Goal: Communication & Community: Answer question/provide support

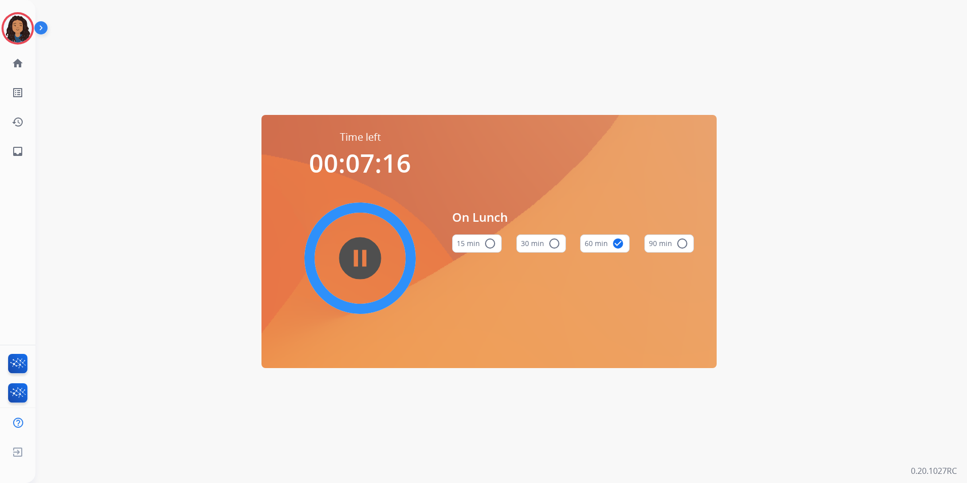
click at [0, 24] on html "Jada Lunch Edit Avatar Agent: Jada Routing Profile: Multi Skill ALL home Home H…" at bounding box center [483, 241] width 967 height 483
drag, startPoint x: 12, startPoint y: 33, endPoint x: 45, endPoint y: 37, distance: 32.6
click at [13, 33] on img at bounding box center [18, 28] width 28 height 28
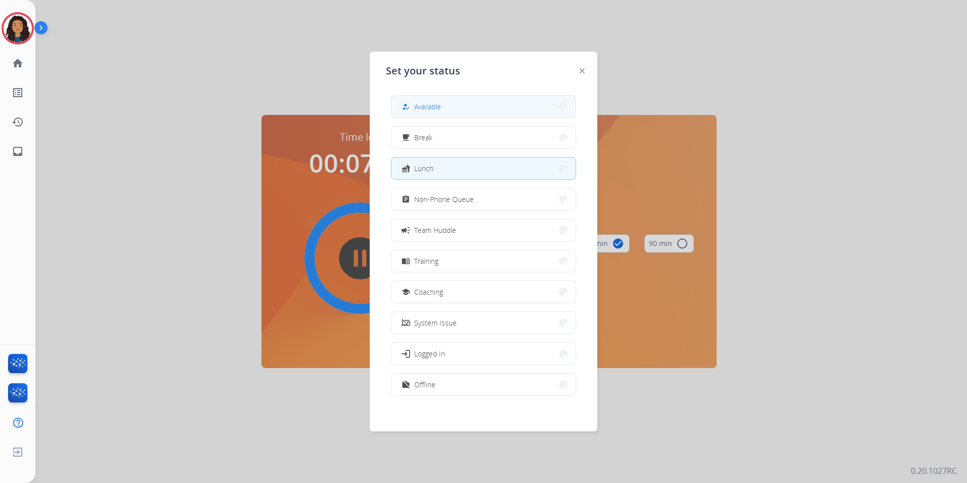
click at [406, 105] on mat-icon "how_to_reg" at bounding box center [406, 106] width 9 height 9
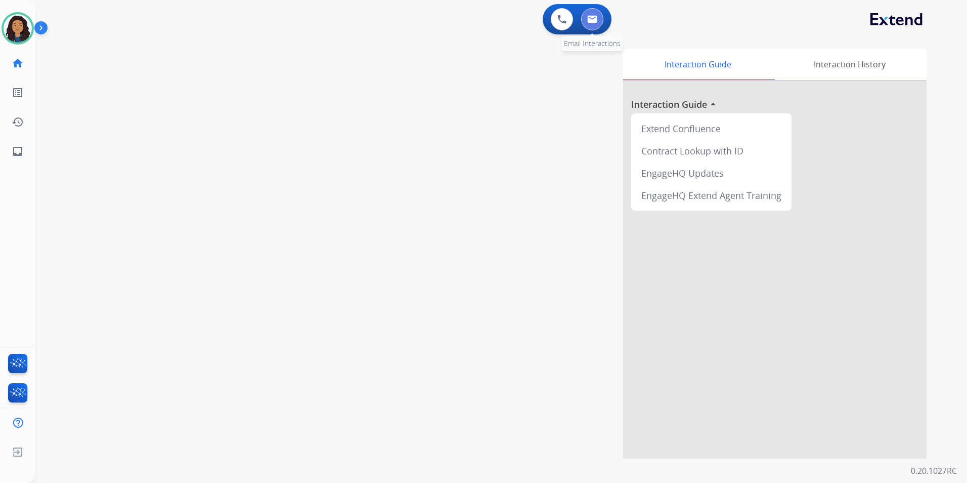
click at [590, 20] on img at bounding box center [592, 19] width 10 height 8
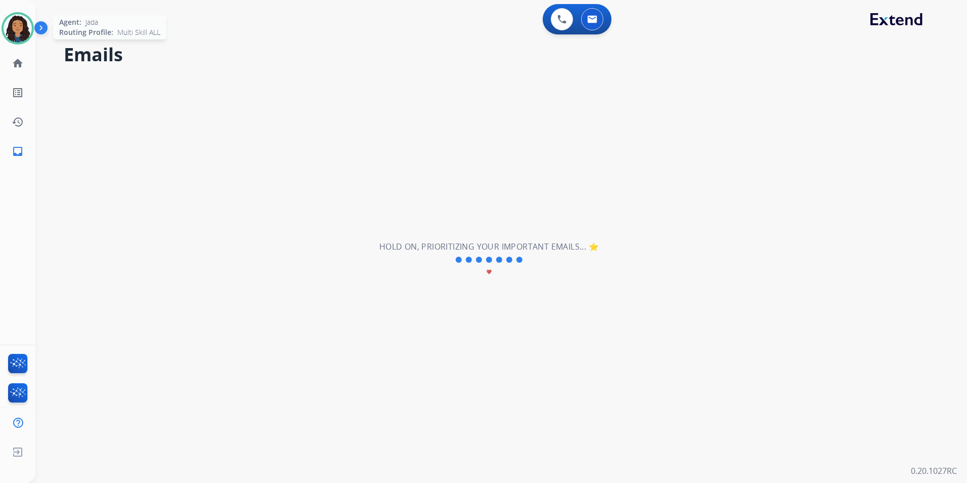
click at [27, 29] on img at bounding box center [18, 28] width 28 height 28
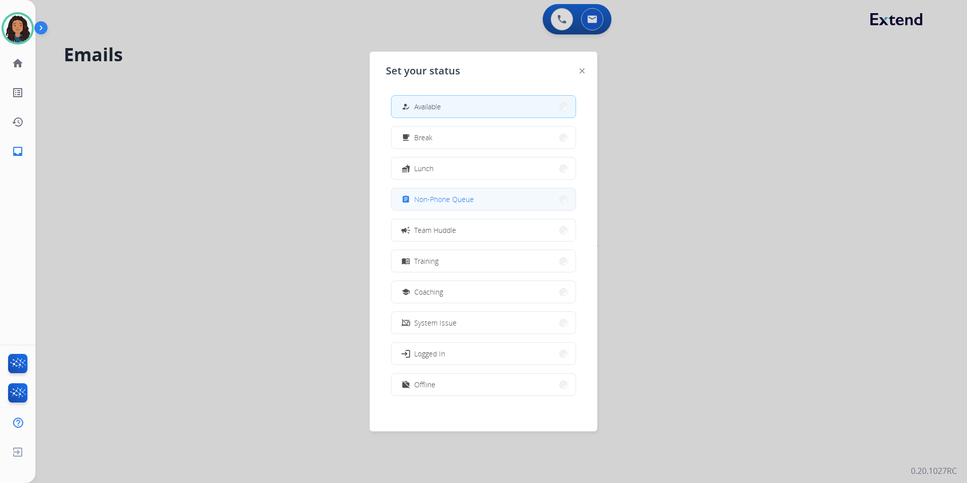
click at [443, 194] on span "Non-Phone Queue" at bounding box center [444, 199] width 60 height 11
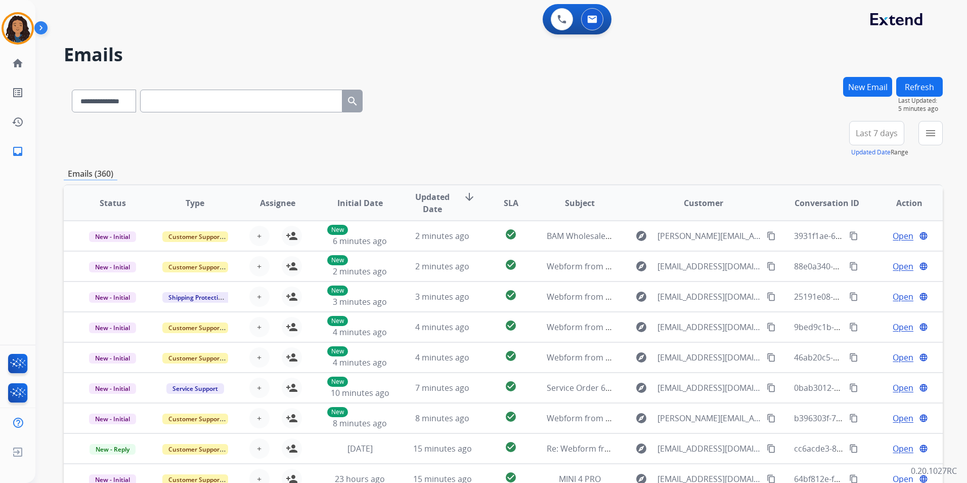
click at [892, 127] on button "Last 7 days" at bounding box center [876, 133] width 55 height 24
click at [846, 258] on div "Last 90 days" at bounding box center [874, 255] width 56 height 15
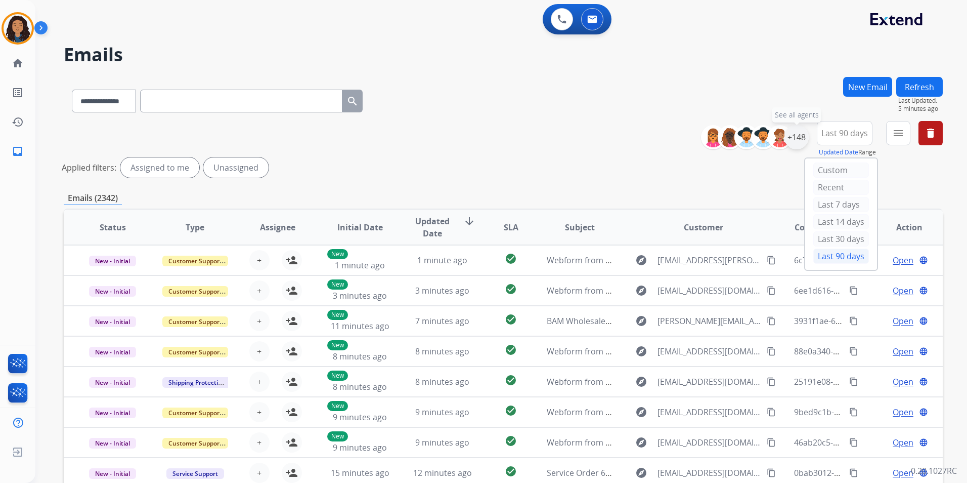
click at [804, 140] on div "+148" at bounding box center [797, 137] width 24 height 24
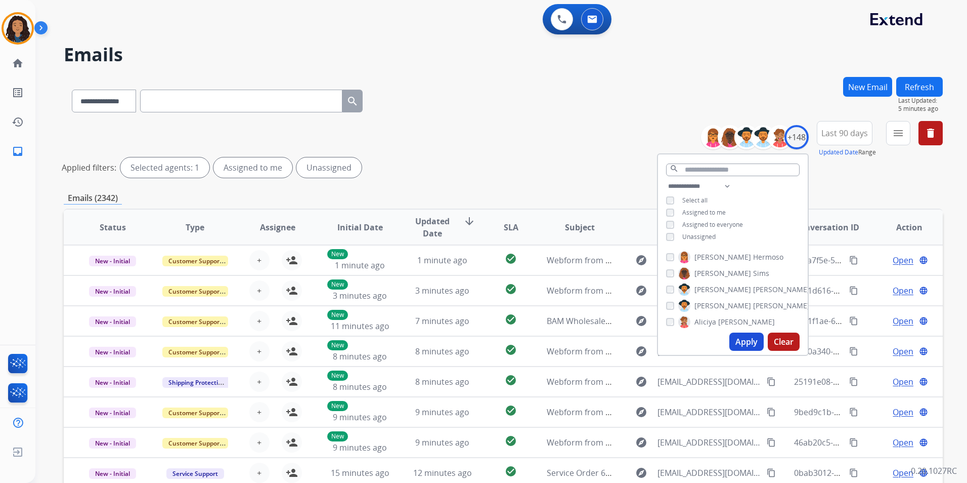
click at [708, 232] on span "Unassigned" at bounding box center [698, 236] width 33 height 9
click at [738, 347] on button "Apply" at bounding box center [746, 341] width 34 height 18
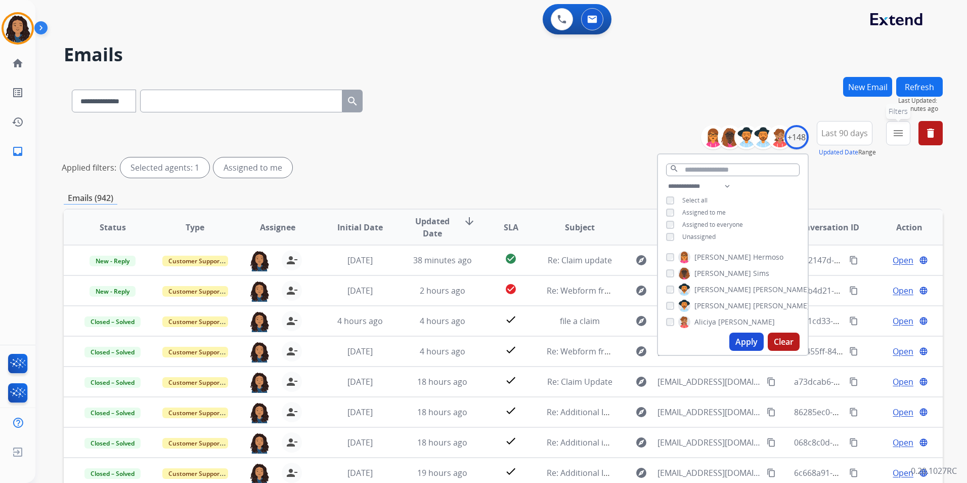
click at [902, 143] on button "menu Filters" at bounding box center [898, 133] width 24 height 24
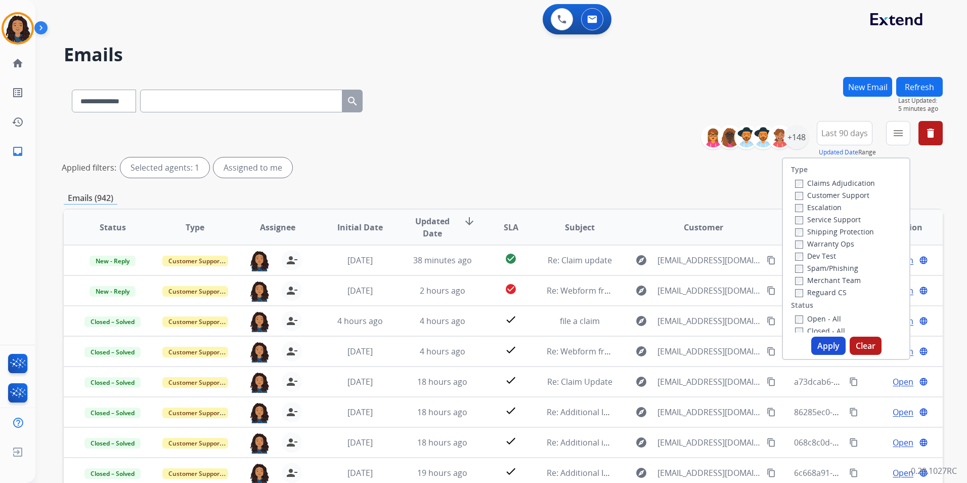
click at [832, 196] on label "Customer Support" at bounding box center [832, 195] width 74 height 10
click at [849, 234] on label "Shipping Protection" at bounding box center [834, 232] width 79 height 10
drag, startPoint x: 848, startPoint y: 234, endPoint x: 821, endPoint y: 235, distance: 26.8
click at [821, 235] on label "Shipping Protection" at bounding box center [834, 232] width 79 height 10
click at [819, 291] on label "Reguard CS" at bounding box center [821, 292] width 52 height 10
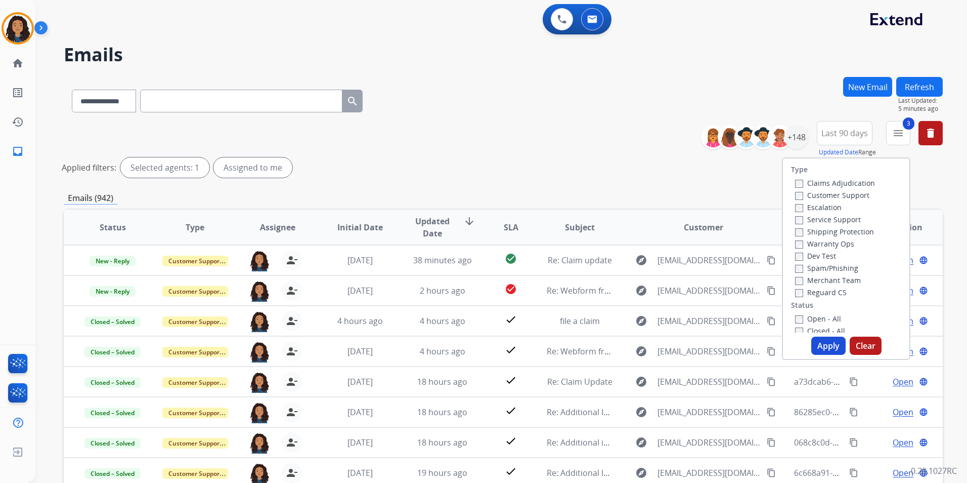
click at [817, 316] on label "Open - All" at bounding box center [818, 319] width 46 height 10
click at [826, 339] on button "Apply" at bounding box center [828, 345] width 34 height 18
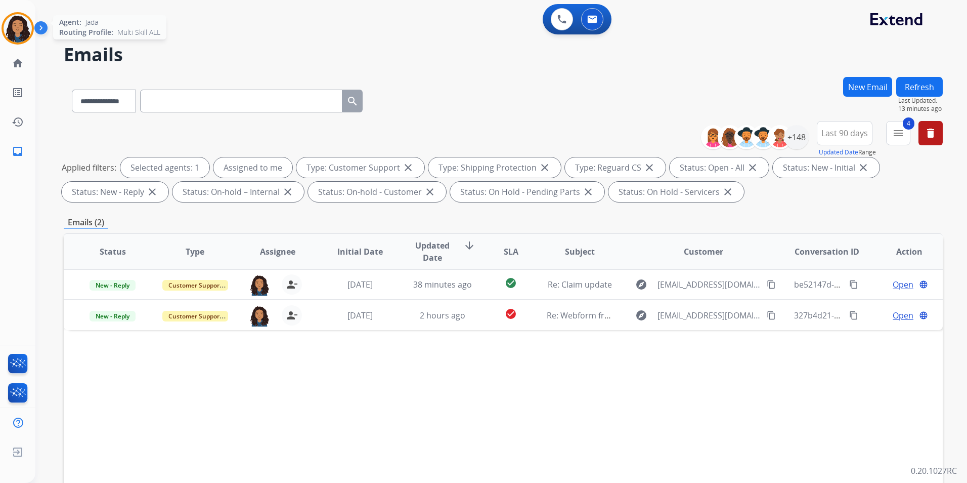
click at [25, 21] on img at bounding box center [18, 28] width 28 height 28
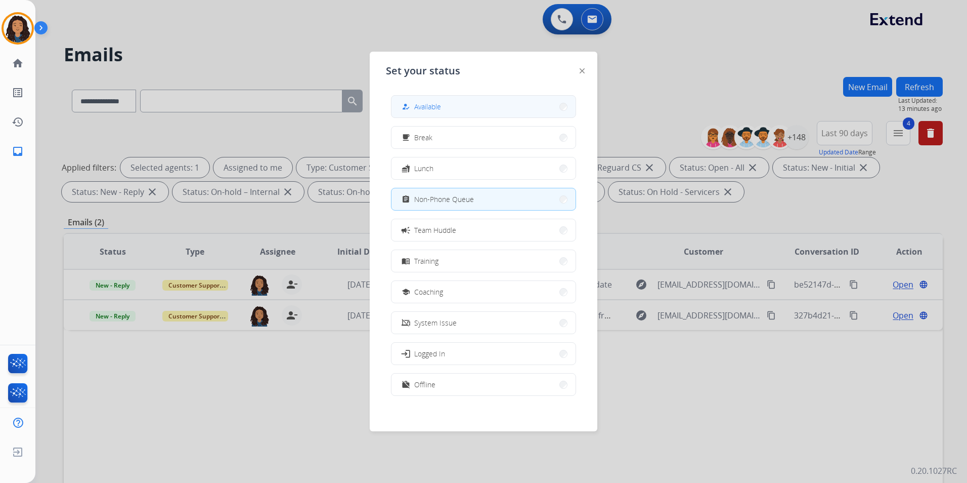
click at [456, 109] on button "how_to_reg Available" at bounding box center [483, 107] width 184 height 22
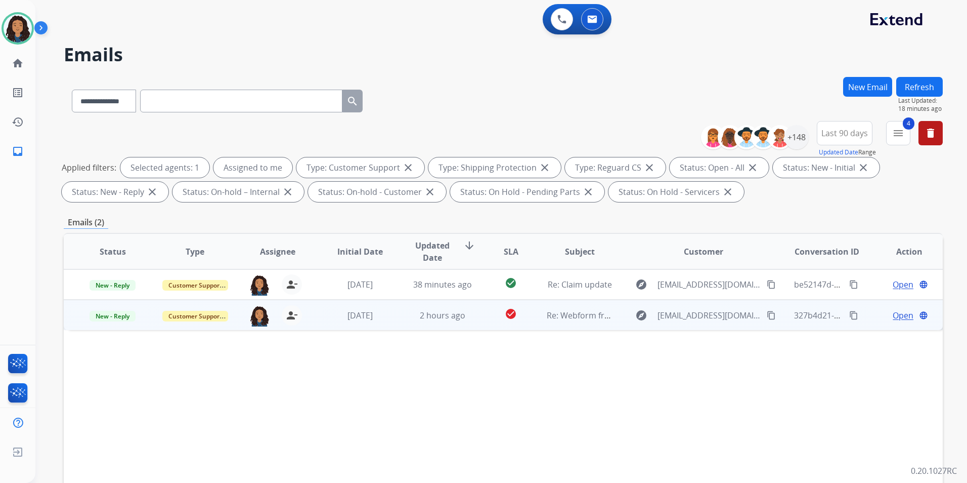
click at [893, 315] on span "Open" at bounding box center [903, 315] width 21 height 12
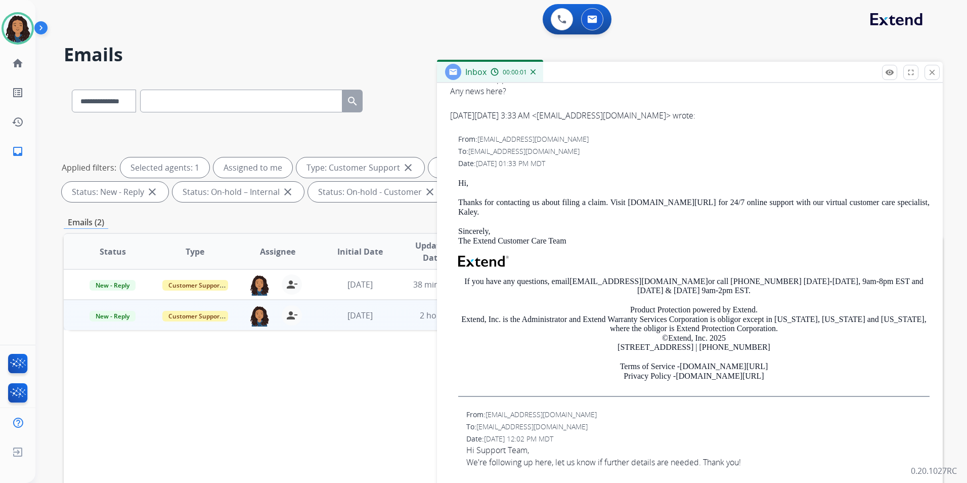
scroll to position [202, 0]
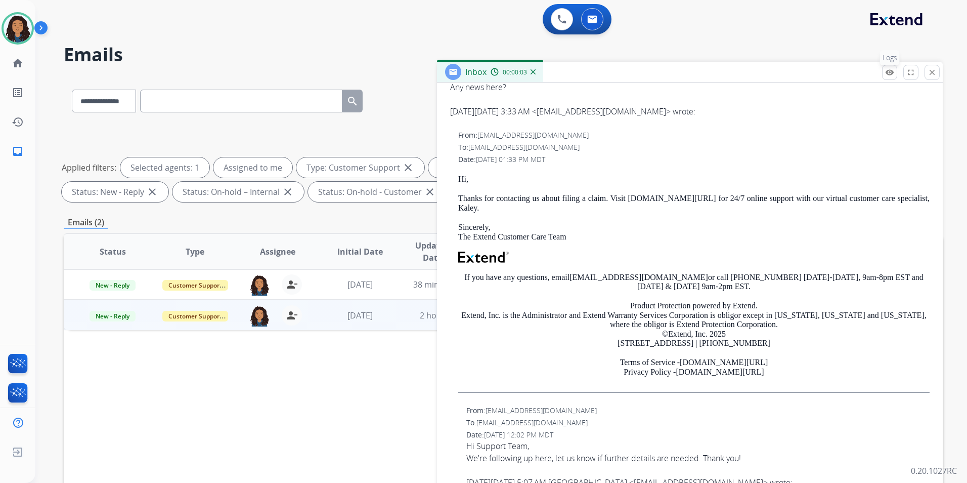
click at [886, 74] on mat-icon "remove_red_eye" at bounding box center [889, 72] width 9 height 9
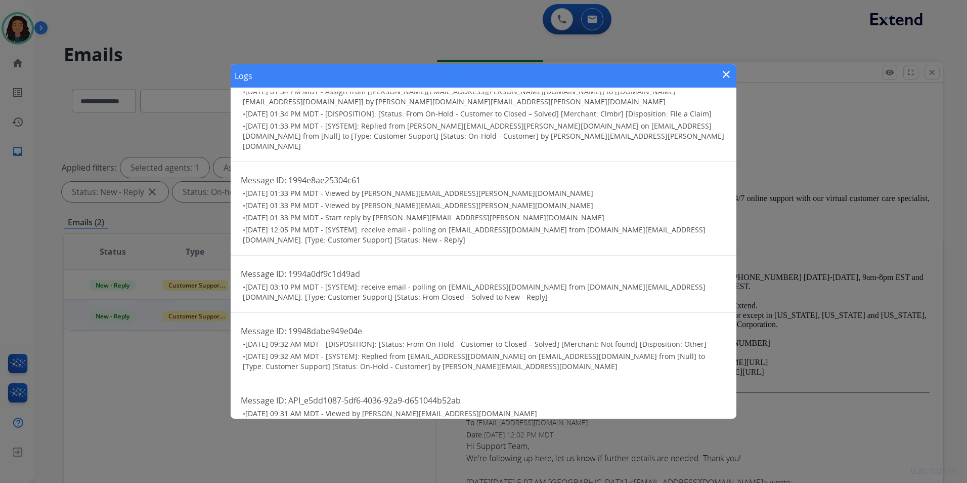
scroll to position [0, 0]
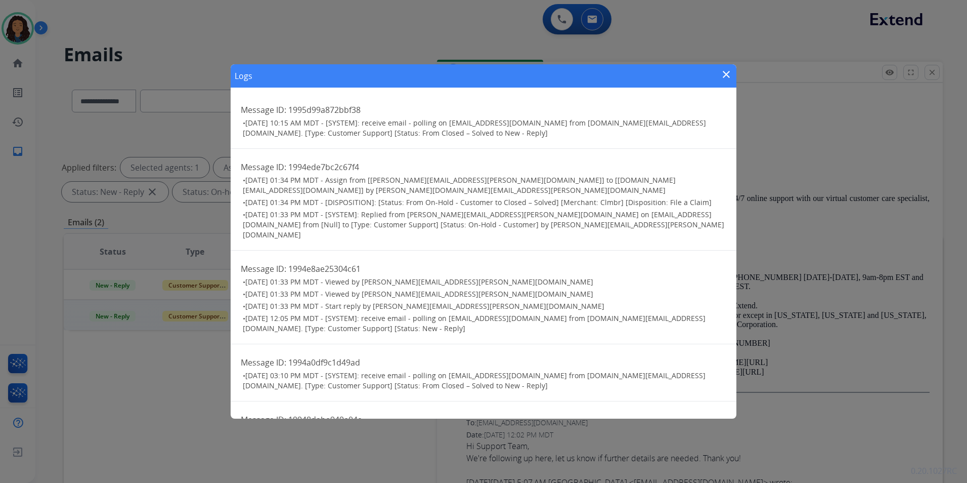
click at [723, 72] on mat-icon "close" at bounding box center [726, 74] width 12 height 12
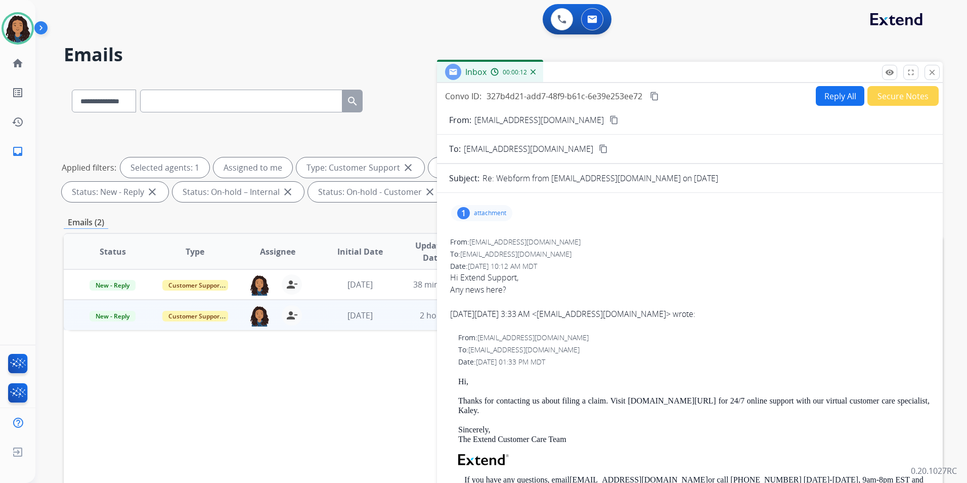
click at [609, 121] on mat-icon "content_copy" at bounding box center [613, 119] width 9 height 9
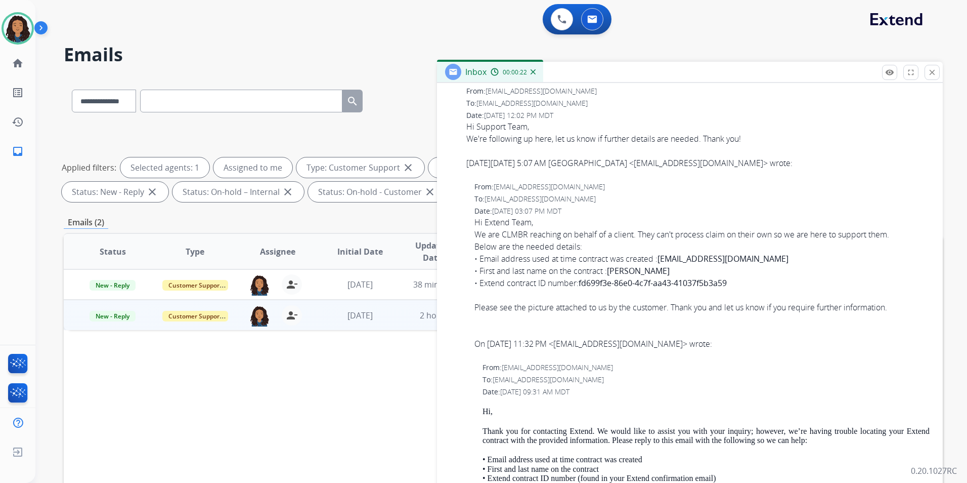
scroll to position [477, 0]
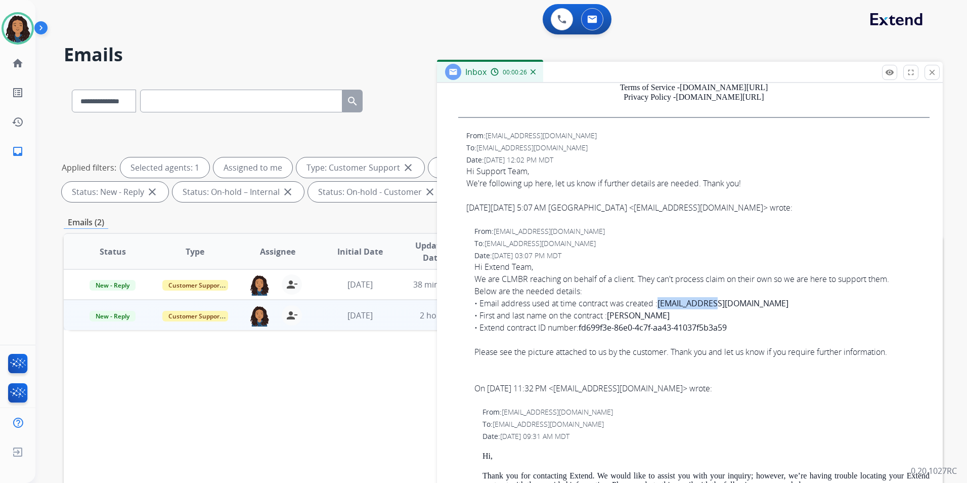
drag, startPoint x: 660, startPoint y: 301, endPoint x: 725, endPoint y: 309, distance: 65.1
click at [725, 309] on div "Hi Extend Team, We are CLMBR reaching on behalf of a client. They can't process…" at bounding box center [701, 314] width 455 height 109
drag, startPoint x: 725, startPoint y: 309, endPoint x: 684, endPoint y: 301, distance: 41.6
copy div "dtd@hgfin.net"
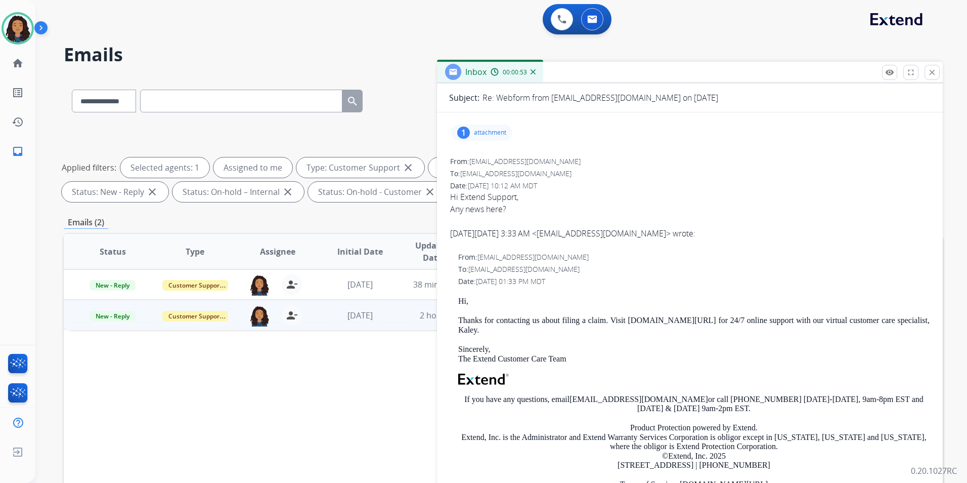
scroll to position [22, 0]
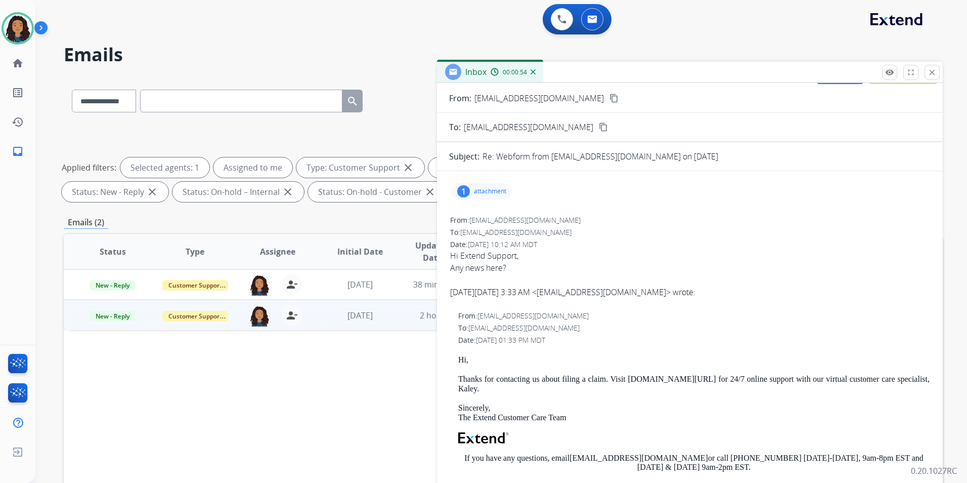
click at [490, 187] on p "attachment" at bounding box center [490, 191] width 32 height 8
click at [486, 222] on div at bounding box center [486, 218] width 51 height 35
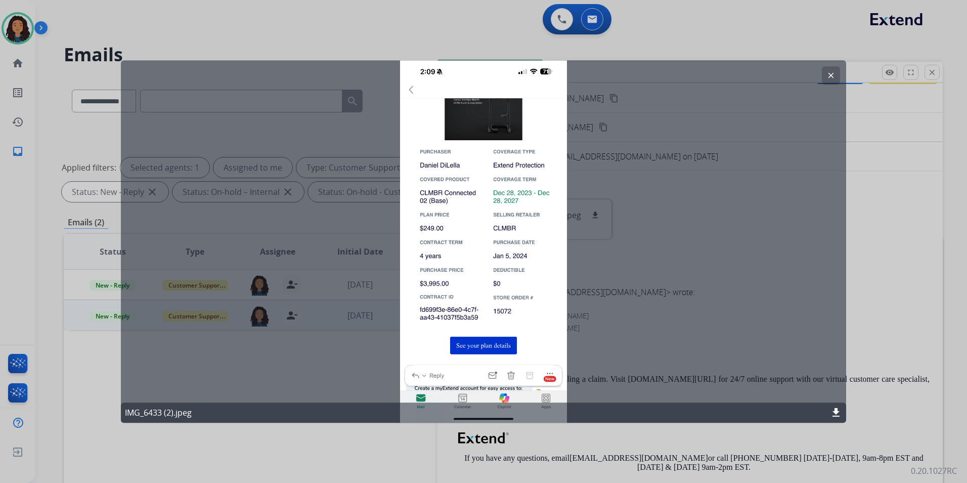
click at [832, 72] on mat-icon "clear" at bounding box center [830, 75] width 9 height 9
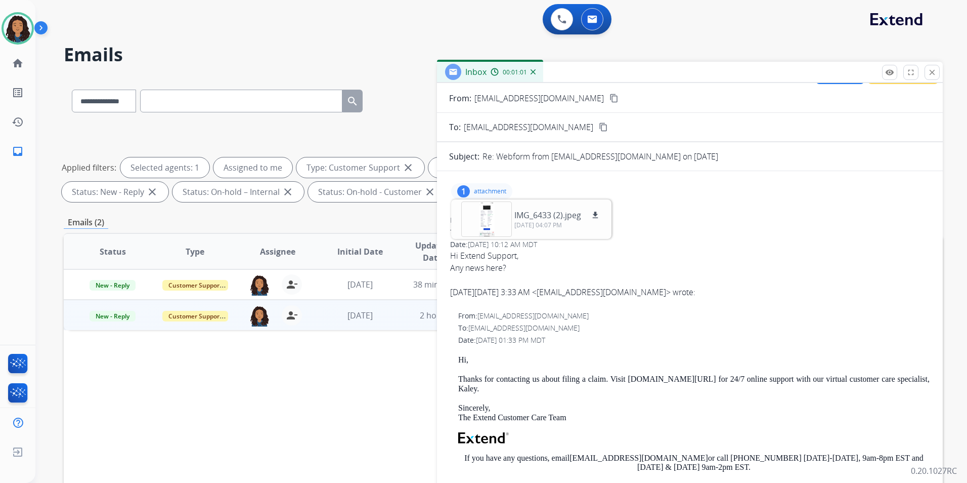
click at [491, 188] on p "attachment" at bounding box center [490, 191] width 32 height 8
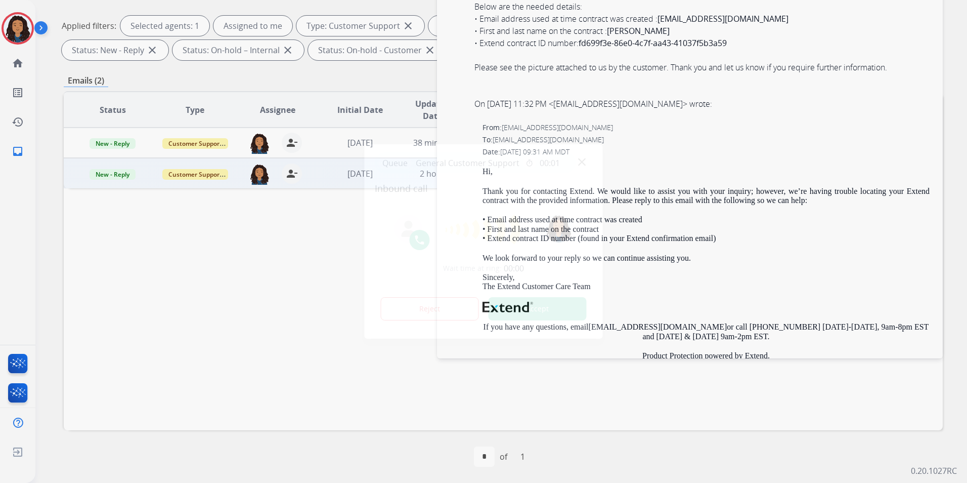
scroll to position [426, 0]
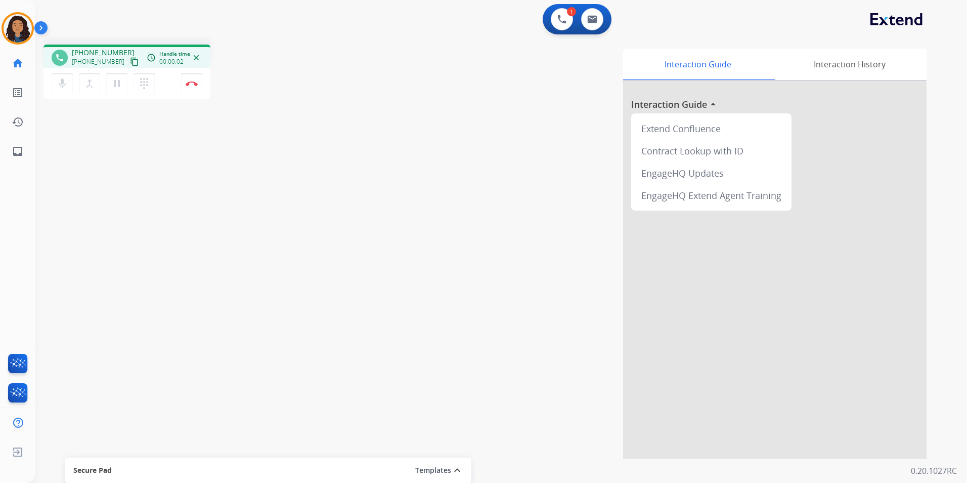
click at [130, 65] on mat-icon "content_copy" at bounding box center [134, 61] width 9 height 9
click at [192, 88] on button "Disconnect" at bounding box center [191, 83] width 21 height 21
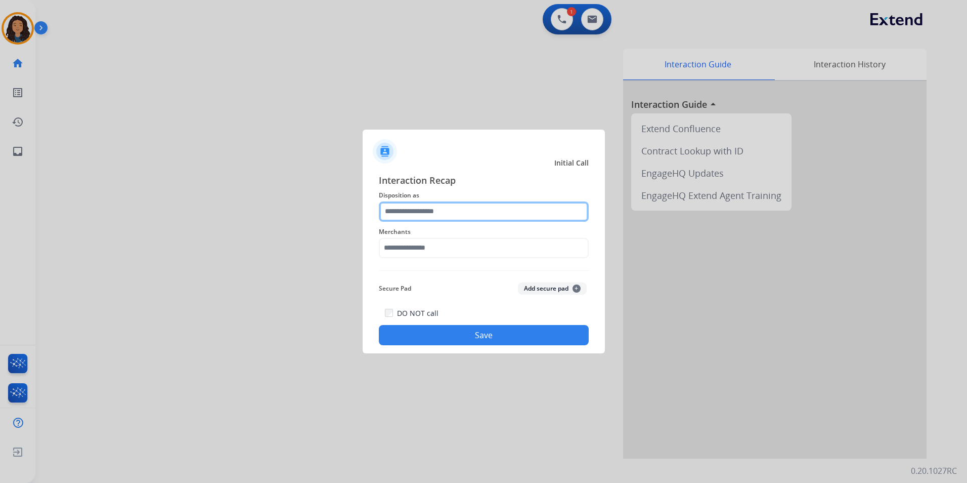
click at [466, 209] on input "text" at bounding box center [484, 211] width 210 height 20
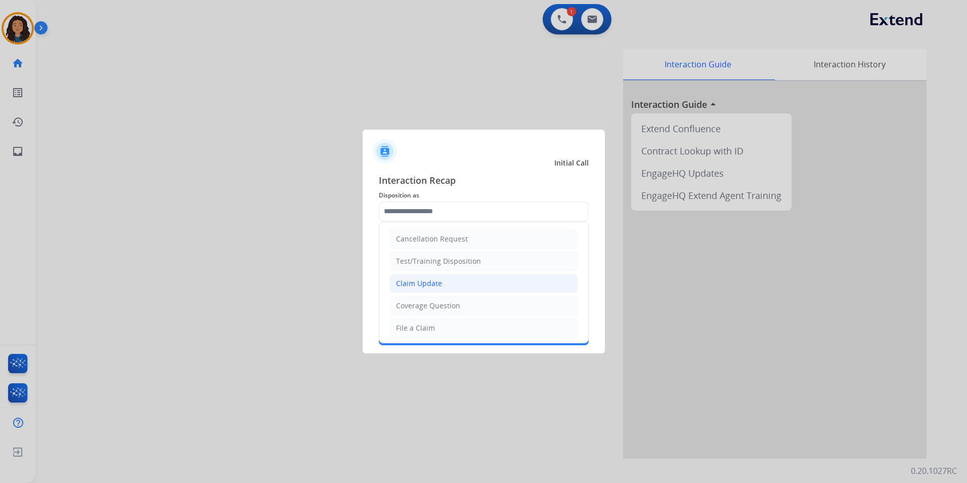
click at [457, 279] on li "Claim Update" at bounding box center [483, 283] width 189 height 19
type input "**********"
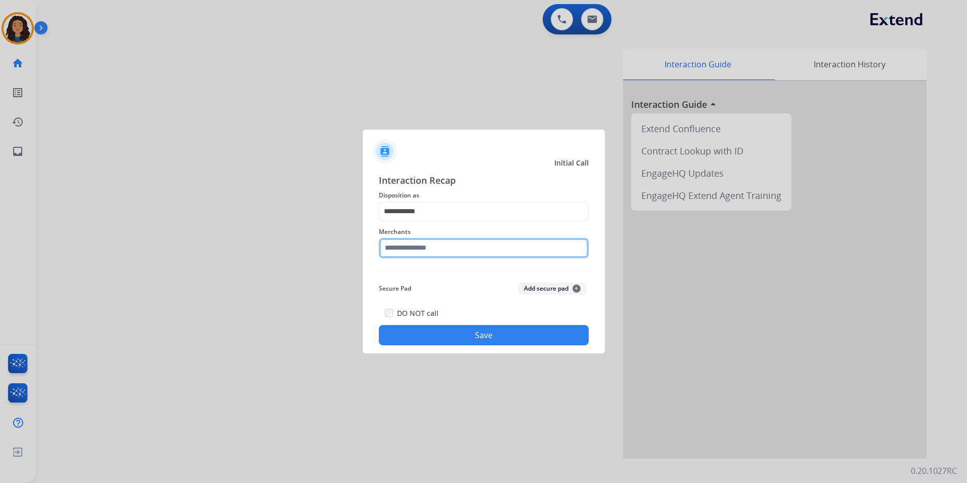
click at [441, 250] on input "text" at bounding box center [484, 248] width 210 height 20
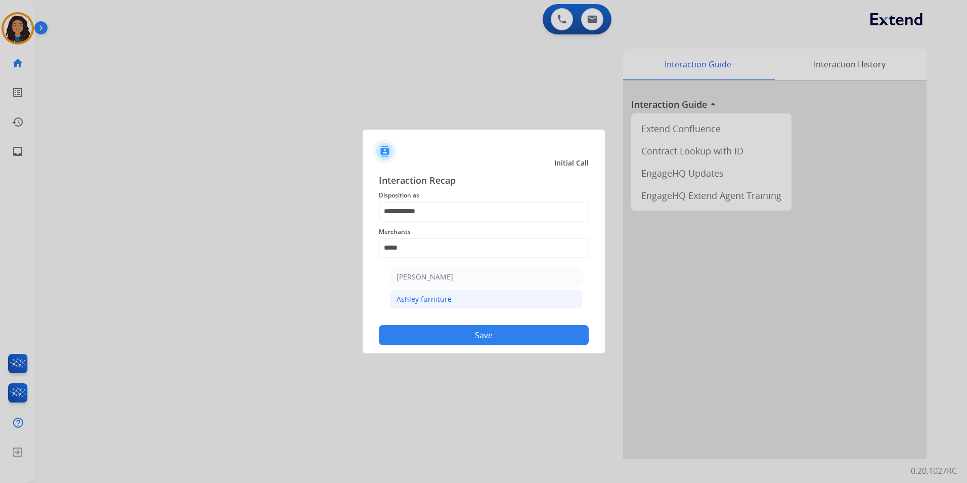
click at [448, 300] on div "Ashley furniture" at bounding box center [424, 299] width 55 height 10
type input "**********"
drag, startPoint x: 441, startPoint y: 338, endPoint x: 427, endPoint y: 331, distance: 15.4
click at [439, 337] on button "Save" at bounding box center [484, 335] width 210 height 20
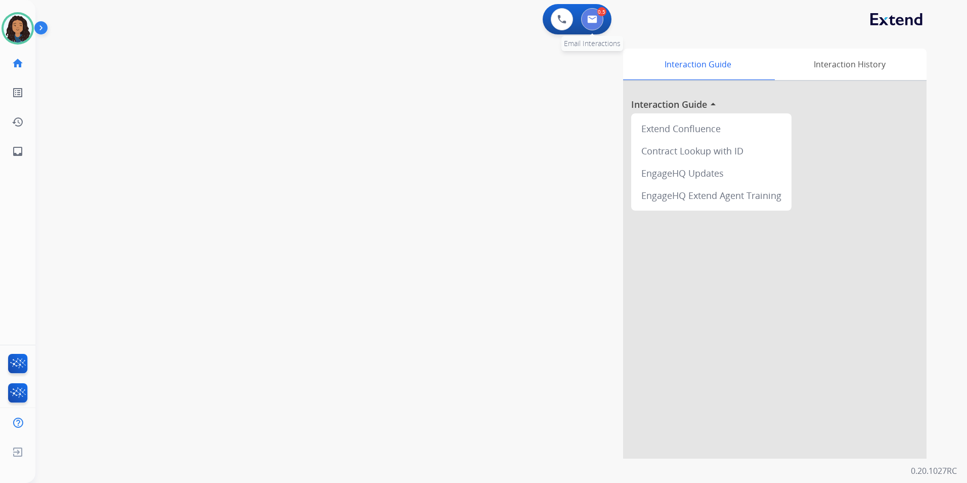
click at [597, 18] on img at bounding box center [592, 19] width 10 height 8
select select "**********"
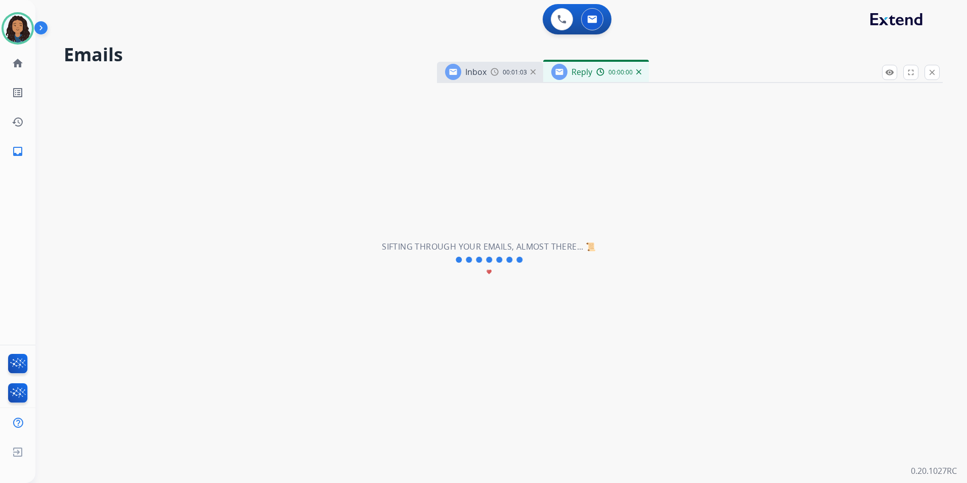
select select "**********"
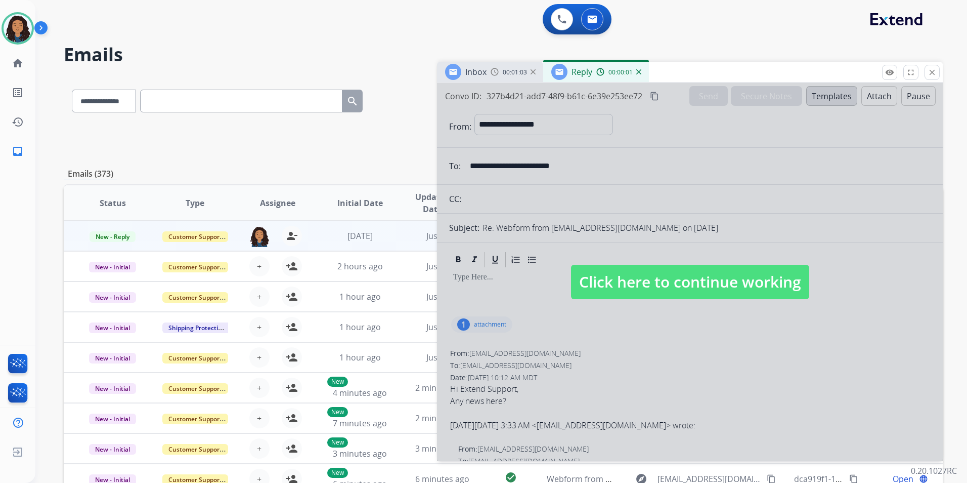
click at [662, 295] on span "Click here to continue working" at bounding box center [690, 282] width 238 height 34
select select
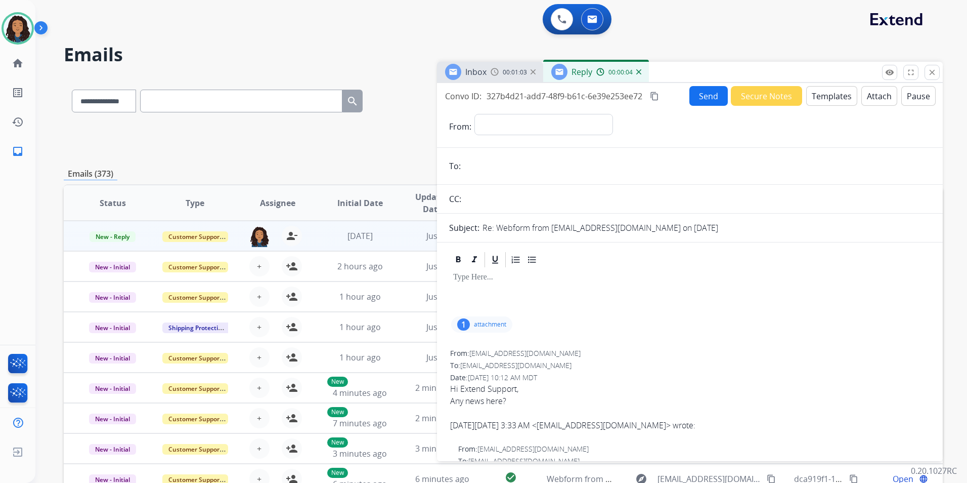
click at [639, 72] on img at bounding box center [638, 71] width 5 height 5
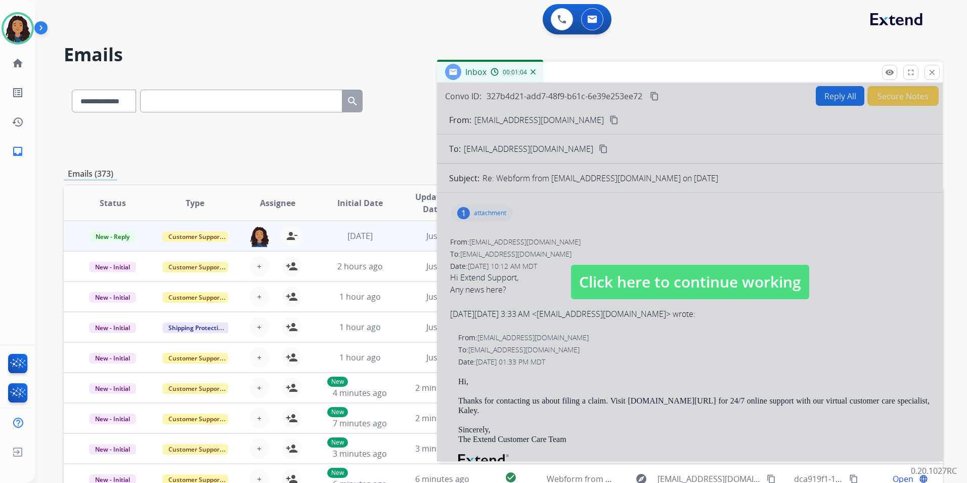
click at [607, 295] on span "Click here to continue working" at bounding box center [690, 282] width 238 height 34
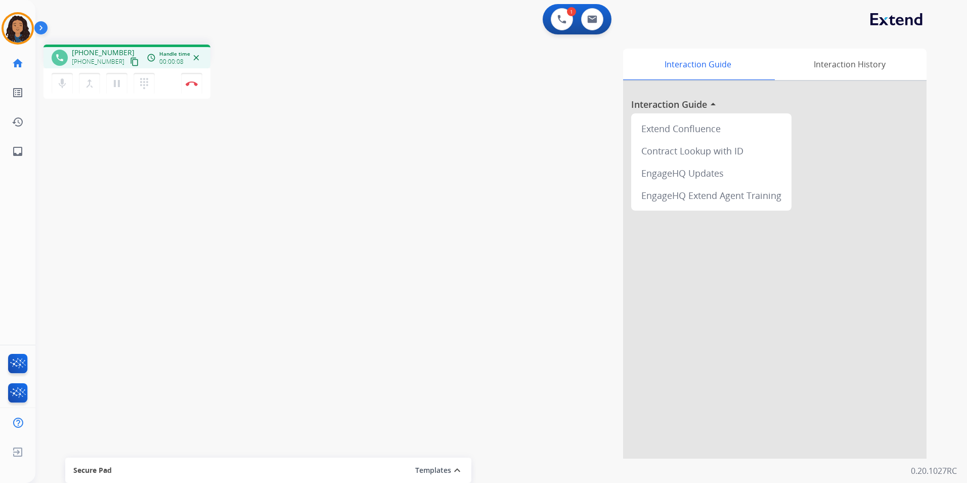
click at [130, 61] on mat-icon "content_copy" at bounding box center [134, 61] width 9 height 9
click at [195, 90] on button "Disconnect" at bounding box center [191, 83] width 21 height 21
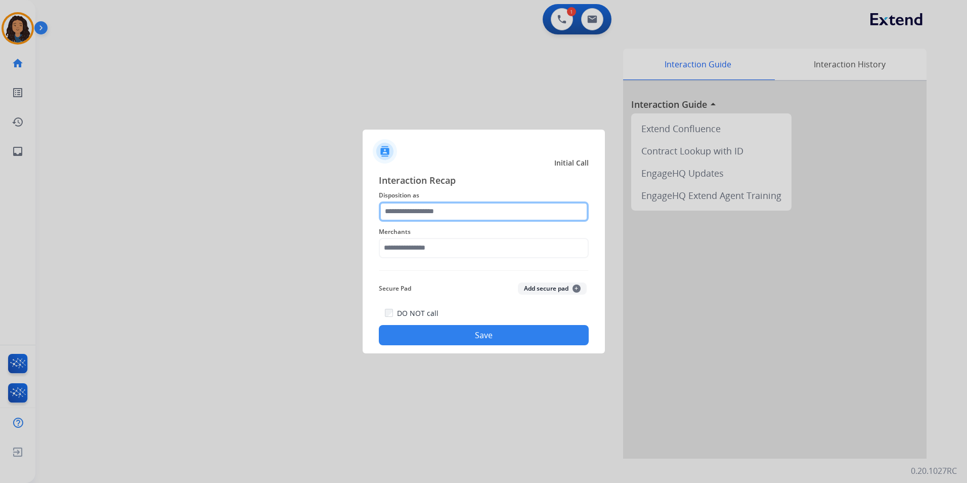
click at [507, 221] on div at bounding box center [484, 211] width 210 height 20
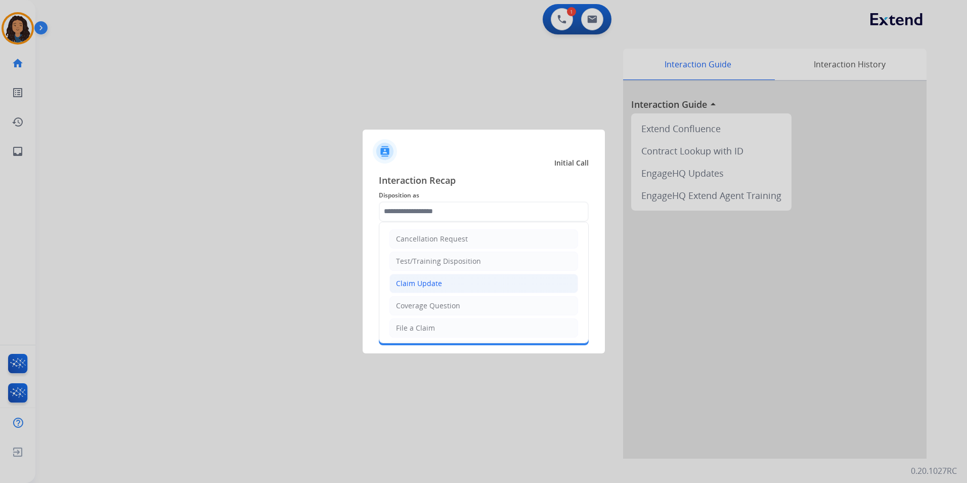
click at [472, 274] on li "Claim Update" at bounding box center [483, 283] width 189 height 19
type input "**********"
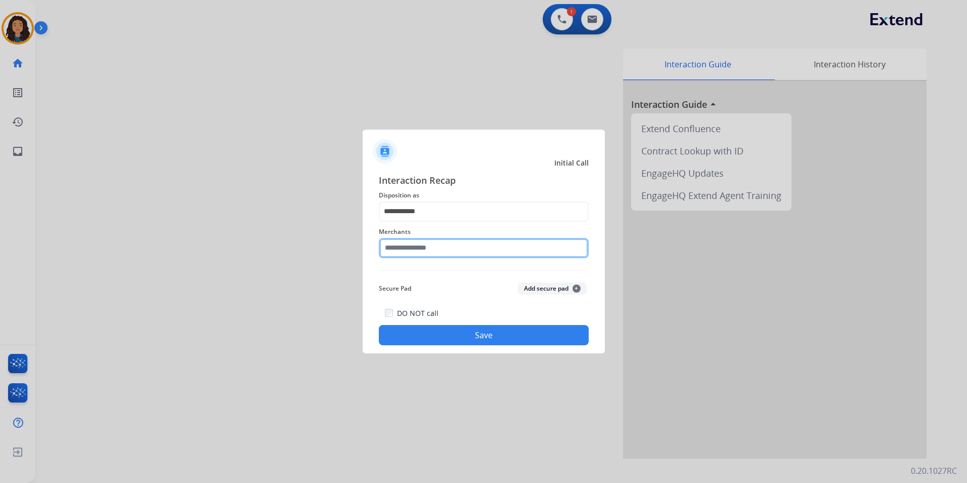
click at [453, 239] on input "text" at bounding box center [484, 248] width 210 height 20
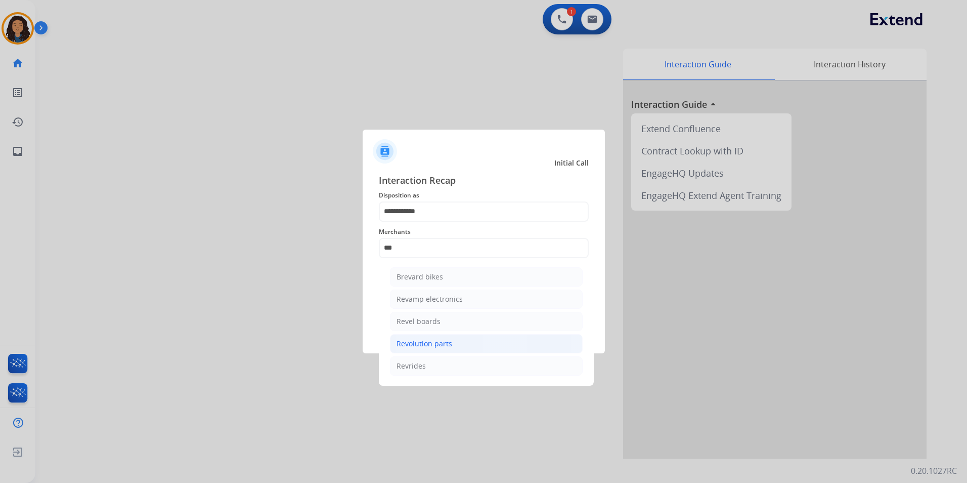
click at [451, 348] on li "Revolution parts" at bounding box center [486, 343] width 193 height 19
type input "**********"
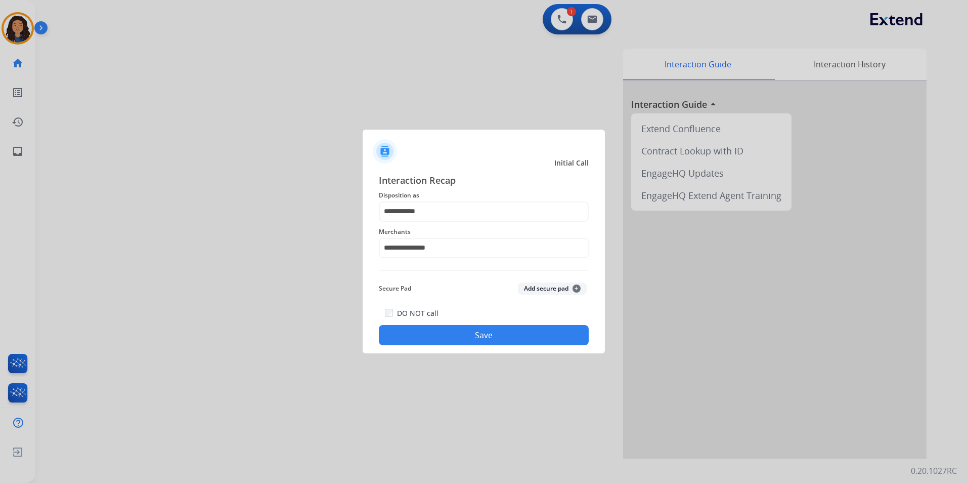
click at [420, 337] on button "Save" at bounding box center [484, 335] width 210 height 20
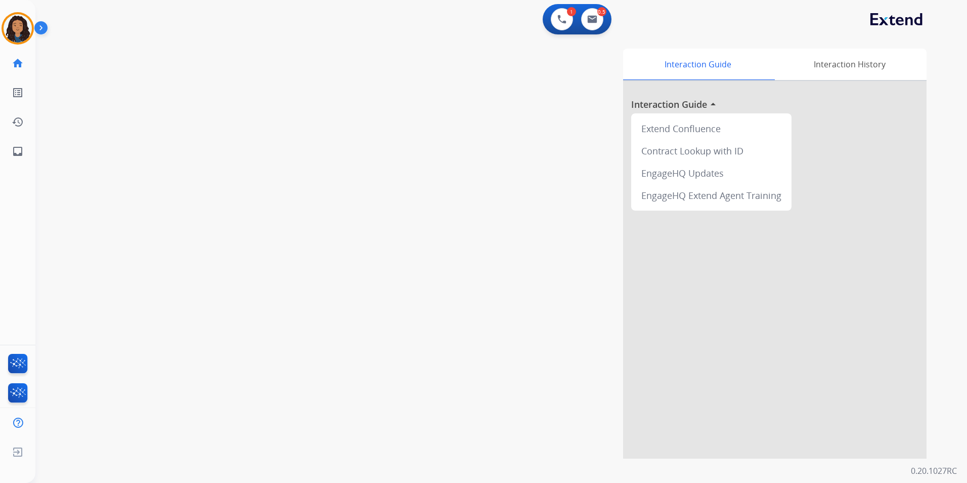
click at [306, 258] on div "swap_horiz Break voice bridge close_fullscreen Connect 3-Way Call merge_type Se…" at bounding box center [488, 247] width 907 height 422
click at [600, 12] on div "0.5" at bounding box center [601, 11] width 9 height 9
drag, startPoint x: 600, startPoint y: 12, endPoint x: 596, endPoint y: 19, distance: 8.4
click at [596, 19] on img at bounding box center [592, 19] width 10 height 8
select select "**********"
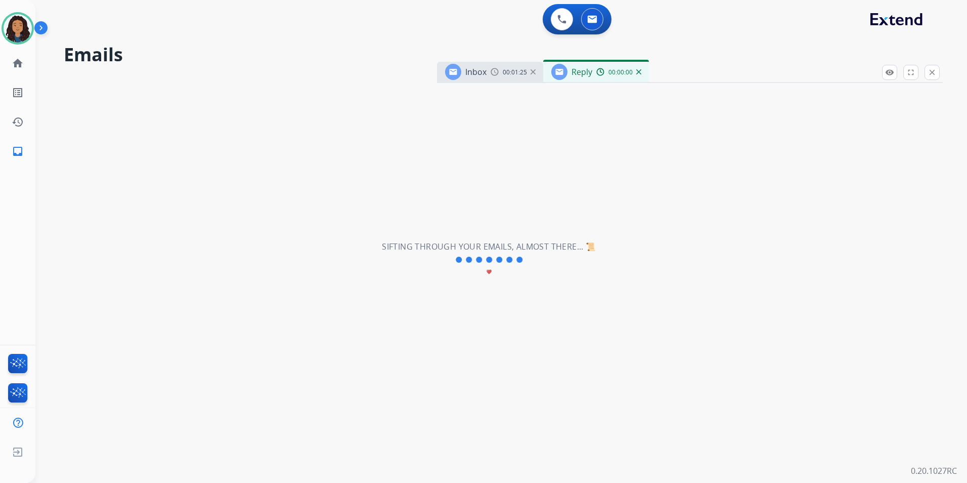
select select "**********"
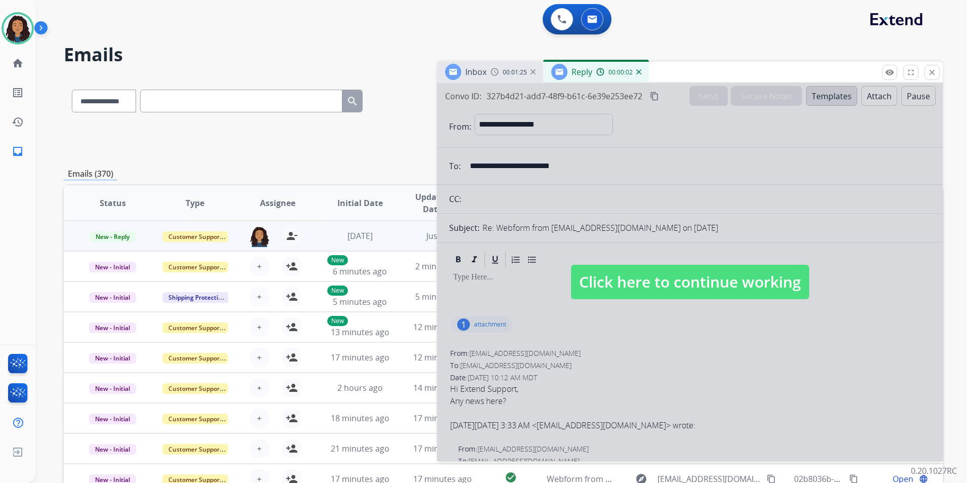
click at [670, 283] on span "Click here to continue working" at bounding box center [690, 282] width 238 height 34
select select
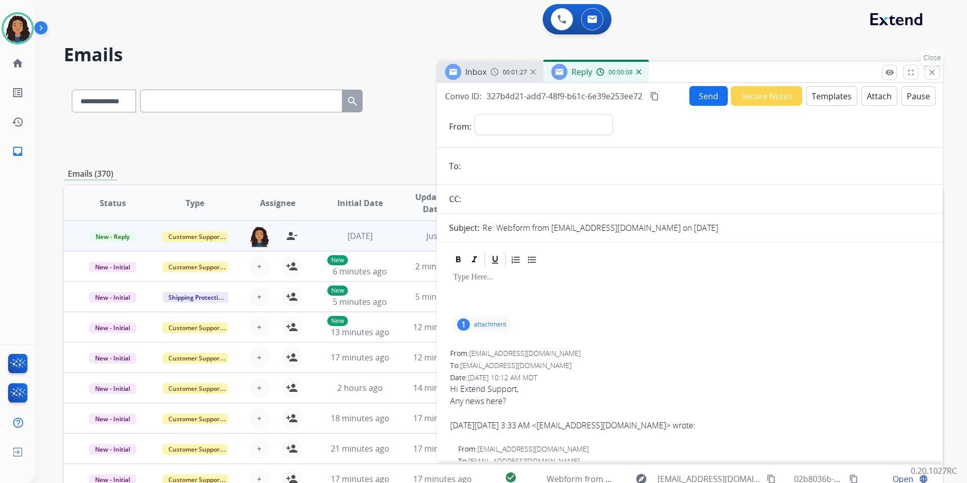
click at [930, 72] on mat-icon "close" at bounding box center [932, 72] width 9 height 9
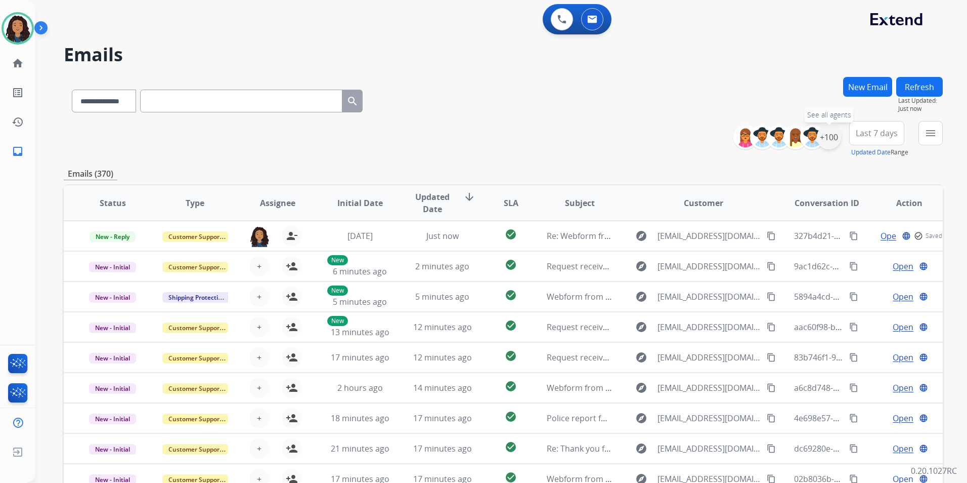
click at [829, 138] on div "+100" at bounding box center [829, 137] width 24 height 24
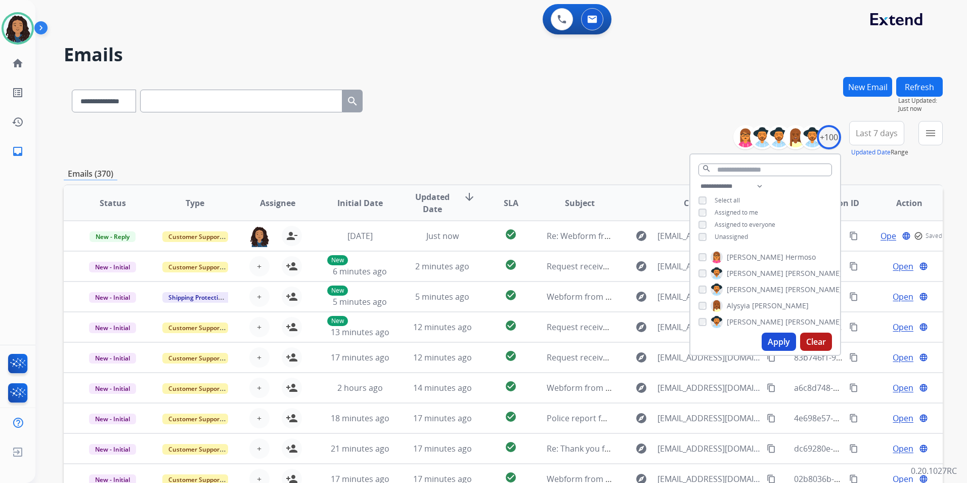
click at [725, 233] on span "Unassigned" at bounding box center [731, 236] width 33 height 9
drag, startPoint x: 775, startPoint y: 337, endPoint x: 777, endPoint y: 315, distance: 22.4
click at [773, 337] on button "Apply" at bounding box center [779, 341] width 34 height 18
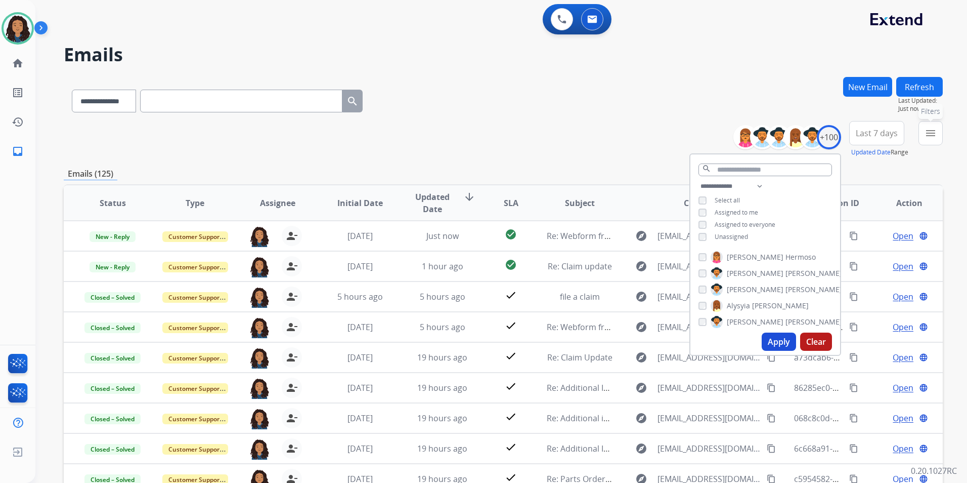
click at [923, 137] on button "menu Filters" at bounding box center [931, 133] width 24 height 24
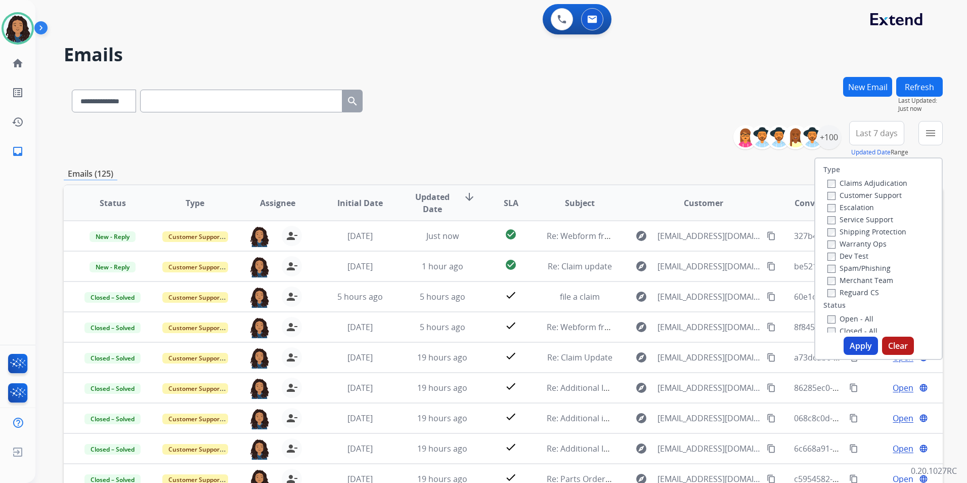
click at [879, 192] on label "Customer Support" at bounding box center [864, 195] width 74 height 10
click at [884, 229] on label "Shipping Protection" at bounding box center [866, 232] width 79 height 10
click at [853, 292] on label "Reguard CS" at bounding box center [853, 292] width 52 height 10
click at [848, 323] on label "Open - All" at bounding box center [850, 319] width 46 height 10
click at [852, 341] on button "Apply" at bounding box center [861, 345] width 34 height 18
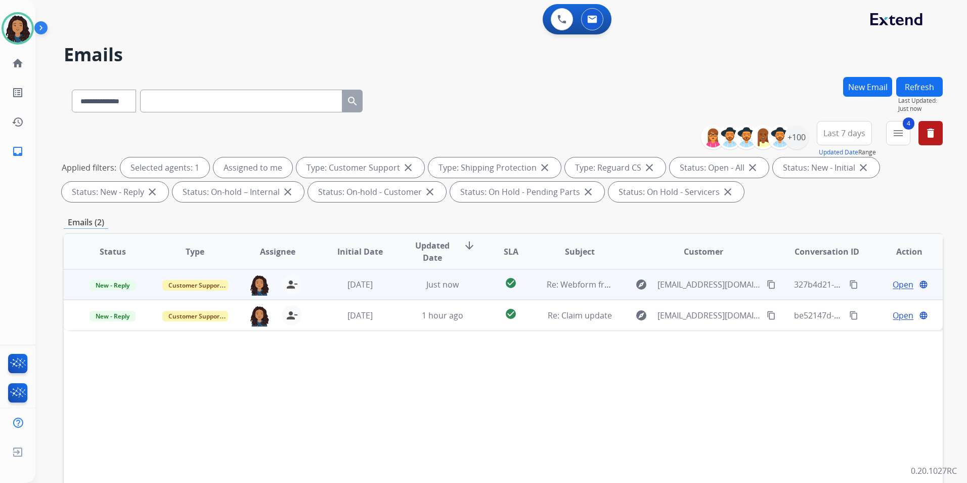
click at [894, 285] on span "Open" at bounding box center [903, 284] width 21 height 12
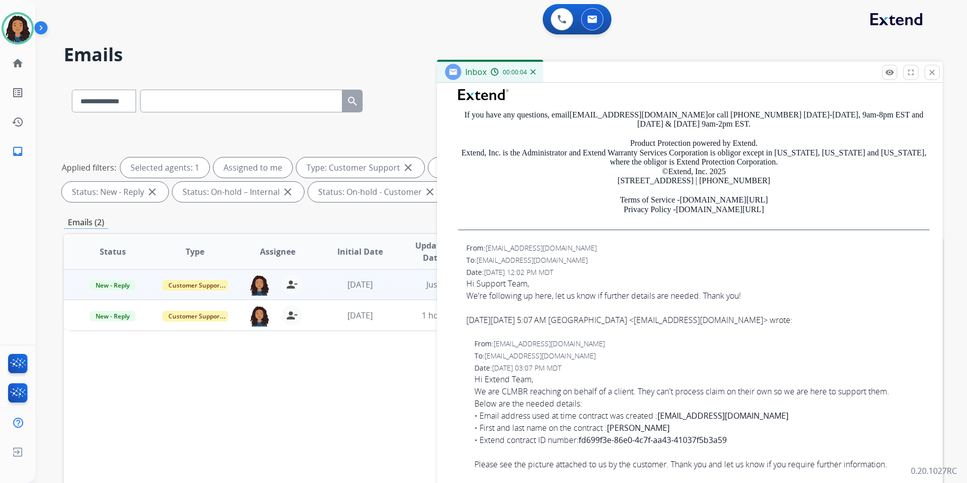
scroll to position [455, 0]
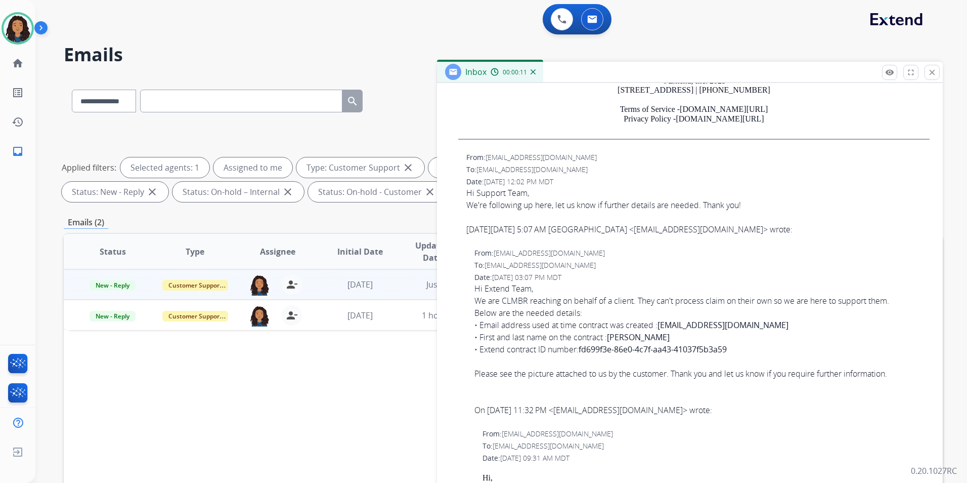
drag, startPoint x: 581, startPoint y: 347, endPoint x: 744, endPoint y: 351, distance: 162.9
click at [744, 351] on div "Hi Extend Team, We are CLMBR reaching on behalf of a client. They can't process…" at bounding box center [701, 336] width 455 height 109
drag, startPoint x: 744, startPoint y: 351, endPoint x: 723, endPoint y: 351, distance: 21.2
copy b "fd699f3e-86e0-4c7f-aa43-41037f5b3a59"
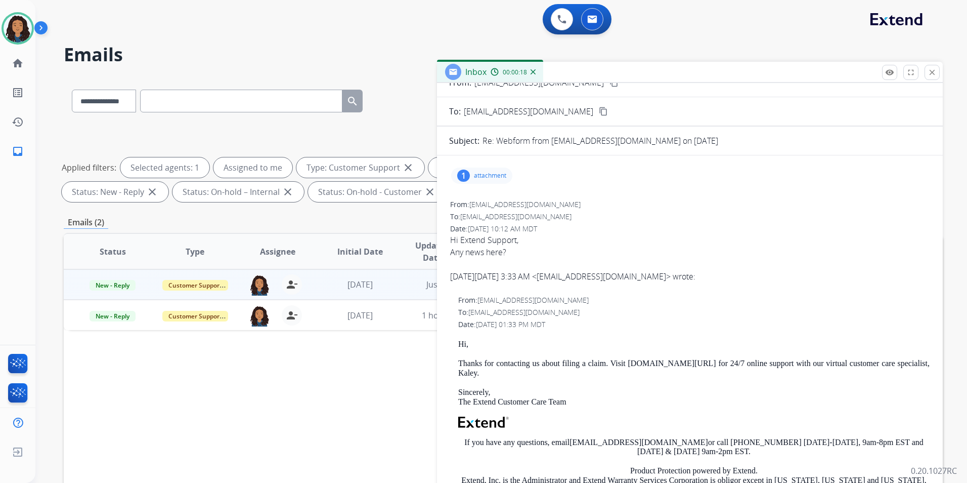
scroll to position [0, 0]
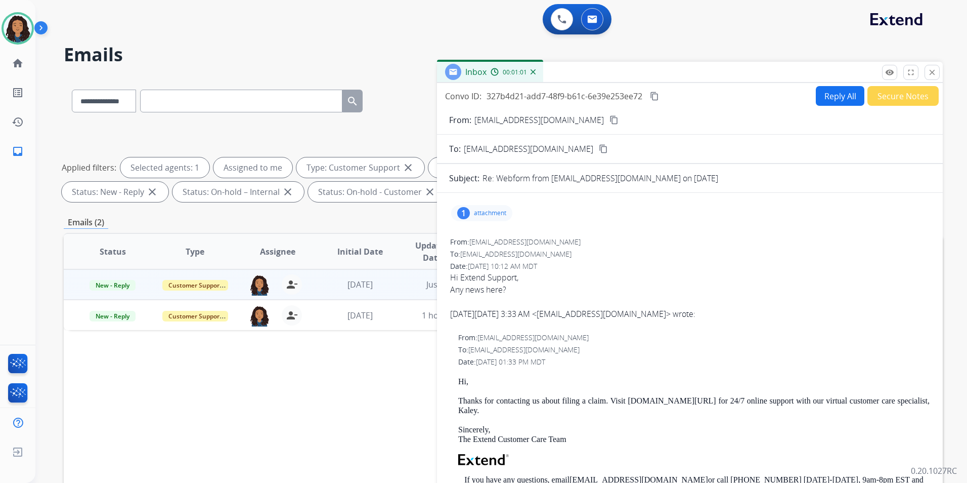
click at [822, 96] on button "Reply All" at bounding box center [840, 96] width 49 height 20
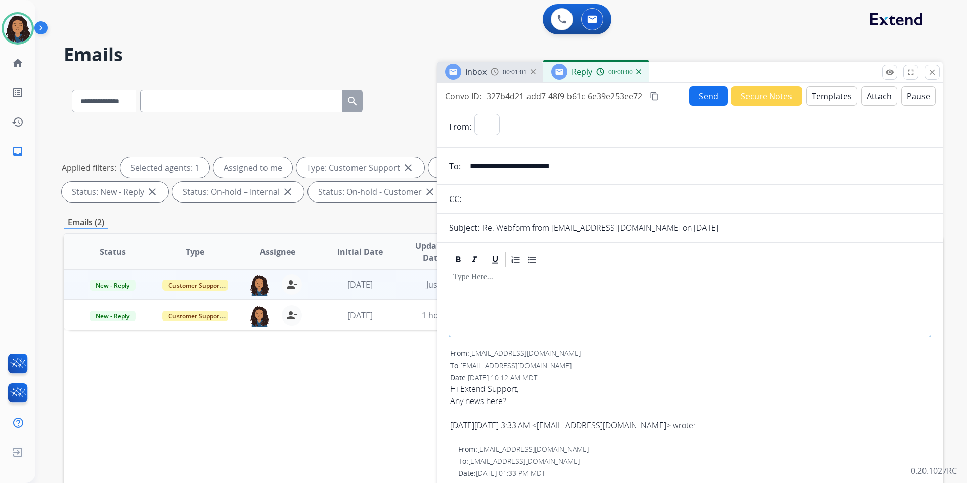
click at [822, 96] on button "Templates" at bounding box center [831, 96] width 51 height 20
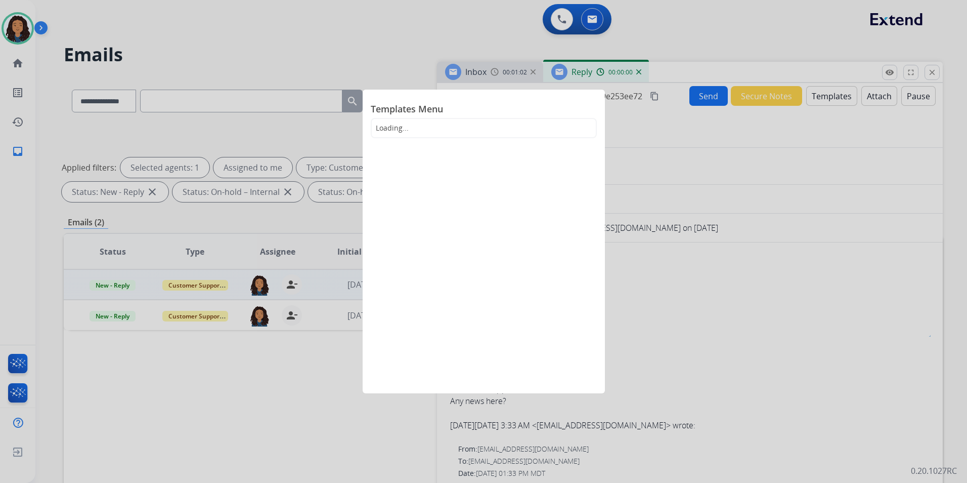
select select "**********"
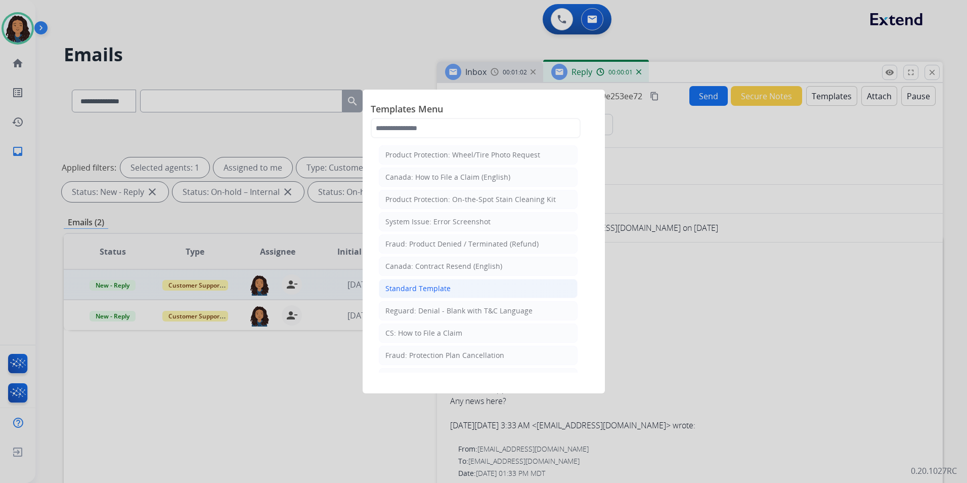
drag, startPoint x: 428, startPoint y: 290, endPoint x: 434, endPoint y: 289, distance: 6.1
click at [427, 289] on div "Standard Template" at bounding box center [417, 288] width 65 height 10
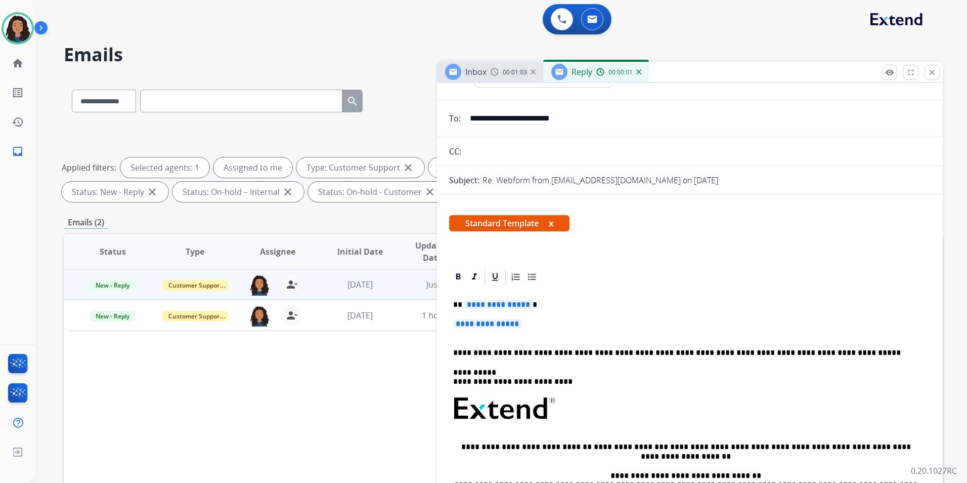
scroll to position [101, 0]
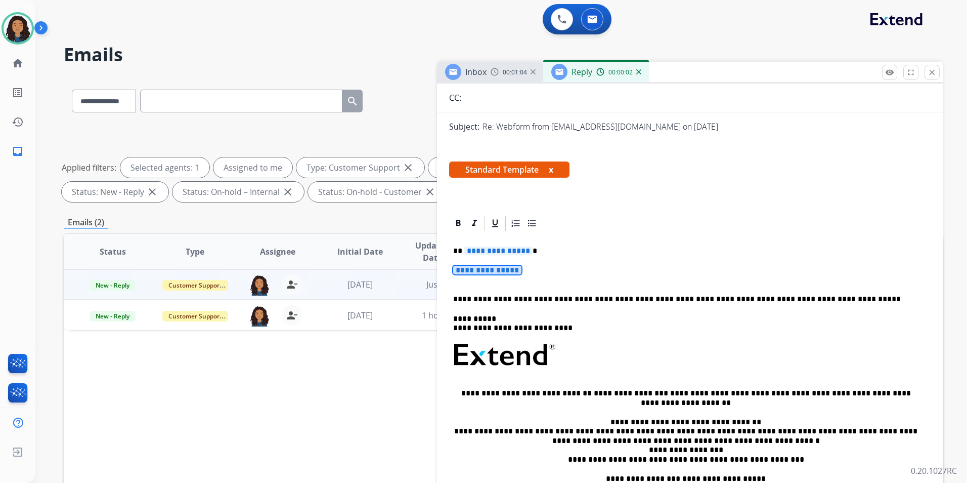
click at [491, 255] on div "**********" at bounding box center [690, 378] width 482 height 293
click at [492, 251] on span "**********" at bounding box center [498, 250] width 68 height 9
paste div
click at [493, 272] on span "**********" at bounding box center [487, 270] width 68 height 9
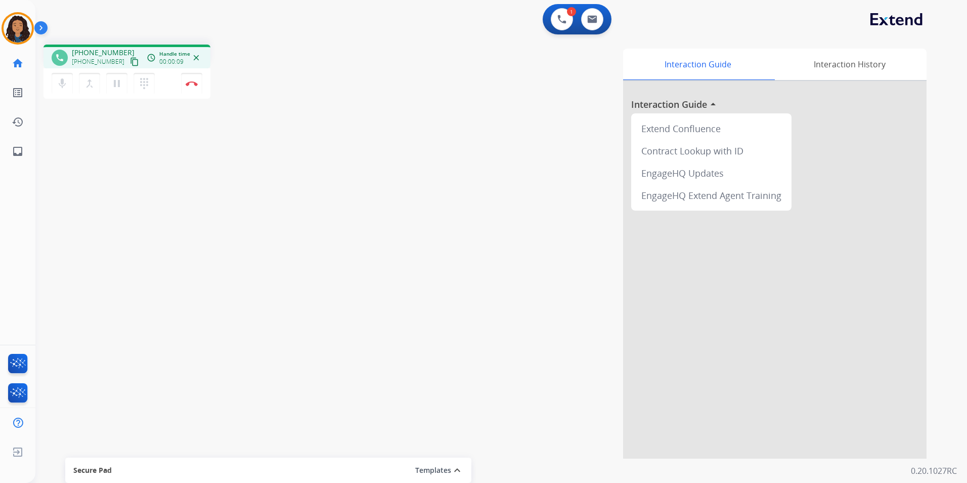
click at [130, 58] on mat-icon "content_copy" at bounding box center [134, 61] width 9 height 9
click at [194, 81] on img at bounding box center [192, 83] width 12 height 5
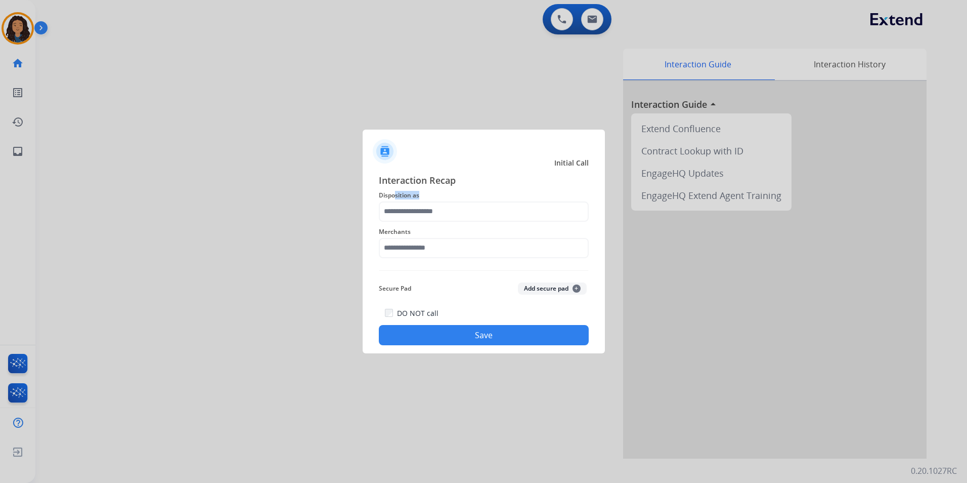
click at [396, 201] on div "Interaction Recap Disposition as Merchants Secure Pad Add secure pad + DO NOT c…" at bounding box center [484, 259] width 210 height 172
click at [417, 216] on input "text" at bounding box center [484, 211] width 210 height 20
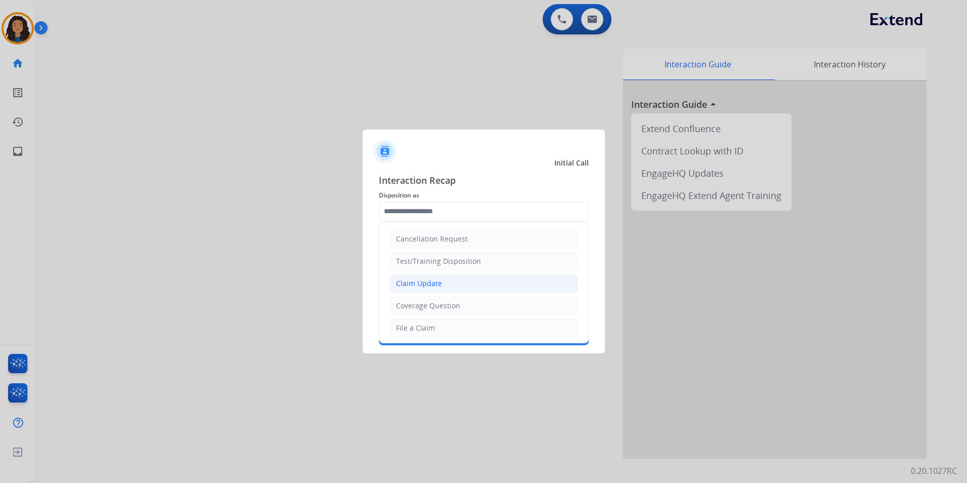
drag, startPoint x: 432, startPoint y: 288, endPoint x: 432, endPoint y: 275, distance: 13.2
click at [432, 287] on li "Claim Update" at bounding box center [483, 283] width 189 height 19
type input "**********"
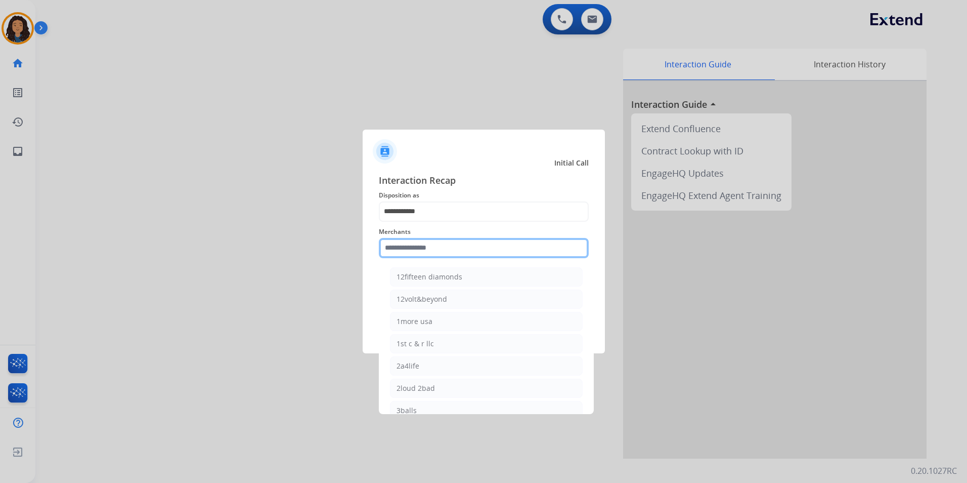
click at [433, 249] on input "text" at bounding box center [484, 248] width 210 height 20
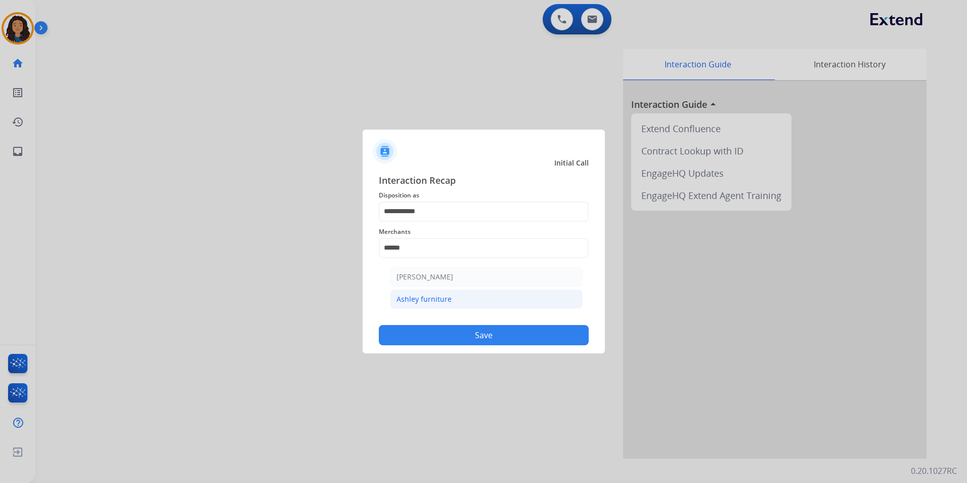
click at [466, 302] on li "Ashley furniture" at bounding box center [486, 298] width 193 height 19
type input "**********"
click at [463, 335] on button "Save" at bounding box center [484, 335] width 210 height 20
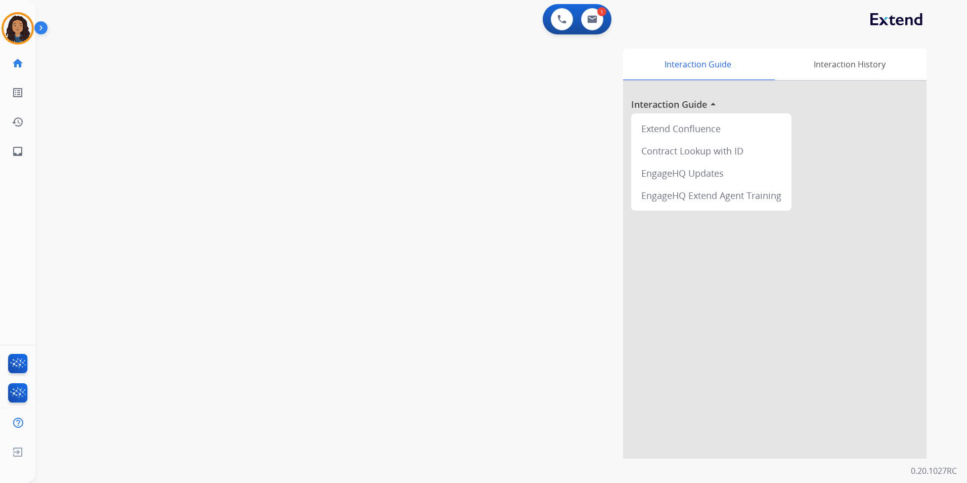
click at [288, 243] on div "swap_horiz Break voice bridge close_fullscreen Connect 3-Way Call merge_type Se…" at bounding box center [488, 247] width 907 height 422
click at [288, 239] on div "swap_horiz Break voice bridge close_fullscreen Connect 3-Way Call merge_type Se…" at bounding box center [488, 247] width 907 height 422
click at [595, 22] on img at bounding box center [592, 19] width 10 height 8
select select "**********"
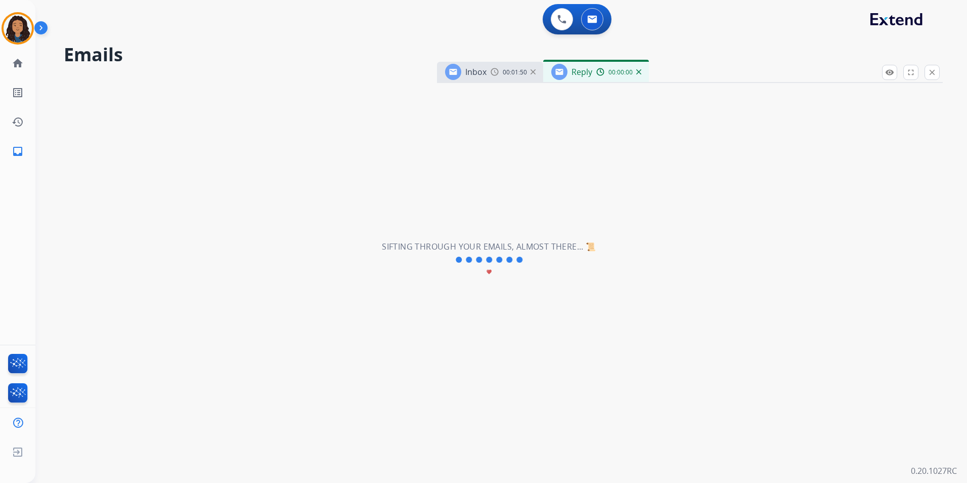
select select "**********"
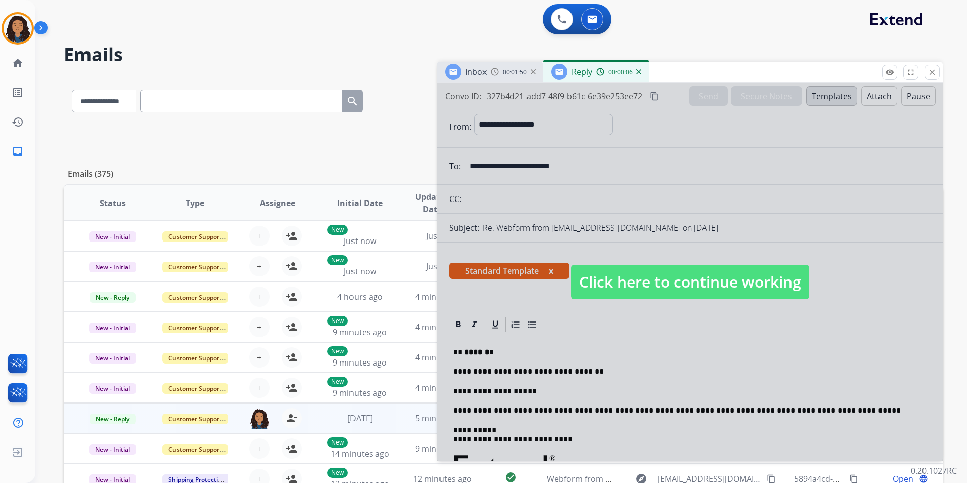
click at [662, 265] on span "Click here to continue working" at bounding box center [690, 282] width 238 height 34
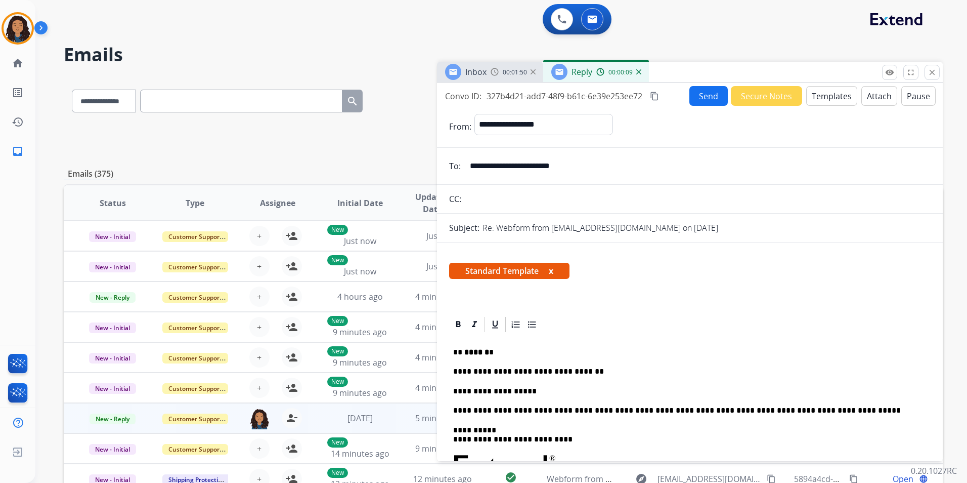
drag, startPoint x: 16, startPoint y: 26, endPoint x: 44, endPoint y: 35, distance: 29.8
click at [16, 27] on img at bounding box center [18, 28] width 28 height 28
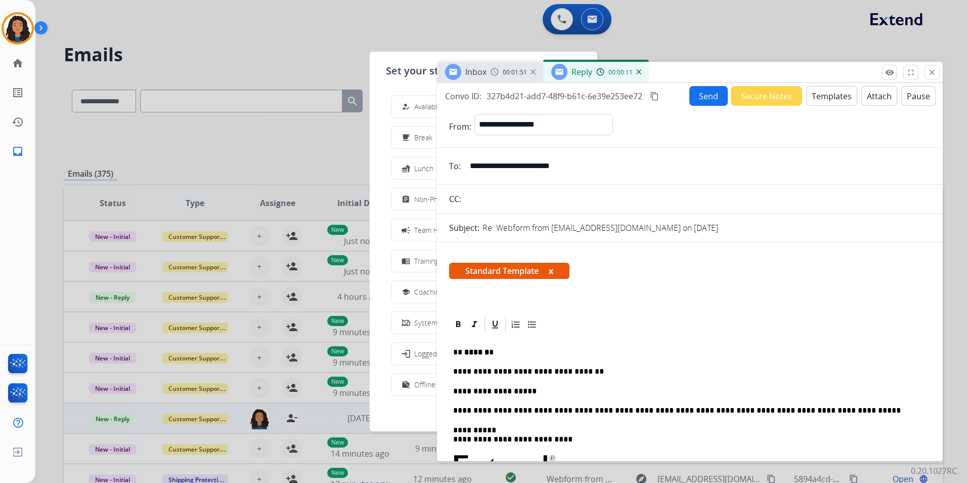
click at [418, 200] on span "Non-Phone Queue" at bounding box center [444, 199] width 60 height 11
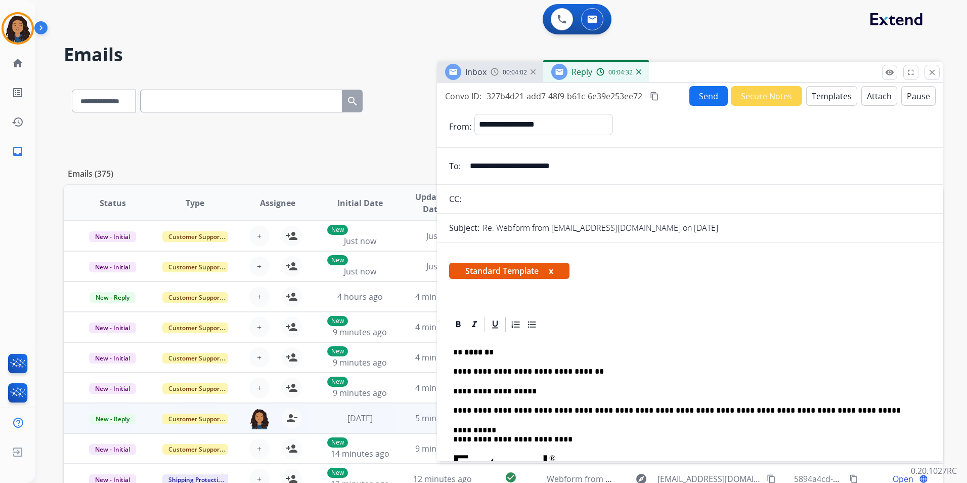
click at [544, 389] on p "**********" at bounding box center [685, 390] width 465 height 9
click at [704, 103] on button "Send" at bounding box center [708, 96] width 38 height 20
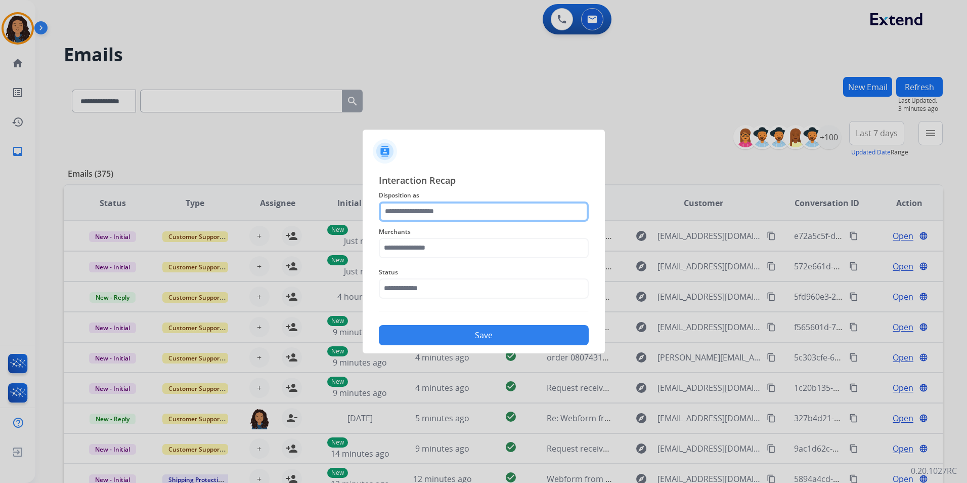
click at [494, 206] on input "text" at bounding box center [484, 211] width 210 height 20
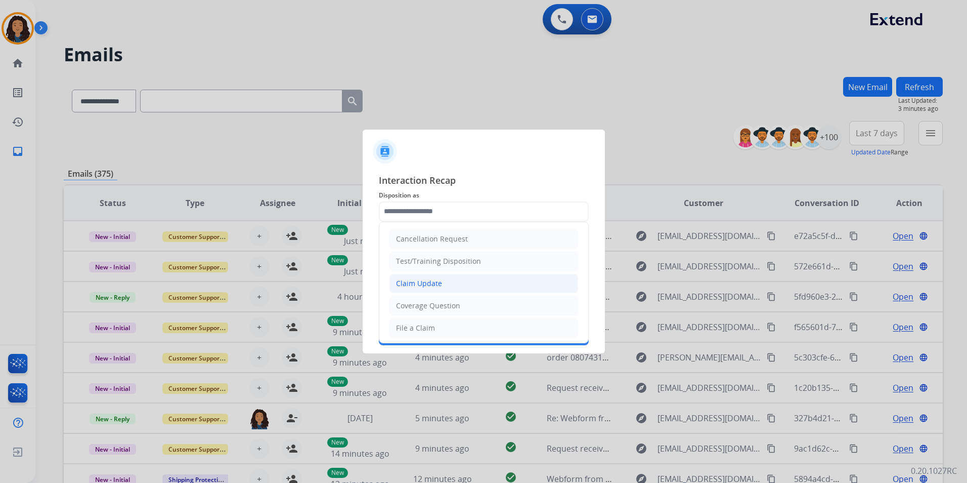
click at [476, 282] on li "Claim Update" at bounding box center [483, 283] width 189 height 19
type input "**********"
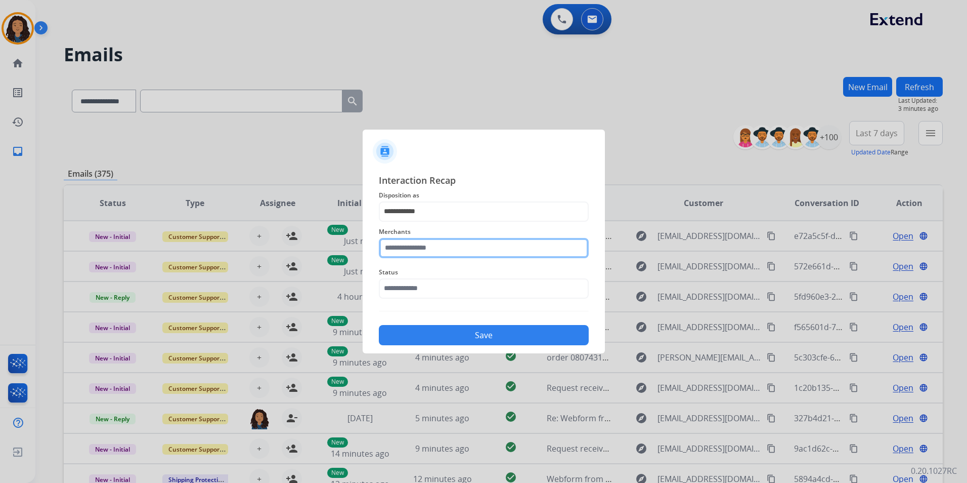
click at [460, 248] on input "text" at bounding box center [484, 248] width 210 height 20
click at [425, 290] on ul "Not found" at bounding box center [486, 279] width 199 height 34
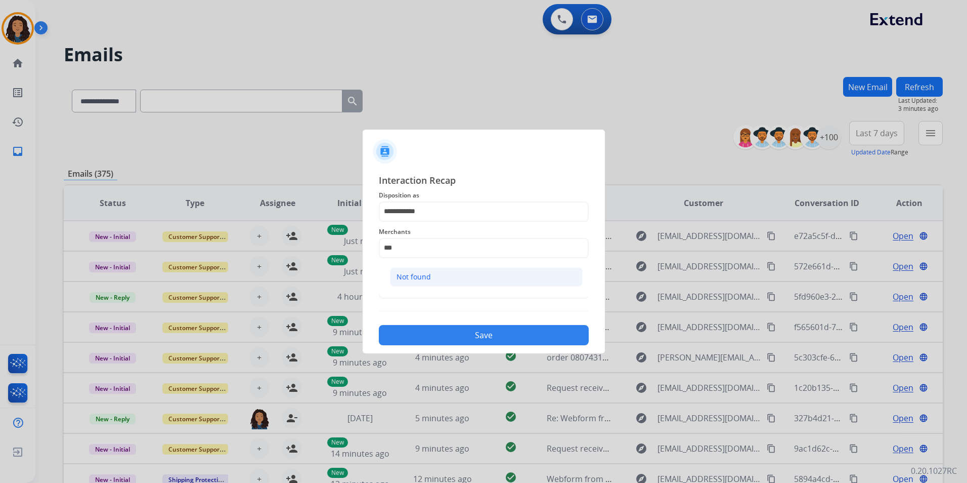
click at [427, 277] on div "Not found" at bounding box center [414, 277] width 34 height 10
type input "*********"
click at [440, 291] on input "text" at bounding box center [484, 288] width 210 height 20
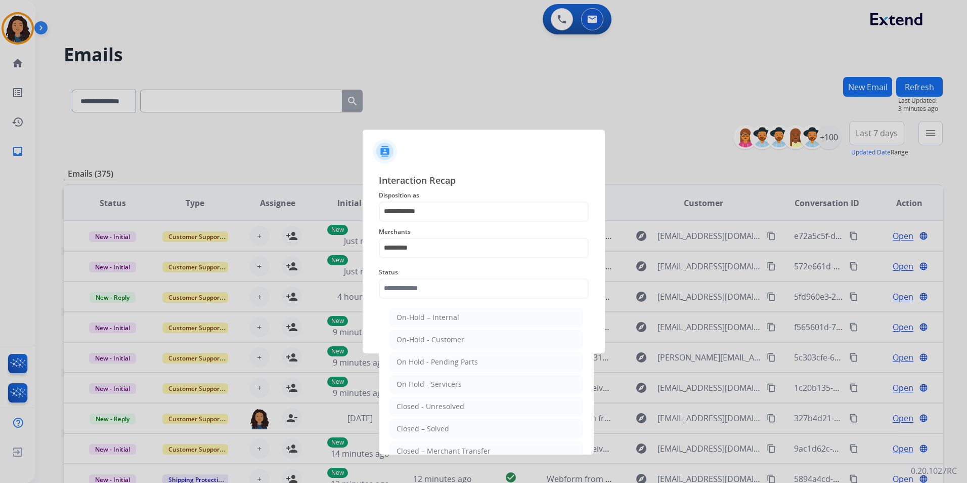
click at [437, 430] on li "Closed – Solved" at bounding box center [486, 428] width 193 height 19
type input "**********"
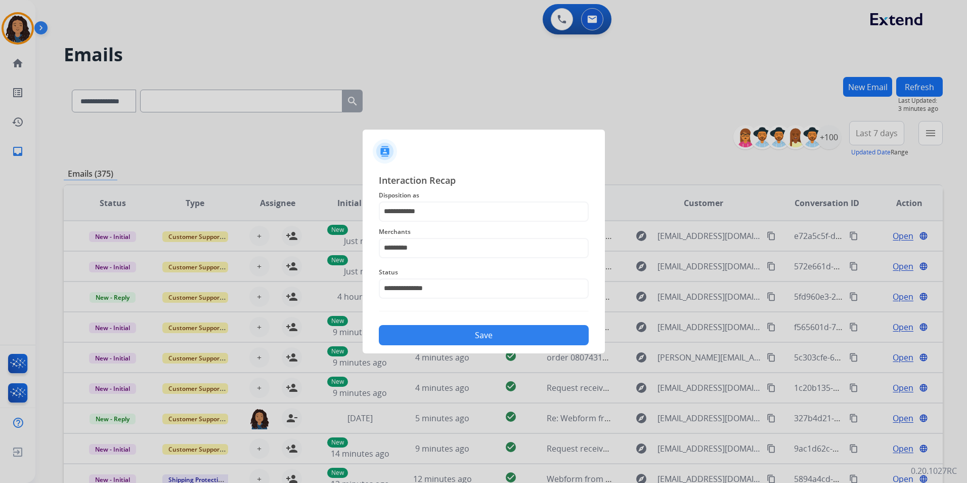
drag, startPoint x: 469, startPoint y: 312, endPoint x: 469, endPoint y: 336, distance: 24.8
click at [469, 313] on div "**********" at bounding box center [484, 259] width 210 height 172
click at [469, 336] on button "Save" at bounding box center [484, 335] width 210 height 20
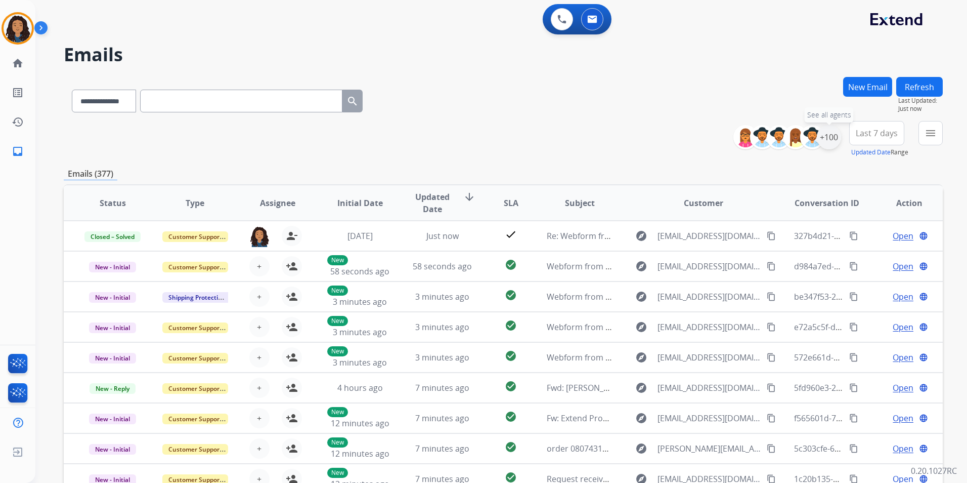
click at [838, 134] on div "+100" at bounding box center [829, 137] width 24 height 24
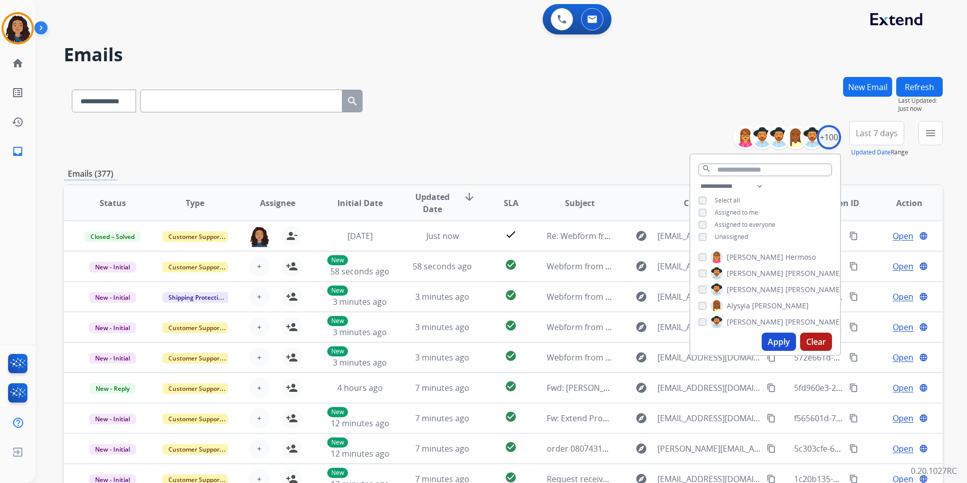
click at [729, 238] on span "Unassigned" at bounding box center [731, 236] width 33 height 9
click at [770, 338] on button "Apply" at bounding box center [779, 341] width 34 height 18
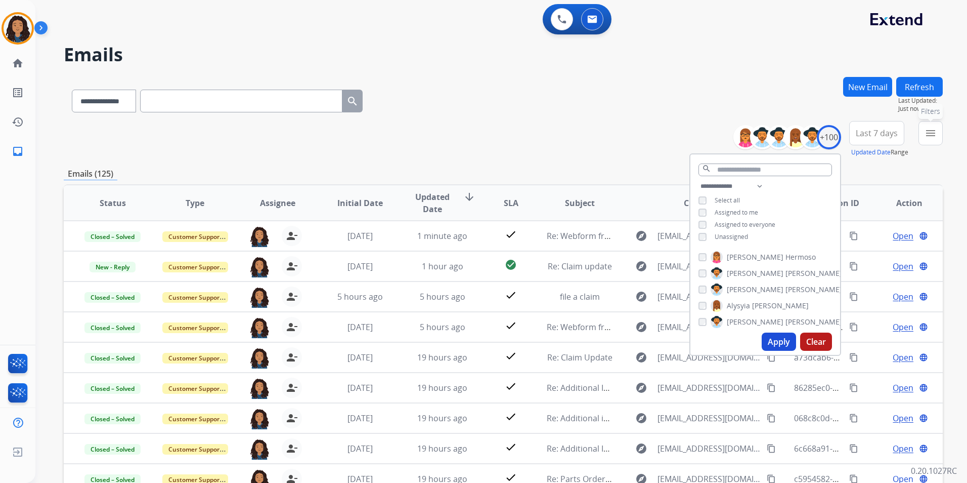
click at [939, 142] on button "menu Filters" at bounding box center [931, 133] width 24 height 24
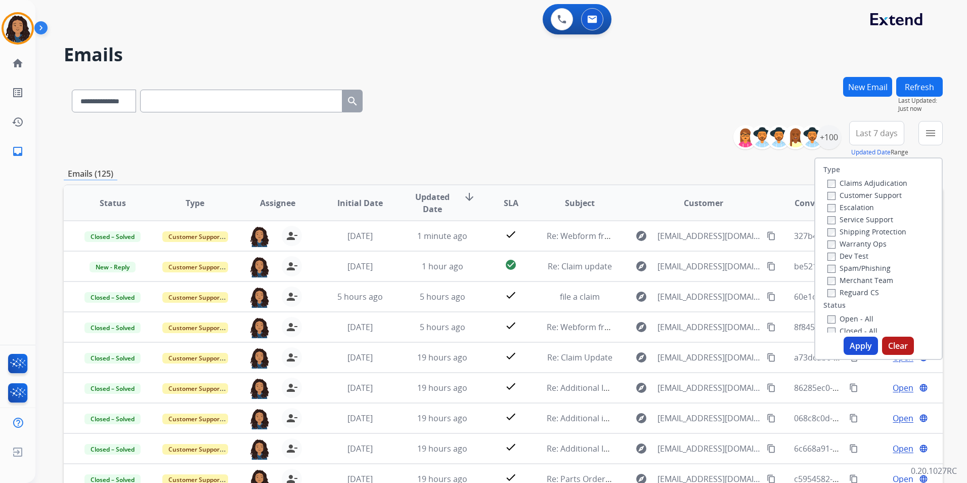
click at [881, 198] on label "Customer Support" at bounding box center [864, 195] width 74 height 10
click at [884, 230] on label "Shipping Protection" at bounding box center [866, 232] width 79 height 10
click at [865, 290] on label "Reguard CS" at bounding box center [853, 292] width 52 height 10
click at [849, 320] on label "Open - All" at bounding box center [850, 319] width 46 height 10
click at [856, 345] on button "Apply" at bounding box center [861, 345] width 34 height 18
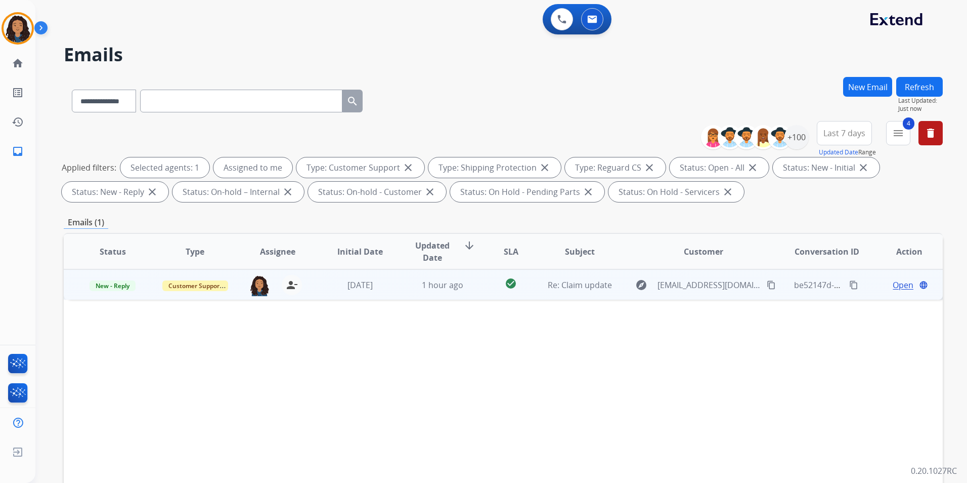
click at [898, 284] on span "Open" at bounding box center [903, 285] width 21 height 12
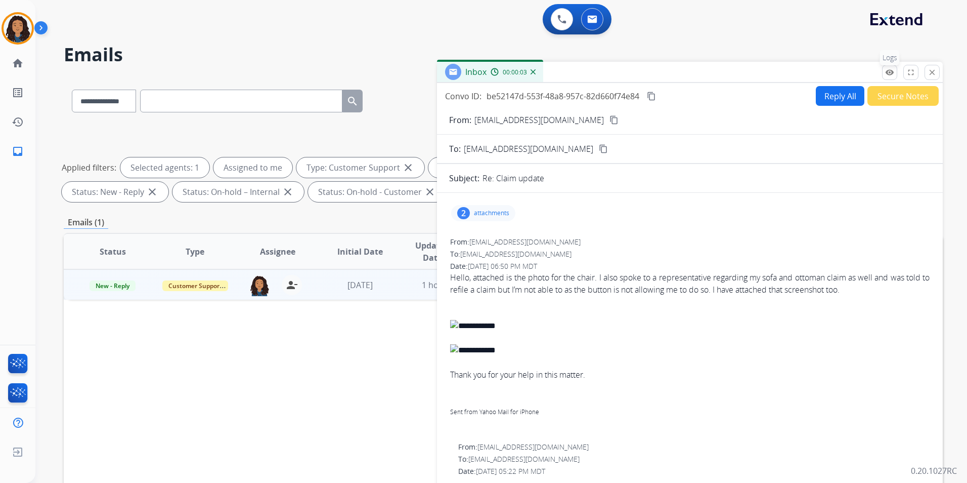
click at [892, 71] on mat-icon "remove_red_eye" at bounding box center [889, 72] width 9 height 9
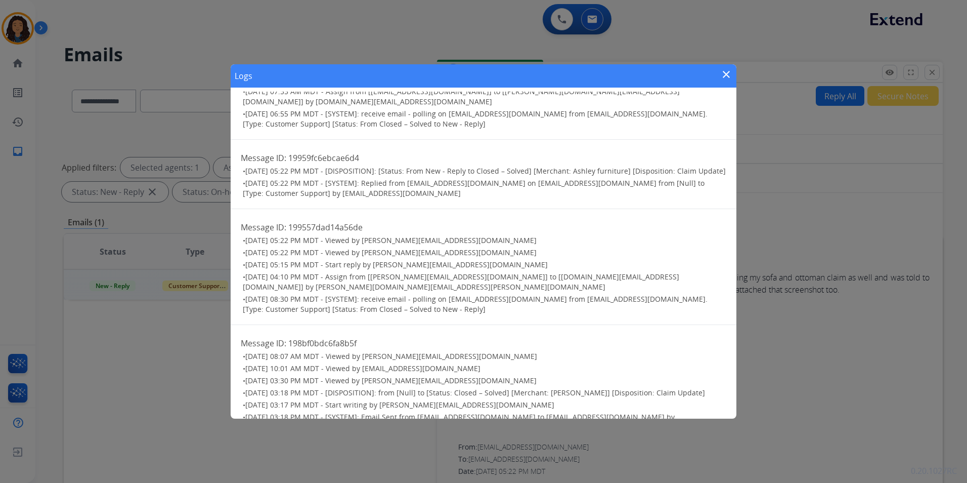
scroll to position [82, 0]
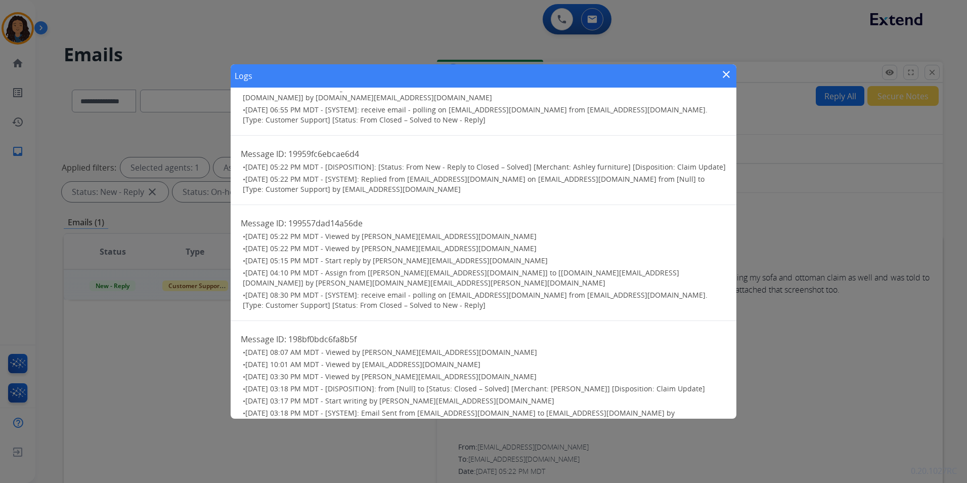
click at [729, 70] on mat-icon "close" at bounding box center [726, 74] width 12 height 12
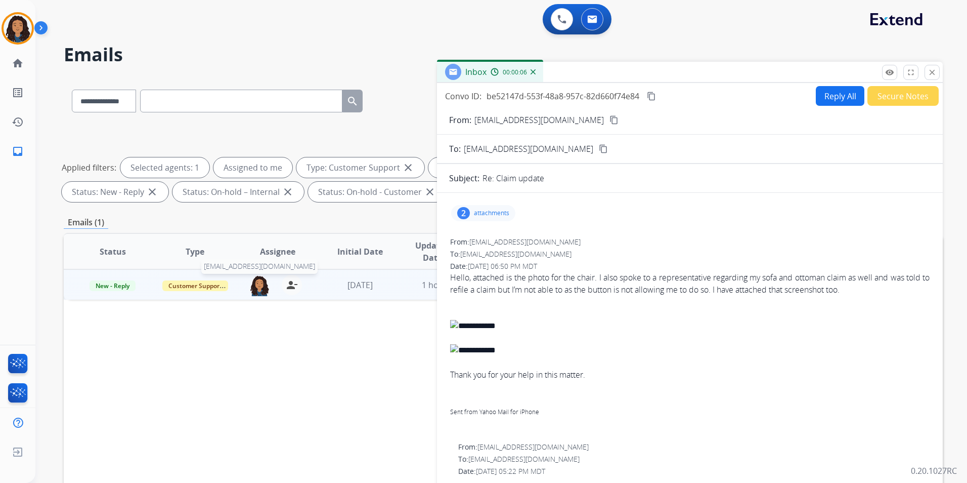
click at [257, 283] on img at bounding box center [259, 285] width 20 height 21
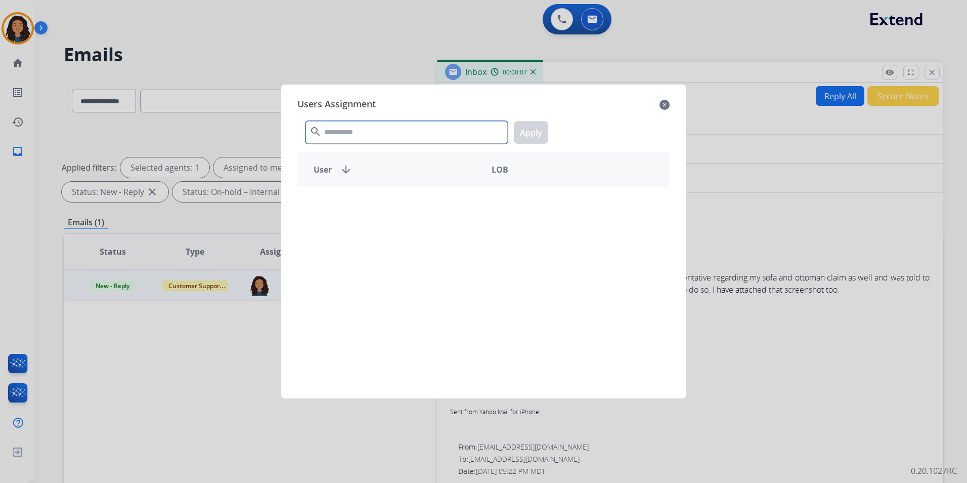
click at [382, 136] on input "text" at bounding box center [407, 132] width 202 height 23
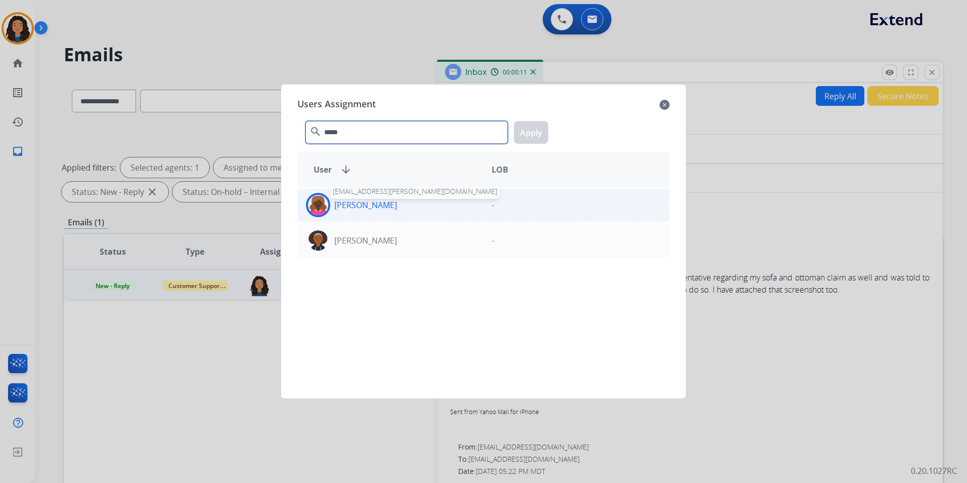
type input "*****"
click at [389, 207] on p "Jazmine Thomas" at bounding box center [365, 205] width 63 height 12
click at [535, 134] on button "Apply" at bounding box center [531, 132] width 34 height 23
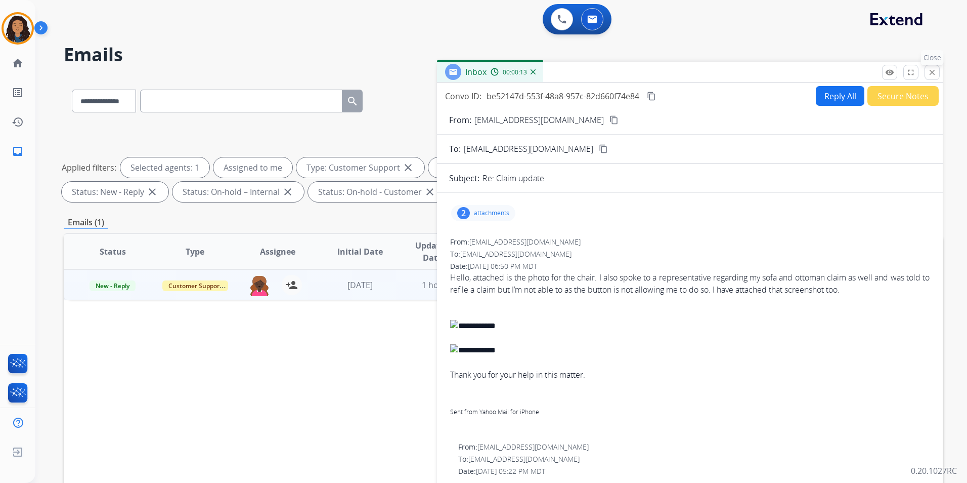
click at [935, 77] on button "close Close" at bounding box center [932, 72] width 15 height 15
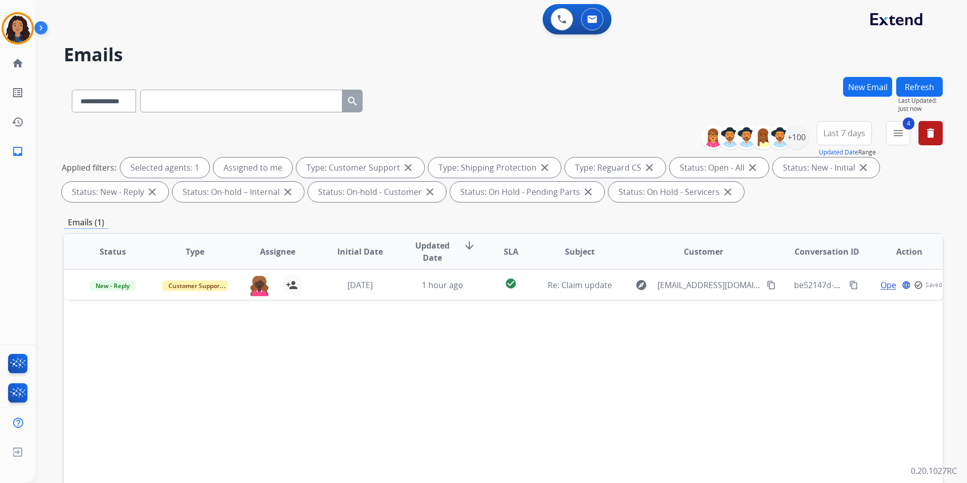
click at [922, 92] on button "Refresh" at bounding box center [919, 87] width 47 height 20
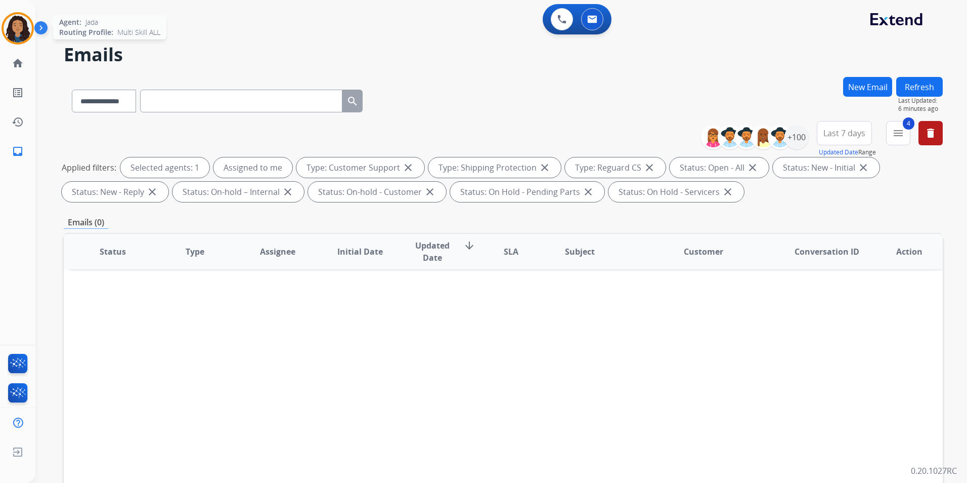
click at [4, 20] on div at bounding box center [18, 28] width 32 height 32
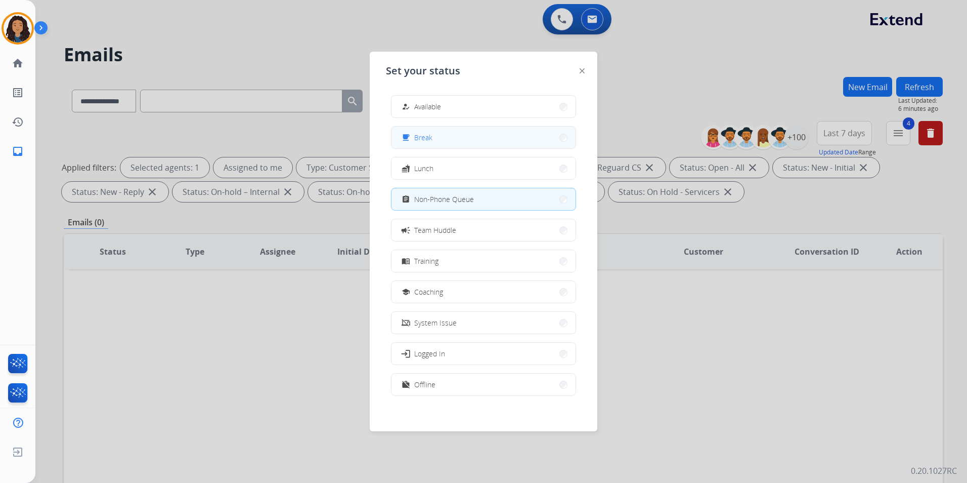
click at [465, 137] on button "free_breakfast Break" at bounding box center [483, 137] width 184 height 22
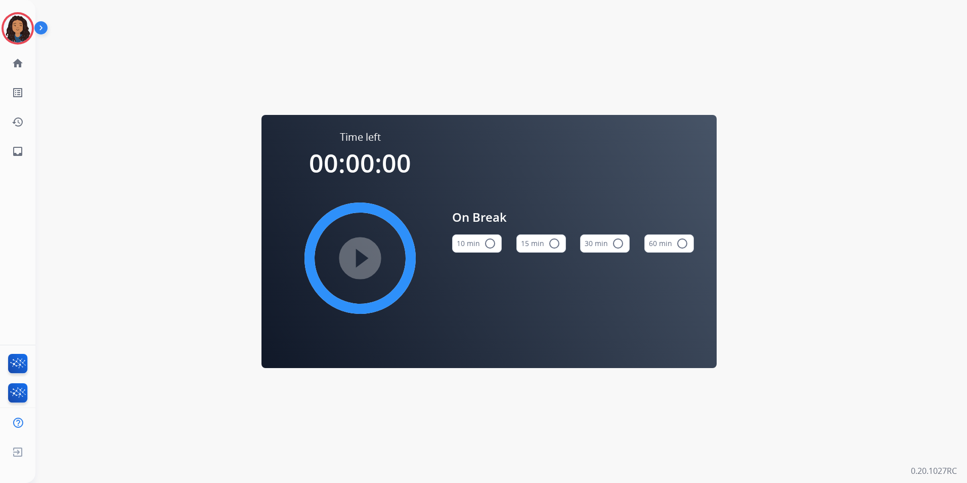
drag, startPoint x: 546, startPoint y: 241, endPoint x: 538, endPoint y: 243, distance: 7.9
click at [546, 240] on button "15 min radio_button_unchecked" at bounding box center [541, 243] width 50 height 18
click at [362, 258] on mat-icon "play_circle_filled" at bounding box center [360, 258] width 12 height 12
click at [7, 19] on img at bounding box center [18, 28] width 28 height 28
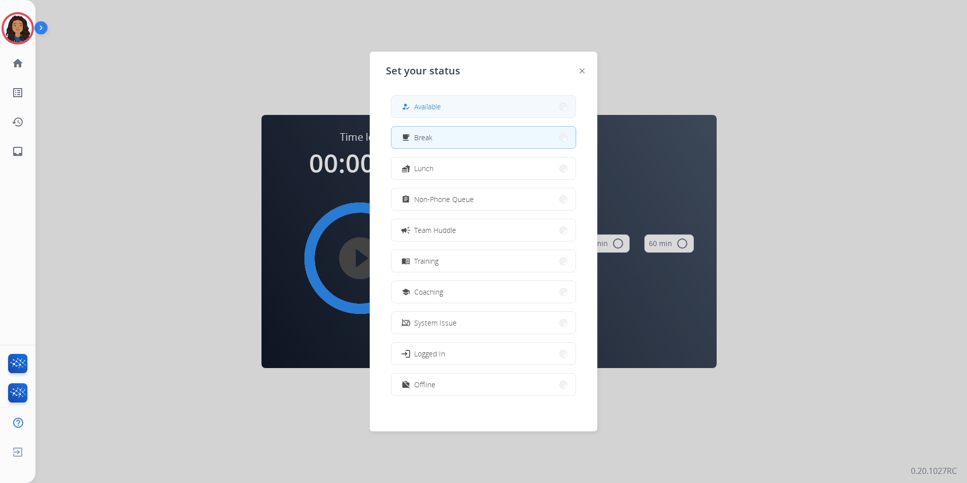
click at [445, 103] on button "how_to_reg Available" at bounding box center [483, 107] width 184 height 22
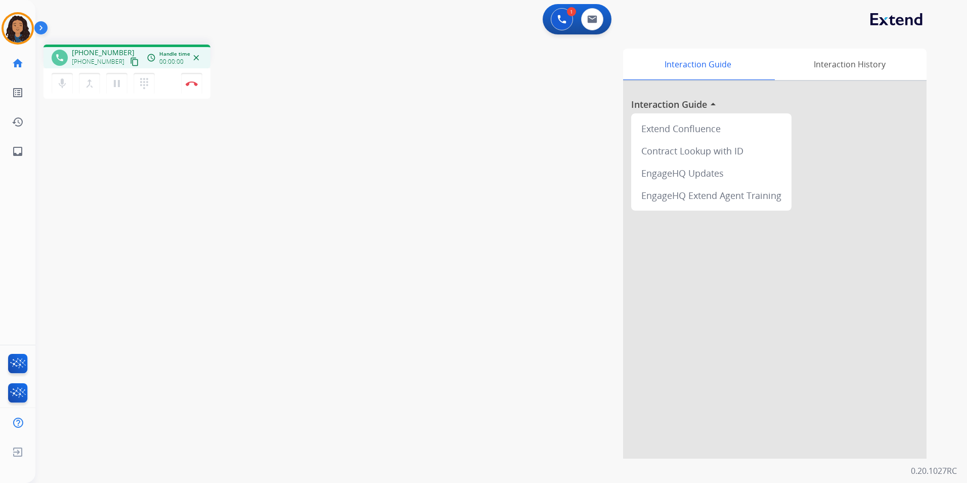
click at [130, 57] on mat-icon "content_copy" at bounding box center [134, 61] width 9 height 9
click at [194, 84] on img at bounding box center [192, 83] width 12 height 5
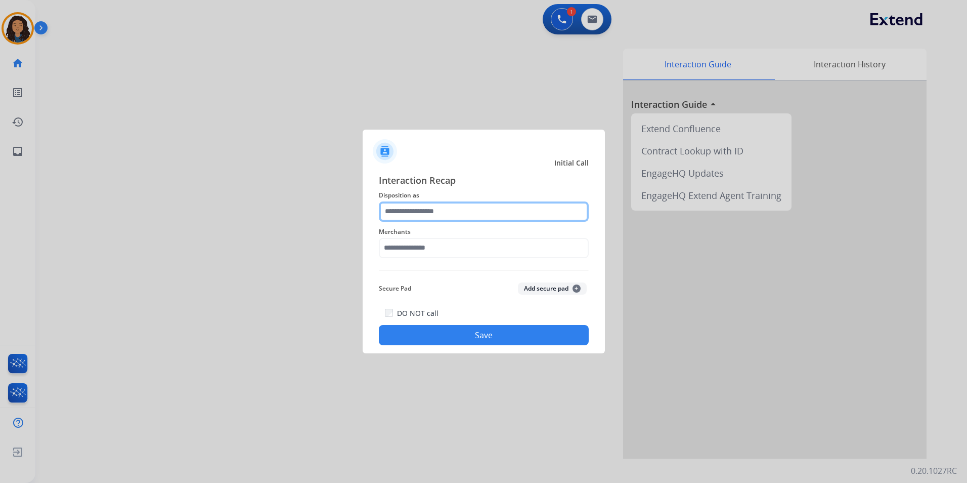
click at [431, 215] on input "text" at bounding box center [484, 211] width 210 height 20
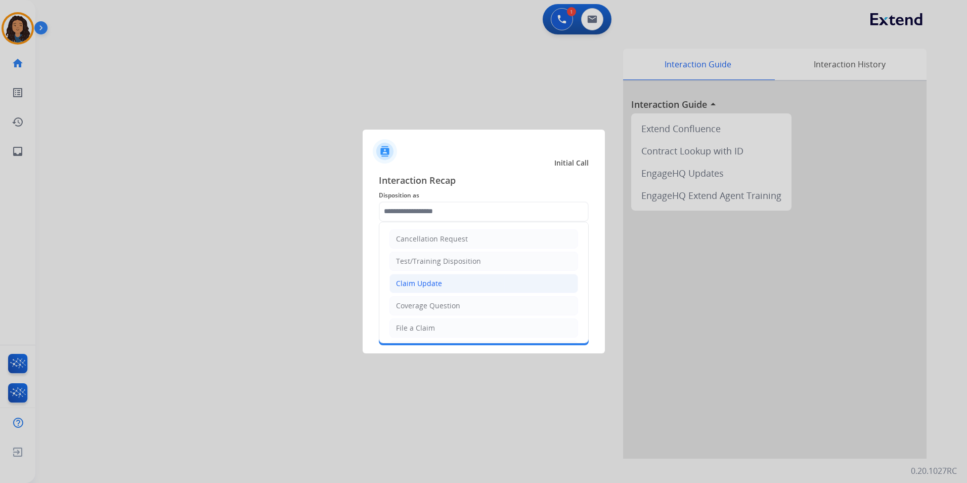
drag, startPoint x: 430, startPoint y: 281, endPoint x: 416, endPoint y: 256, distance: 28.7
click at [429, 280] on div "Claim Update" at bounding box center [419, 283] width 46 height 10
type input "**********"
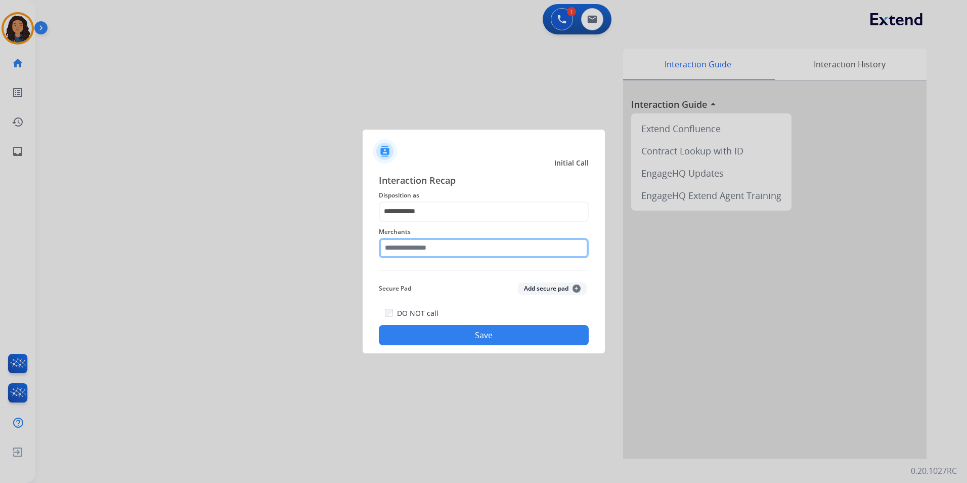
click at [411, 238] on input "text" at bounding box center [484, 248] width 210 height 20
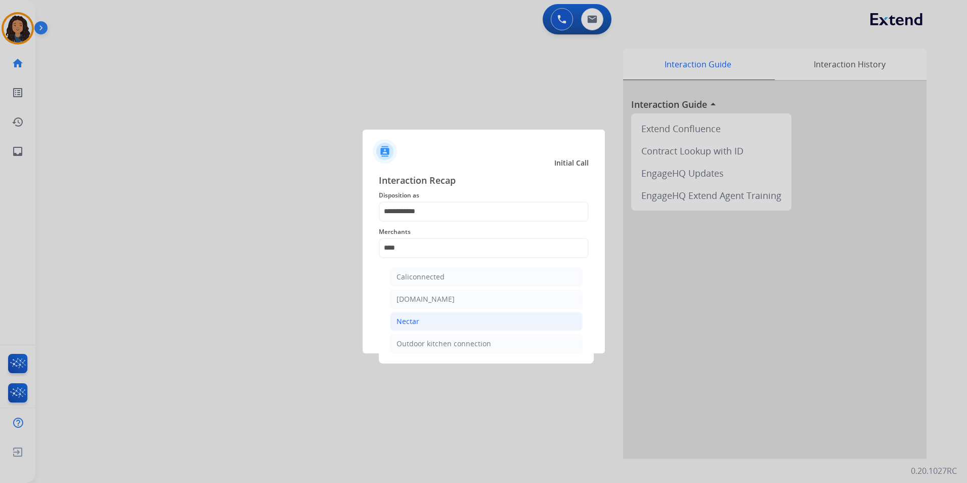
drag, startPoint x: 412, startPoint y: 320, endPoint x: 407, endPoint y: 327, distance: 8.7
click at [412, 321] on div "Nectar" at bounding box center [408, 321] width 23 height 10
type input "******"
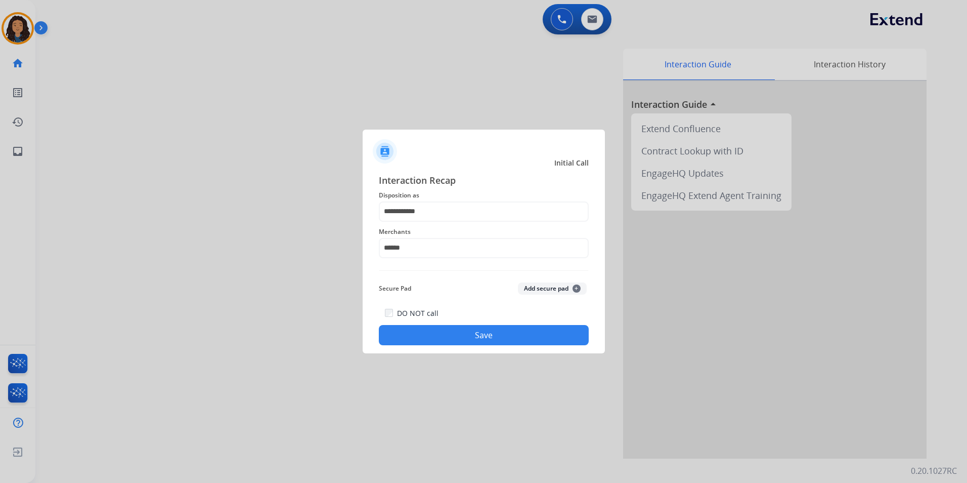
click at [405, 329] on button "Save" at bounding box center [484, 335] width 210 height 20
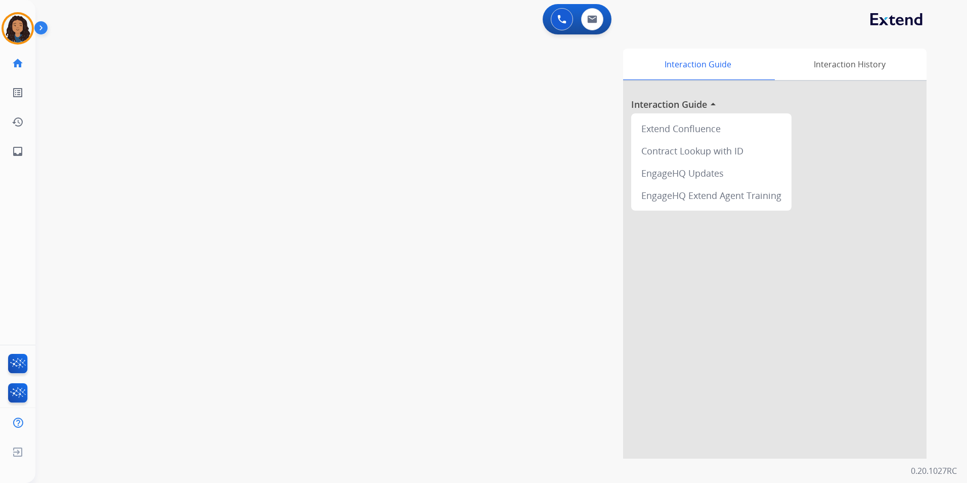
click at [264, 291] on div "swap_horiz Break voice bridge close_fullscreen Connect 3-Way Call merge_type Se…" at bounding box center [488, 247] width 907 height 422
click at [130, 61] on mat-icon "content_copy" at bounding box center [134, 61] width 9 height 9
click at [191, 85] on img at bounding box center [192, 83] width 12 height 5
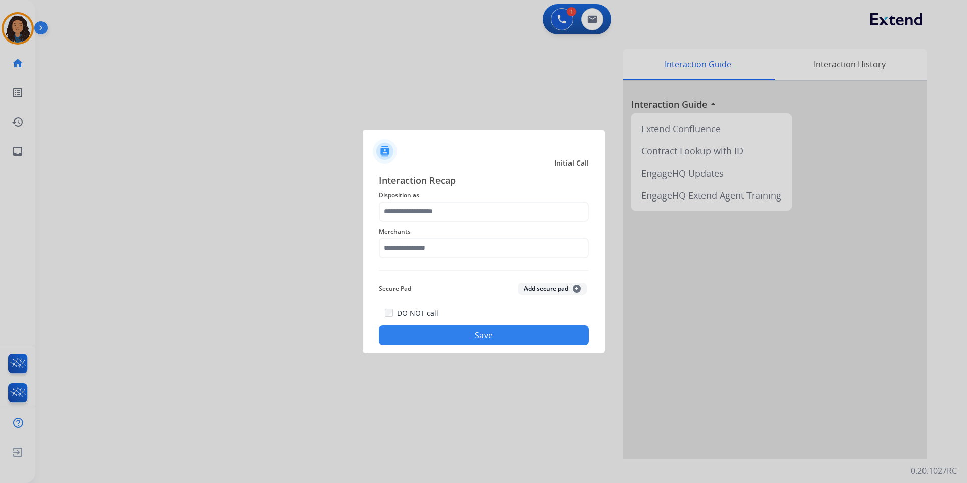
click at [462, 194] on span "Disposition as" at bounding box center [484, 195] width 210 height 12
click at [462, 200] on span "Disposition as" at bounding box center [484, 195] width 210 height 12
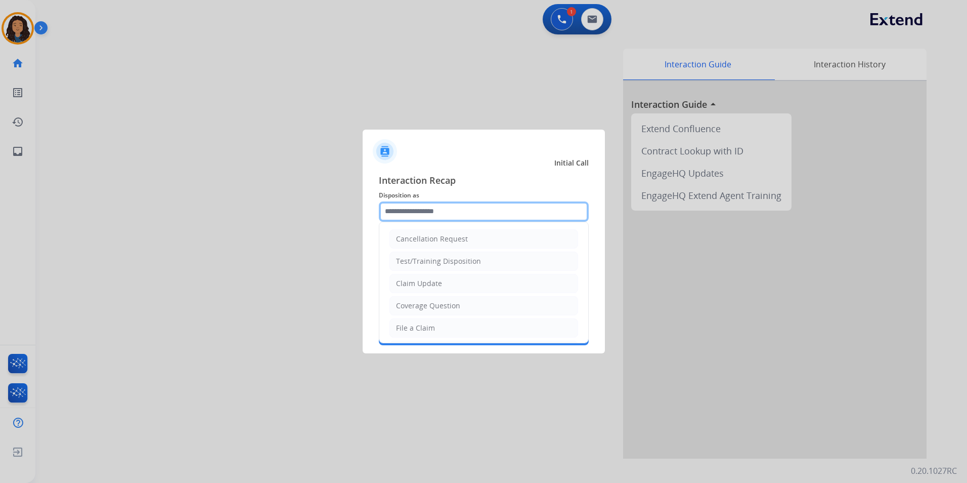
click at [466, 214] on input "text" at bounding box center [484, 211] width 210 height 20
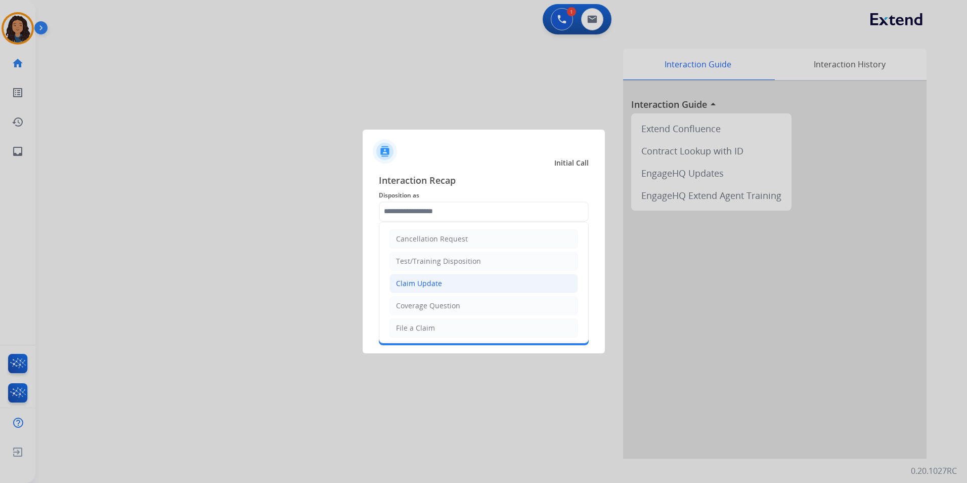
click at [434, 282] on div "Claim Update" at bounding box center [419, 283] width 46 height 10
type input "**********"
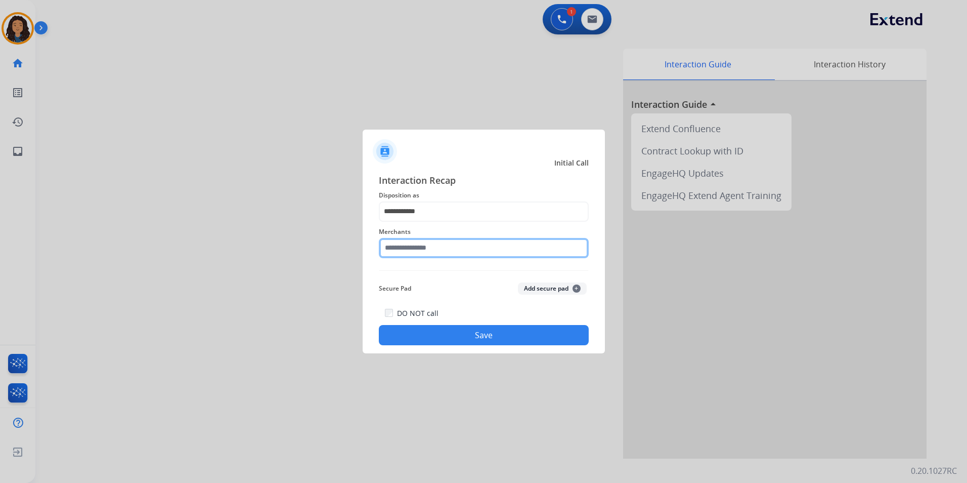
click at [427, 243] on input "text" at bounding box center [484, 248] width 210 height 20
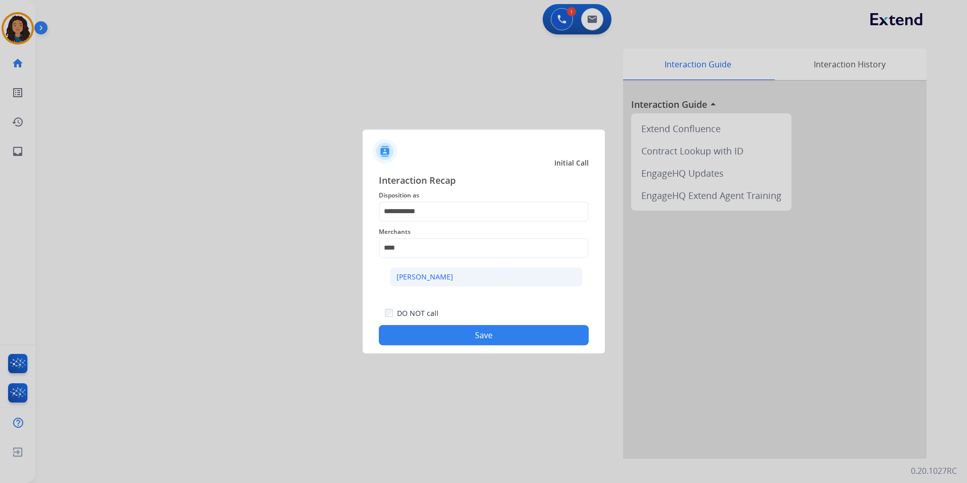
click at [446, 282] on li "[PERSON_NAME]" at bounding box center [486, 276] width 193 height 19
type input "**********"
drag, startPoint x: 441, startPoint y: 340, endPoint x: 433, endPoint y: 327, distance: 15.2
click at [440, 341] on button "Save" at bounding box center [484, 335] width 210 height 20
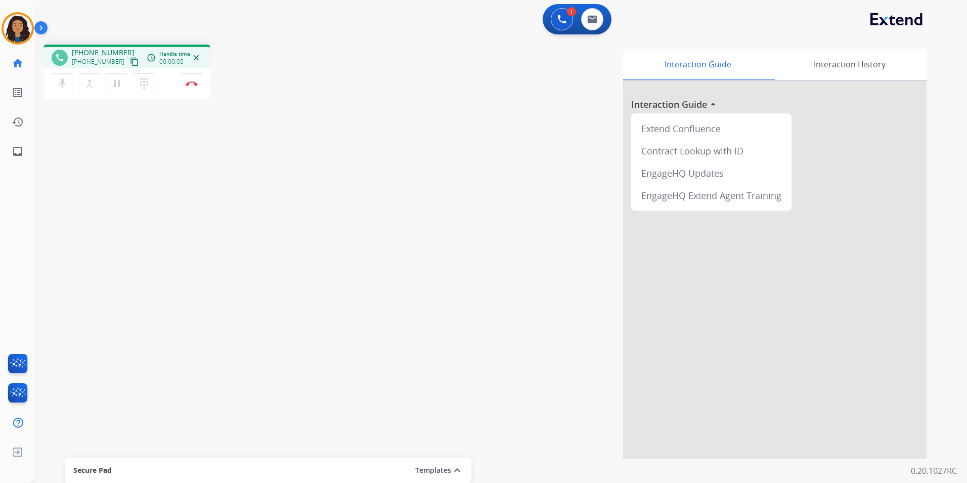
click at [130, 61] on mat-icon "content_copy" at bounding box center [134, 61] width 9 height 9
click at [197, 84] on img at bounding box center [192, 83] width 12 height 5
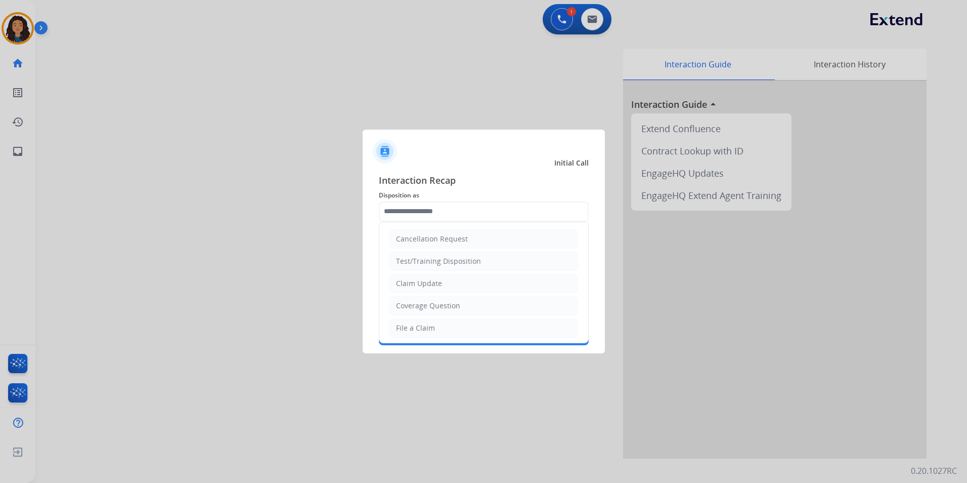
click at [561, 207] on input "text" at bounding box center [484, 211] width 210 height 20
drag, startPoint x: 440, startPoint y: 288, endPoint x: 444, endPoint y: 276, distance: 12.3
click at [440, 286] on div "Claim Update" at bounding box center [419, 283] width 46 height 10
type input "**********"
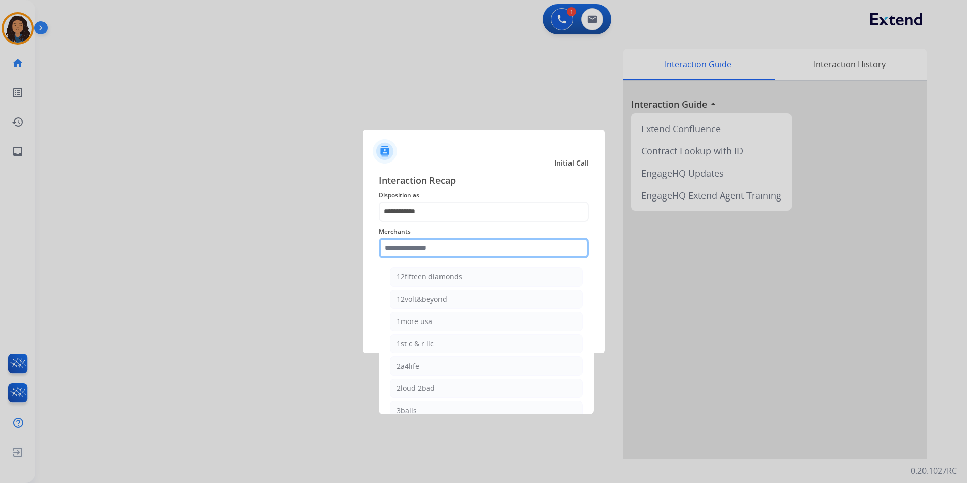
click at [474, 239] on input "text" at bounding box center [484, 248] width 210 height 20
type input "*"
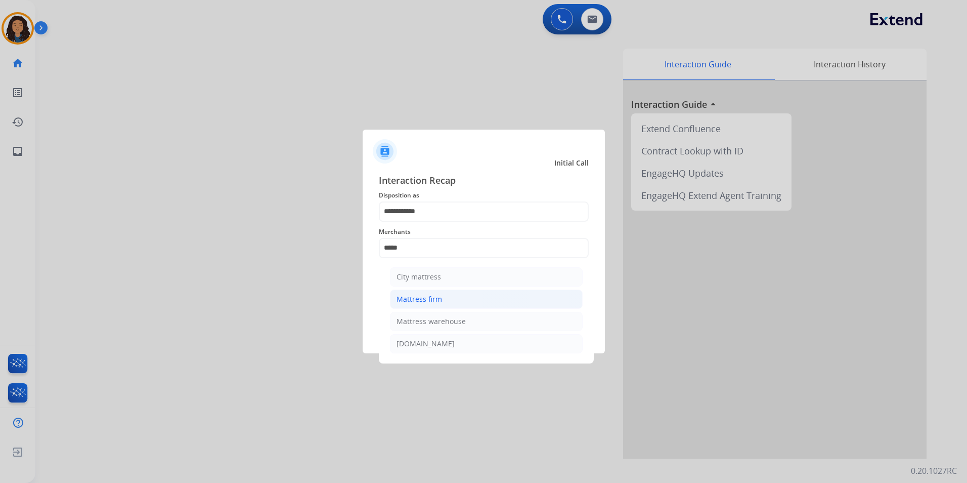
click at [454, 297] on li "Mattress firm" at bounding box center [486, 298] width 193 height 19
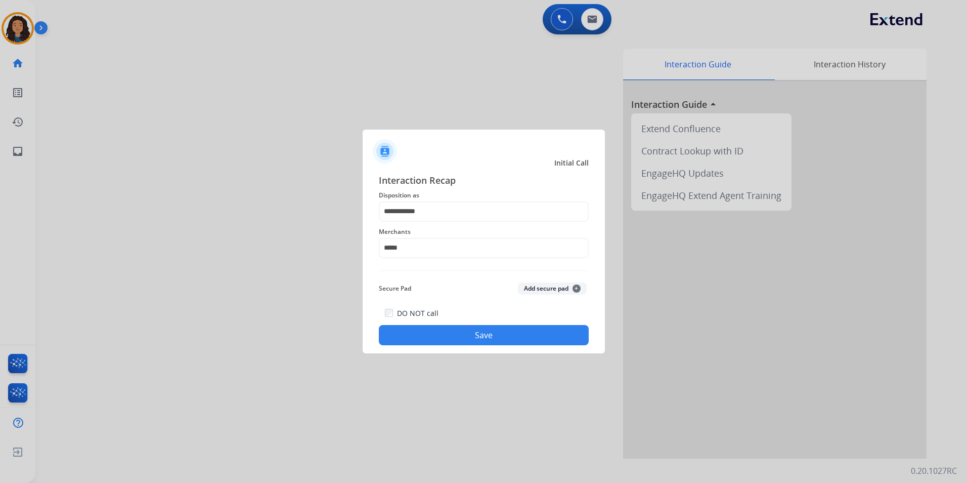
type input "**********"
click at [435, 341] on button "Save" at bounding box center [484, 335] width 210 height 20
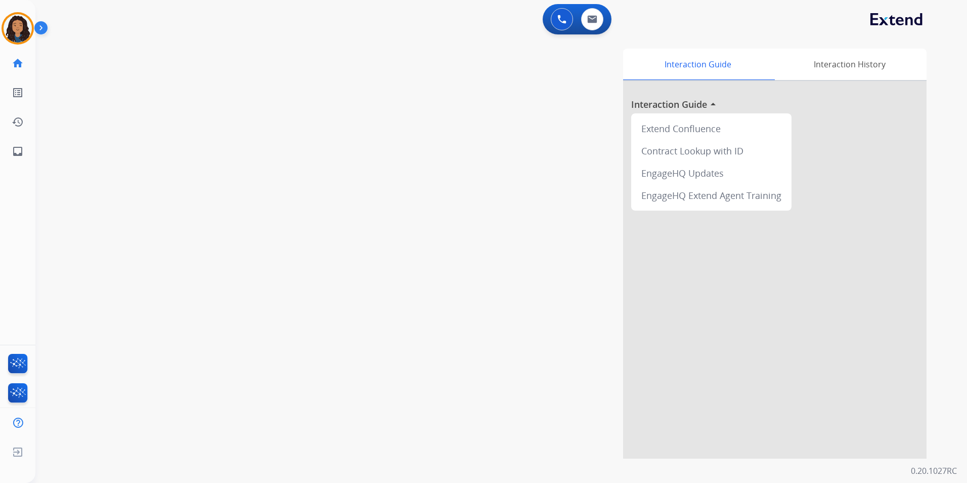
click at [271, 254] on div "swap_horiz Break voice bridge close_fullscreen Connect 3-Way Call merge_type Se…" at bounding box center [488, 247] width 907 height 422
click at [562, 18] on img at bounding box center [561, 19] width 9 height 9
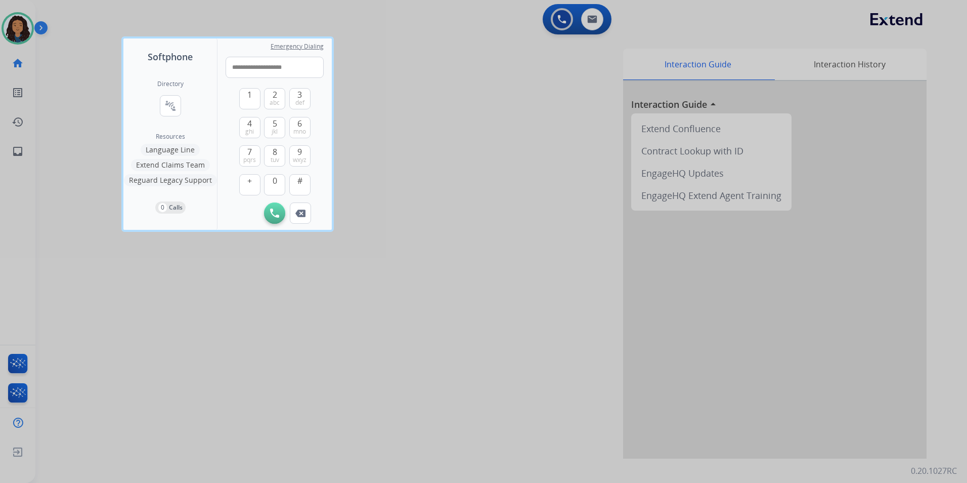
type input "**********"
click at [594, 24] on div at bounding box center [483, 241] width 967 height 483
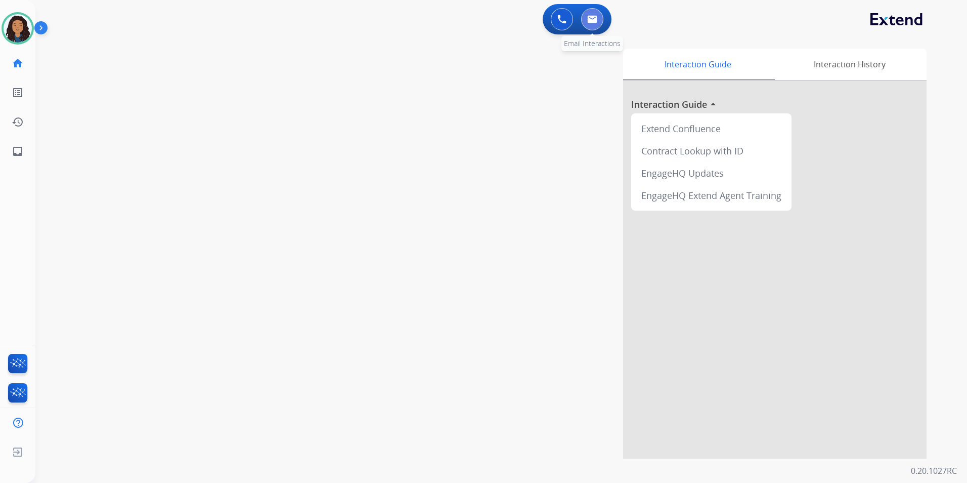
click at [594, 24] on button at bounding box center [592, 19] width 22 height 22
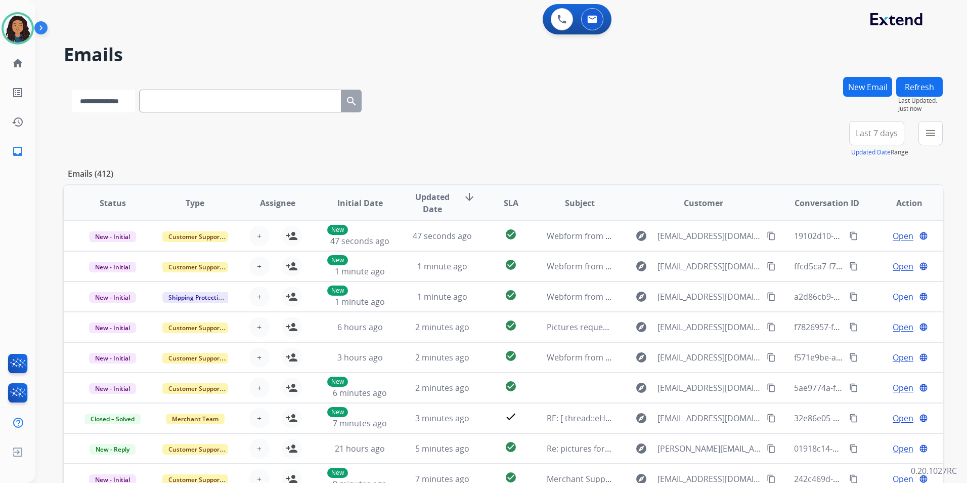
drag, startPoint x: 274, startPoint y: 98, endPoint x: 112, endPoint y: 107, distance: 161.6
click at [112, 104] on select "**********" at bounding box center [103, 101] width 63 height 23
select select "**********"
click at [72, 90] on select "**********" at bounding box center [103, 101] width 63 height 23
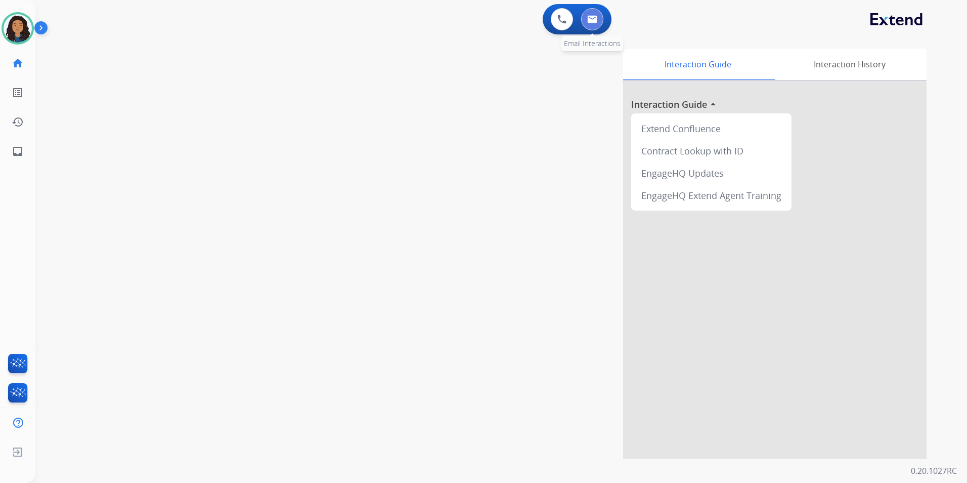
click at [591, 15] on button at bounding box center [592, 19] width 22 height 22
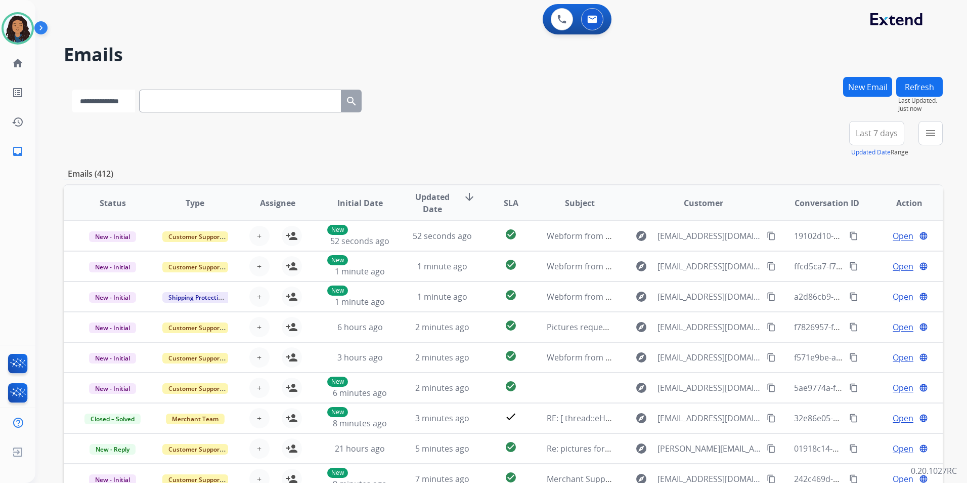
click at [103, 97] on select "**********" at bounding box center [103, 101] width 63 height 23
select select "**********"
click at [72, 90] on select "**********" at bounding box center [103, 101] width 63 height 23
paste input "**********"
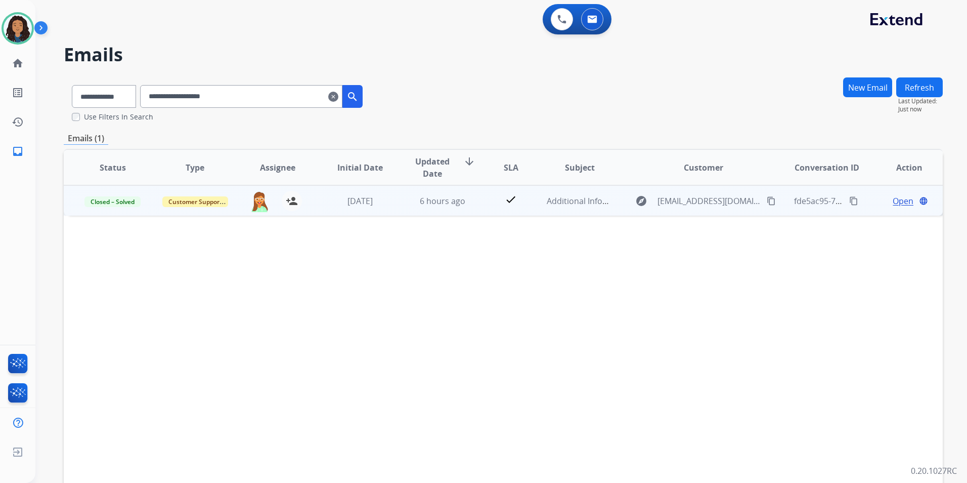
click at [897, 198] on span "Open" at bounding box center [903, 201] width 21 height 12
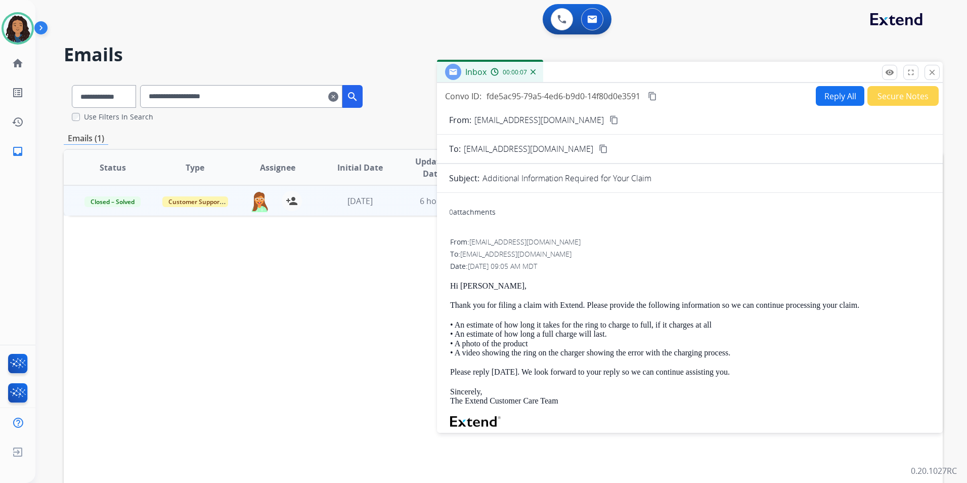
drag, startPoint x: 937, startPoint y: 76, endPoint x: 932, endPoint y: 74, distance: 5.2
click at [935, 75] on button "close Close" at bounding box center [932, 72] width 15 height 15
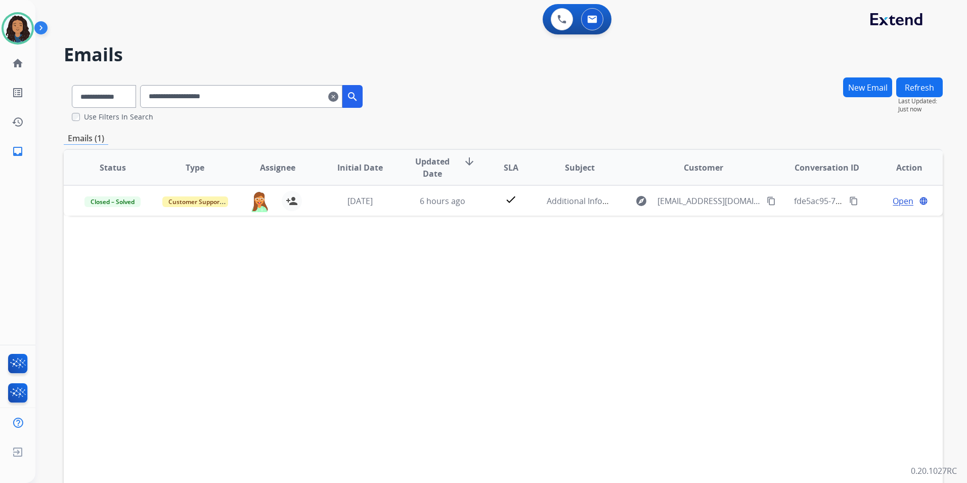
drag, startPoint x: 257, startPoint y: 99, endPoint x: 122, endPoint y: 97, distance: 135.6
click at [122, 97] on div "**********" at bounding box center [217, 94] width 307 height 35
paste input "text"
type input "**********"
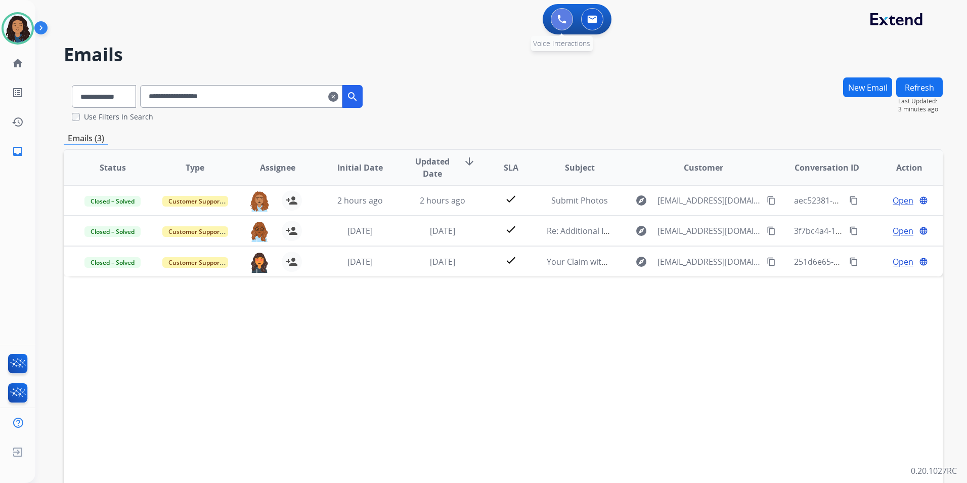
click at [568, 14] on button at bounding box center [562, 19] width 22 height 22
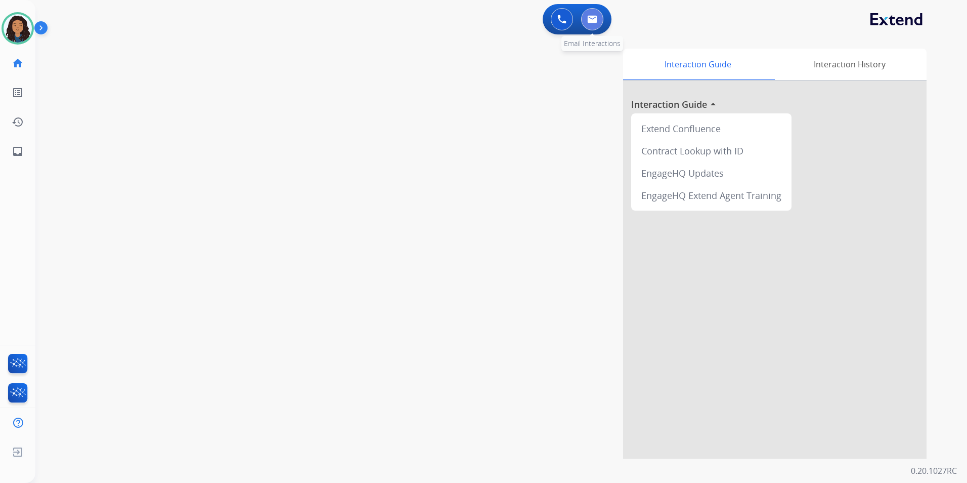
click at [598, 19] on button at bounding box center [592, 19] width 22 height 22
select select "**********"
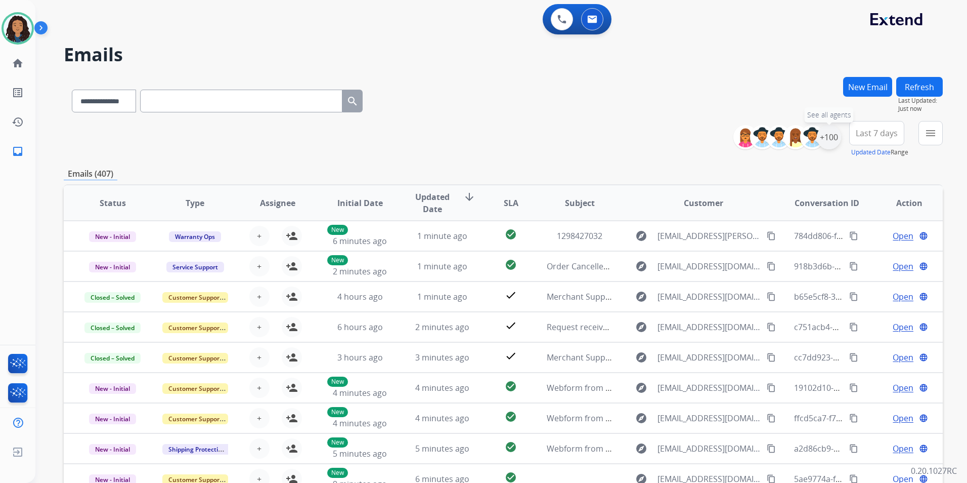
click at [827, 137] on div "+100" at bounding box center [829, 137] width 24 height 24
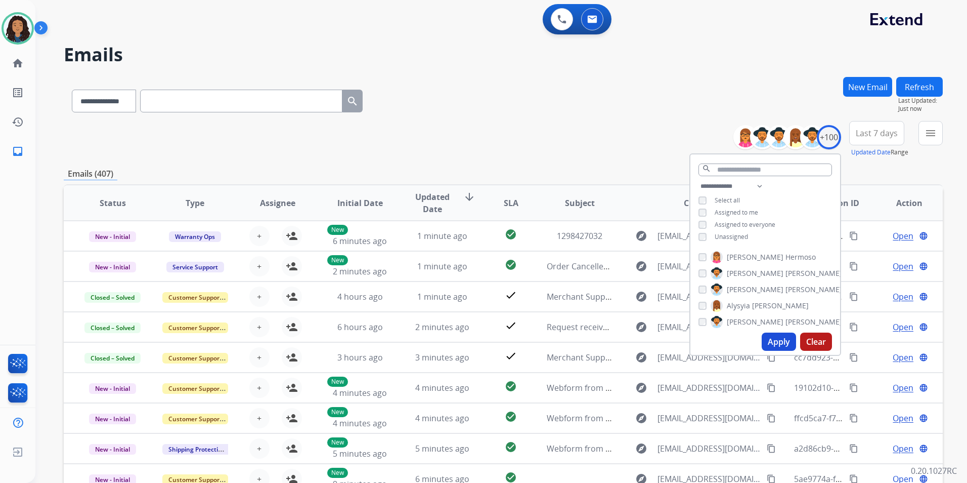
click at [732, 234] on span "Unassigned" at bounding box center [731, 236] width 33 height 9
click at [780, 339] on button "Apply" at bounding box center [779, 341] width 34 height 18
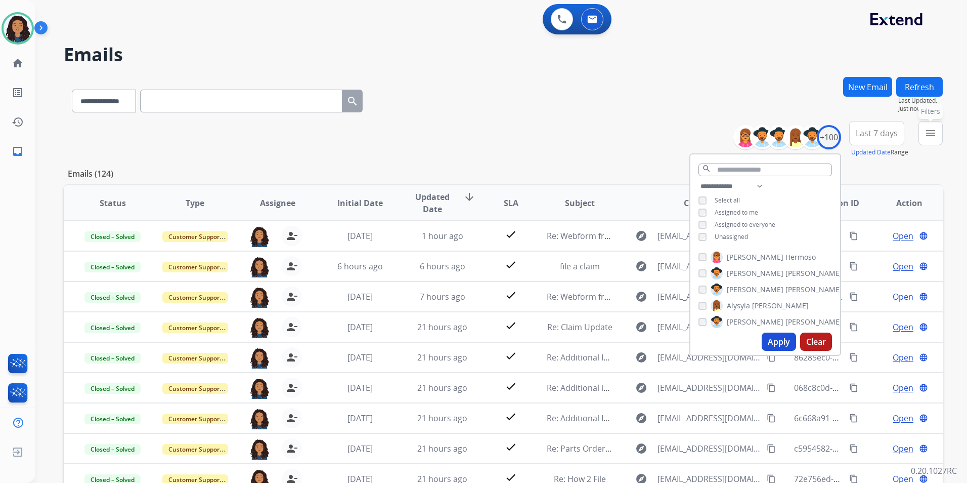
click at [923, 138] on button "menu Filters" at bounding box center [931, 133] width 24 height 24
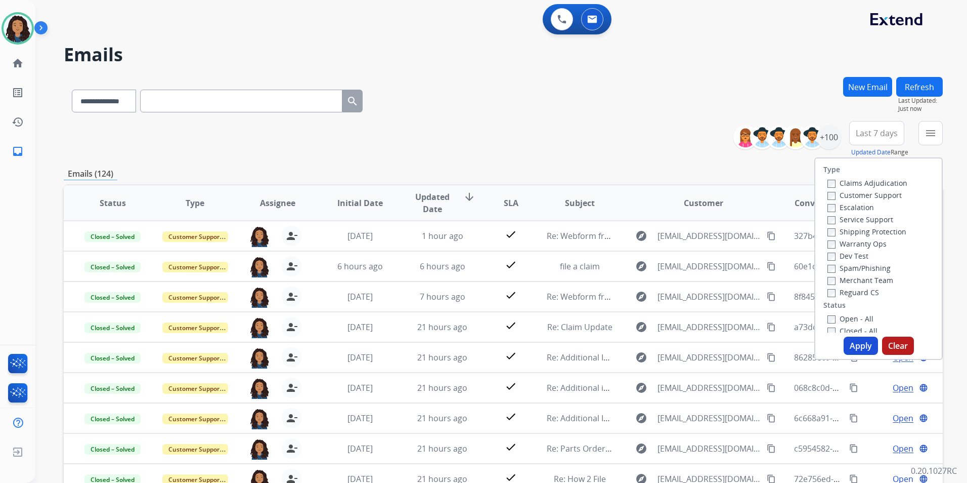
click at [881, 198] on label "Customer Support" at bounding box center [864, 195] width 74 height 10
click at [870, 229] on label "Shipping Protection" at bounding box center [866, 232] width 79 height 10
click at [844, 290] on label "Reguard CS" at bounding box center [853, 292] width 52 height 10
click at [847, 319] on label "Open - All" at bounding box center [850, 319] width 46 height 10
click at [854, 341] on button "Apply" at bounding box center [861, 345] width 34 height 18
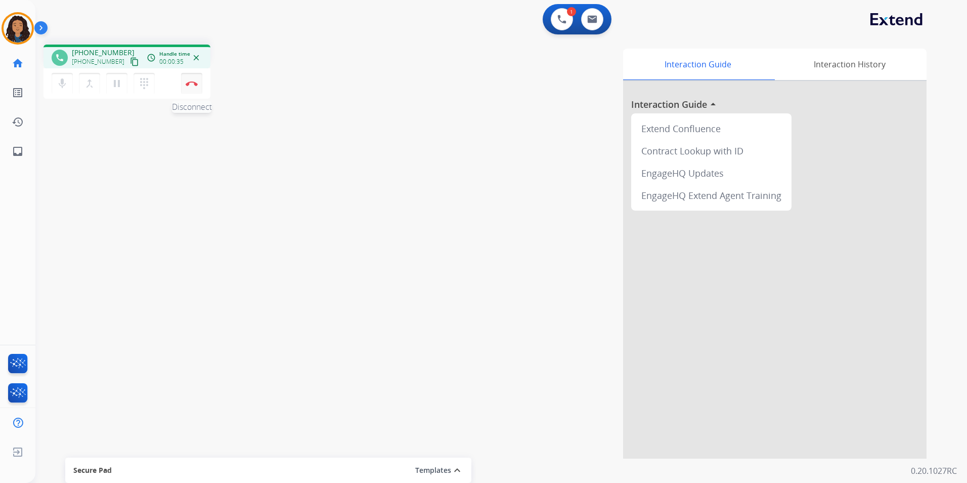
click at [191, 86] on button "Disconnect" at bounding box center [191, 83] width 21 height 21
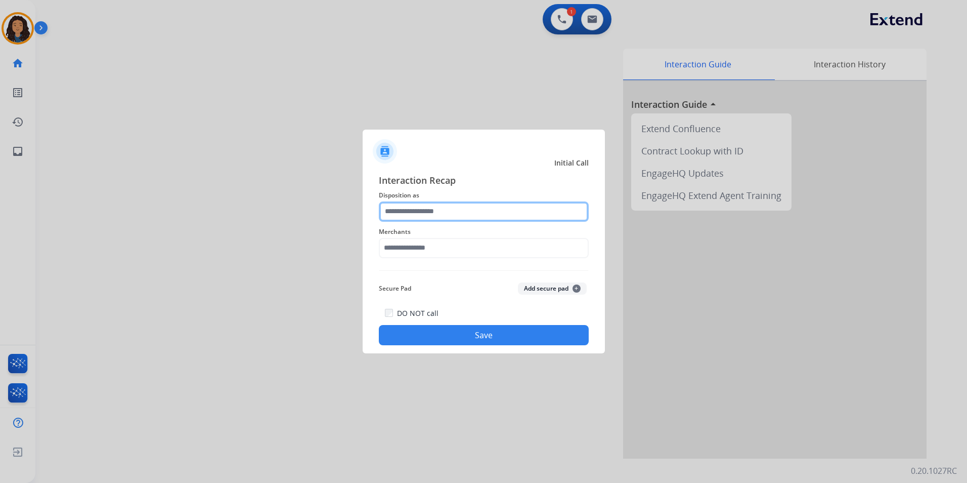
click at [470, 216] on input "text" at bounding box center [484, 211] width 210 height 20
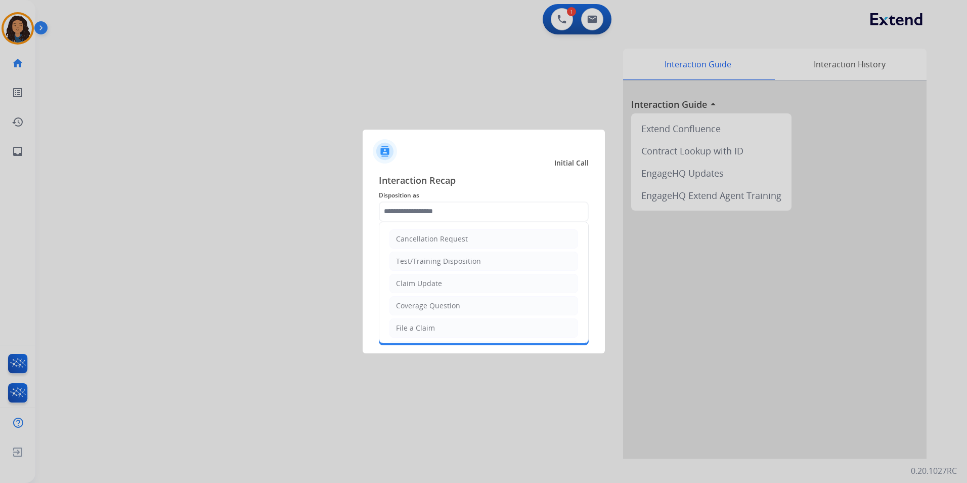
click at [431, 274] on li "Claim Update" at bounding box center [483, 283] width 189 height 19
type input "**********"
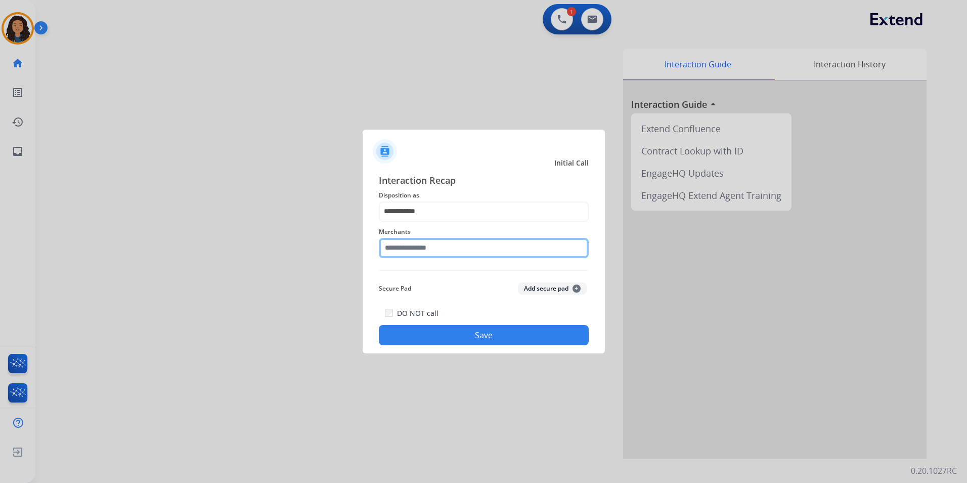
click at [427, 252] on input "text" at bounding box center [484, 248] width 210 height 20
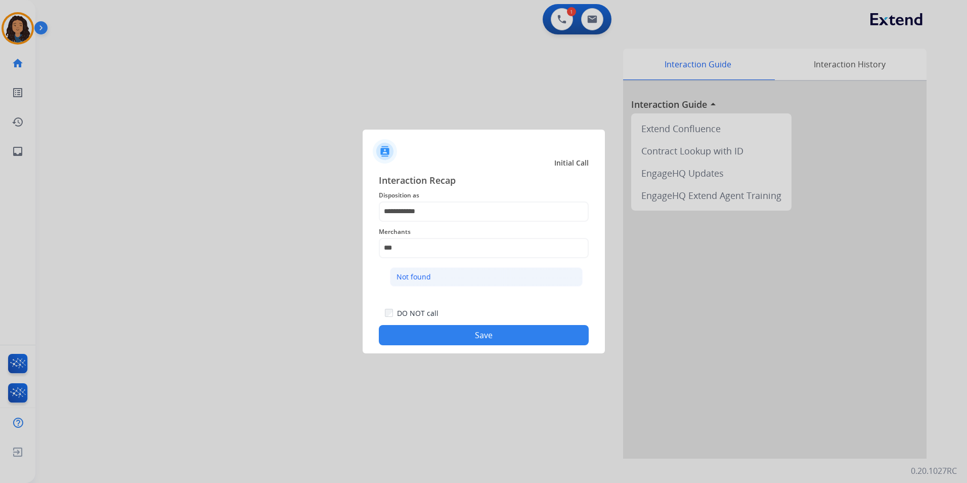
click at [442, 280] on li "Not found" at bounding box center [486, 276] width 193 height 19
type input "*********"
drag, startPoint x: 429, startPoint y: 343, endPoint x: 423, endPoint y: 339, distance: 7.2
click at [426, 343] on button "Save" at bounding box center [484, 335] width 210 height 20
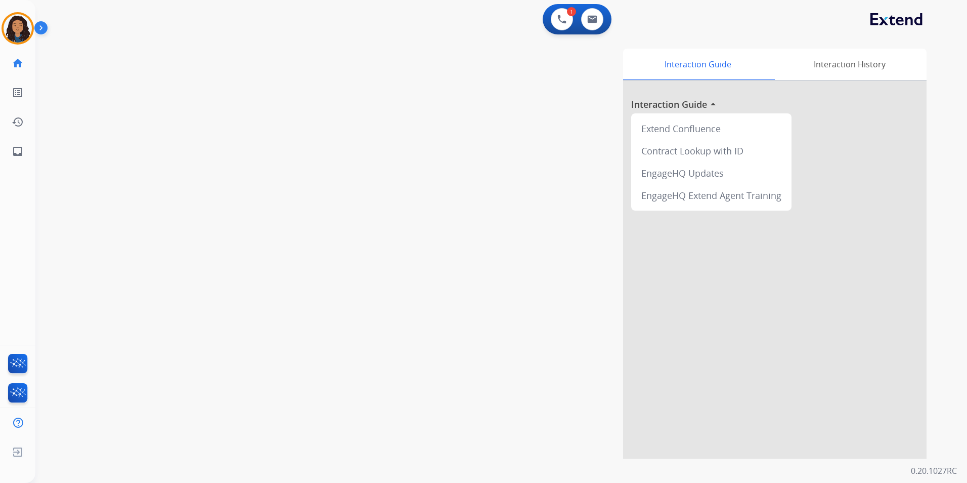
click at [336, 257] on div "Interaction Guide Interaction History Interaction Guide arrow_drop_up Extend Co…" at bounding box center [630, 254] width 592 height 410
click at [361, 222] on div "Interaction Guide Interaction History Interaction Guide arrow_drop_up Extend Co…" at bounding box center [630, 254] width 592 height 410
click at [597, 25] on button at bounding box center [592, 19] width 22 height 22
select select "**********"
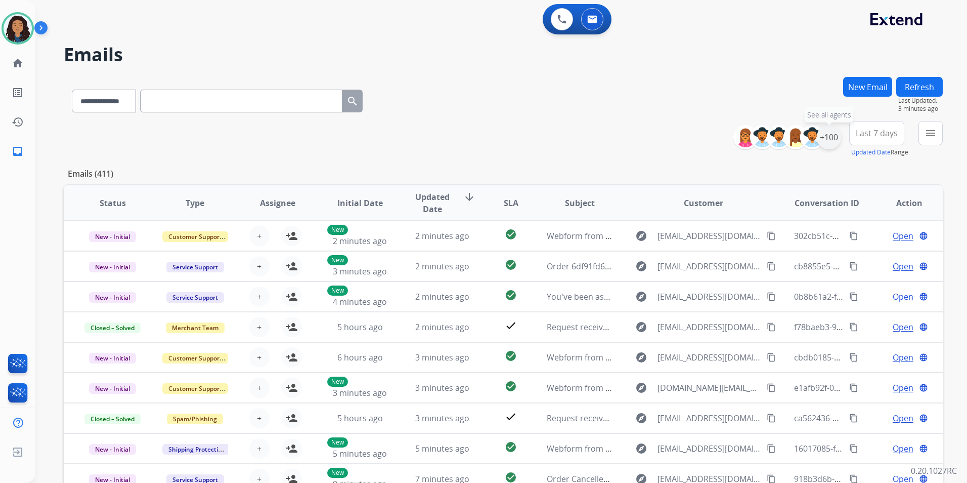
click at [830, 141] on div "+100" at bounding box center [829, 137] width 24 height 24
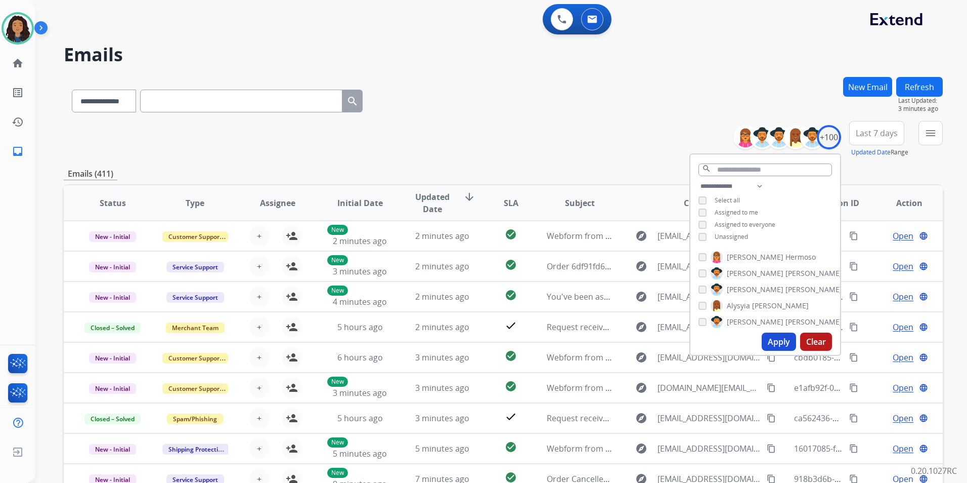
click at [726, 235] on span "Unassigned" at bounding box center [731, 236] width 33 height 9
click at [773, 341] on button "Apply" at bounding box center [779, 341] width 34 height 18
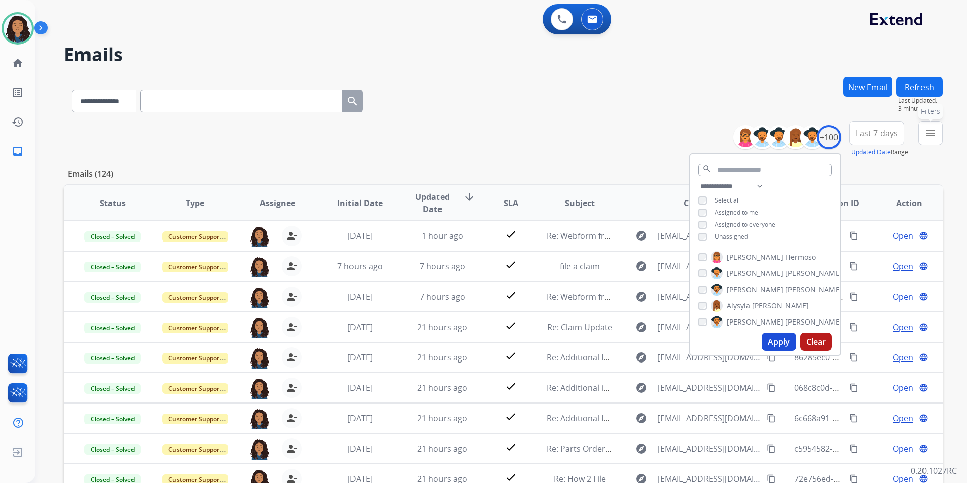
click at [938, 139] on button "menu Filters" at bounding box center [931, 133] width 24 height 24
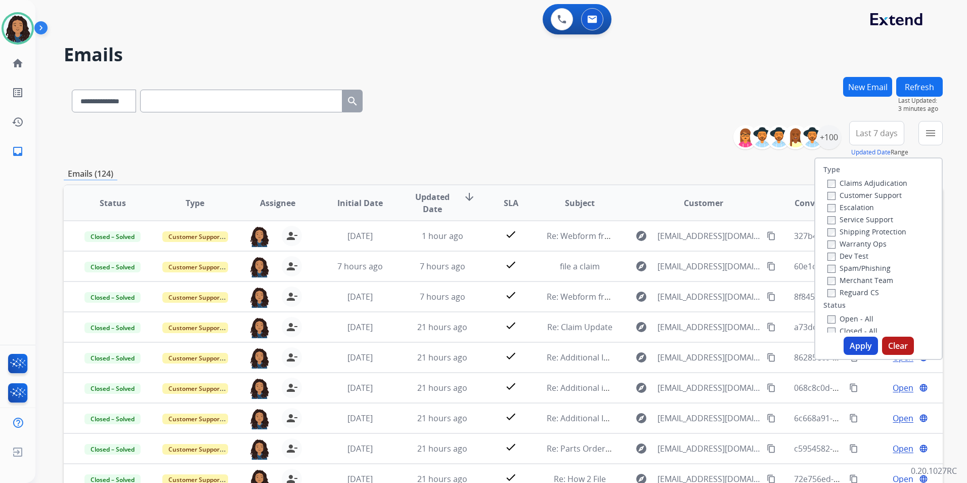
click at [864, 196] on label "Customer Support" at bounding box center [864, 195] width 74 height 10
click at [878, 232] on label "Shipping Protection" at bounding box center [866, 232] width 79 height 10
click at [861, 295] on label "Reguard CS" at bounding box center [853, 292] width 52 height 10
click at [852, 318] on label "Open - All" at bounding box center [850, 319] width 46 height 10
click at [854, 343] on button "Apply" at bounding box center [861, 345] width 34 height 18
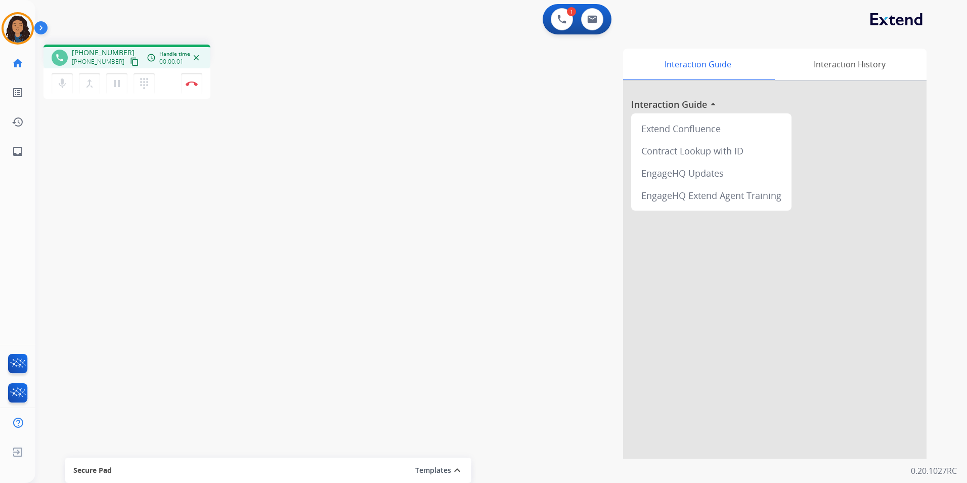
click at [130, 61] on mat-icon "content_copy" at bounding box center [134, 61] width 9 height 9
click at [192, 89] on button "Disconnect" at bounding box center [191, 83] width 21 height 21
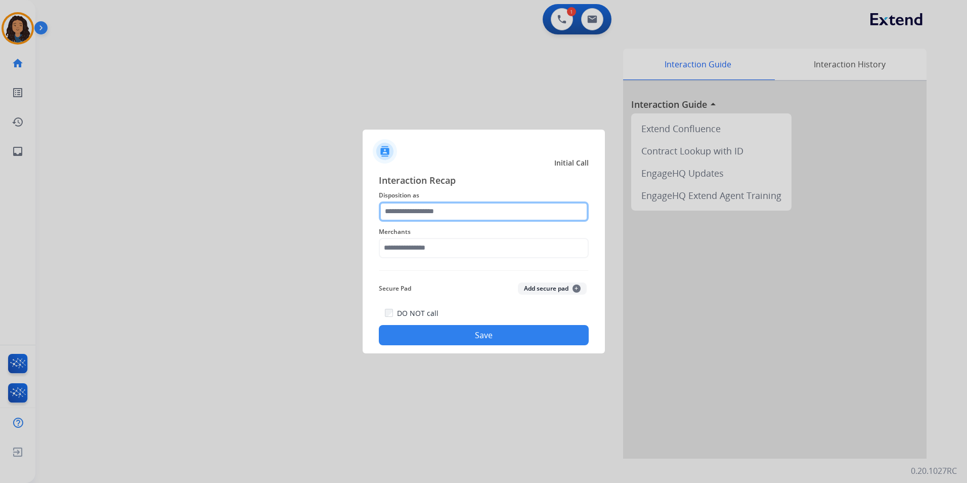
click at [525, 218] on input "text" at bounding box center [484, 211] width 210 height 20
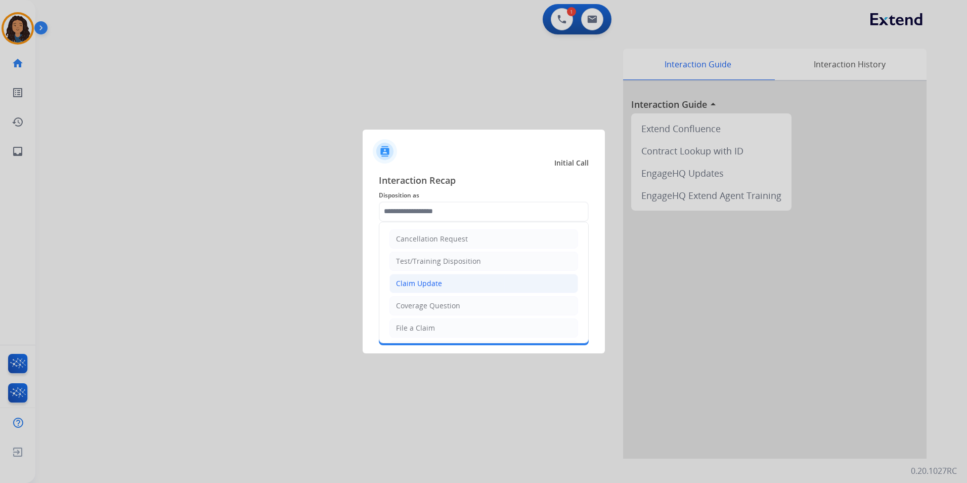
click at [456, 285] on li "Claim Update" at bounding box center [483, 283] width 189 height 19
type input "**********"
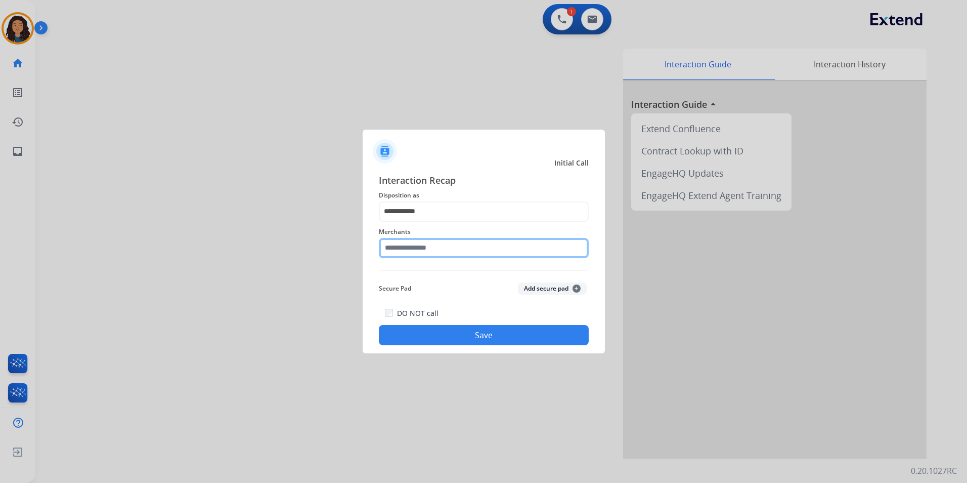
click at [445, 253] on input "text" at bounding box center [484, 248] width 210 height 20
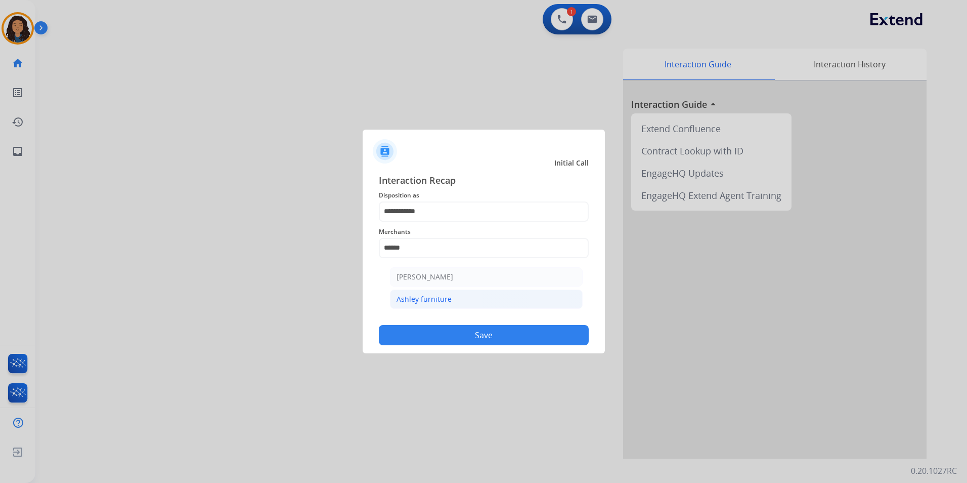
click at [449, 308] on li "Ashley furniture" at bounding box center [486, 298] width 193 height 19
type input "**********"
click at [431, 344] on button "Save" at bounding box center [484, 335] width 210 height 20
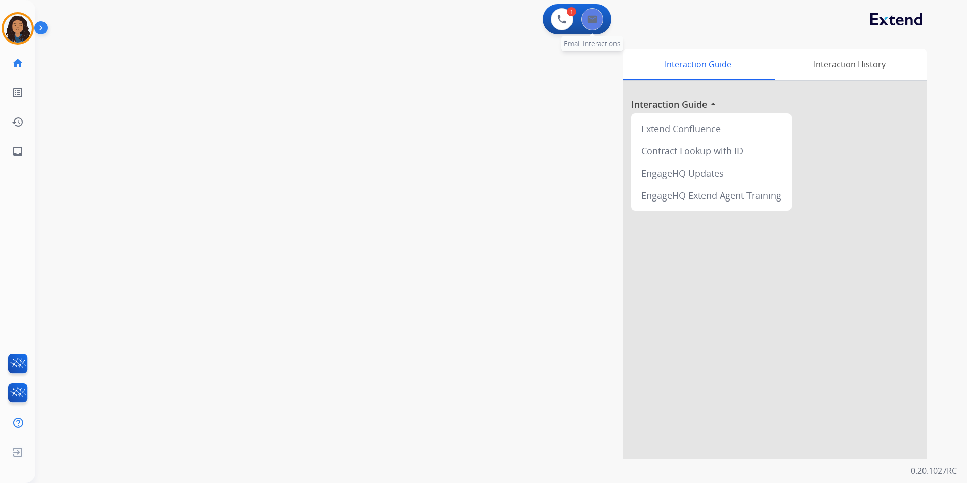
click at [592, 22] on img at bounding box center [592, 19] width 10 height 8
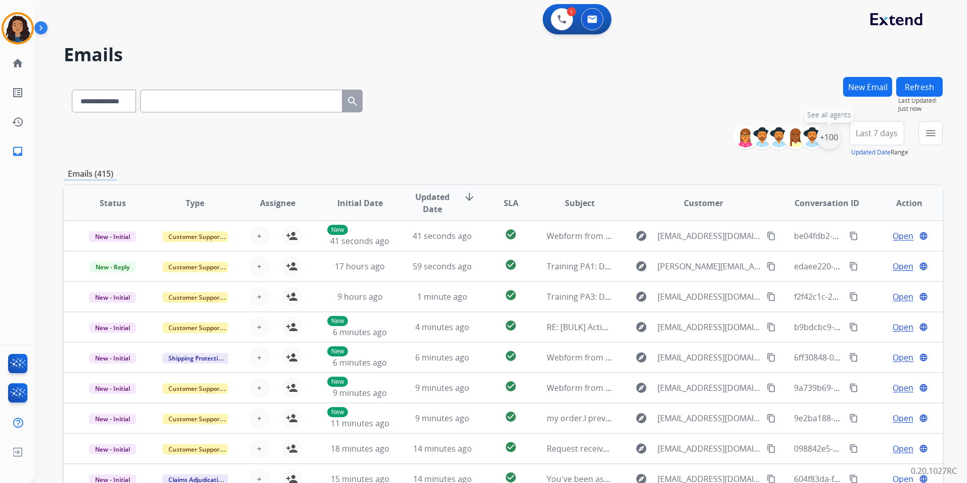
click at [839, 133] on div "+100" at bounding box center [829, 137] width 24 height 24
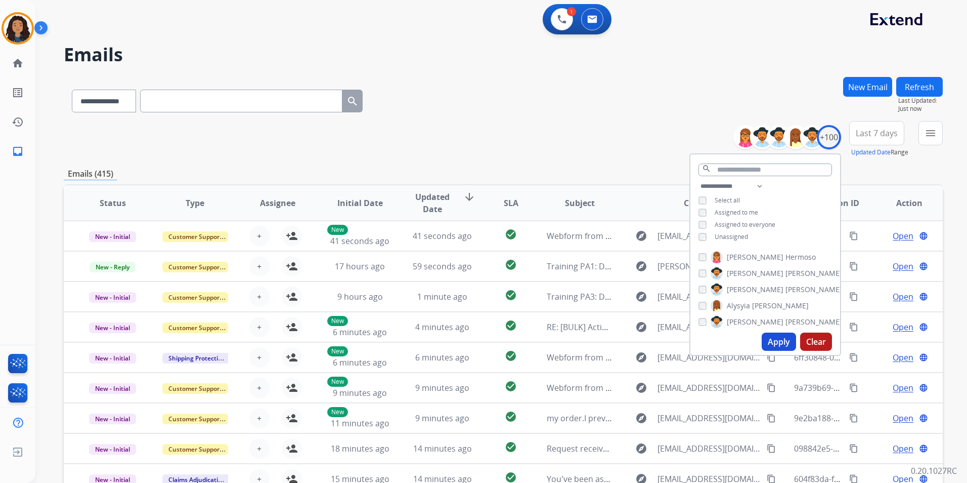
click at [734, 237] on span "Unassigned" at bounding box center [731, 236] width 33 height 9
click at [782, 342] on button "Apply" at bounding box center [779, 341] width 34 height 18
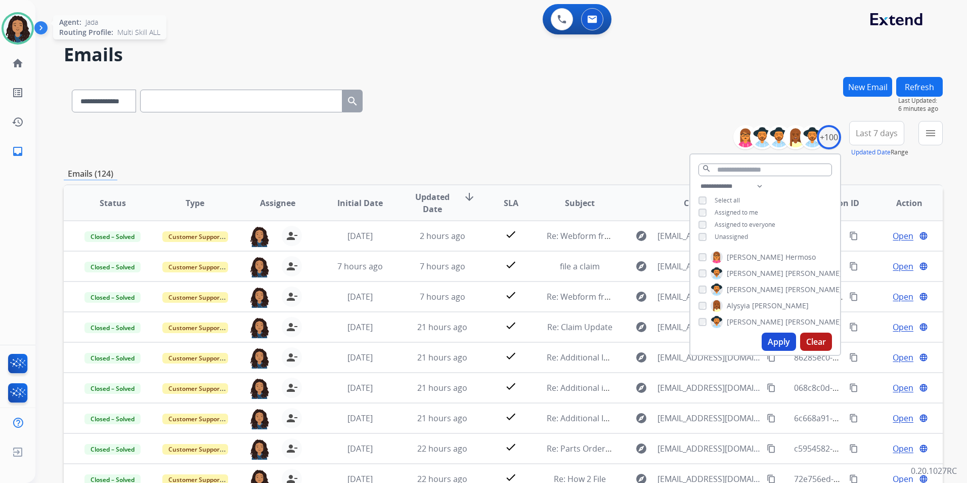
click at [23, 31] on img at bounding box center [18, 28] width 28 height 28
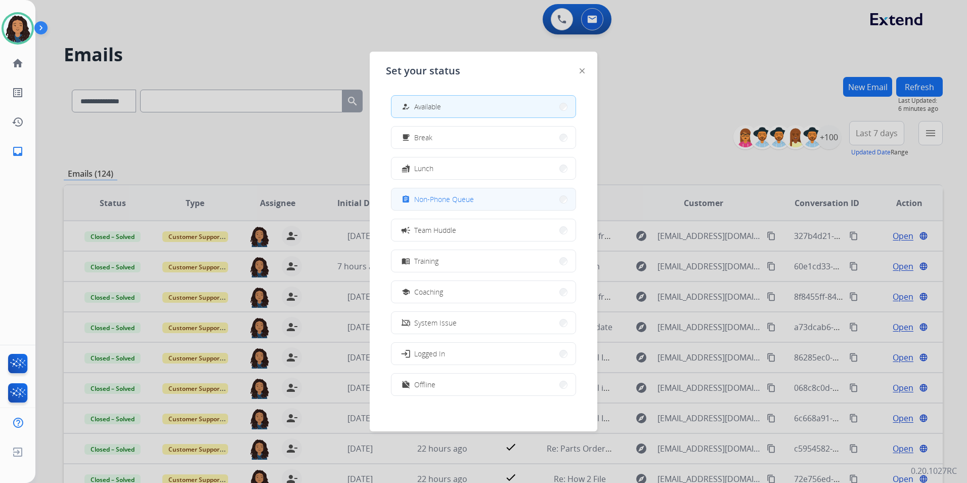
click at [506, 205] on button "assignment Non-Phone Queue" at bounding box center [483, 199] width 184 height 22
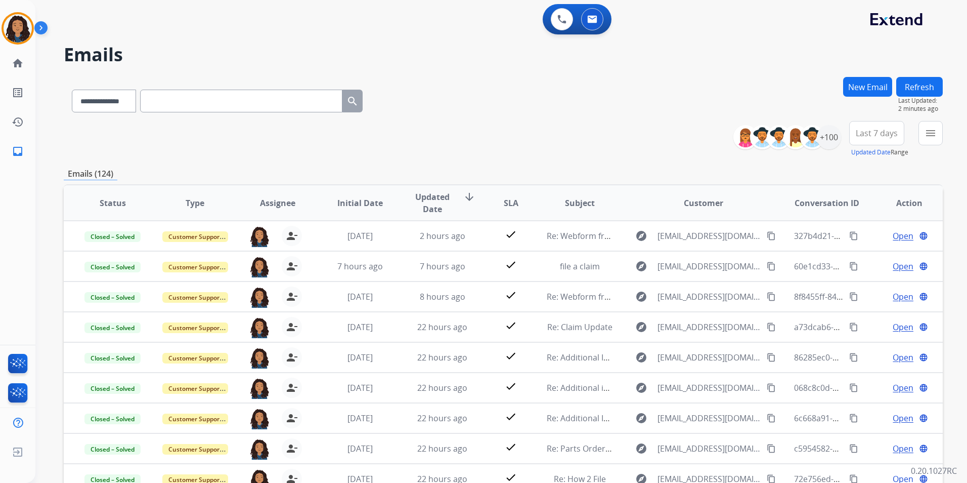
drag, startPoint x: 161, startPoint y: 104, endPoint x: 133, endPoint y: 109, distance: 29.3
click at [159, 104] on input "text" at bounding box center [241, 101] width 202 height 23
click at [117, 108] on select "**********" at bounding box center [103, 101] width 63 height 23
select select "**********"
click at [72, 90] on select "**********" at bounding box center [103, 101] width 63 height 23
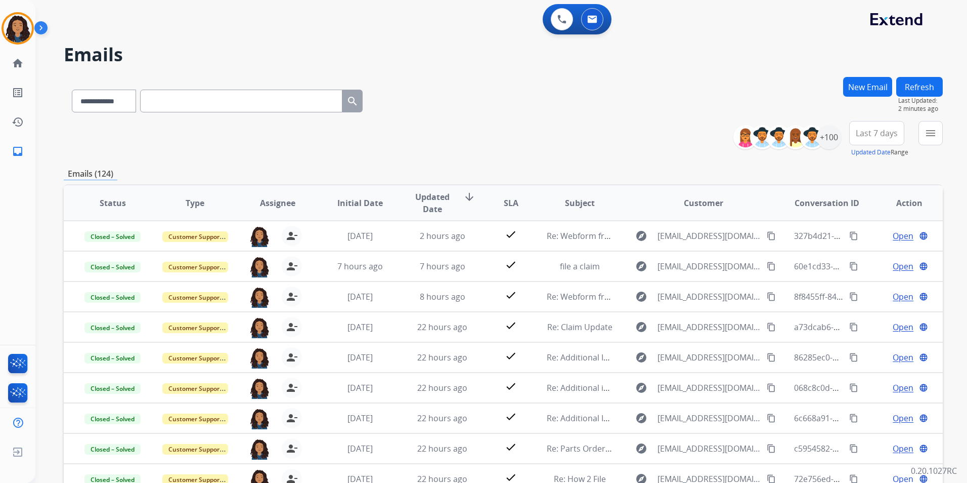
paste input "**********"
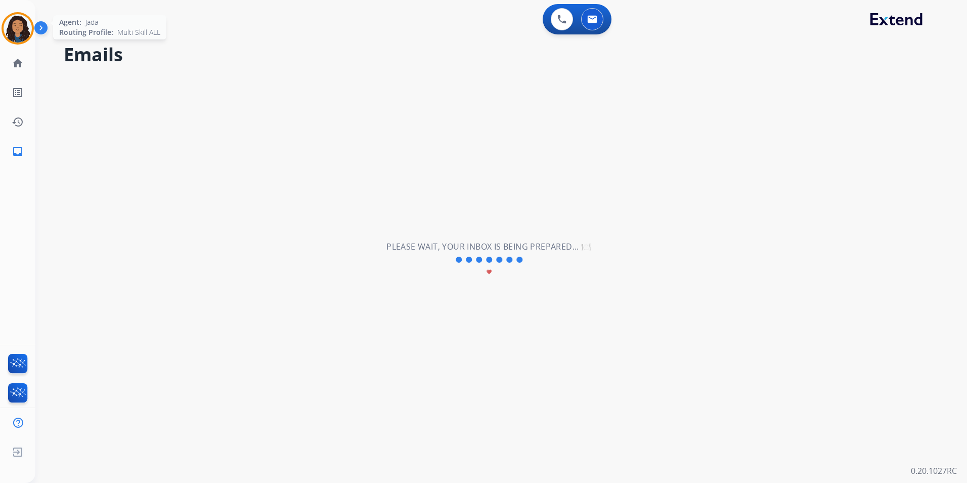
click at [18, 23] on img at bounding box center [18, 28] width 28 height 28
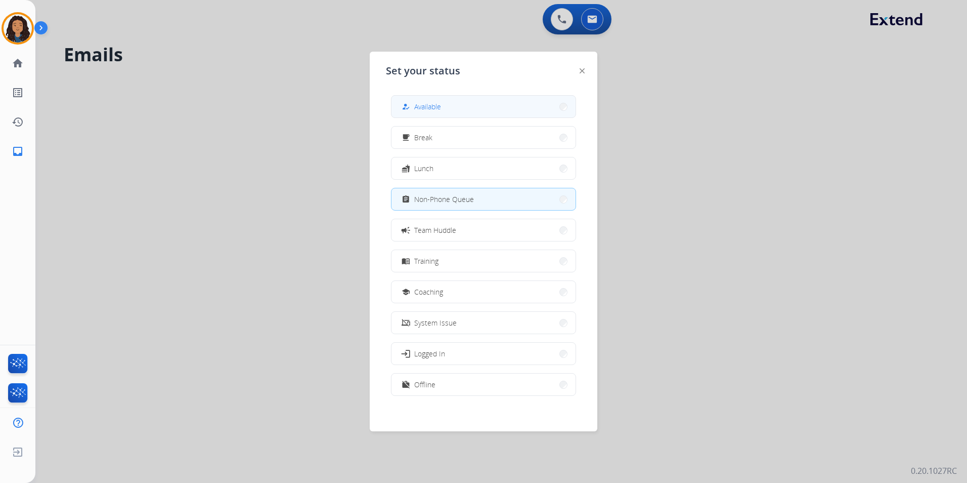
click at [456, 108] on button "how_to_reg Available" at bounding box center [483, 107] width 184 height 22
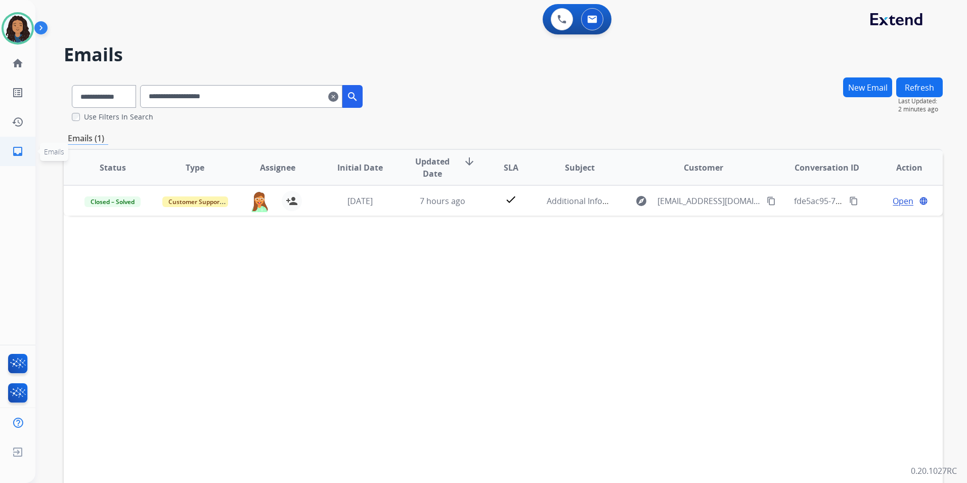
drag, startPoint x: 311, startPoint y: 89, endPoint x: 0, endPoint y: 139, distance: 315.1
click at [0, 138] on html "**********" at bounding box center [483, 241] width 967 height 483
paste input "text"
type input "**********"
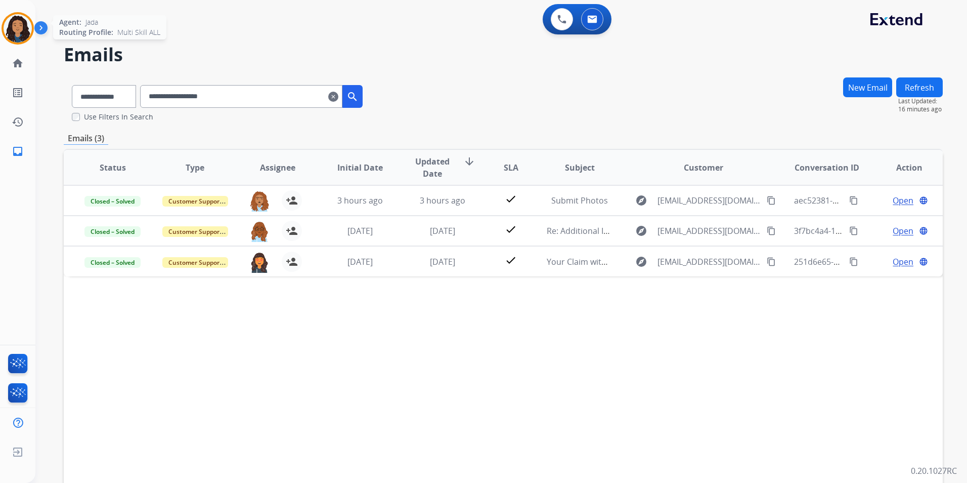
click at [15, 18] on img at bounding box center [18, 28] width 28 height 28
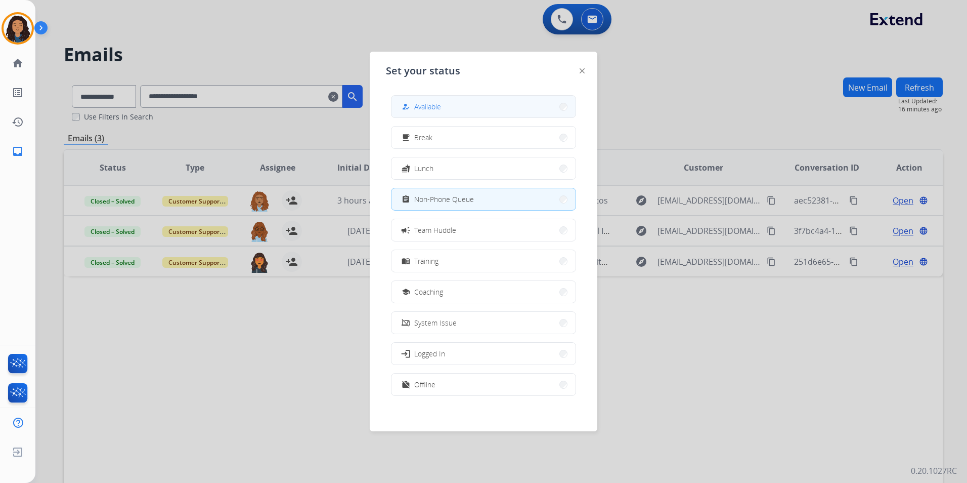
click at [463, 113] on button "how_to_reg Available" at bounding box center [483, 107] width 184 height 22
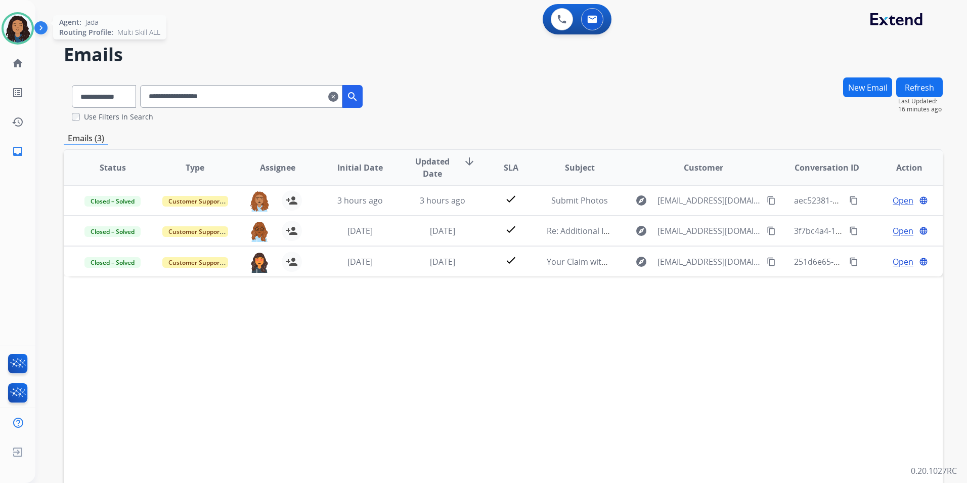
click at [23, 26] on img at bounding box center [18, 28] width 28 height 28
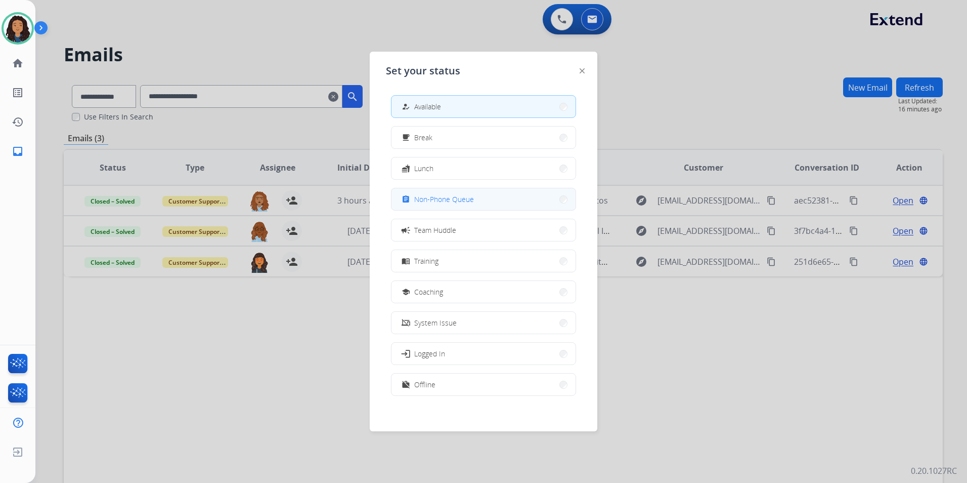
click at [509, 205] on button "assignment Non-Phone Queue" at bounding box center [483, 199] width 184 height 22
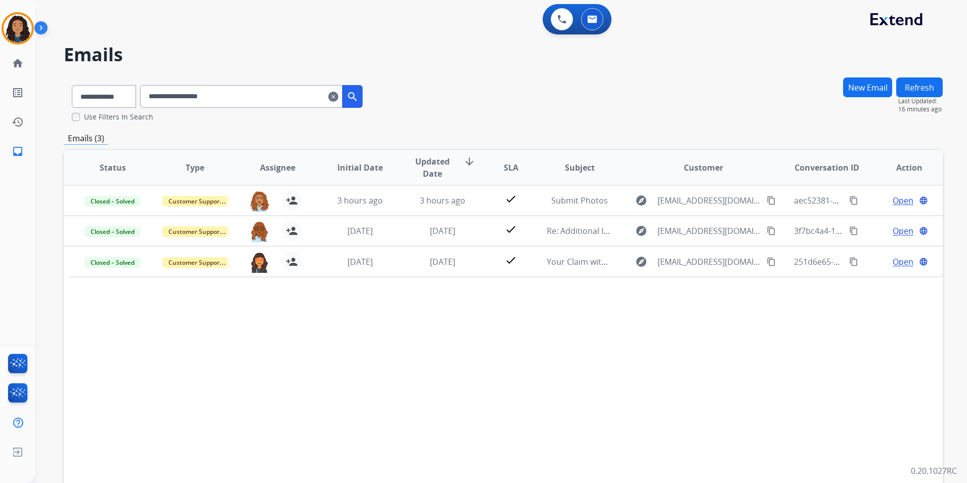
click at [861, 91] on button "New Email" at bounding box center [867, 87] width 49 height 20
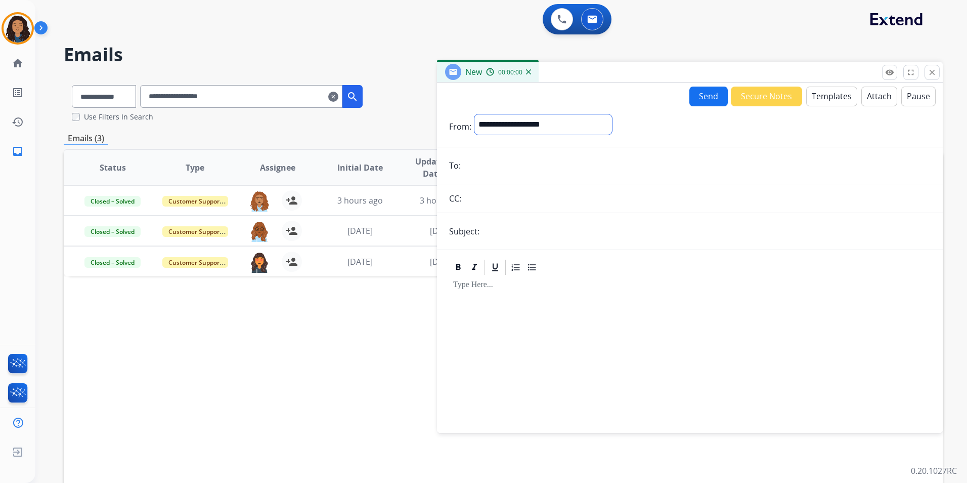
drag, startPoint x: 506, startPoint y: 124, endPoint x: 507, endPoint y: 131, distance: 7.1
click at [507, 124] on select "**********" at bounding box center [543, 124] width 138 height 20
select select "**********"
click at [474, 114] on select "**********" at bounding box center [543, 124] width 138 height 20
paste input "**********"
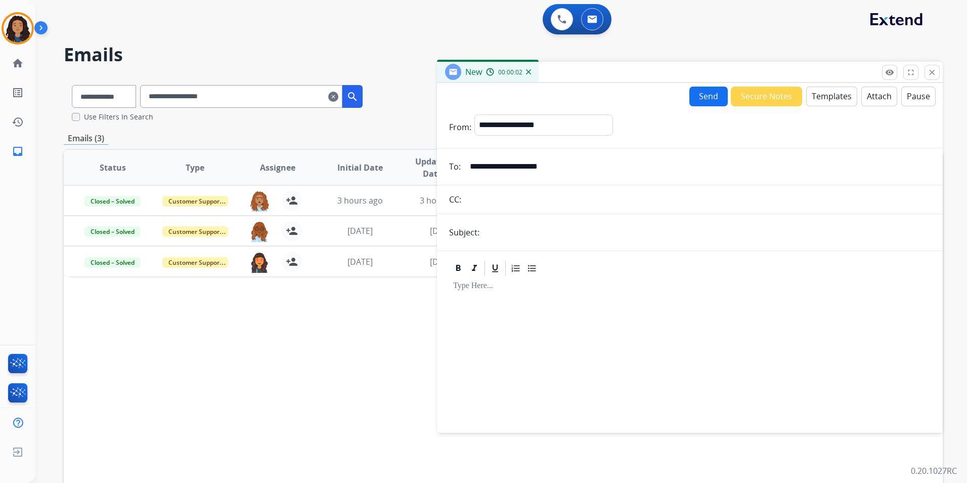
type input "**********"
click at [525, 236] on input "text" at bounding box center [707, 232] width 448 height 20
type input "**********"
click at [816, 97] on button "Templates" at bounding box center [831, 96] width 51 height 20
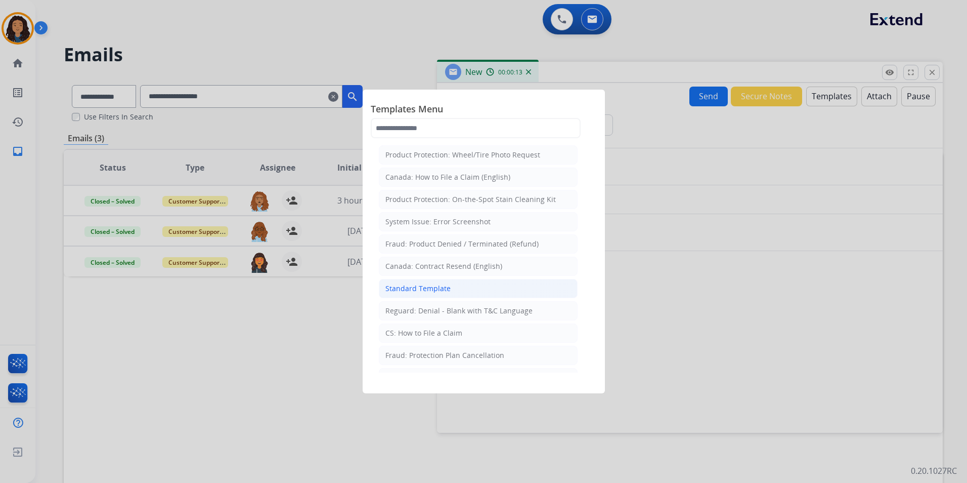
click at [462, 285] on li "Standard Template" at bounding box center [478, 288] width 199 height 19
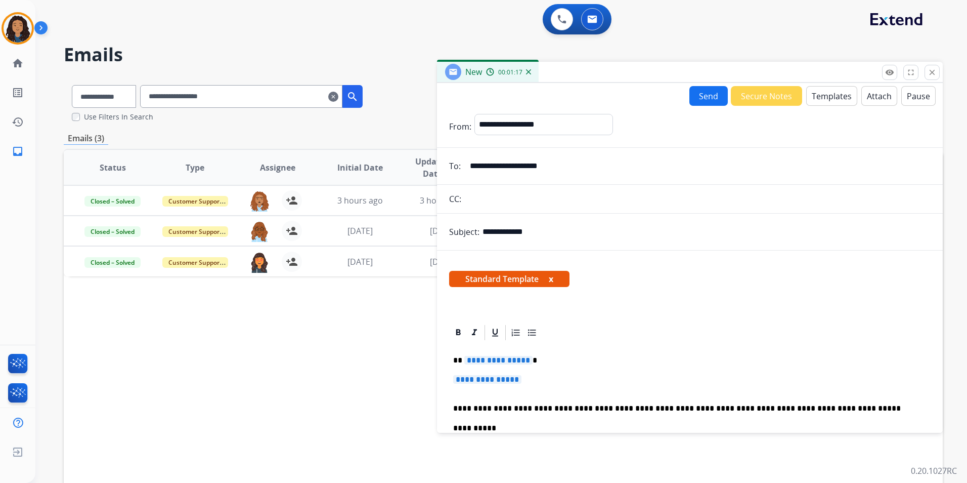
click at [492, 364] on span "**********" at bounding box center [498, 360] width 68 height 9
click at [509, 378] on span "**********" at bounding box center [487, 379] width 68 height 9
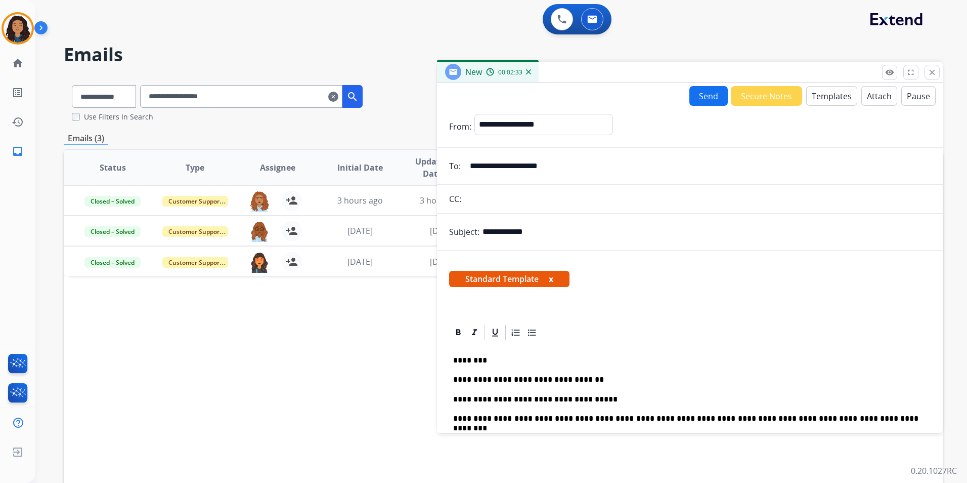
click at [663, 417] on p "**********" at bounding box center [685, 418] width 465 height 9
click at [856, 416] on p "**********" at bounding box center [685, 418] width 465 height 9
click at [714, 95] on button "Send" at bounding box center [708, 96] width 38 height 20
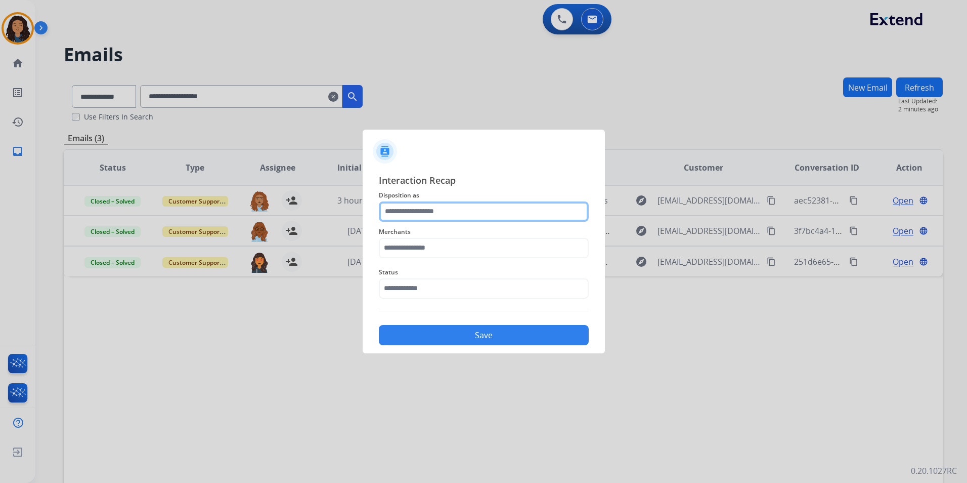
click at [429, 212] on input "text" at bounding box center [484, 211] width 210 height 20
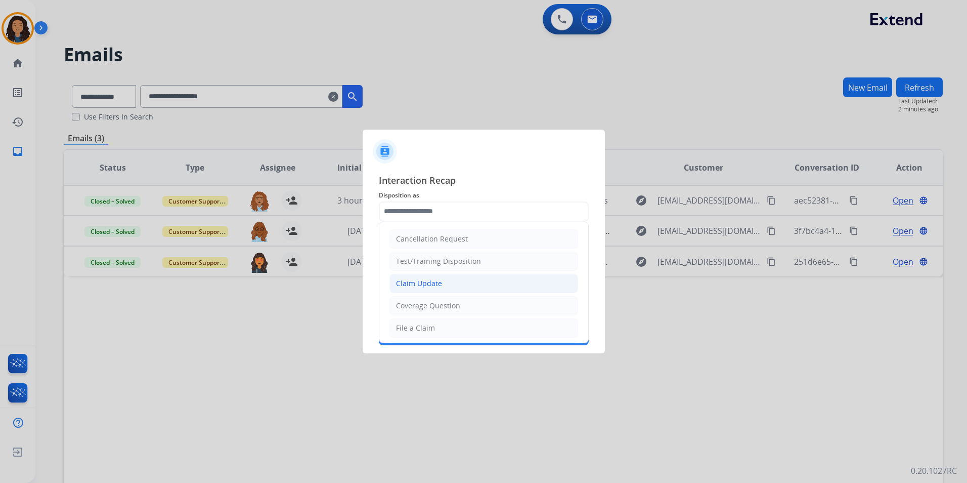
click at [443, 280] on li "Claim Update" at bounding box center [483, 283] width 189 height 19
type input "**********"
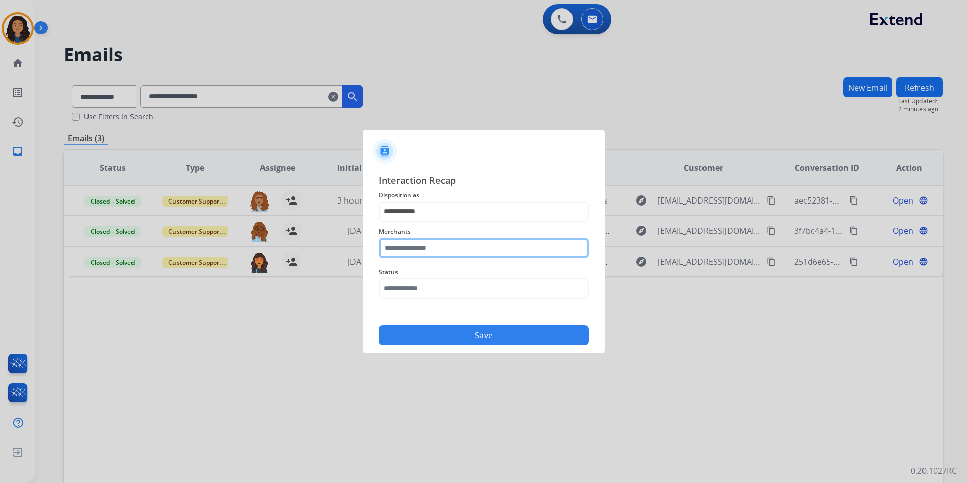
click at [438, 241] on input "text" at bounding box center [484, 248] width 210 height 20
drag, startPoint x: 447, startPoint y: 302, endPoint x: 439, endPoint y: 289, distance: 15.9
click at [446, 300] on div "Ashley furniture" at bounding box center [424, 299] width 55 height 10
type input "**********"
click at [433, 276] on span "Status" at bounding box center [484, 272] width 210 height 12
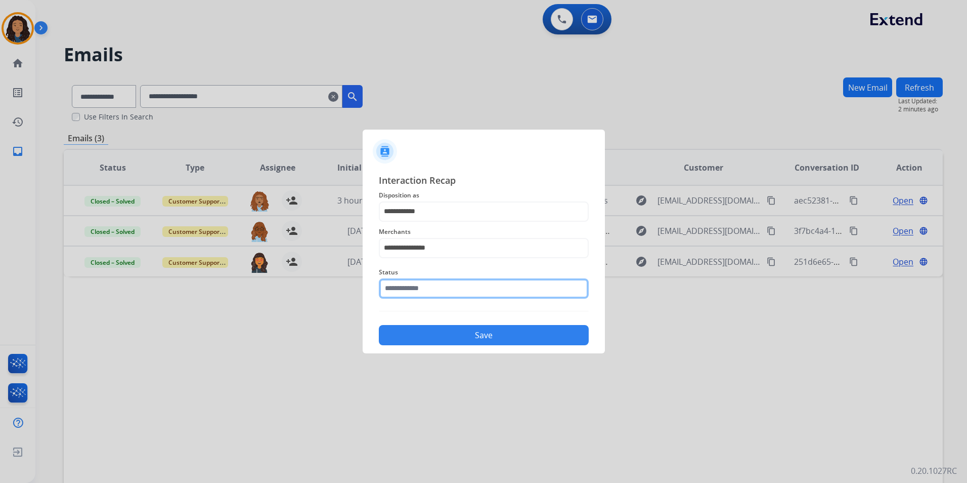
click at [432, 290] on input "text" at bounding box center [484, 288] width 210 height 20
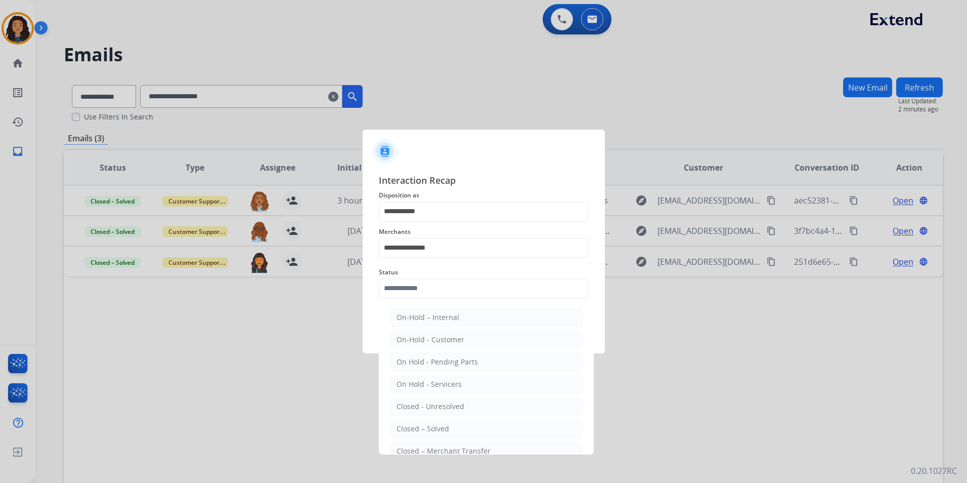
drag, startPoint x: 430, startPoint y: 425, endPoint x: 427, endPoint y: 372, distance: 53.7
click at [429, 426] on div "Closed – Solved" at bounding box center [423, 428] width 53 height 10
type input "**********"
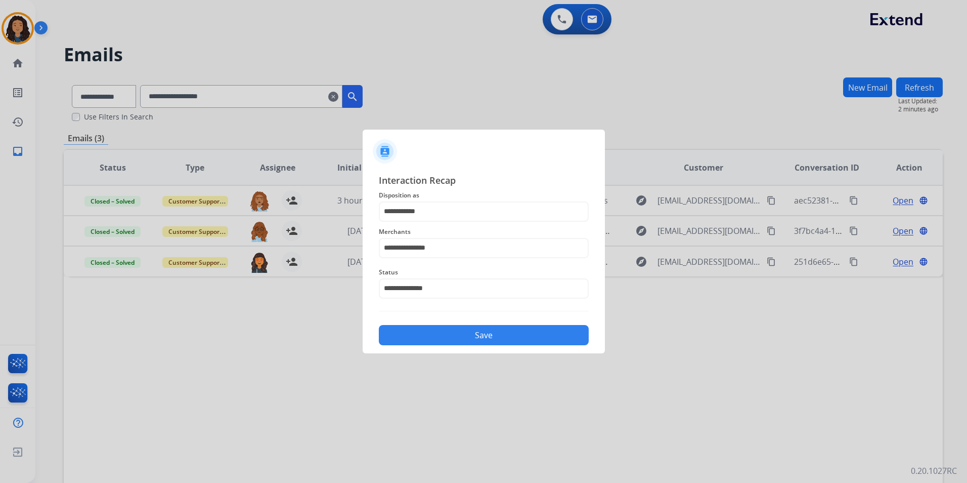
click at [431, 341] on button "Save" at bounding box center [484, 335] width 210 height 20
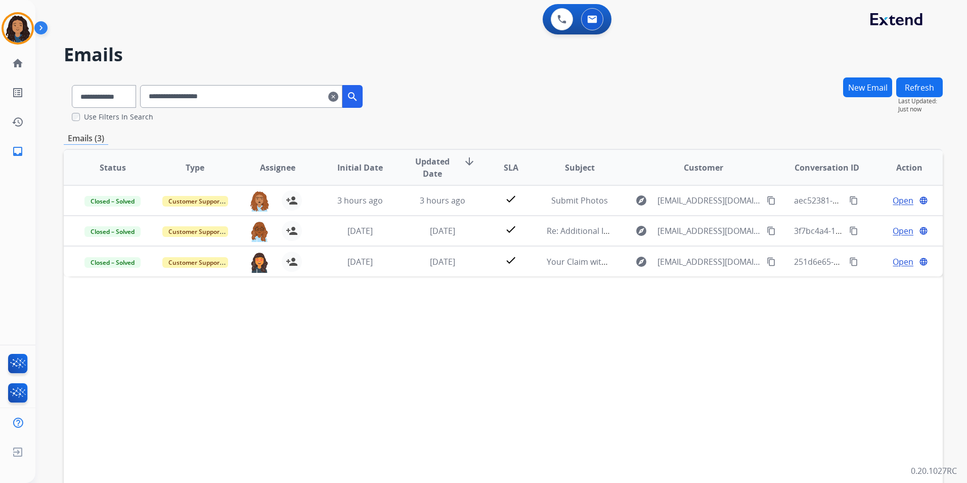
click at [338, 98] on mat-icon "clear" at bounding box center [333, 97] width 10 height 12
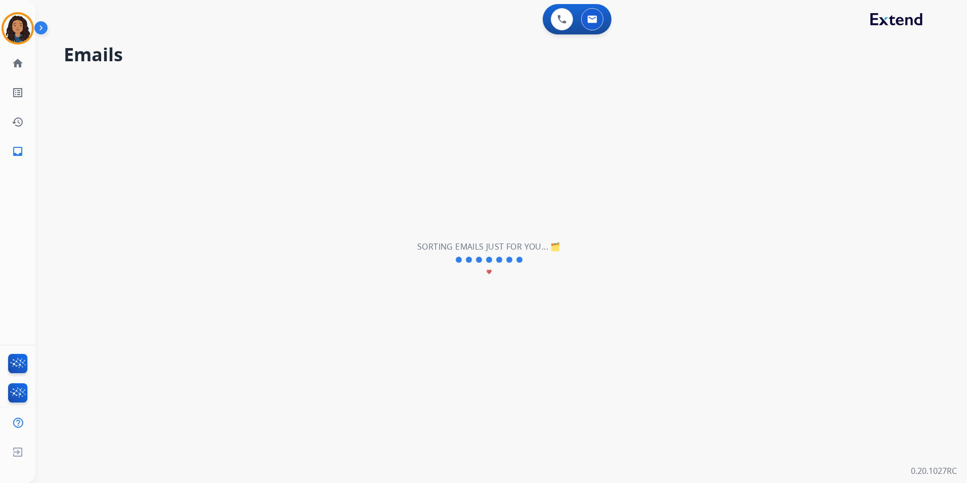
select select "**********"
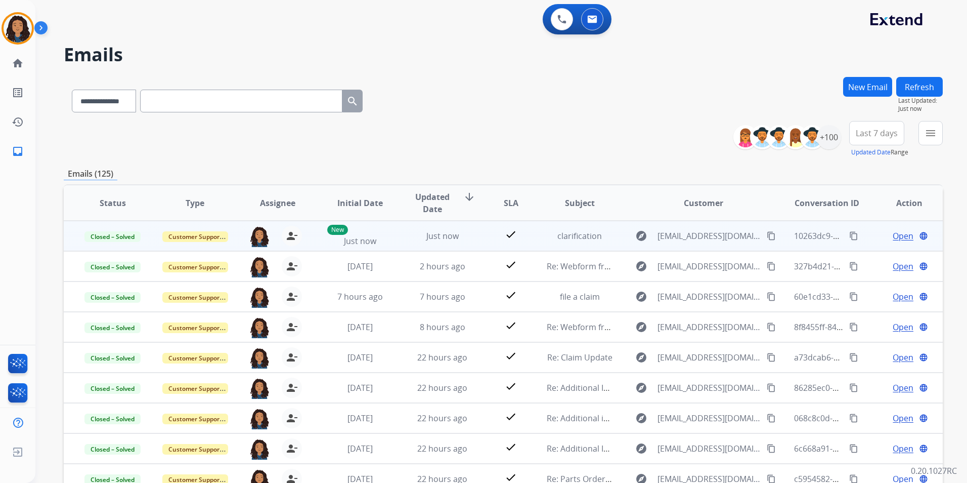
click at [849, 233] on mat-icon "content_copy" at bounding box center [853, 235] width 9 height 9
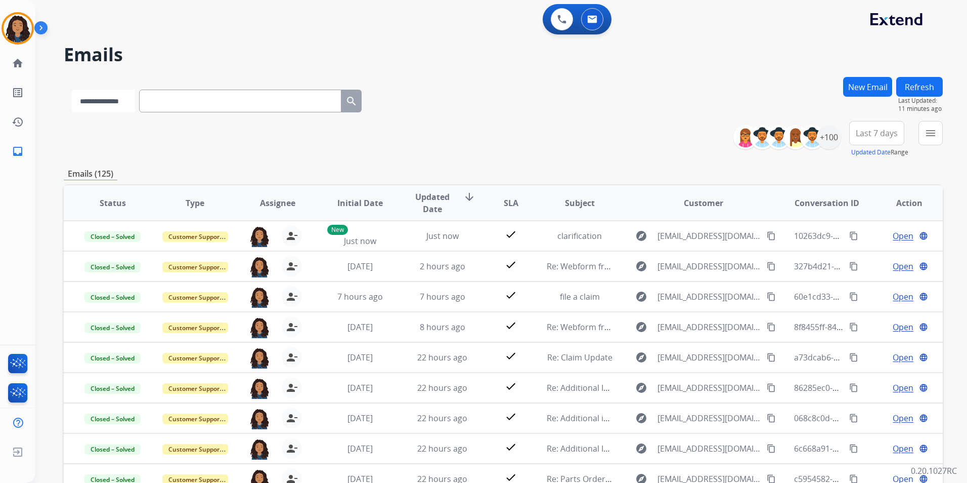
click at [119, 98] on select "**********" at bounding box center [103, 101] width 63 height 23
click at [878, 87] on button "New Email" at bounding box center [867, 87] width 49 height 20
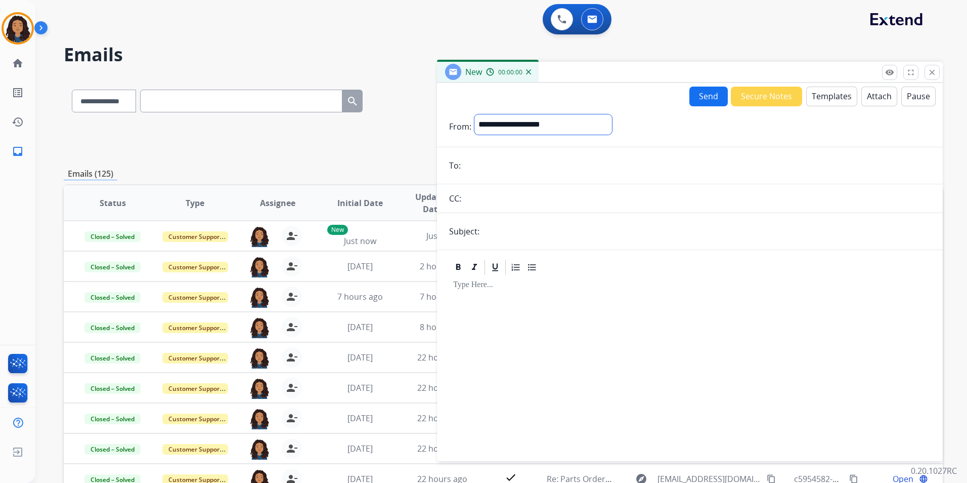
click at [545, 124] on select "**********" at bounding box center [543, 124] width 138 height 20
select select "**********"
click at [474, 114] on select "**********" at bounding box center [543, 124] width 138 height 20
paste input "**********"
type input "**********"
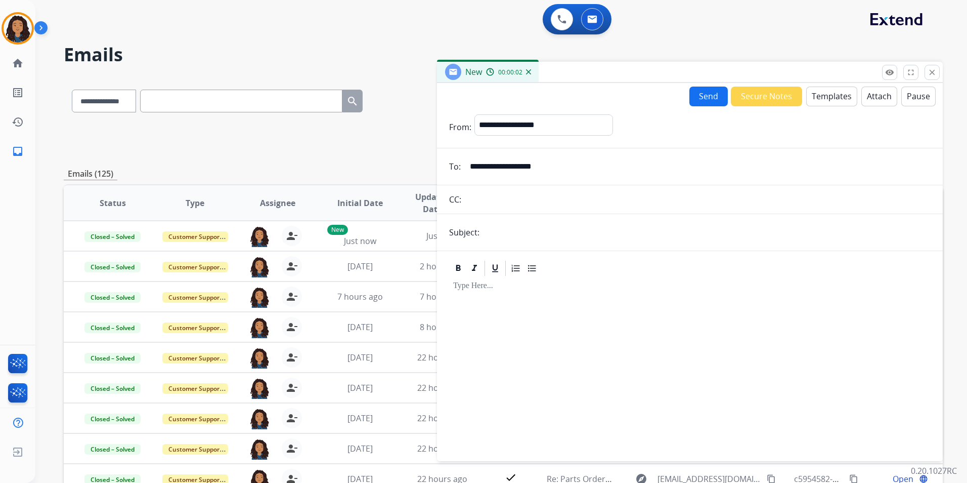
click at [512, 240] on input "text" at bounding box center [707, 232] width 448 height 20
type input "**********"
click at [841, 96] on button "Templates" at bounding box center [831, 96] width 51 height 20
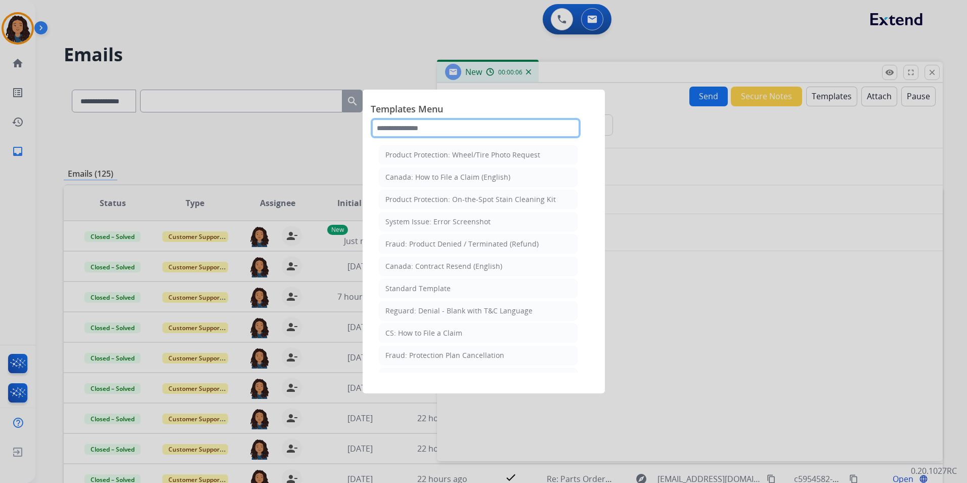
click at [464, 126] on input "text" at bounding box center [476, 128] width 210 height 20
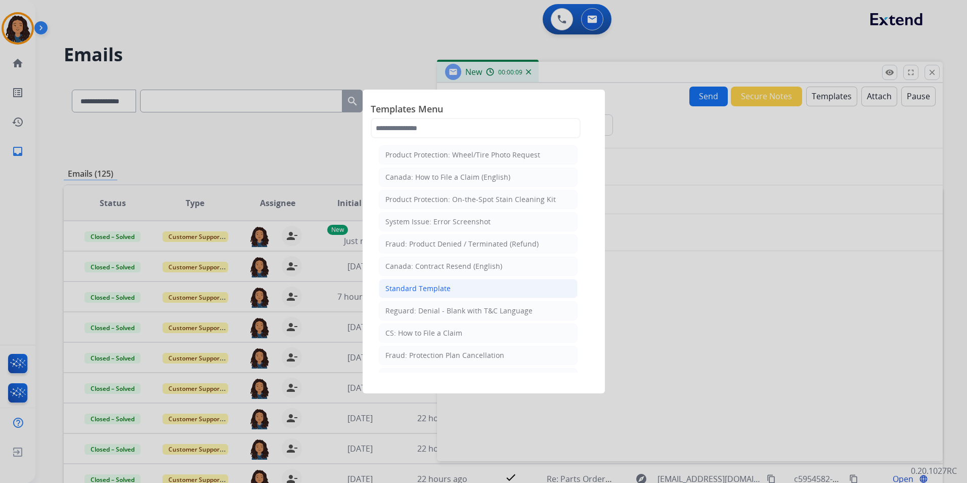
click at [444, 290] on div "Standard Template" at bounding box center [417, 288] width 65 height 10
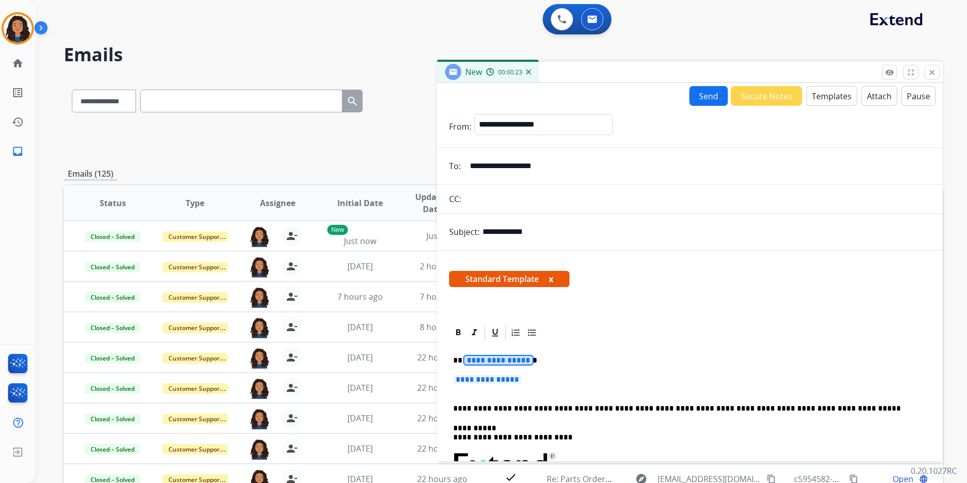
drag, startPoint x: 508, startPoint y: 359, endPoint x: 472, endPoint y: 355, distance: 36.6
click at [472, 356] on span "**********" at bounding box center [498, 360] width 68 height 9
paste div
click at [499, 382] on span "**********" at bounding box center [487, 379] width 68 height 9
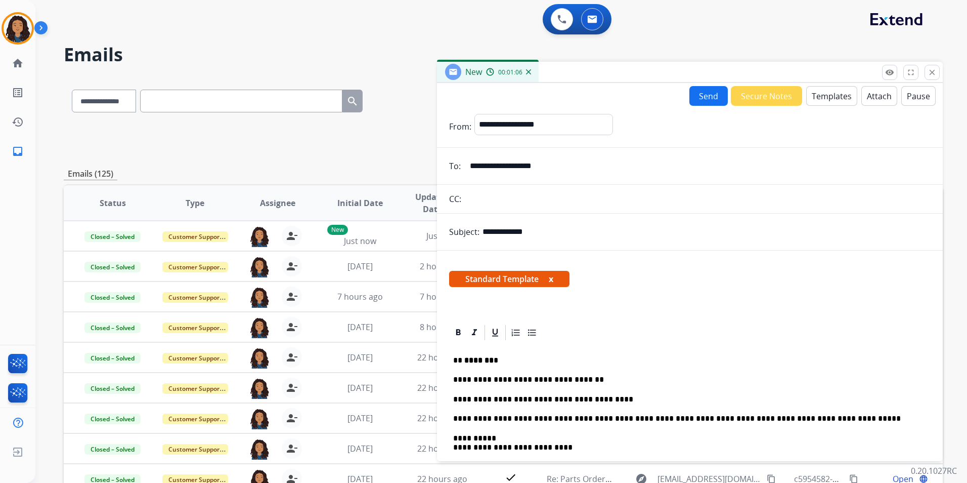
click at [709, 92] on button "Send" at bounding box center [708, 96] width 38 height 20
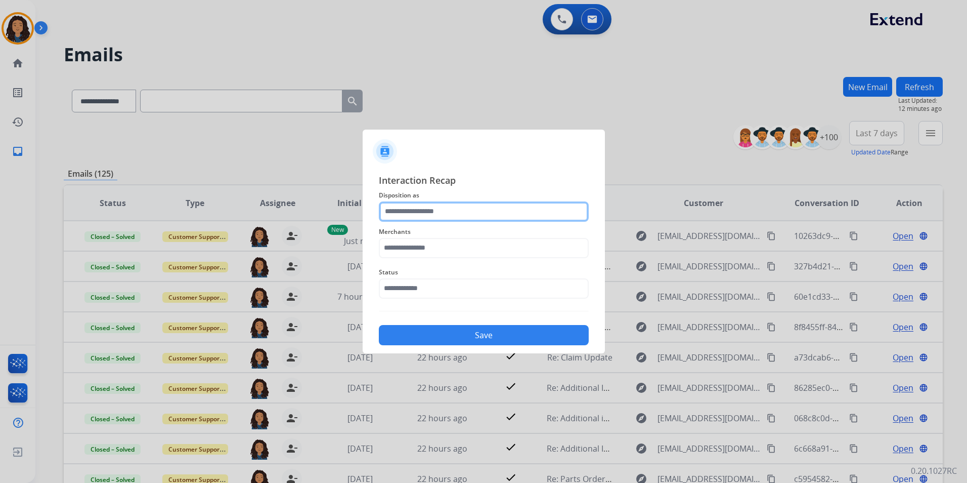
click at [444, 207] on input "text" at bounding box center [484, 211] width 210 height 20
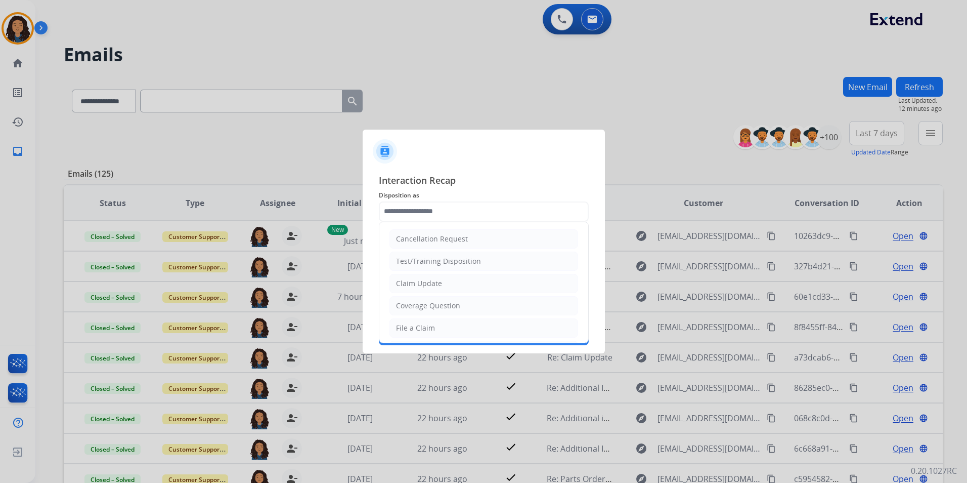
click at [440, 281] on div "Claim Update" at bounding box center [419, 283] width 46 height 10
type input "**********"
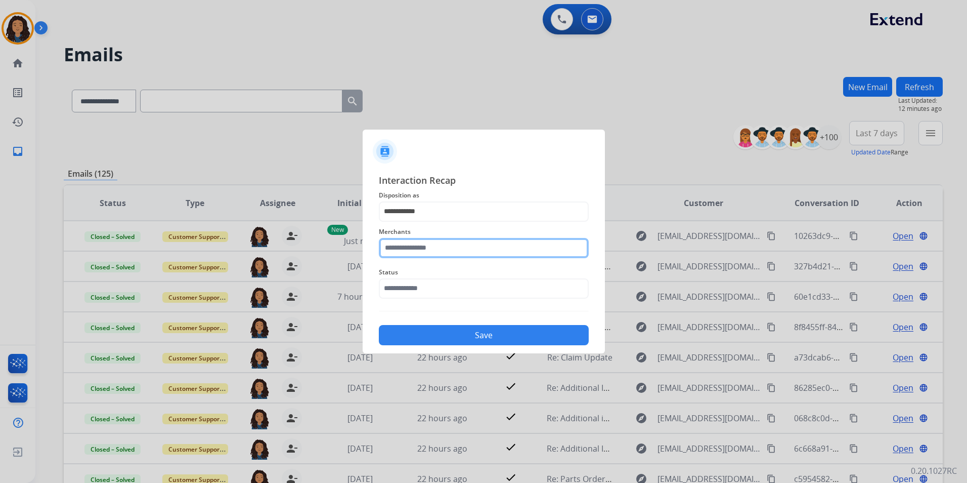
click at [435, 243] on input "text" at bounding box center [484, 248] width 210 height 20
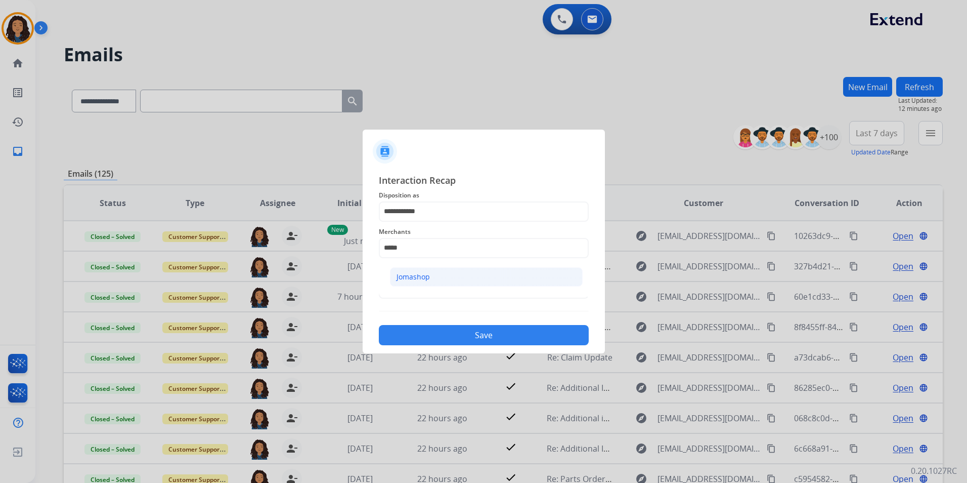
click at [462, 282] on li "Jomashop" at bounding box center [486, 276] width 193 height 19
type input "********"
click at [462, 282] on input "text" at bounding box center [484, 288] width 210 height 20
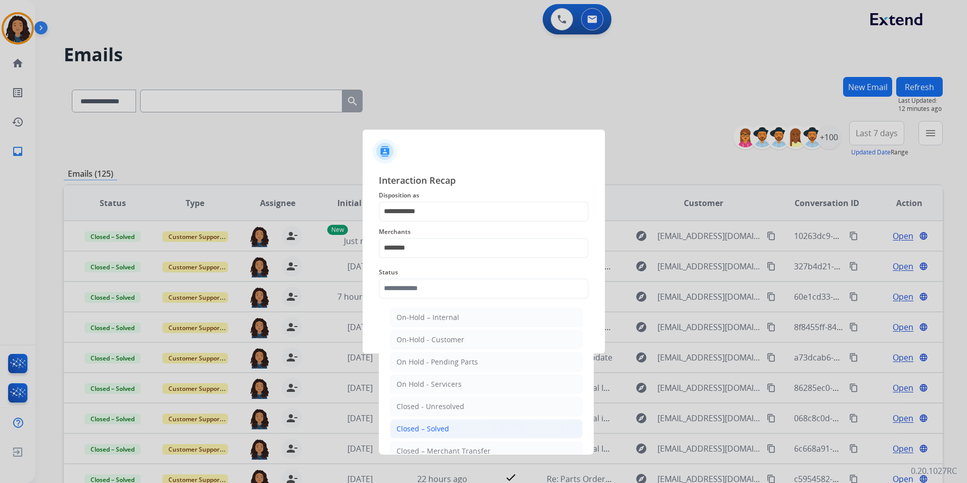
drag, startPoint x: 435, startPoint y: 427, endPoint x: 441, endPoint y: 385, distance: 42.3
click at [435, 426] on div "Closed – Solved" at bounding box center [423, 428] width 53 height 10
type input "**********"
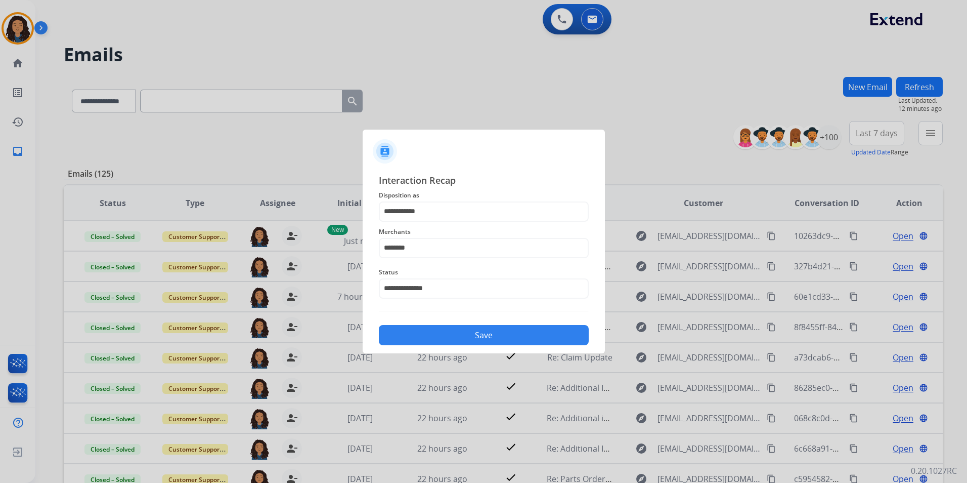
click at [464, 333] on button "Save" at bounding box center [484, 335] width 210 height 20
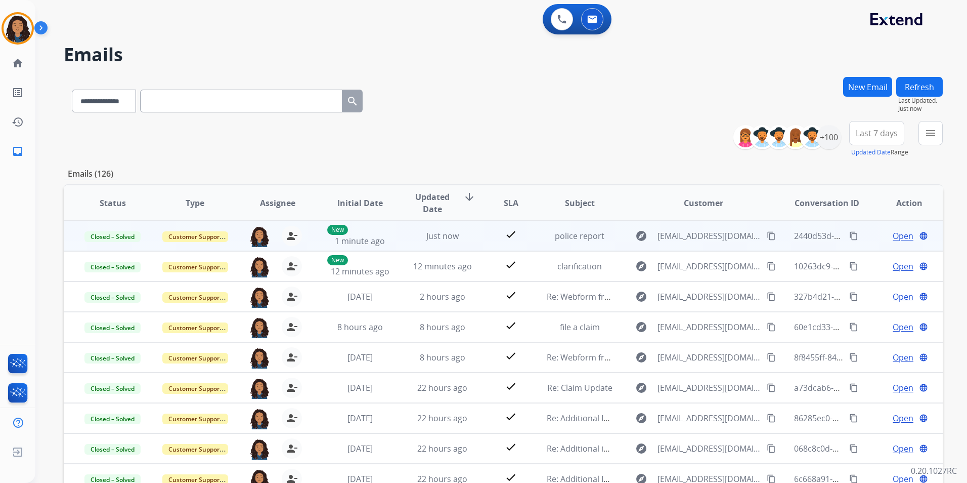
click at [849, 238] on mat-icon "content_copy" at bounding box center [853, 235] width 9 height 9
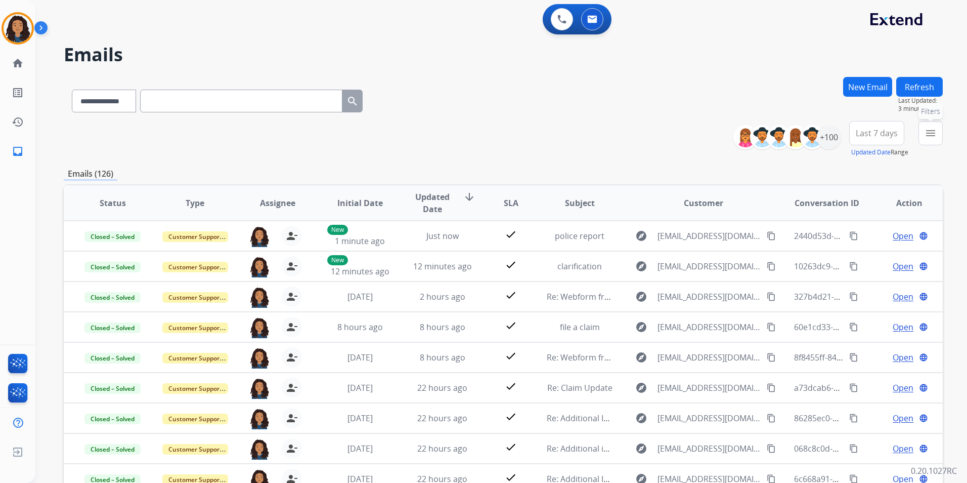
click at [929, 130] on mat-icon "menu" at bounding box center [931, 133] width 12 height 12
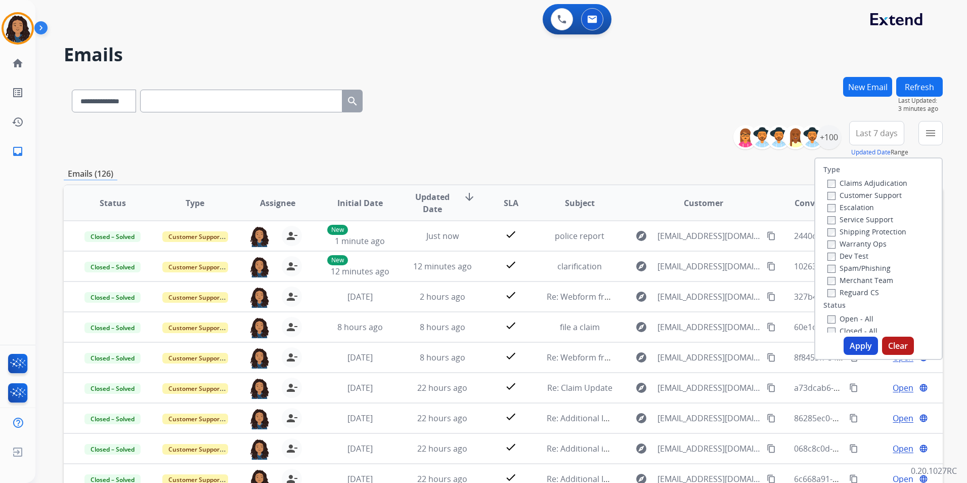
drag, startPoint x: 887, startPoint y: 135, endPoint x: 886, endPoint y: 144, distance: 8.7
click at [886, 135] on span "Last 7 days" at bounding box center [877, 133] width 42 height 4
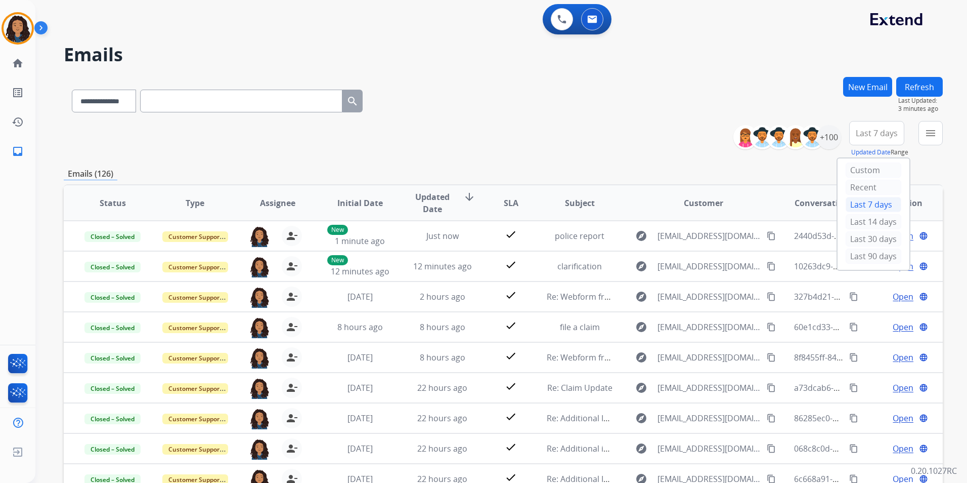
click at [878, 259] on div "Last 90 days" at bounding box center [874, 255] width 56 height 15
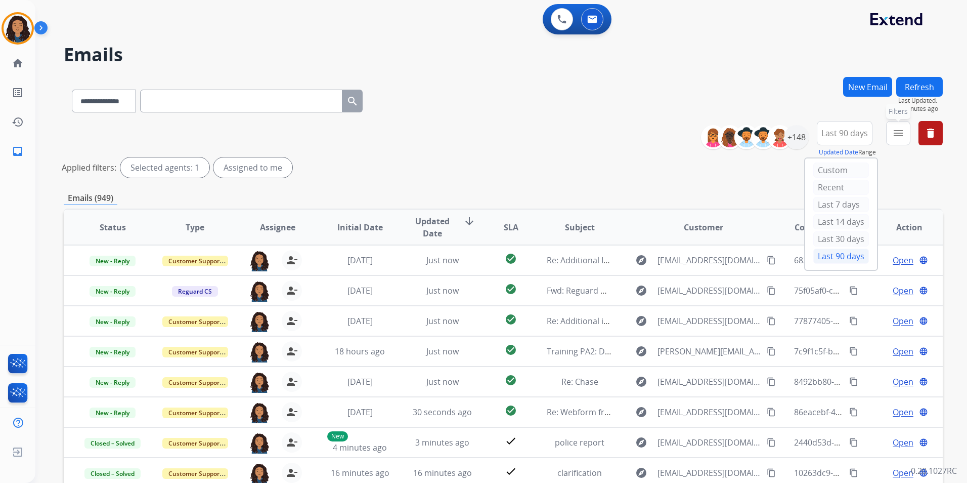
click at [902, 133] on mat-icon "menu" at bounding box center [898, 133] width 12 height 12
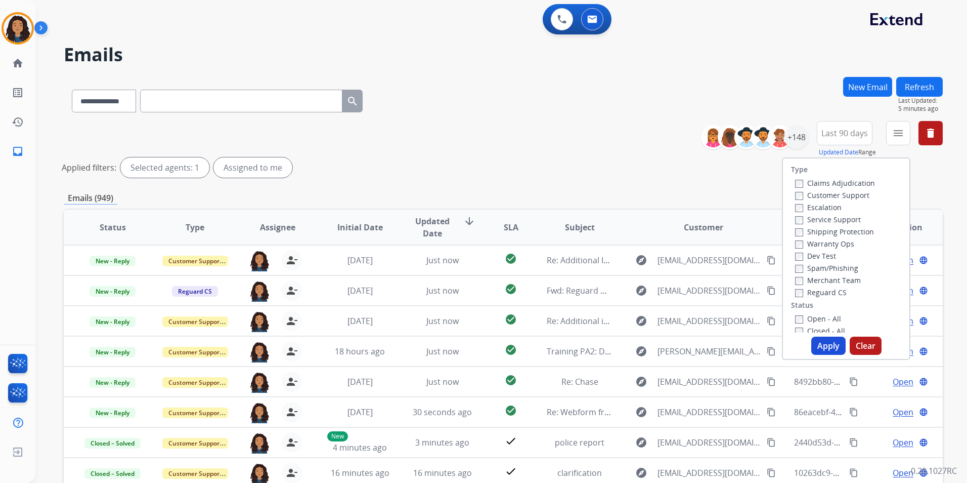
click at [854, 200] on div "Customer Support" at bounding box center [835, 195] width 80 height 12
click at [854, 195] on label "Customer Support" at bounding box center [832, 195] width 74 height 10
click at [862, 232] on label "Shipping Protection" at bounding box center [834, 232] width 79 height 10
click at [823, 291] on label "Reguard CS" at bounding box center [821, 292] width 52 height 10
click at [824, 315] on label "Open - All" at bounding box center [818, 319] width 46 height 10
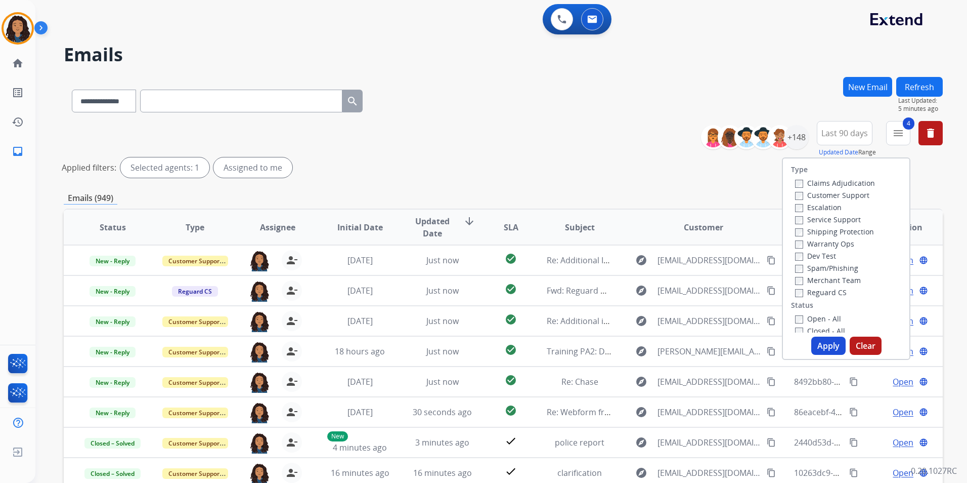
click at [825, 348] on button "Apply" at bounding box center [828, 345] width 34 height 18
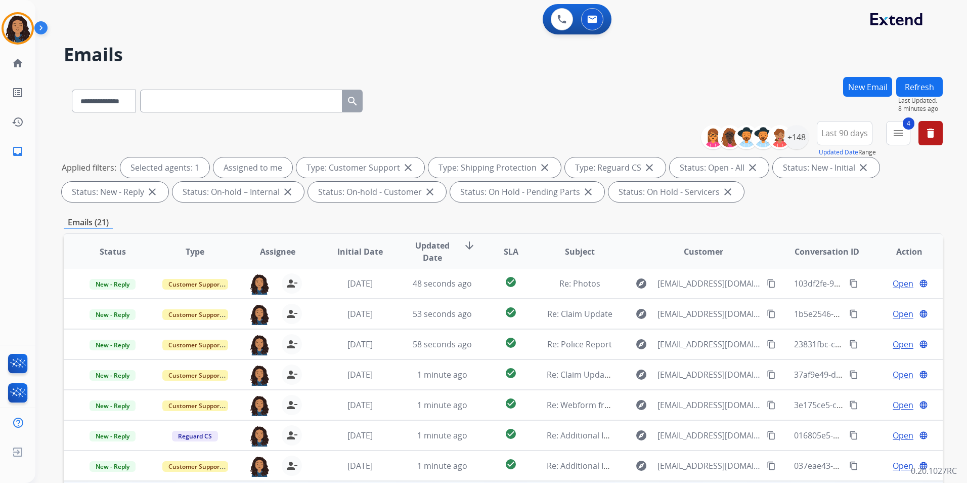
scroll to position [142, 0]
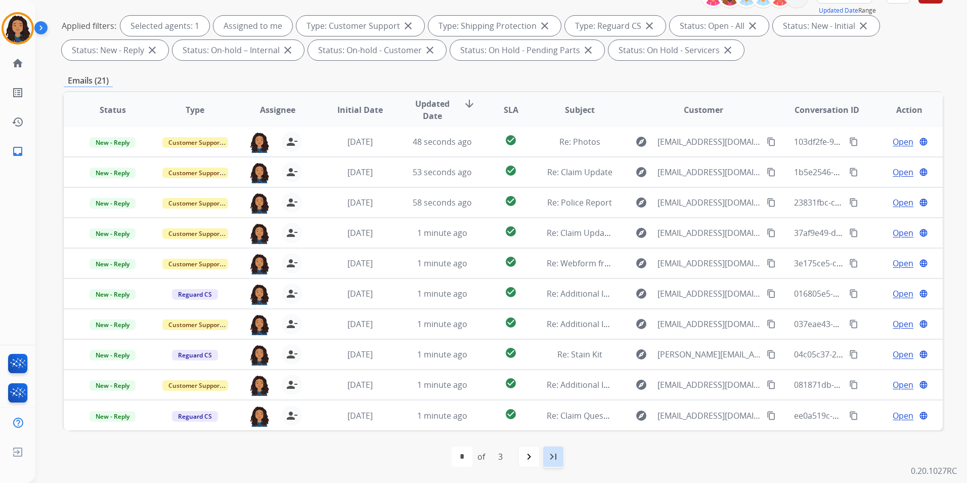
click at [551, 455] on mat-icon "last_page" at bounding box center [553, 456] width 12 height 12
select select "*"
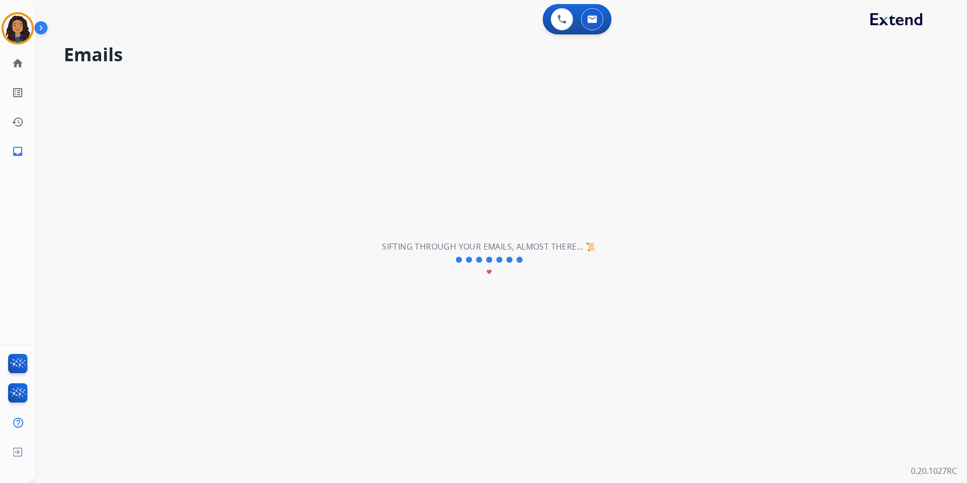
scroll to position [0, 0]
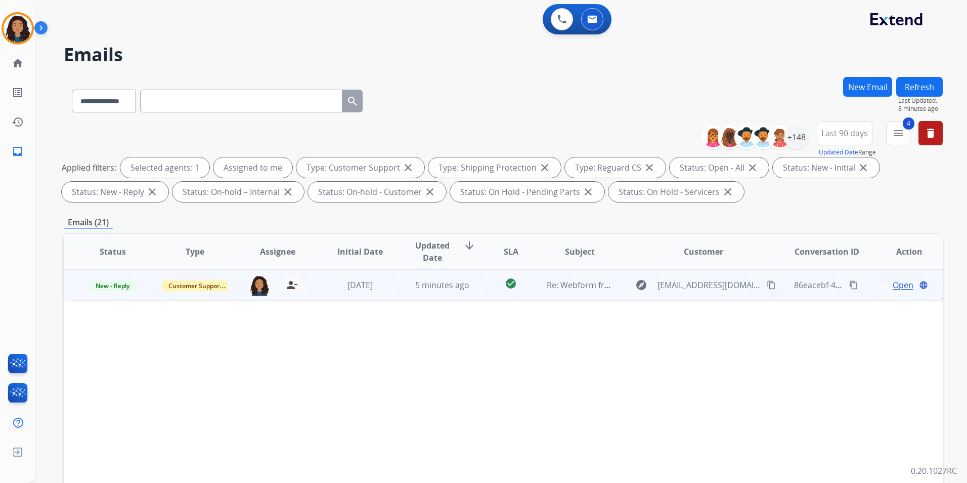
click at [896, 284] on span "Open" at bounding box center [903, 285] width 21 height 12
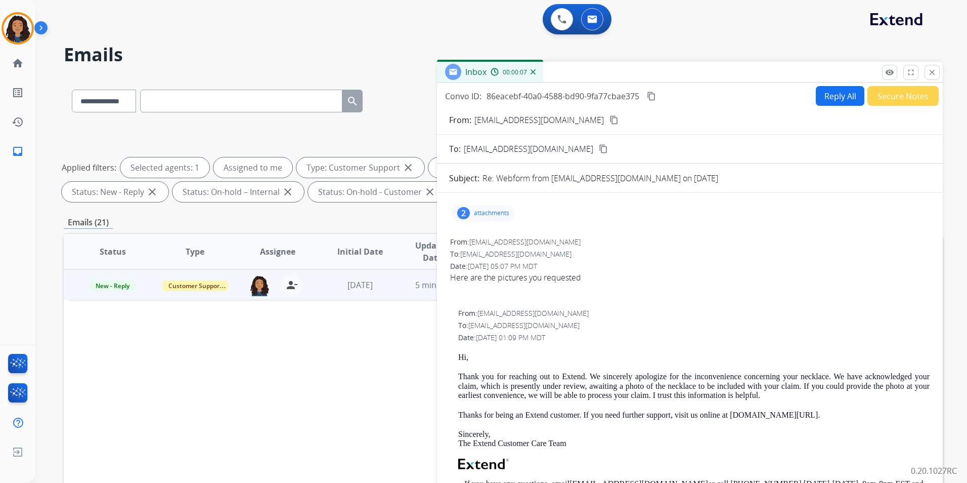
click at [609, 119] on mat-icon "content_copy" at bounding box center [613, 119] width 9 height 9
click at [476, 207] on div "2 attachments" at bounding box center [483, 213] width 64 height 16
click at [589, 236] on button "download" at bounding box center [584, 237] width 12 height 12
click at [588, 272] on mat-icon "download" at bounding box center [583, 274] width 9 height 9
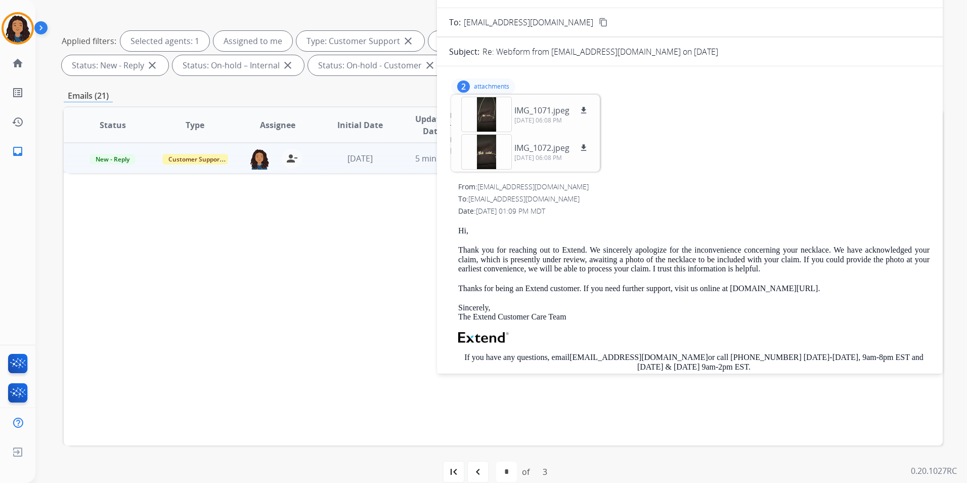
scroll to position [142, 0]
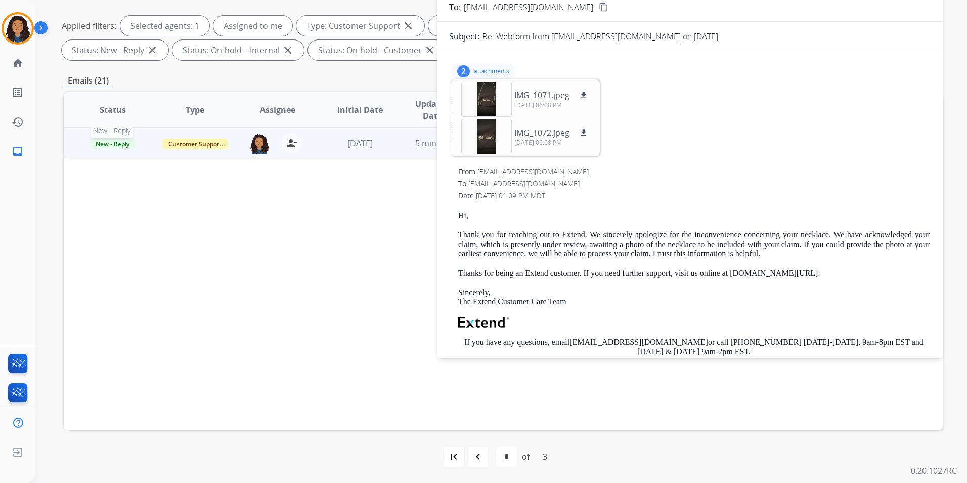
click at [101, 140] on span "New - Reply" at bounding box center [113, 144] width 46 height 11
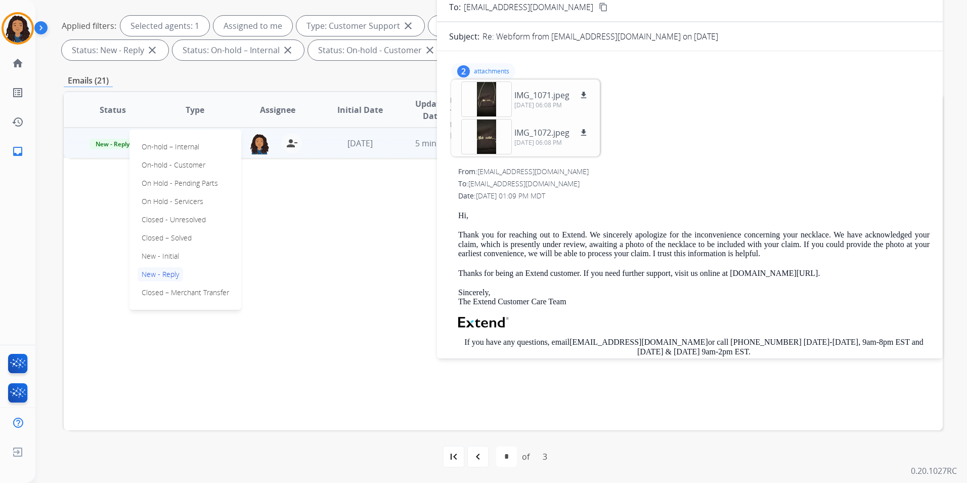
drag, startPoint x: 170, startPoint y: 239, endPoint x: 179, endPoint y: 233, distance: 10.2
click at [170, 237] on p "Closed – Solved" at bounding box center [167, 238] width 58 height 14
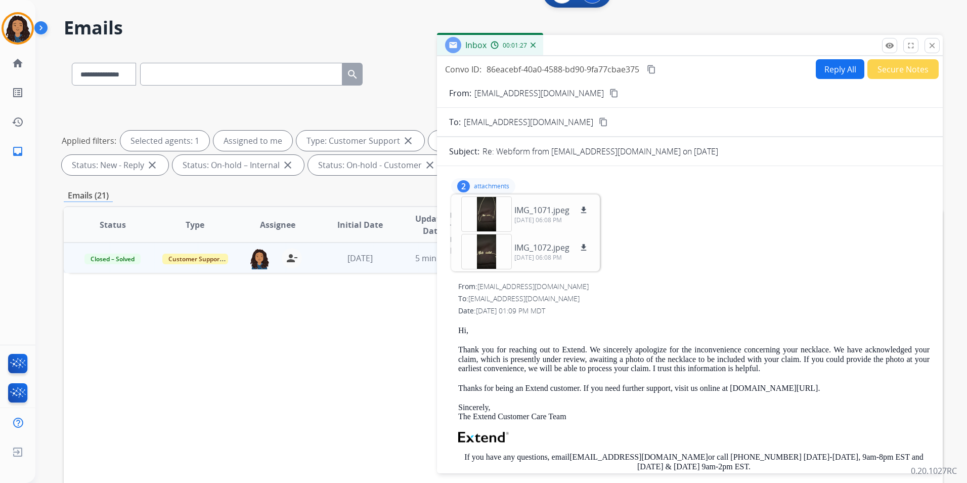
scroll to position [0, 0]
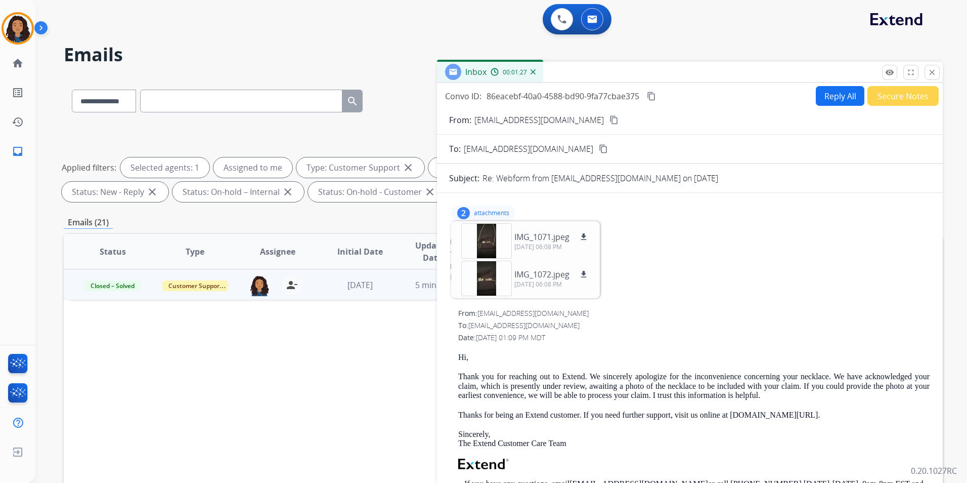
click at [908, 96] on button "Secure Notes" at bounding box center [902, 96] width 71 height 20
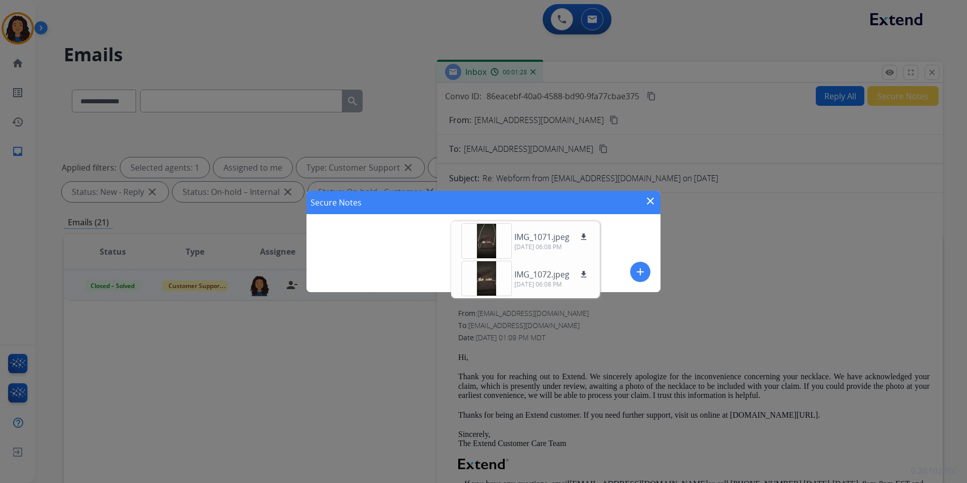
click at [643, 278] on button "add" at bounding box center [640, 272] width 20 height 20
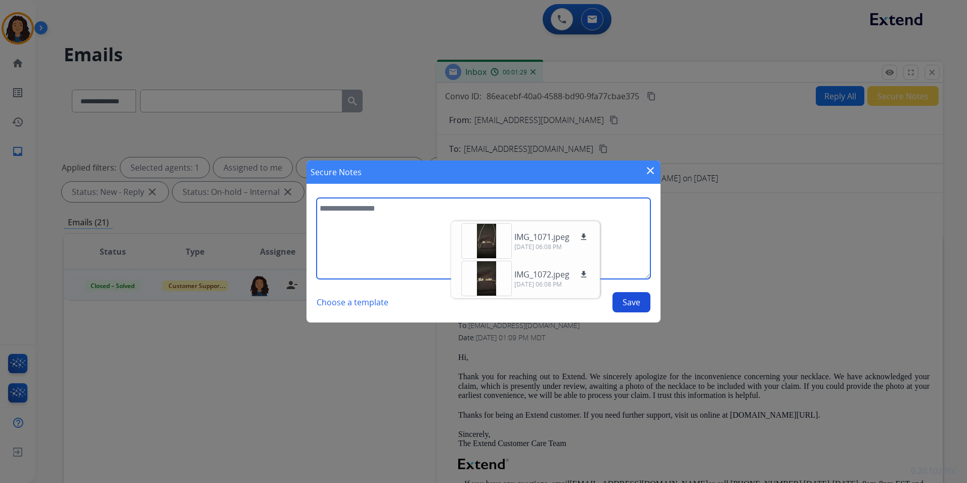
click at [373, 233] on textarea at bounding box center [484, 238] width 334 height 81
type textarea "**********"
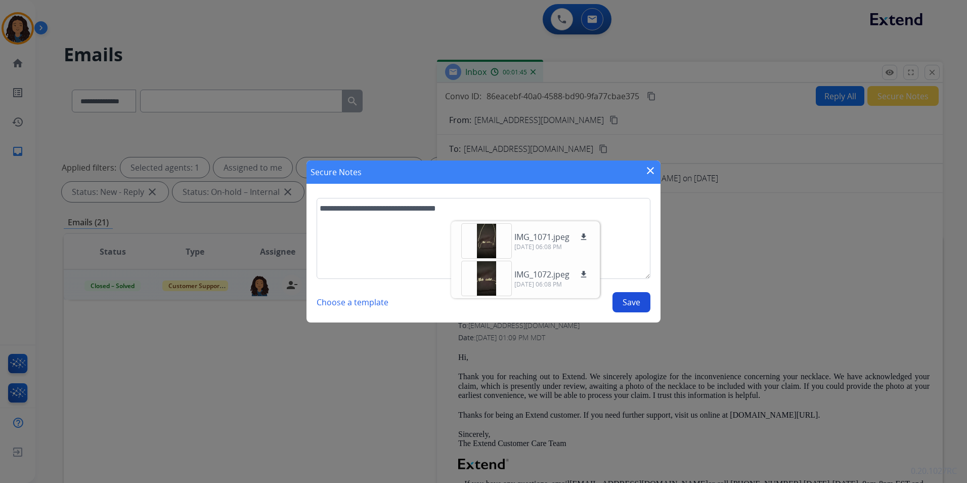
click at [636, 297] on button "Save" at bounding box center [632, 302] width 38 height 20
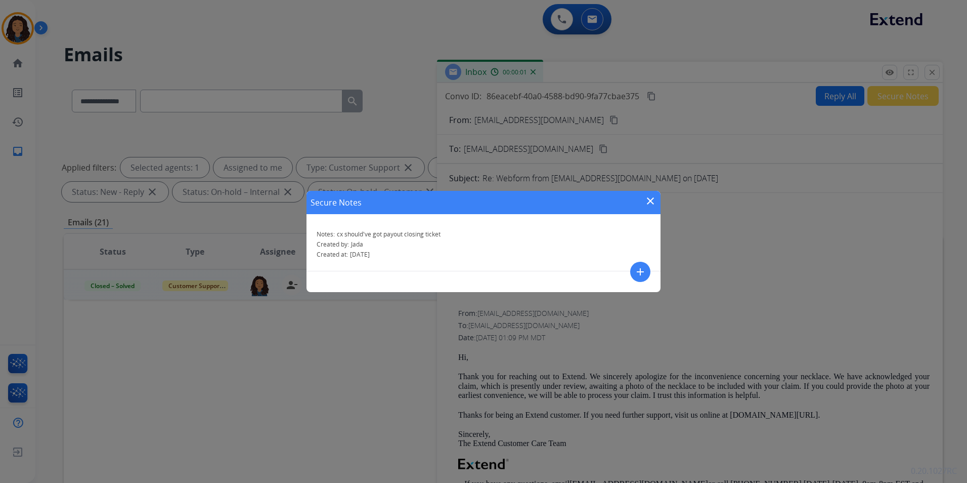
click at [657, 200] on div "Secure Notes close" at bounding box center [484, 202] width 354 height 23
click at [650, 199] on mat-icon "close" at bounding box center [650, 201] width 12 height 12
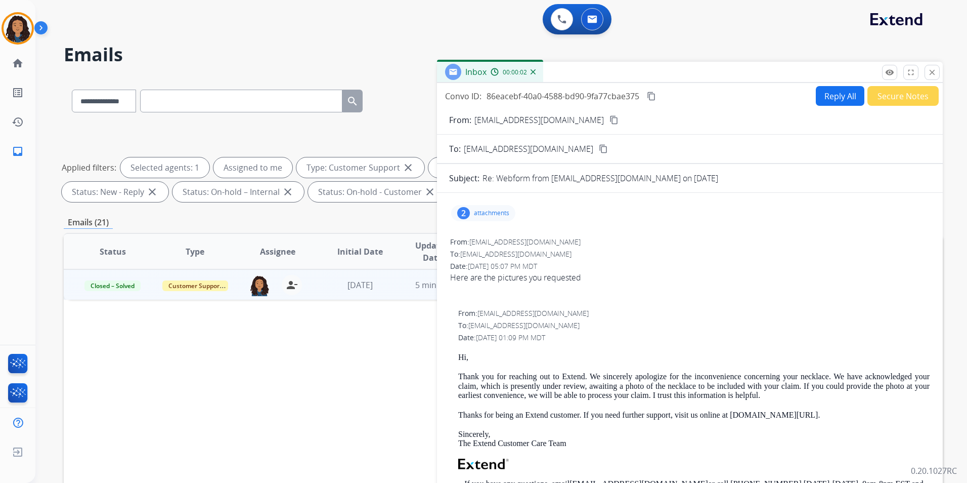
click at [923, 71] on div "remove_red_eye Logs fullscreen Expand close Close" at bounding box center [911, 72] width 58 height 15
click at [924, 71] on div "remove_red_eye Logs fullscreen Expand close Close" at bounding box center [911, 72] width 58 height 15
click at [931, 71] on mat-icon "close" at bounding box center [932, 72] width 9 height 9
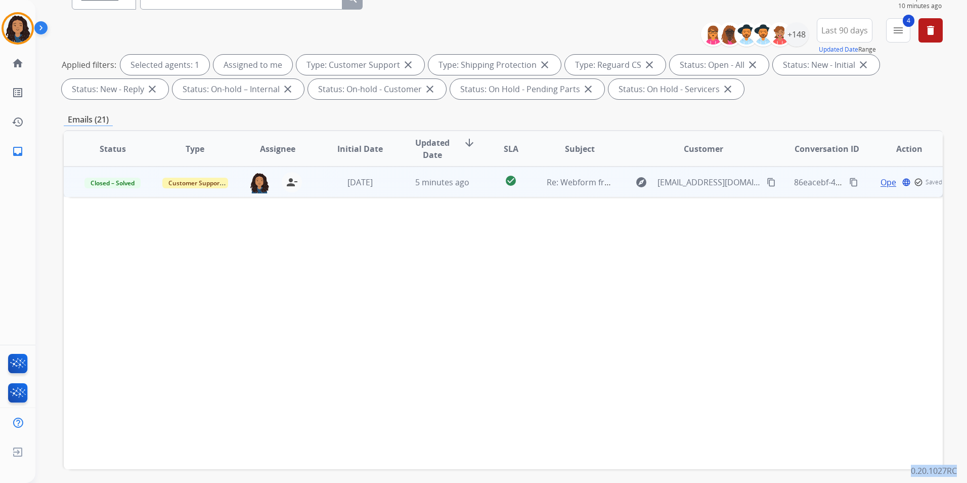
scroll to position [142, 0]
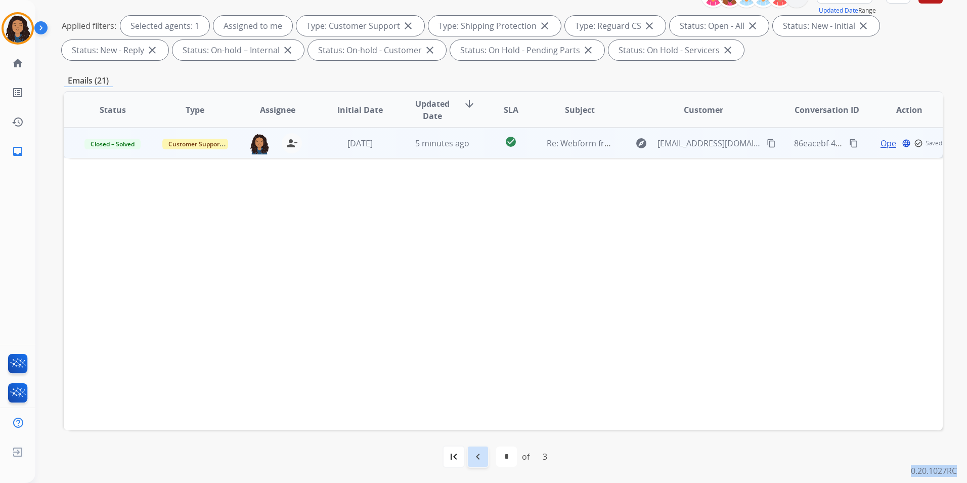
click at [472, 457] on mat-icon "navigate_before" at bounding box center [478, 456] width 12 height 12
select select "*"
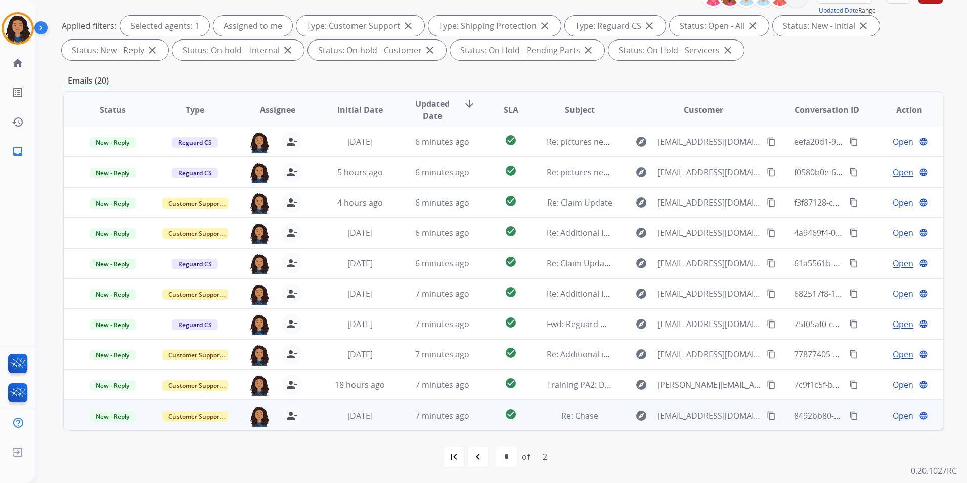
click at [893, 419] on span "Open" at bounding box center [903, 415] width 21 height 12
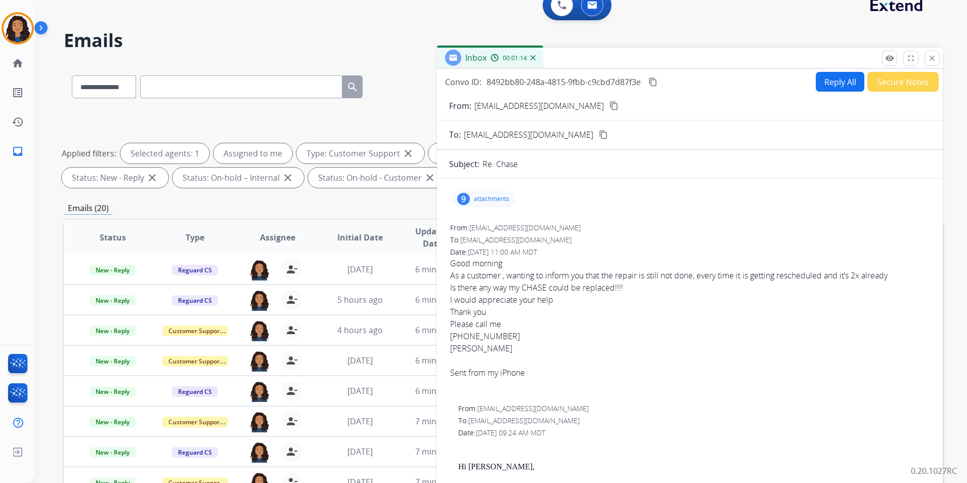
scroll to position [0, 0]
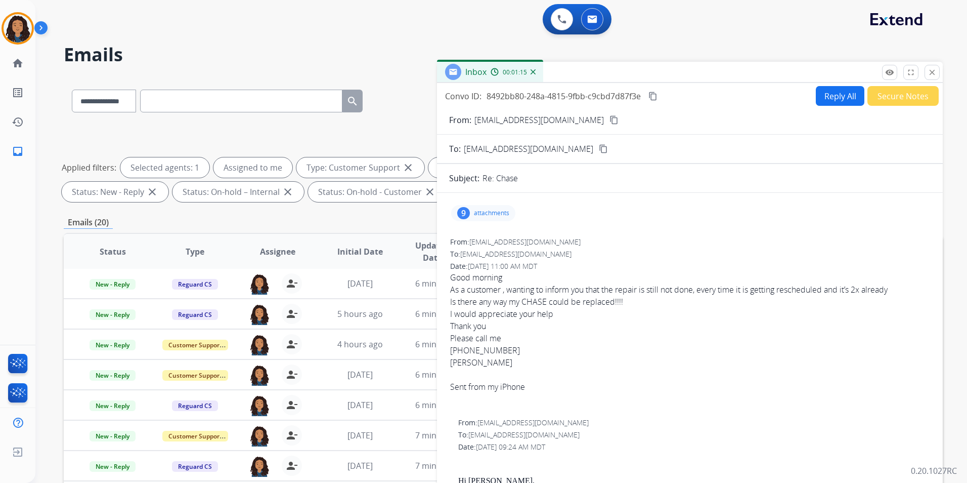
click at [609, 118] on mat-icon "content_copy" at bounding box center [613, 119] width 9 height 9
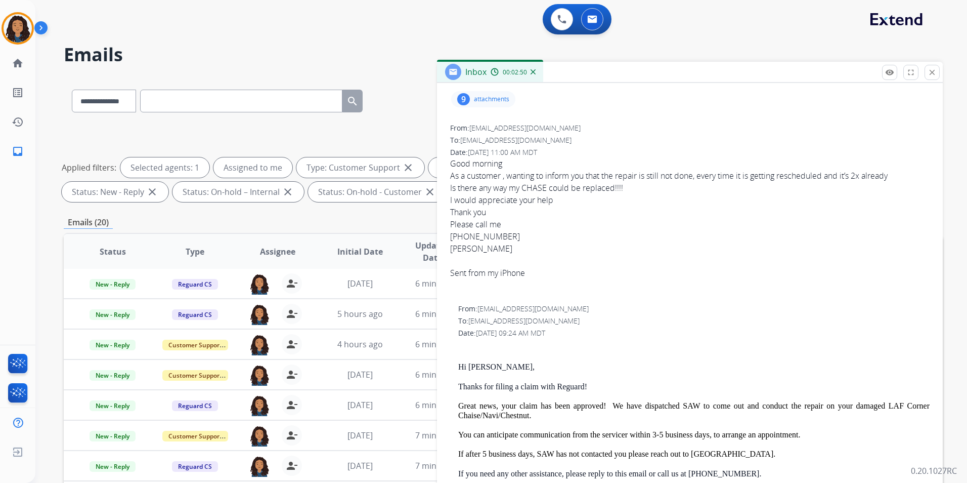
scroll to position [152, 0]
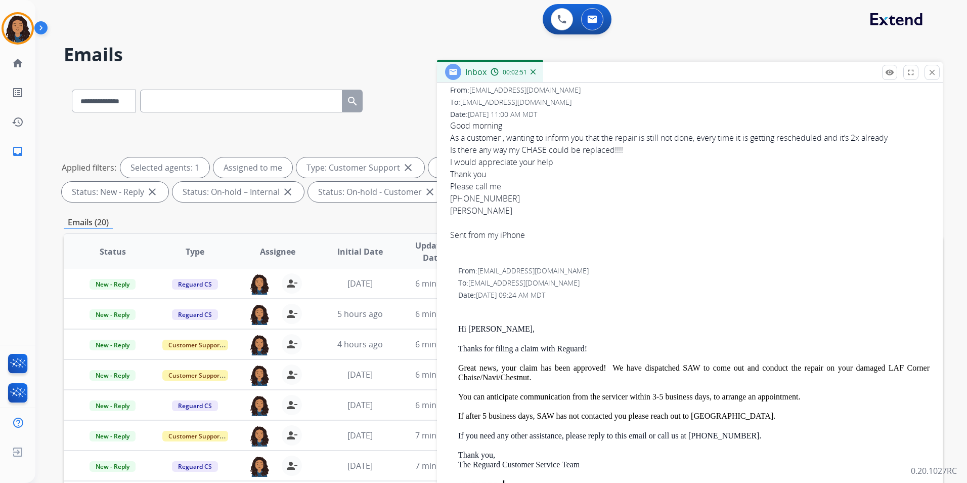
drag, startPoint x: 455, startPoint y: 319, endPoint x: 596, endPoint y: 346, distance: 143.7
click at [596, 346] on div "From: [EMAIL_ADDRESS][DOMAIN_NAME] To: [EMAIL_ADDRESS][DOMAIN_NAME] Date: [DATE…" at bounding box center [690, 406] width 482 height 283
drag, startPoint x: 596, startPoint y: 346, endPoint x: 575, endPoint y: 350, distance: 21.6
copy div "Hi [PERSON_NAME], Thanks for filing a claim with [PERSON_NAME]!"
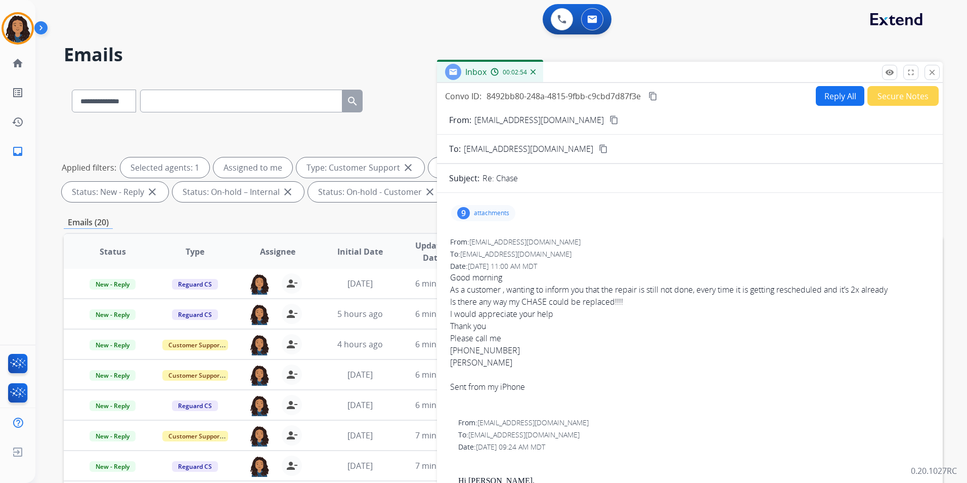
click at [830, 98] on button "Reply All" at bounding box center [840, 96] width 49 height 20
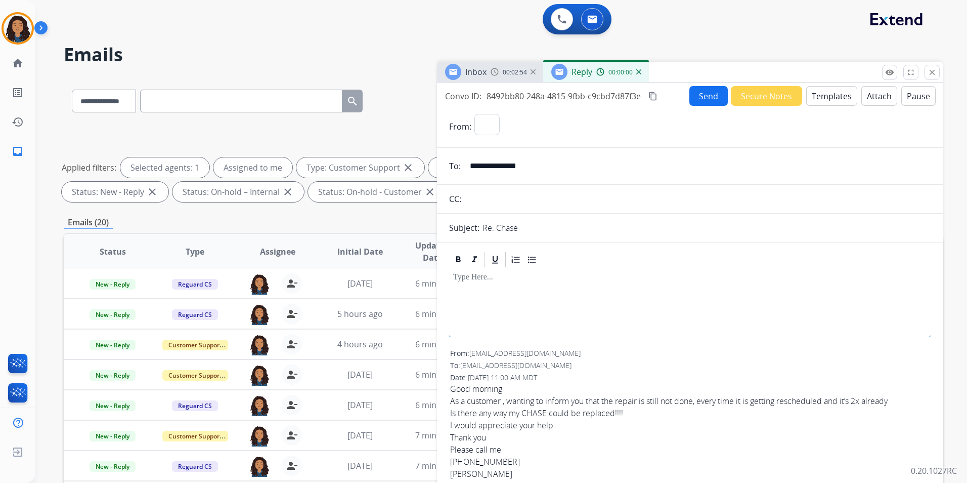
click at [830, 98] on button "Templates" at bounding box center [831, 96] width 51 height 20
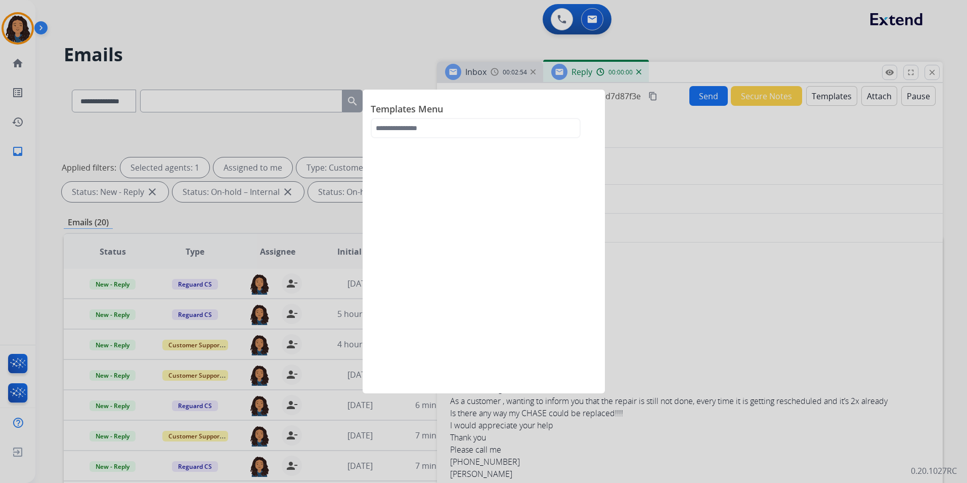
select select "**********"
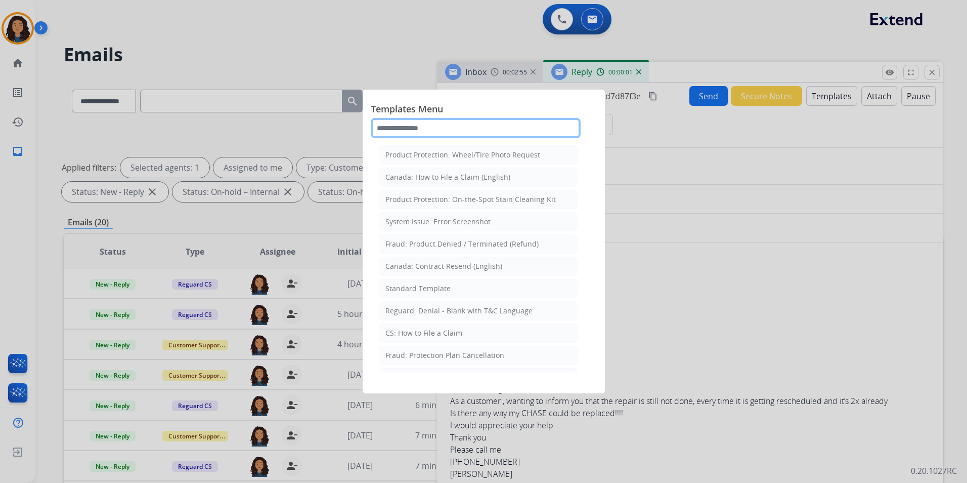
click at [535, 129] on input "text" at bounding box center [476, 128] width 210 height 20
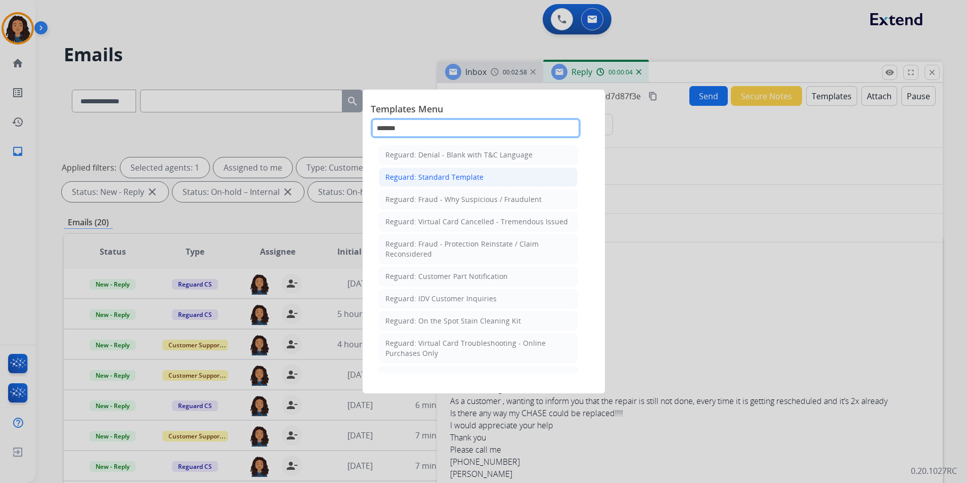
type input "*******"
click at [493, 181] on li "Reguard: Standard Template" at bounding box center [478, 176] width 199 height 19
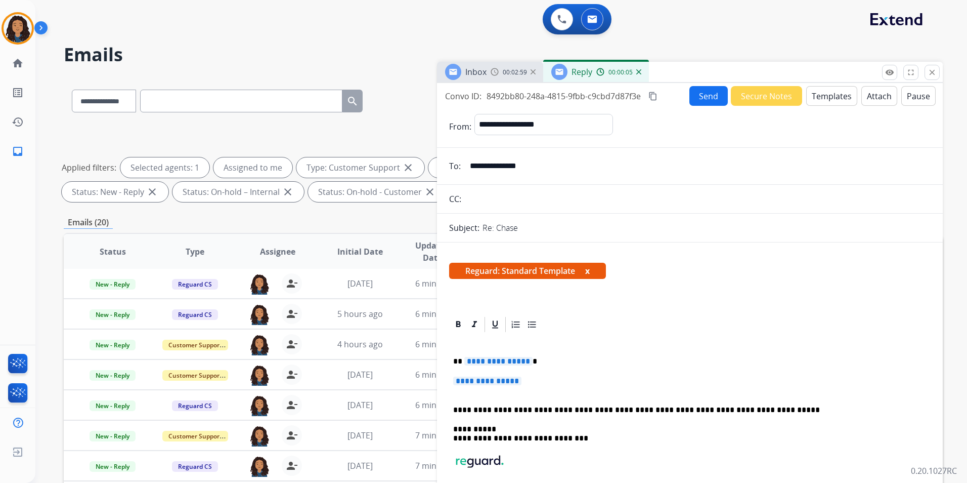
click at [500, 362] on span "**********" at bounding box center [498, 361] width 68 height 9
click at [451, 364] on div "**********" at bounding box center [690, 437] width 482 height 209
drag, startPoint x: 450, startPoint y: 359, endPoint x: 541, endPoint y: 382, distance: 93.8
click at [541, 382] on div "**********" at bounding box center [690, 437] width 482 height 209
paste div
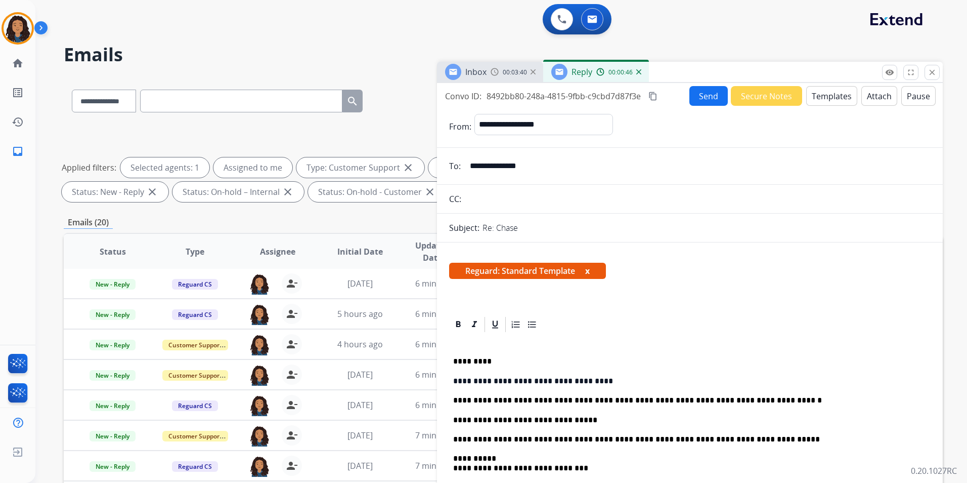
click at [468, 397] on p "**********" at bounding box center [685, 400] width 465 height 9
click at [703, 99] on button "Send" at bounding box center [708, 96] width 38 height 20
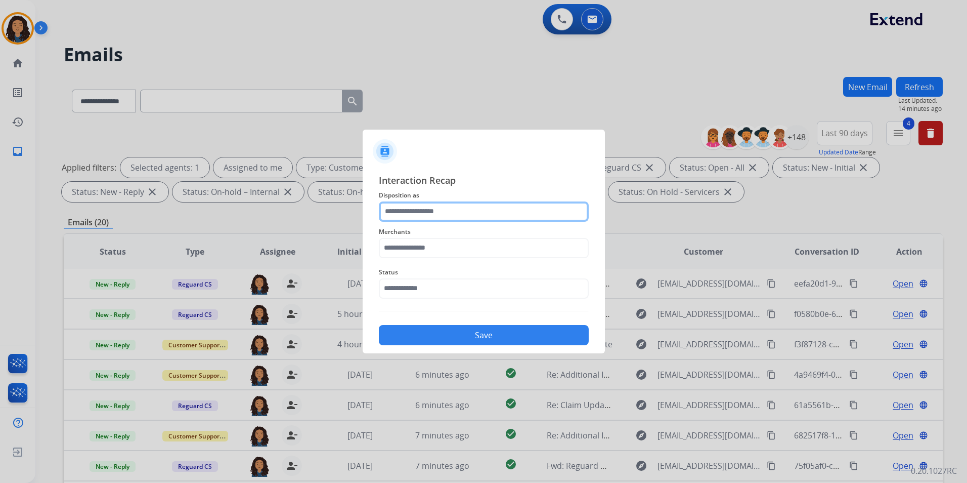
click at [521, 210] on input "text" at bounding box center [484, 211] width 210 height 20
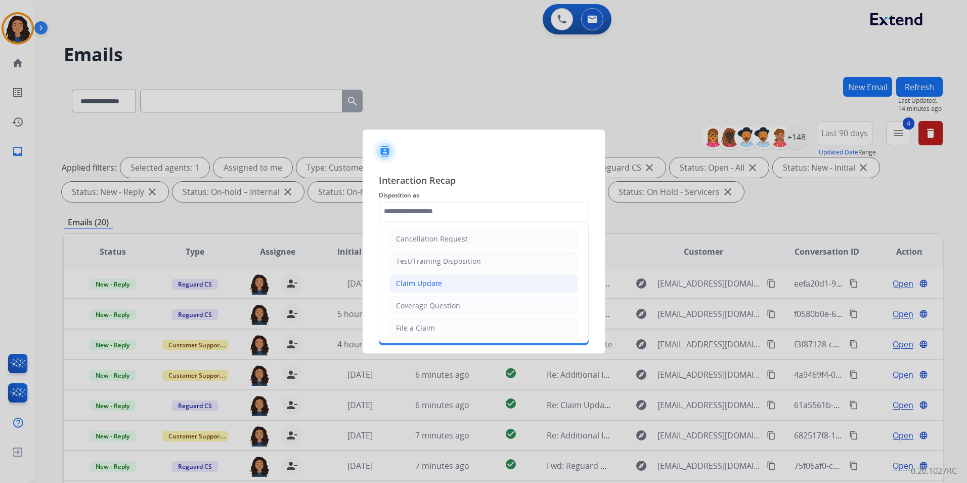
click at [444, 285] on li "Claim Update" at bounding box center [483, 283] width 189 height 19
type input "**********"
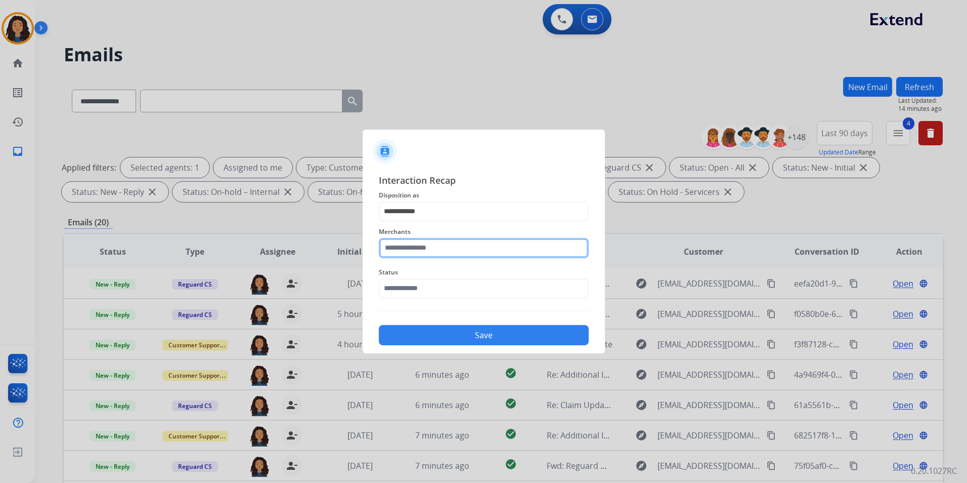
click at [468, 255] on input "text" at bounding box center [484, 248] width 210 height 20
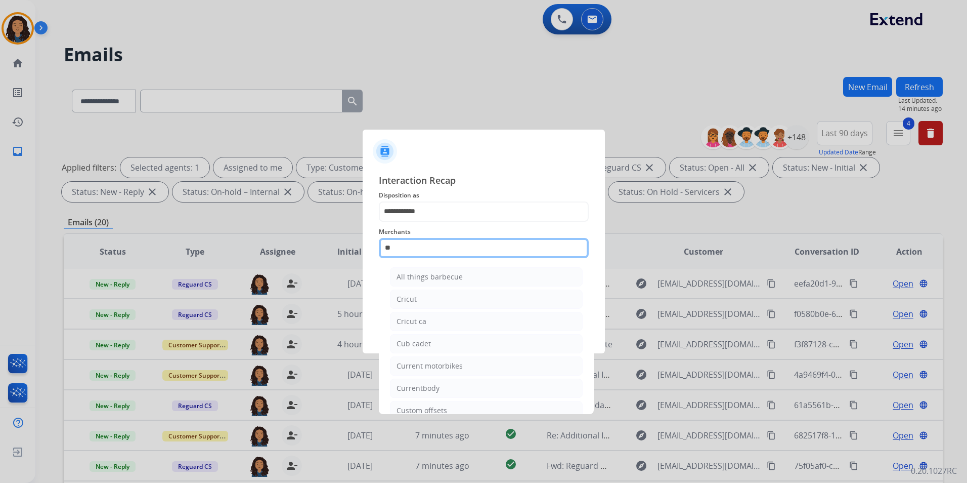
type input "*"
click at [461, 312] on li "High fashion home" at bounding box center [486, 321] width 193 height 19
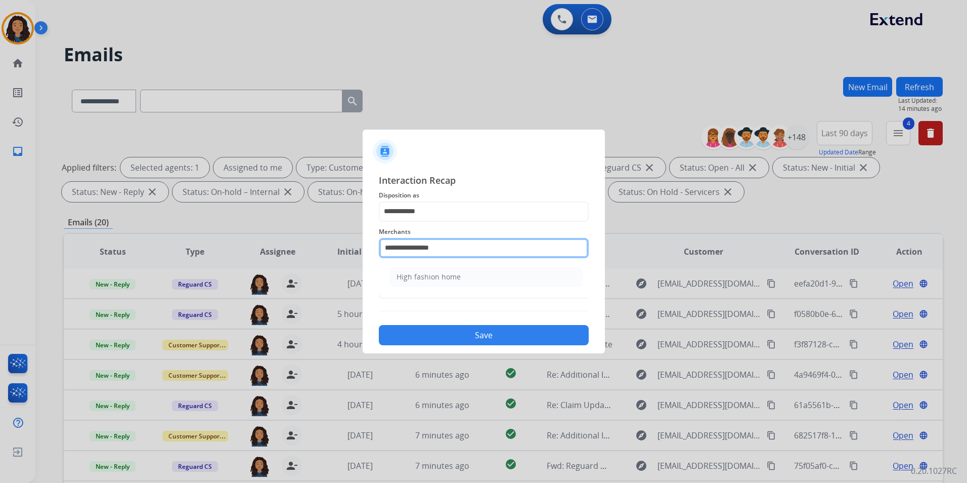
drag, startPoint x: 461, startPoint y: 244, endPoint x: 116, endPoint y: 244, distance: 345.5
click at [0, 244] on app-contact-recap-modal "**********" at bounding box center [0, 241] width 0 height 483
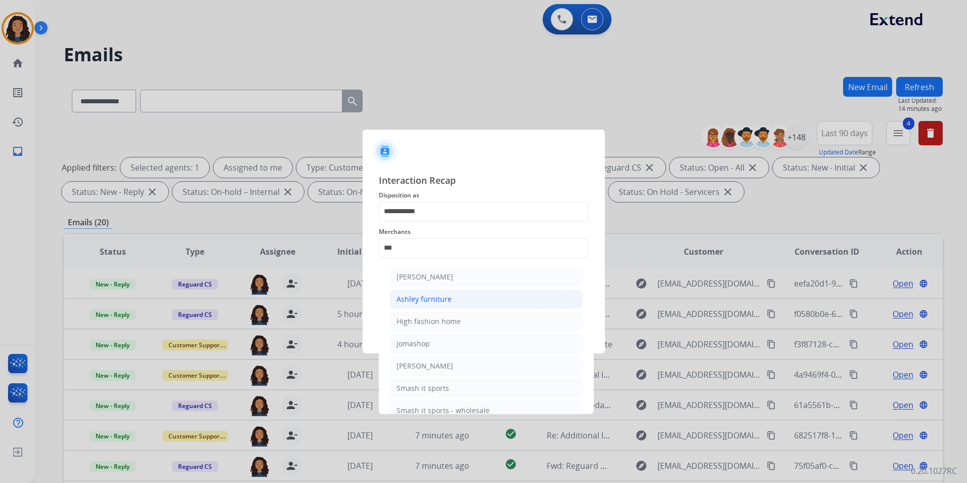
click at [430, 300] on div "Ashley furniture" at bounding box center [424, 299] width 55 height 10
type input "**********"
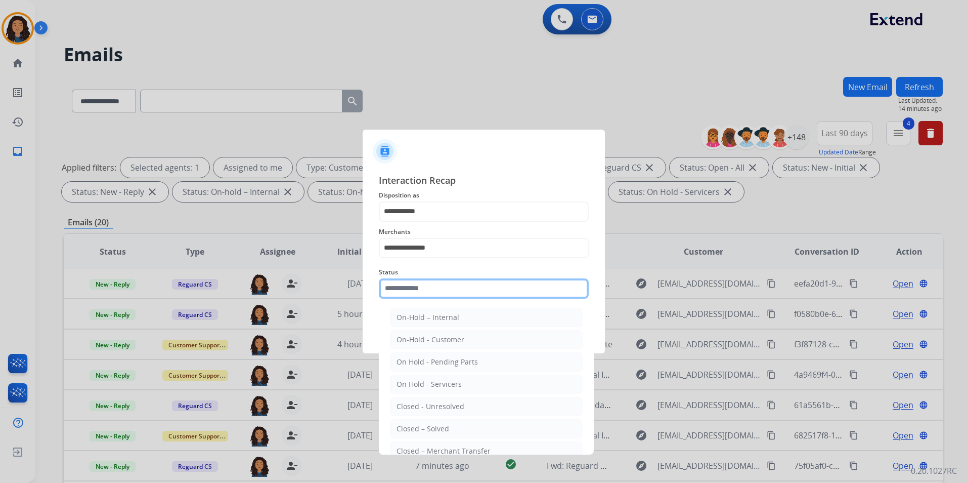
click at [433, 282] on input "text" at bounding box center [484, 288] width 210 height 20
click at [426, 431] on div "Closed – Solved" at bounding box center [423, 428] width 53 height 10
type input "**********"
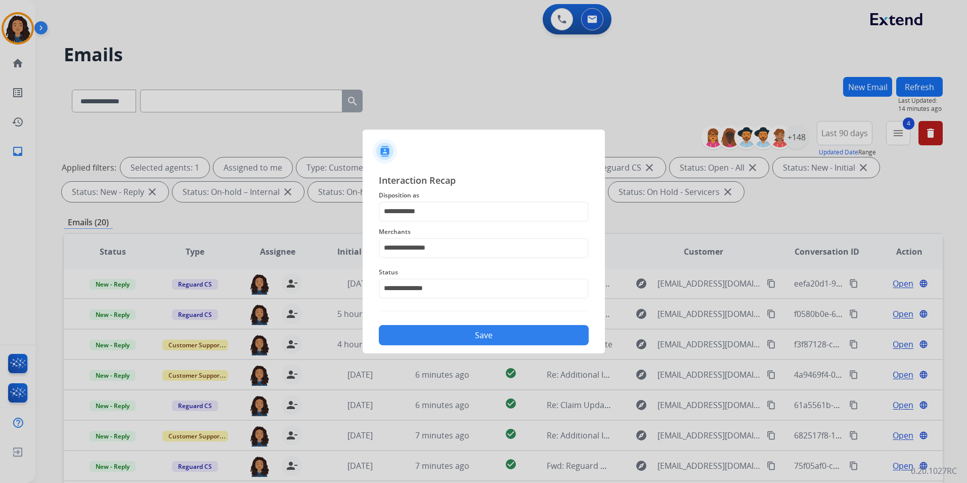
click at [447, 336] on button "Save" at bounding box center [484, 335] width 210 height 20
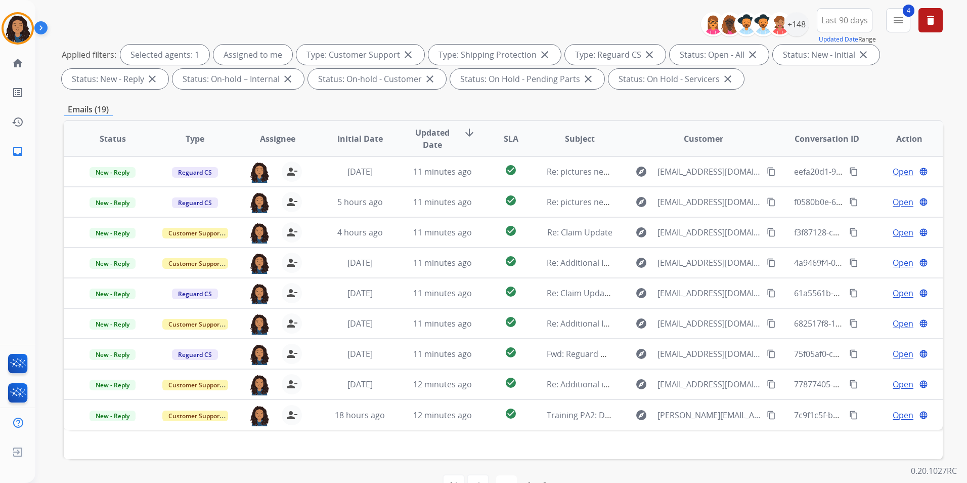
scroll to position [142, 0]
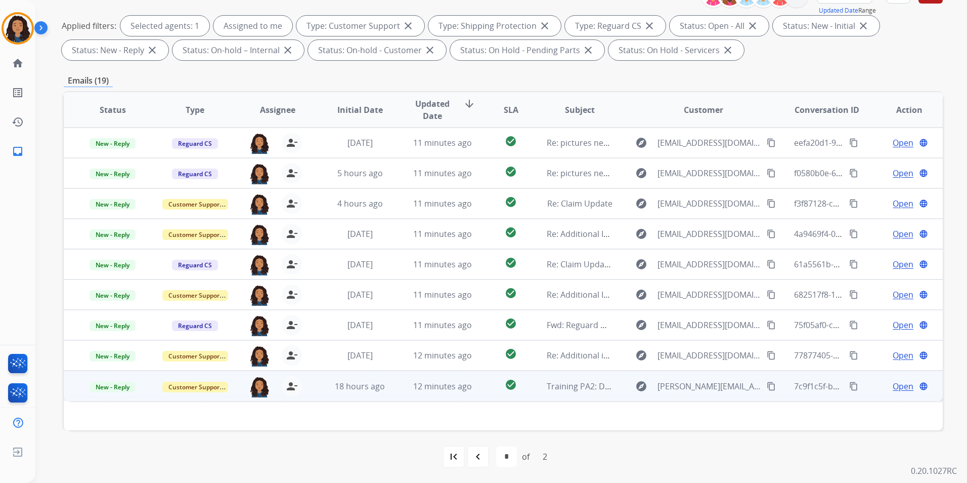
click at [903, 385] on span "Open" at bounding box center [903, 386] width 21 height 12
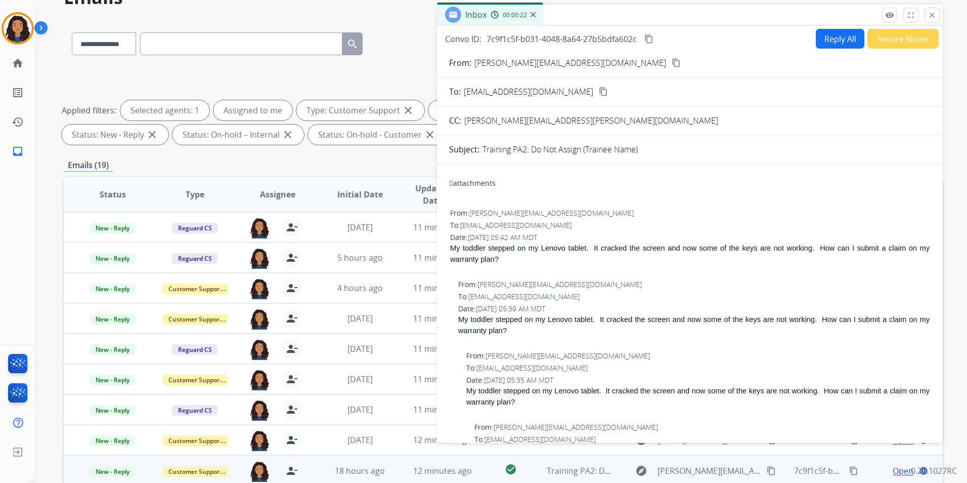
scroll to position [40, 0]
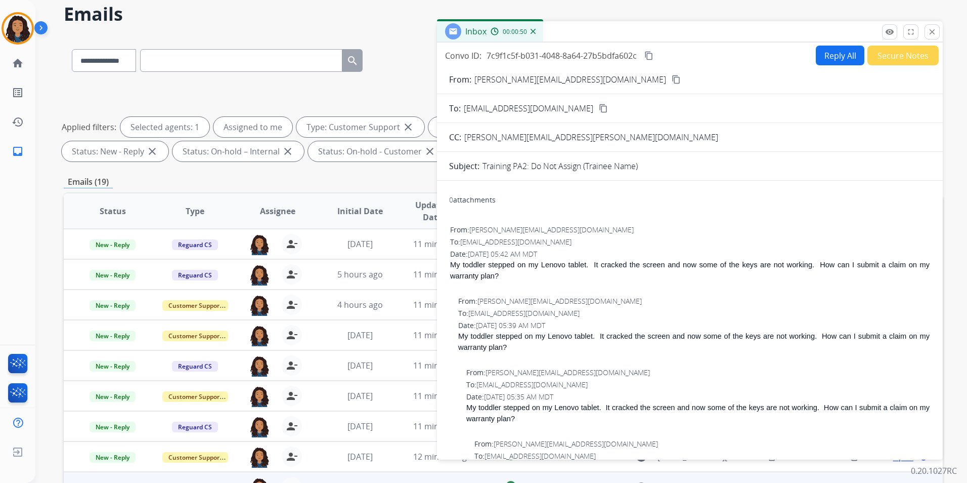
click at [935, 24] on div "Inbox 00:00:50" at bounding box center [690, 31] width 506 height 21
click at [935, 29] on mat-icon "close" at bounding box center [932, 31] width 9 height 9
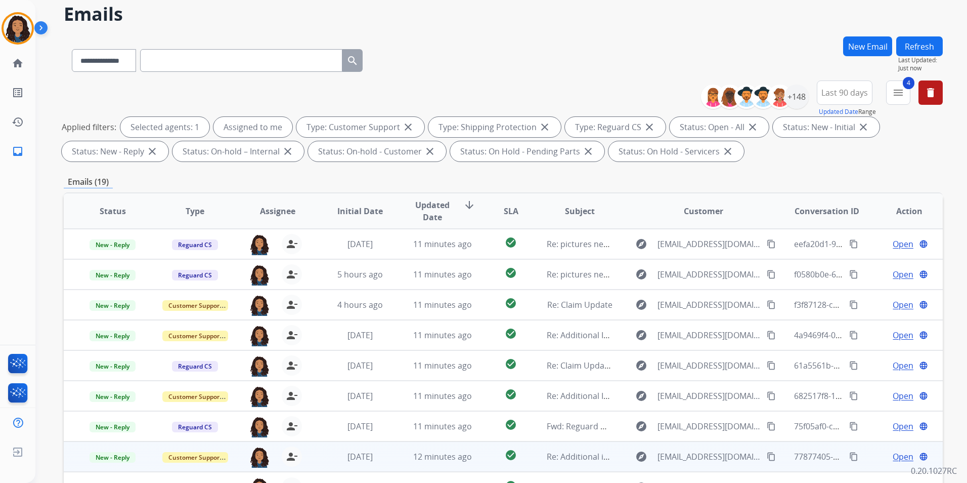
scroll to position [142, 0]
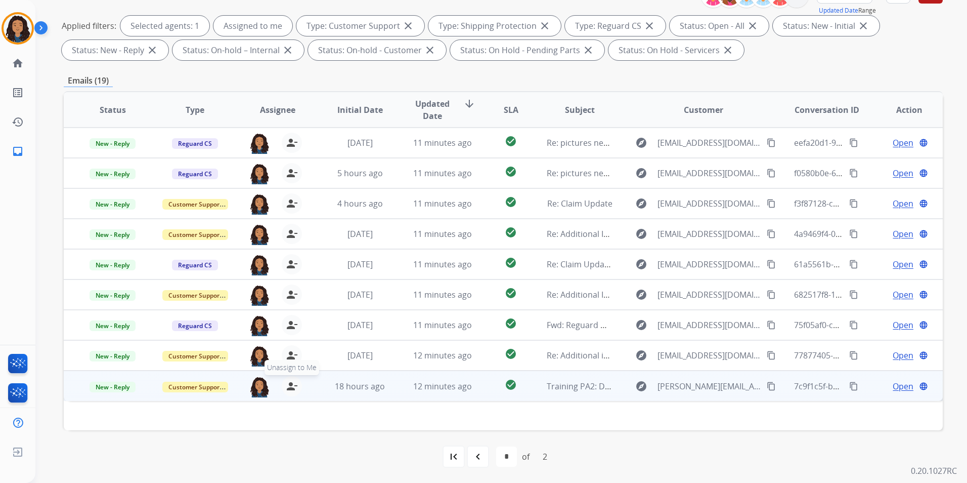
click at [292, 388] on mat-icon "person_remove" at bounding box center [292, 386] width 12 height 12
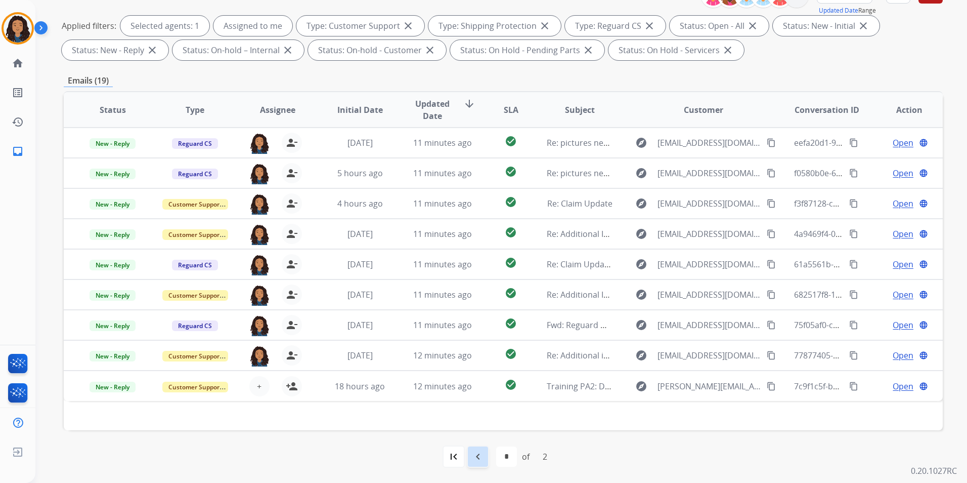
click at [480, 459] on mat-icon "navigate_before" at bounding box center [478, 456] width 12 height 12
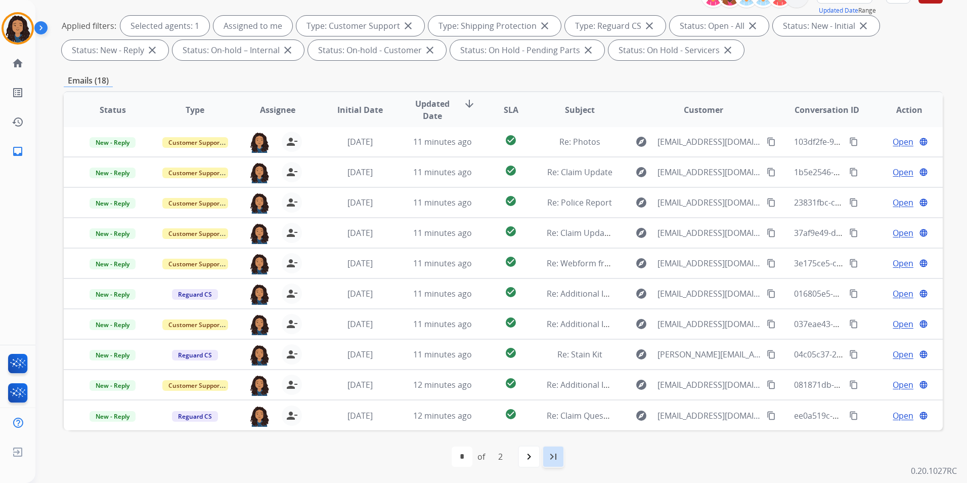
click at [552, 453] on mat-icon "last_page" at bounding box center [553, 456] width 12 height 12
select select "*"
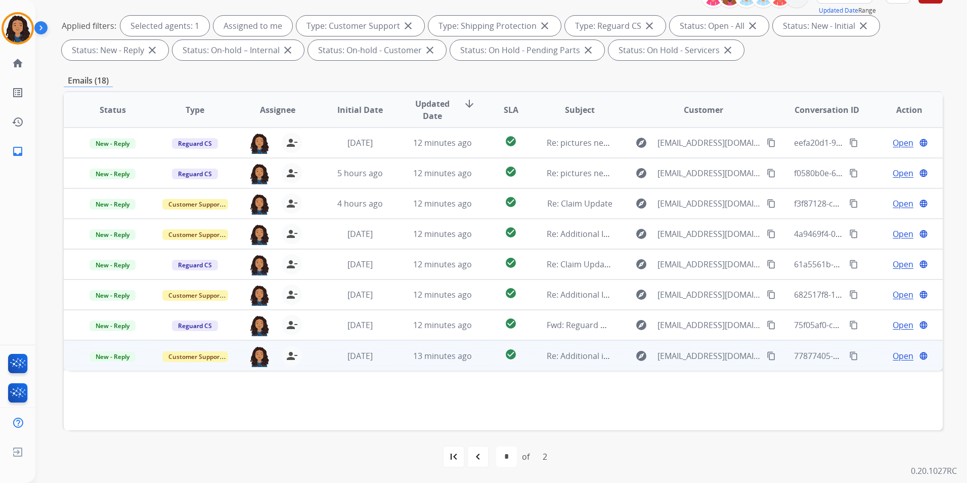
click at [900, 354] on span "Open" at bounding box center [903, 356] width 21 height 12
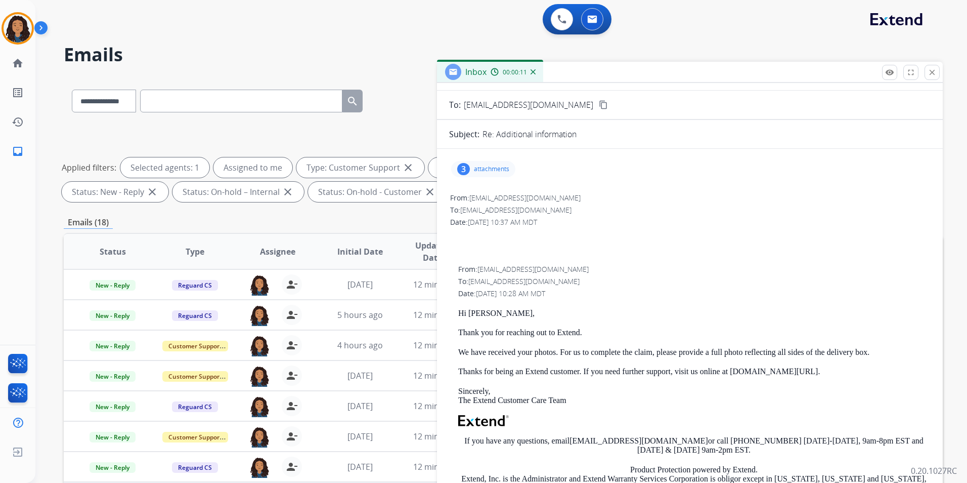
scroll to position [0, 0]
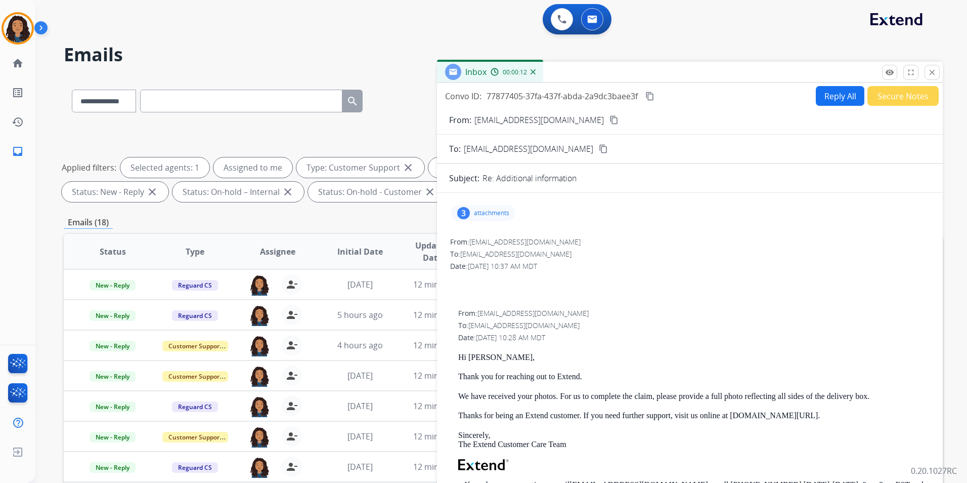
click at [486, 212] on p "attachments" at bounding box center [491, 213] width 35 height 8
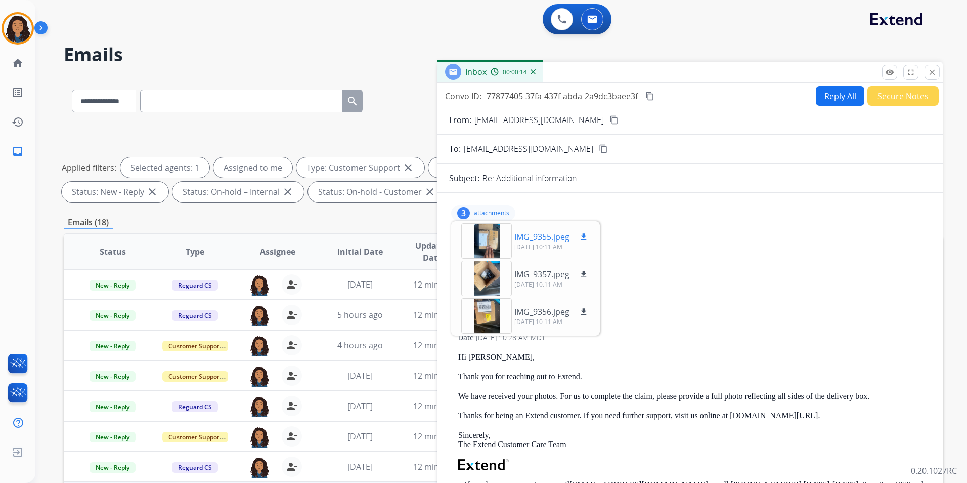
click at [488, 245] on div at bounding box center [486, 240] width 51 height 35
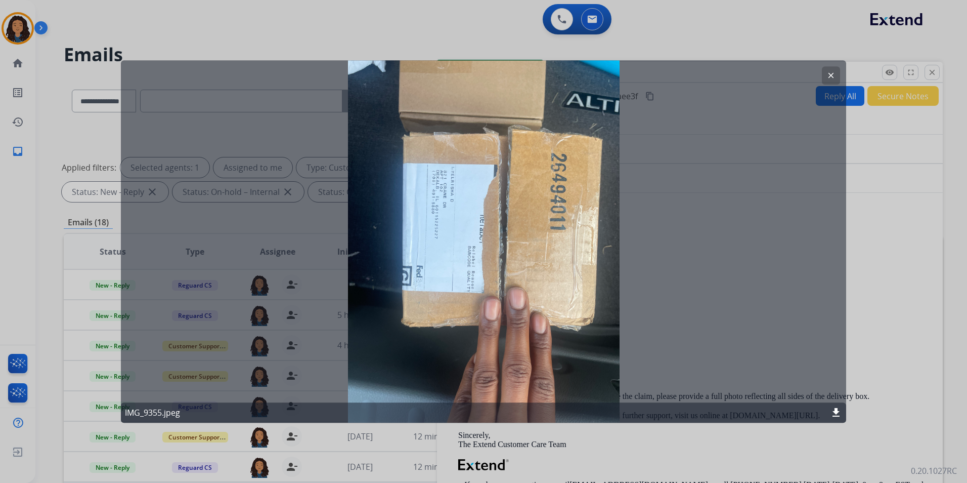
click at [833, 74] on mat-icon "clear" at bounding box center [830, 75] width 9 height 9
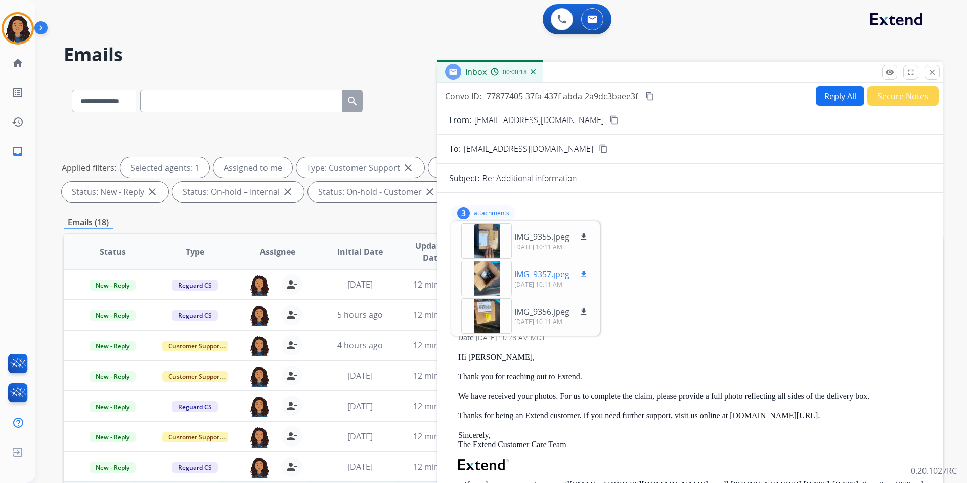
click at [474, 273] on div at bounding box center [486, 277] width 51 height 35
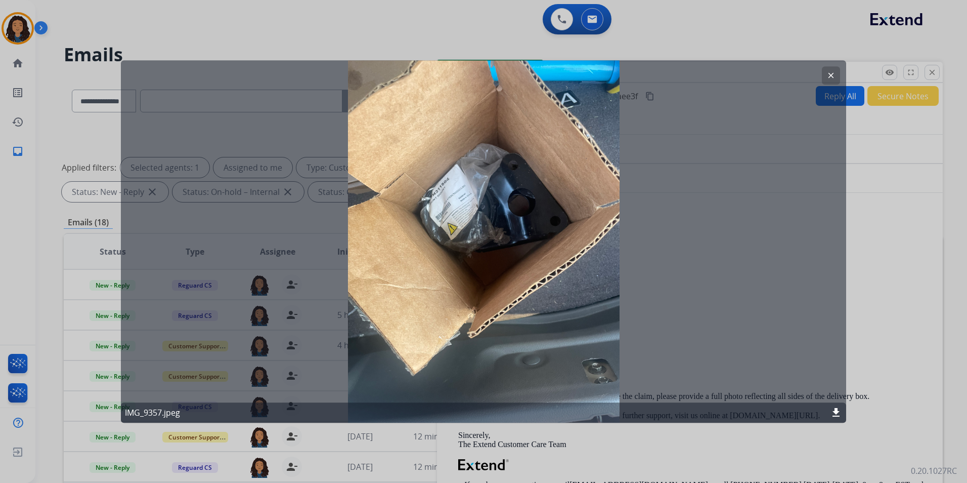
click at [832, 77] on mat-icon "clear" at bounding box center [830, 75] width 9 height 9
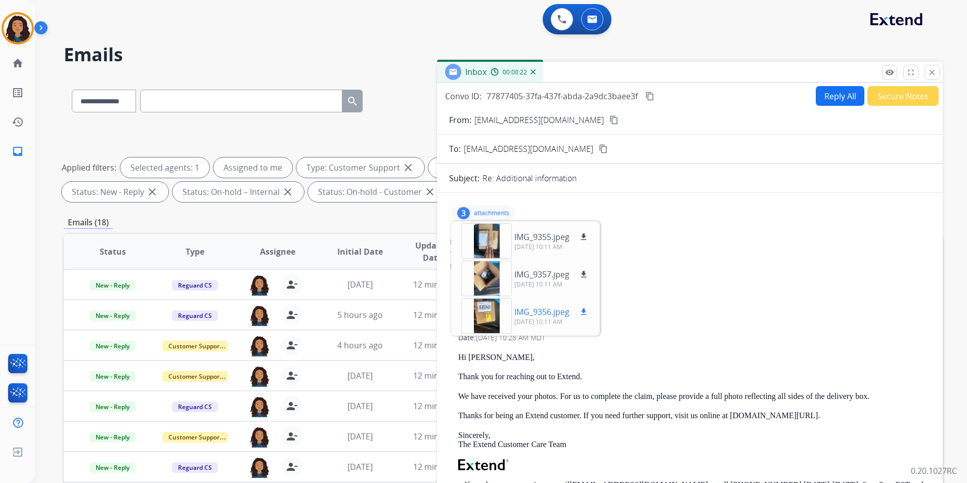
click at [475, 308] on div at bounding box center [486, 315] width 51 height 35
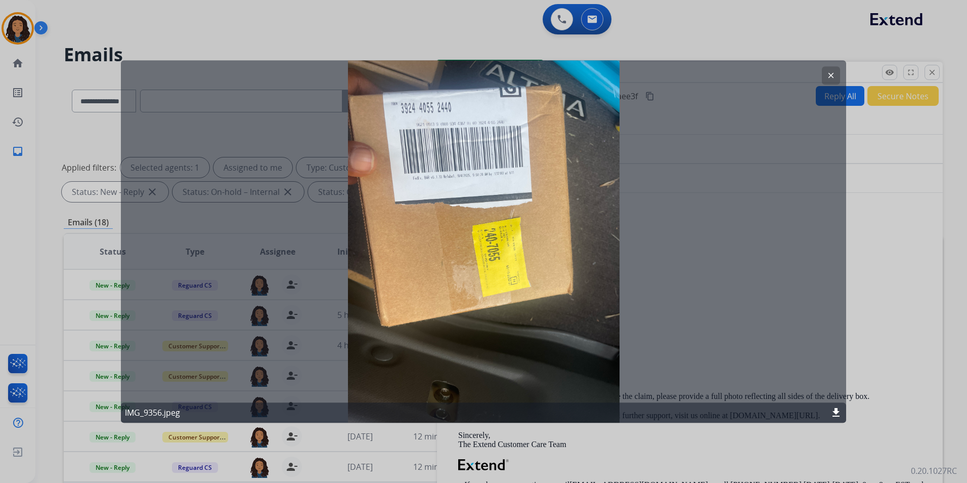
click at [827, 79] on mat-icon "clear" at bounding box center [830, 75] width 9 height 9
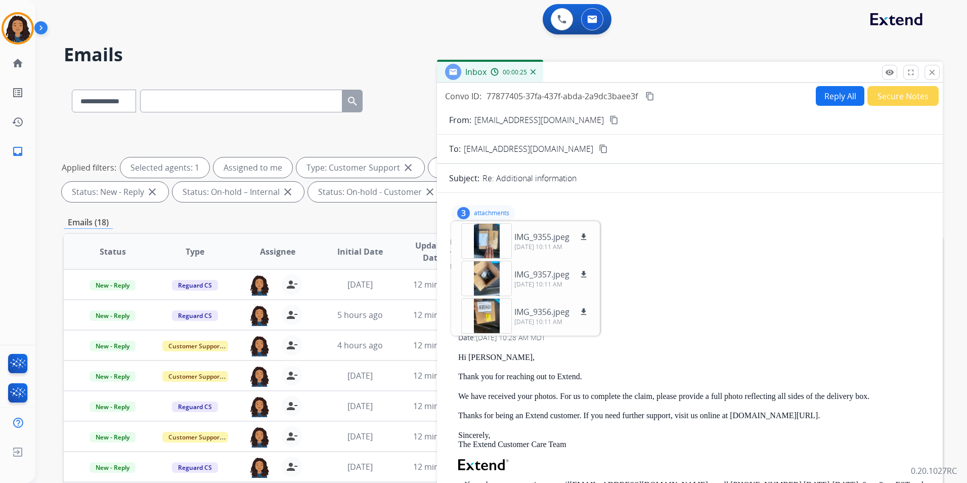
click at [609, 117] on mat-icon "content_copy" at bounding box center [613, 119] width 9 height 9
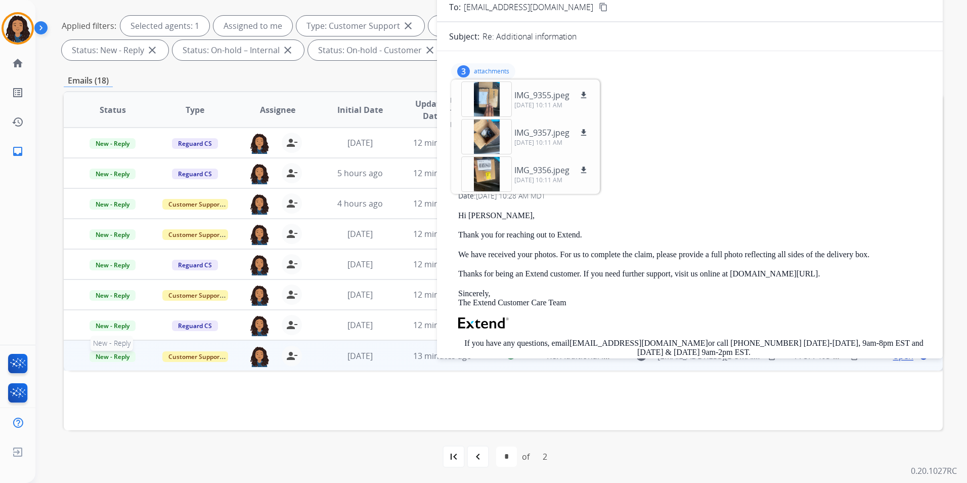
click at [119, 354] on span "New - Reply" at bounding box center [113, 356] width 46 height 11
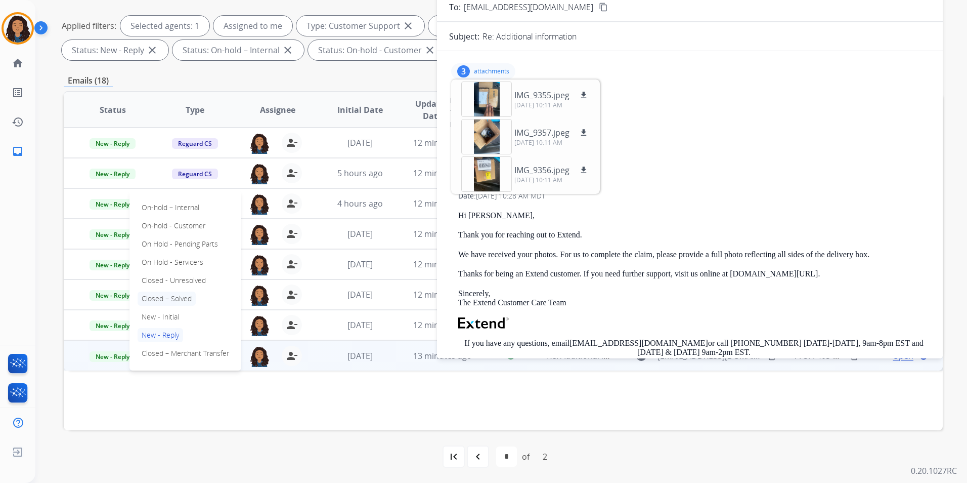
click at [178, 298] on p "Closed – Solved" at bounding box center [167, 298] width 58 height 14
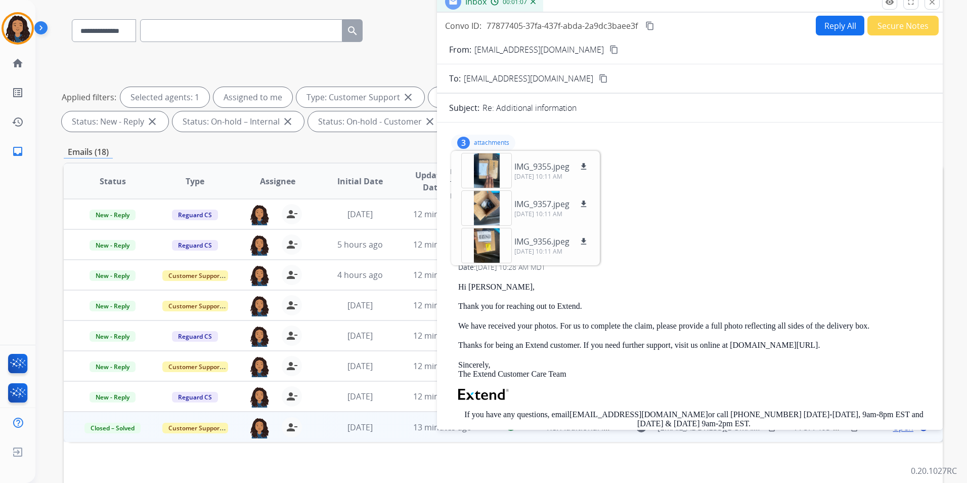
scroll to position [0, 0]
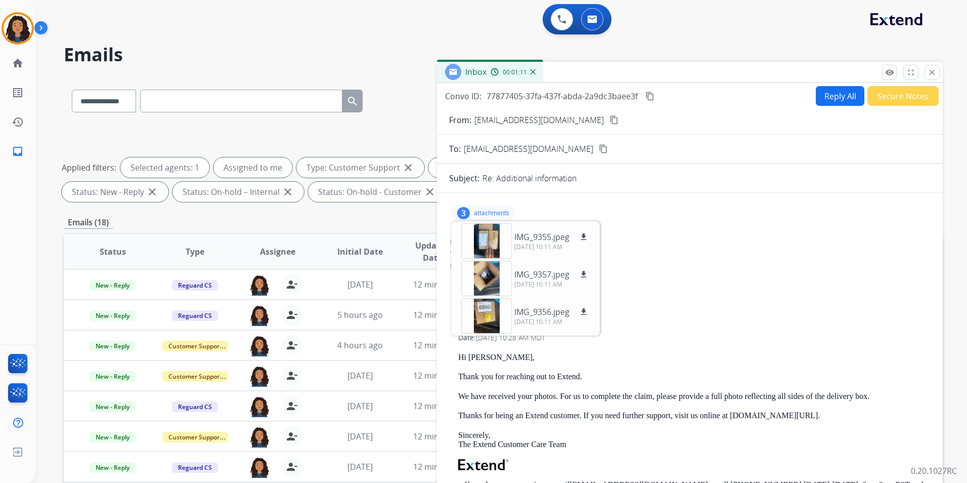
click at [907, 101] on button "Secure Notes" at bounding box center [902, 96] width 71 height 20
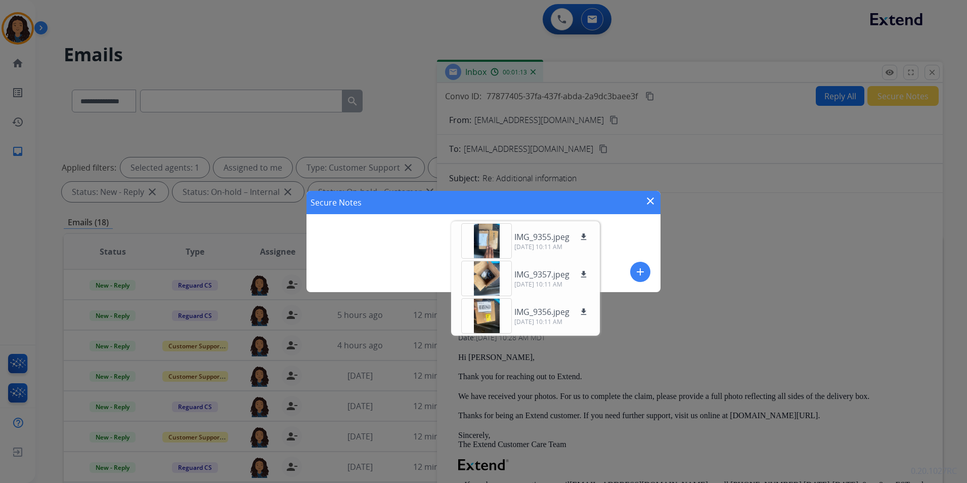
click at [648, 271] on button "add" at bounding box center [640, 272] width 20 height 20
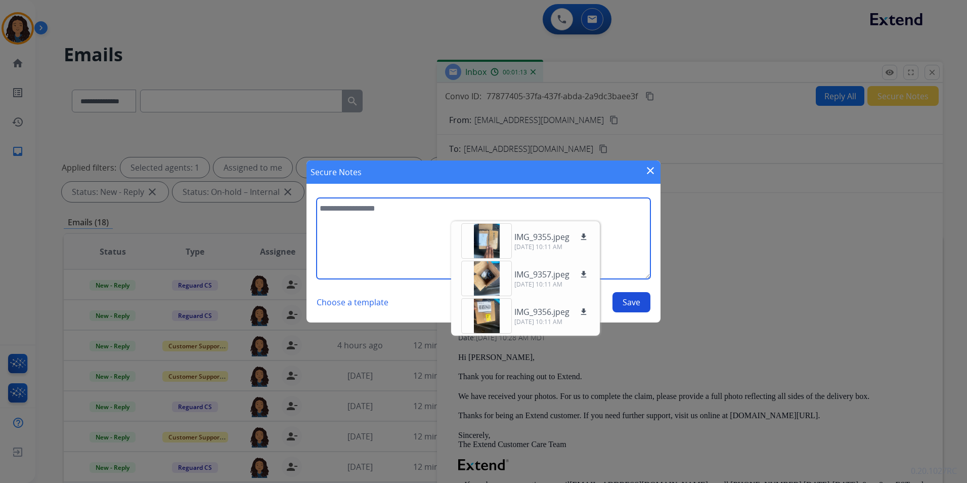
click at [424, 244] on textarea at bounding box center [484, 238] width 334 height 81
click at [407, 252] on textarea at bounding box center [484, 238] width 334 height 81
type textarea "**********"
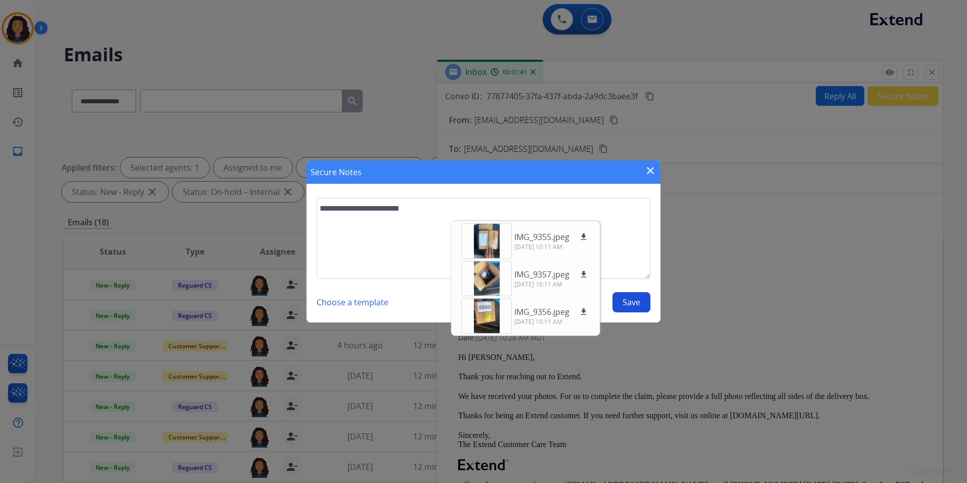
click at [643, 303] on button "Save" at bounding box center [632, 302] width 38 height 20
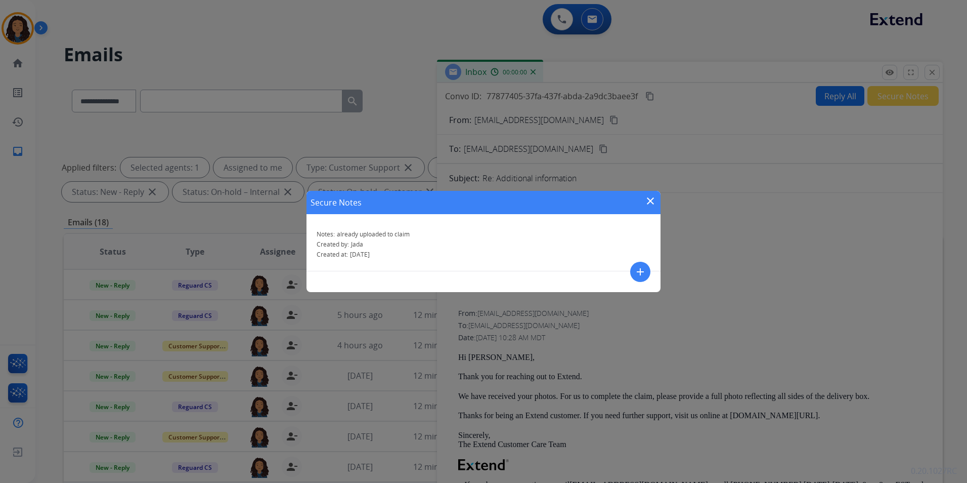
click at [655, 201] on mat-icon "close" at bounding box center [650, 201] width 12 height 12
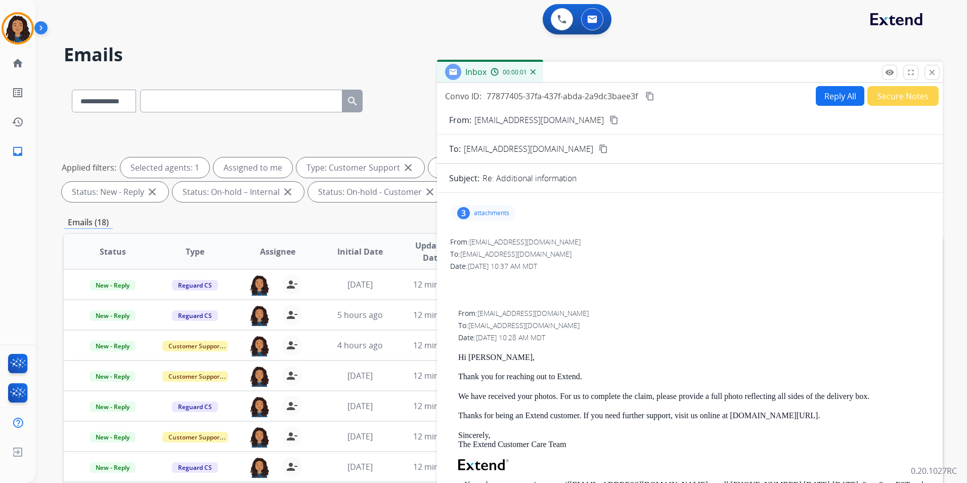
click at [942, 71] on div "Inbox 00:00:01" at bounding box center [690, 72] width 506 height 21
click at [935, 73] on mat-icon "close" at bounding box center [932, 72] width 9 height 9
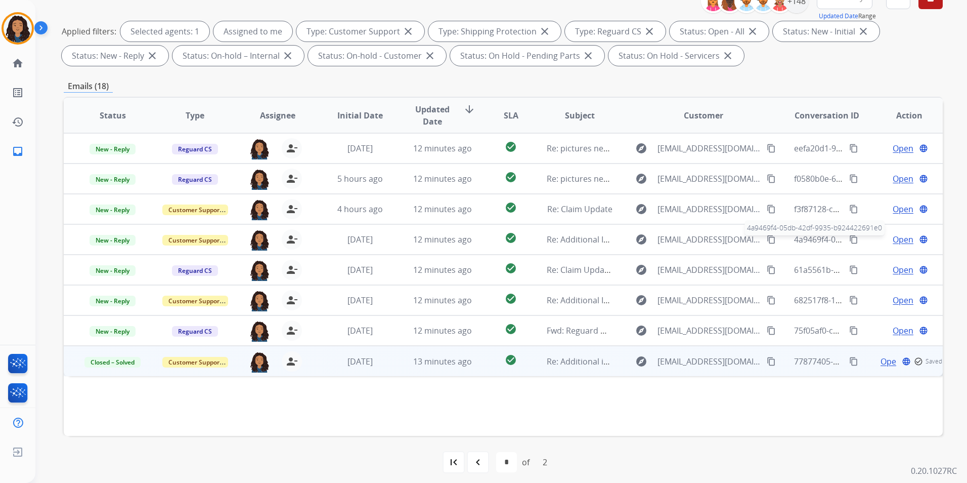
scroll to position [142, 0]
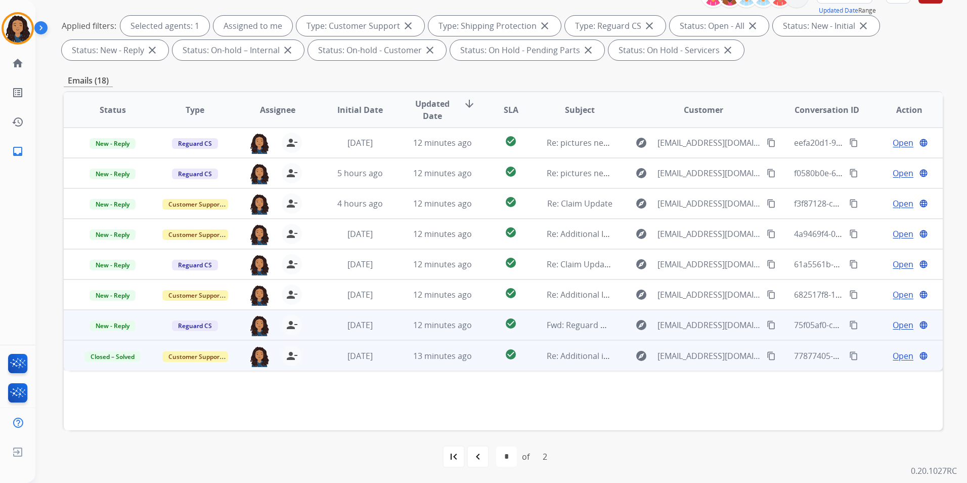
click at [898, 328] on span "Open" at bounding box center [903, 325] width 21 height 12
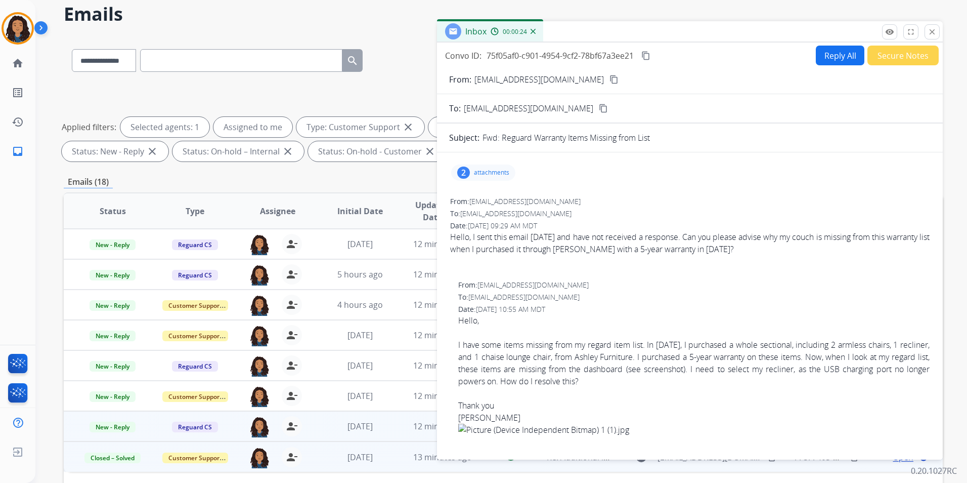
scroll to position [0, 0]
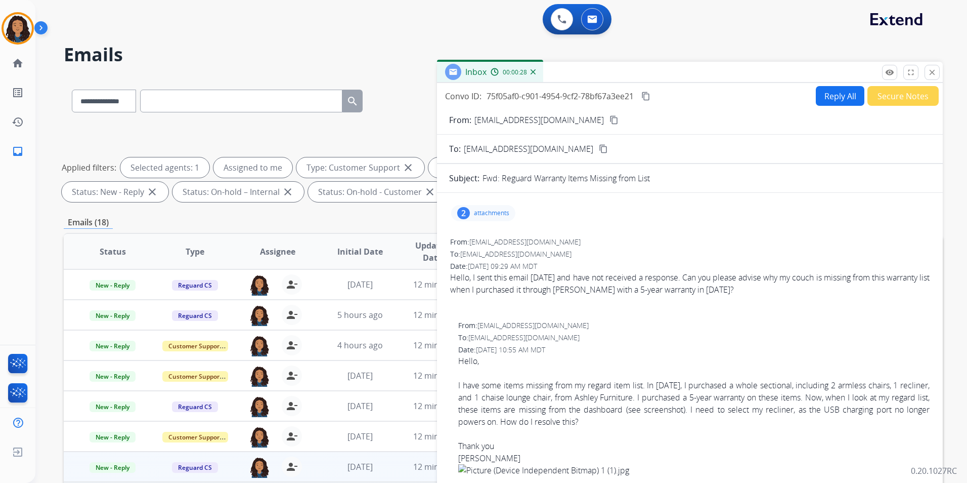
click at [816, 91] on button "Reply All" at bounding box center [840, 96] width 49 height 20
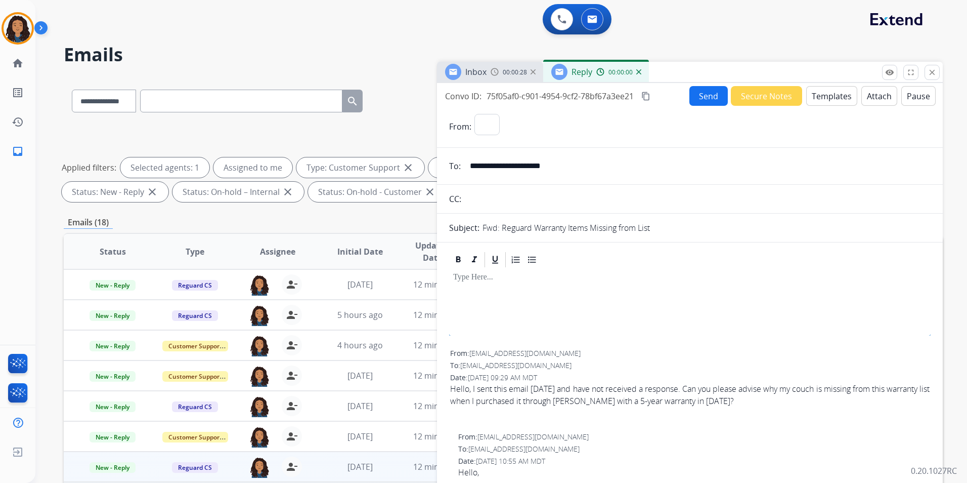
click at [815, 91] on button "Templates" at bounding box center [831, 96] width 51 height 20
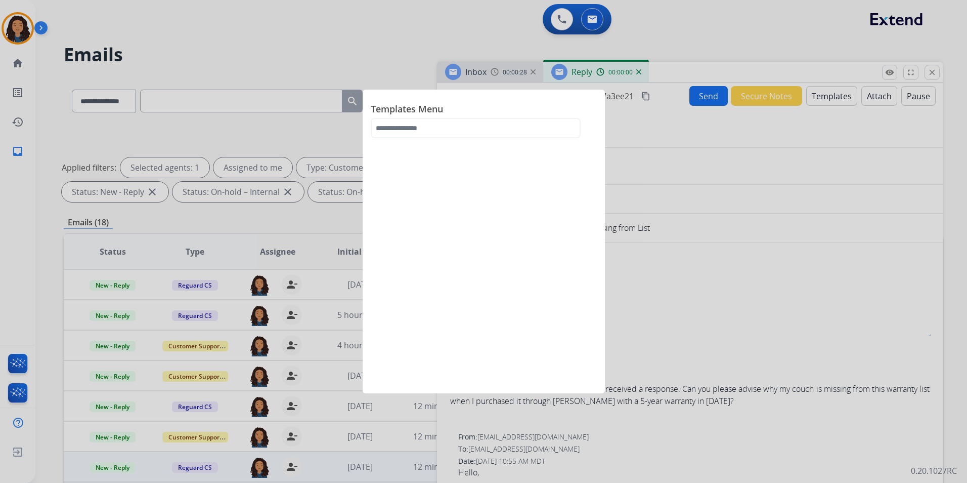
select select "**********"
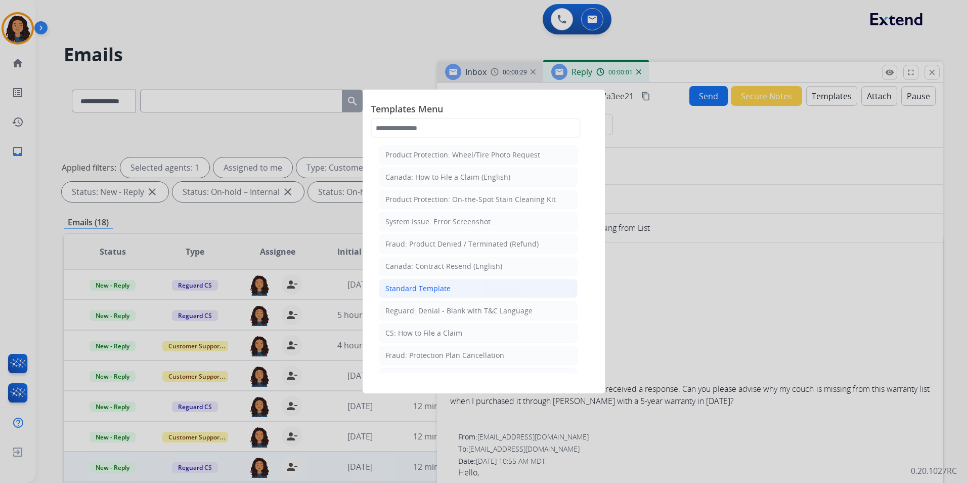
click at [435, 292] on div "Standard Template" at bounding box center [417, 288] width 65 height 10
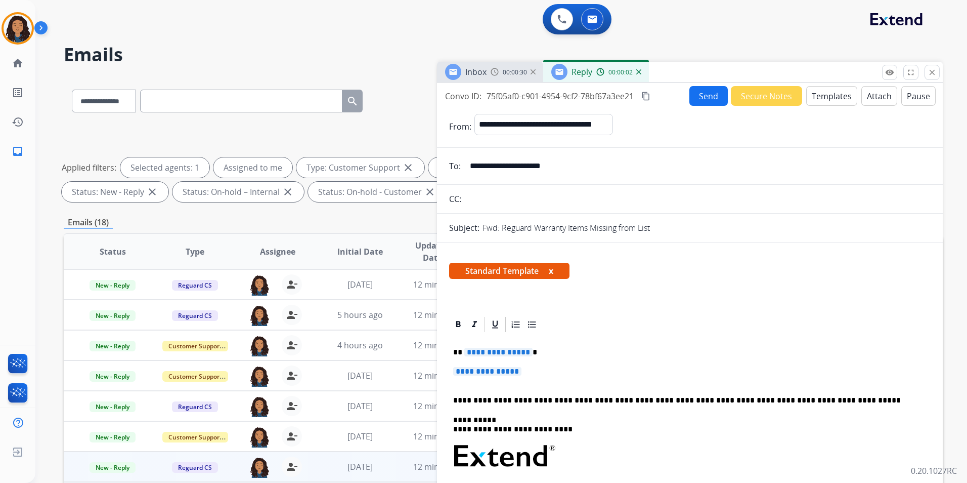
click at [485, 71] on span "Inbox" at bounding box center [475, 71] width 21 height 11
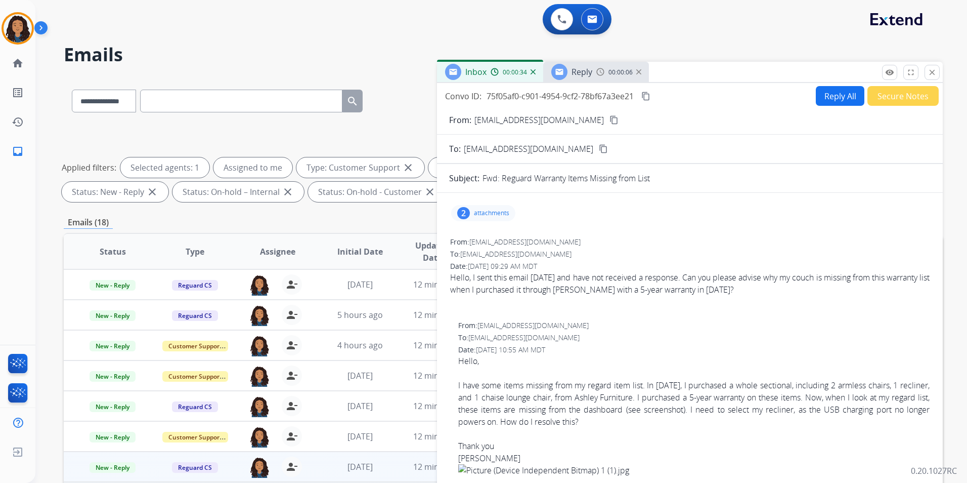
click at [609, 122] on mat-icon "content_copy" at bounding box center [613, 119] width 9 height 9
click at [595, 76] on div "Reply 00:00:18" at bounding box center [596, 72] width 106 height 20
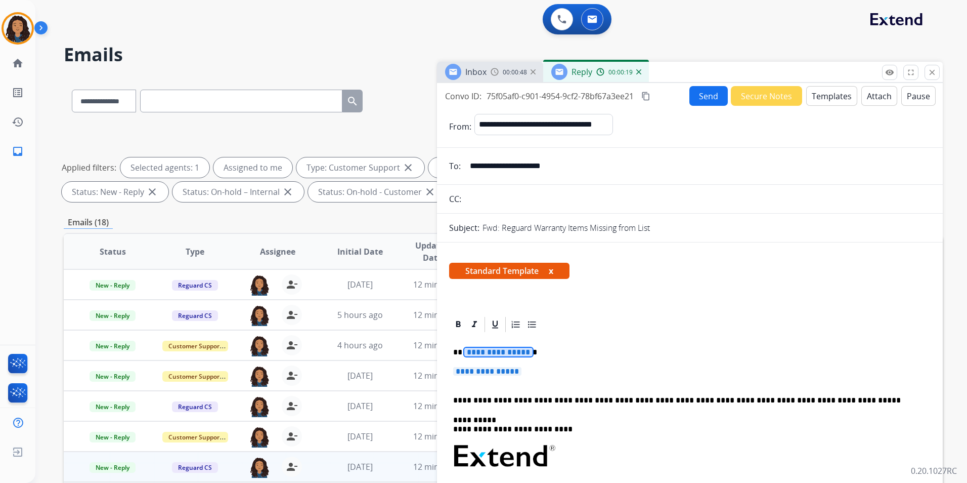
click at [490, 354] on span "**********" at bounding box center [498, 351] width 68 height 9
click at [509, 375] on span "**********" at bounding box center [487, 371] width 68 height 9
click at [520, 373] on span "**********" at bounding box center [487, 371] width 68 height 9
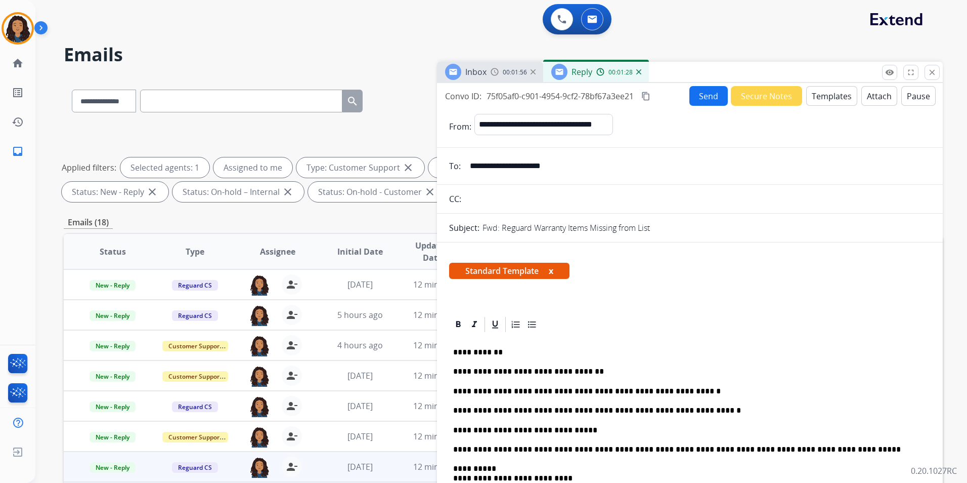
click at [704, 99] on button "Send" at bounding box center [708, 96] width 38 height 20
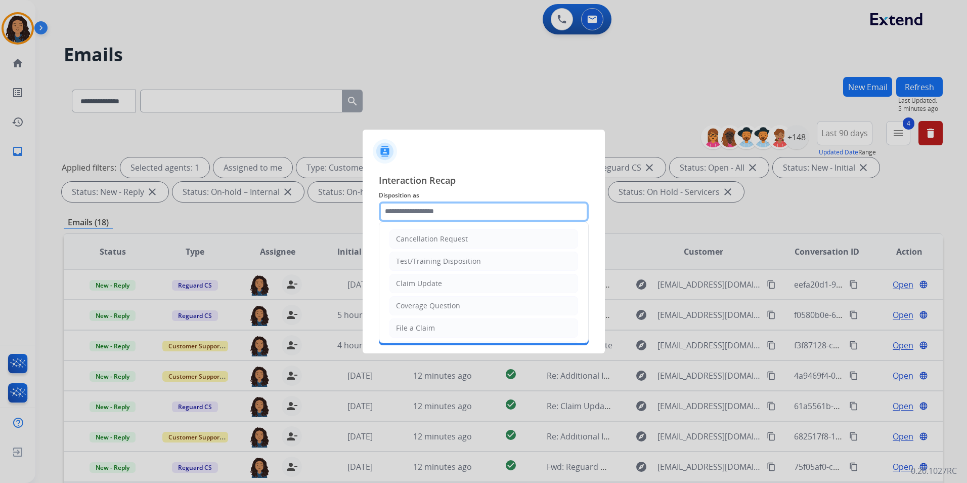
click at [419, 212] on input "text" at bounding box center [484, 211] width 210 height 20
drag, startPoint x: 421, startPoint y: 282, endPoint x: 419, endPoint y: 276, distance: 5.9
click at [420, 279] on div "Claim Update" at bounding box center [419, 283] width 46 height 10
type input "**********"
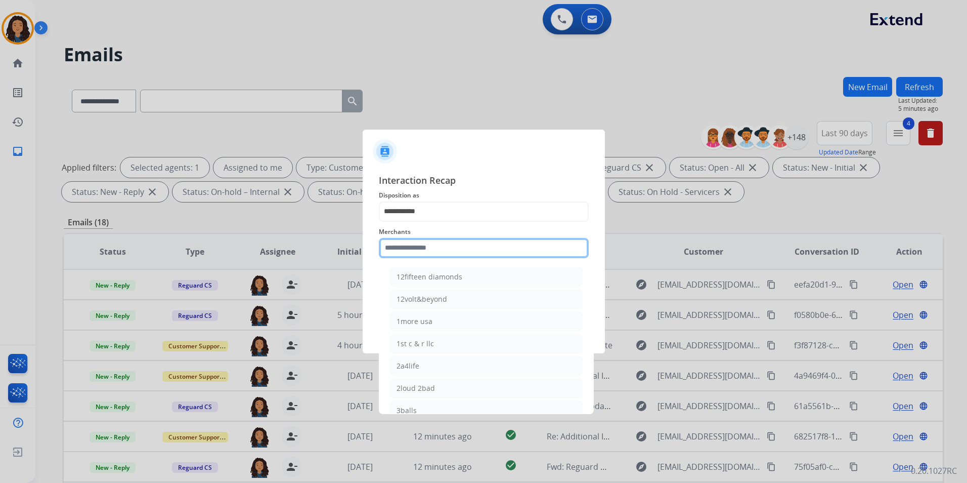
click at [421, 250] on input "text" at bounding box center [484, 248] width 210 height 20
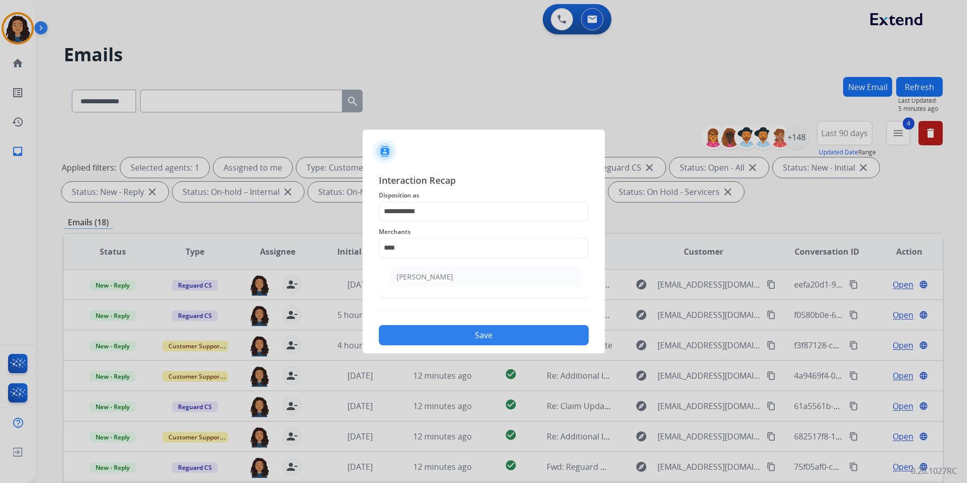
drag, startPoint x: 504, startPoint y: 283, endPoint x: 506, endPoint y: 277, distance: 6.3
click at [506, 277] on li "[PERSON_NAME]" at bounding box center [486, 276] width 193 height 19
type input "**********"
click at [504, 279] on input "text" at bounding box center [484, 288] width 210 height 20
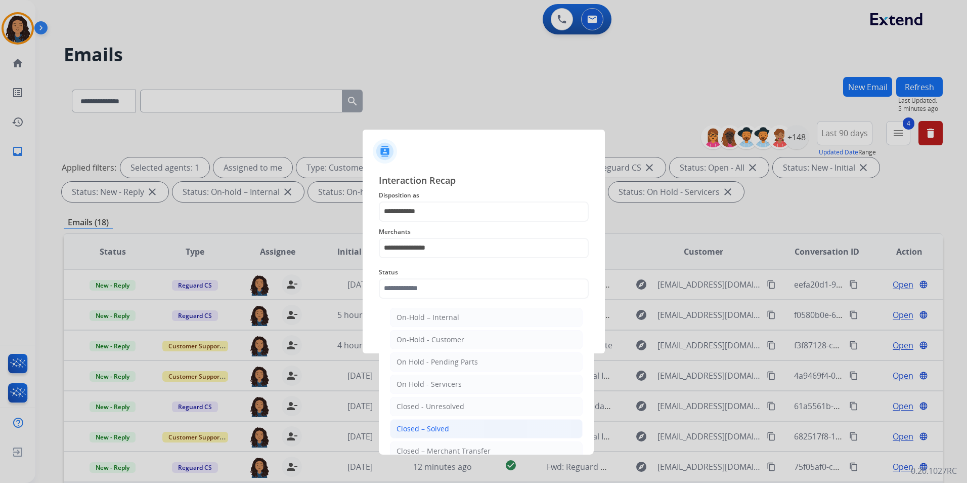
click at [462, 430] on li "Closed – Solved" at bounding box center [486, 428] width 193 height 19
type input "**********"
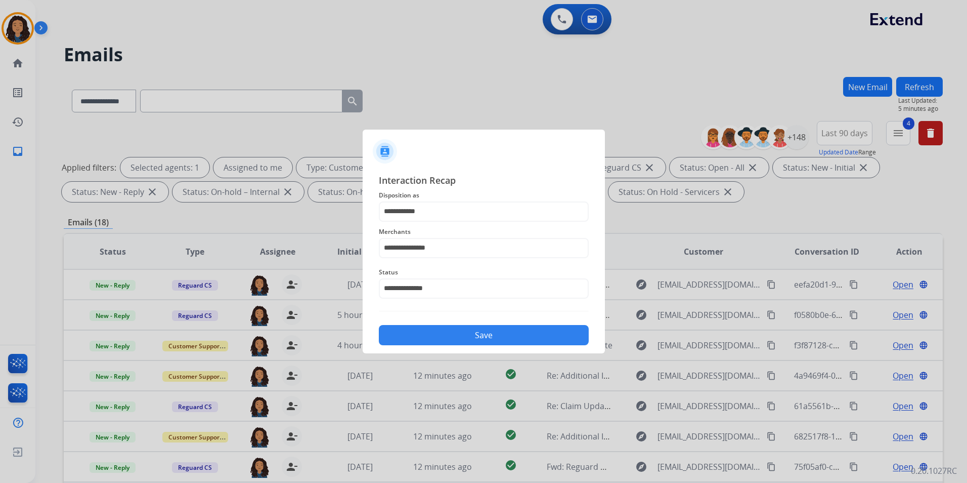
click at [452, 348] on div "**********" at bounding box center [484, 259] width 242 height 189
click at [460, 326] on button "Save" at bounding box center [484, 335] width 210 height 20
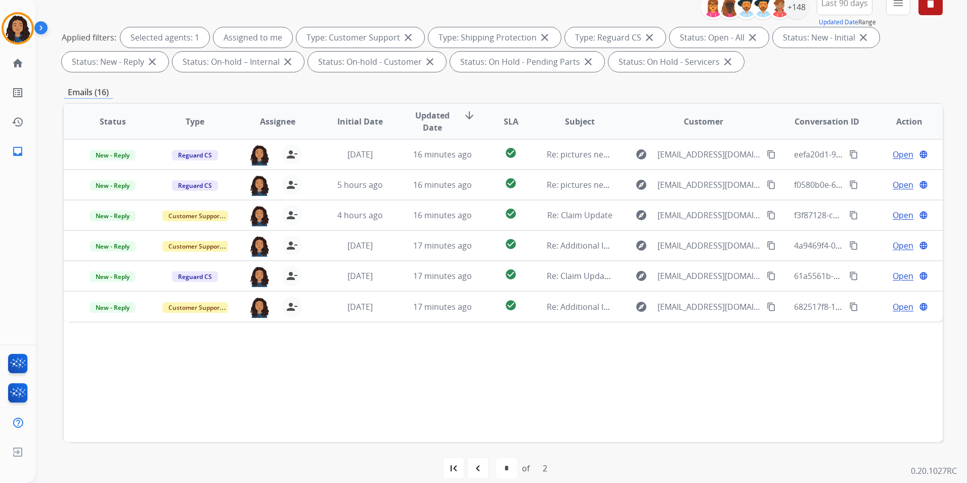
scroll to position [142, 0]
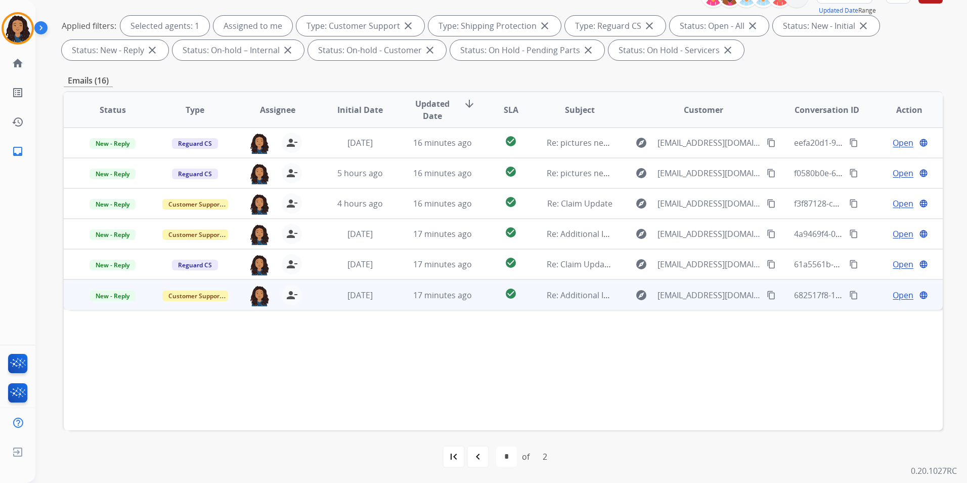
click at [893, 295] on span "Open" at bounding box center [903, 295] width 21 height 12
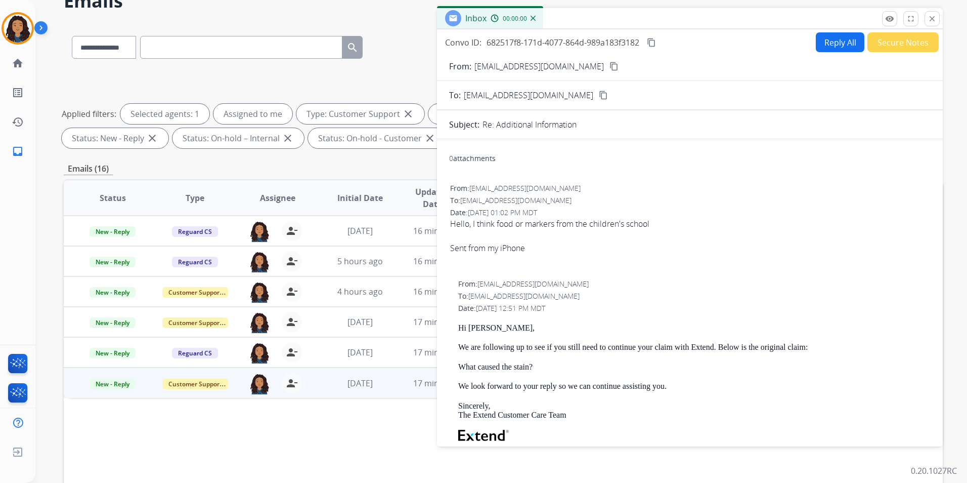
scroll to position [0, 0]
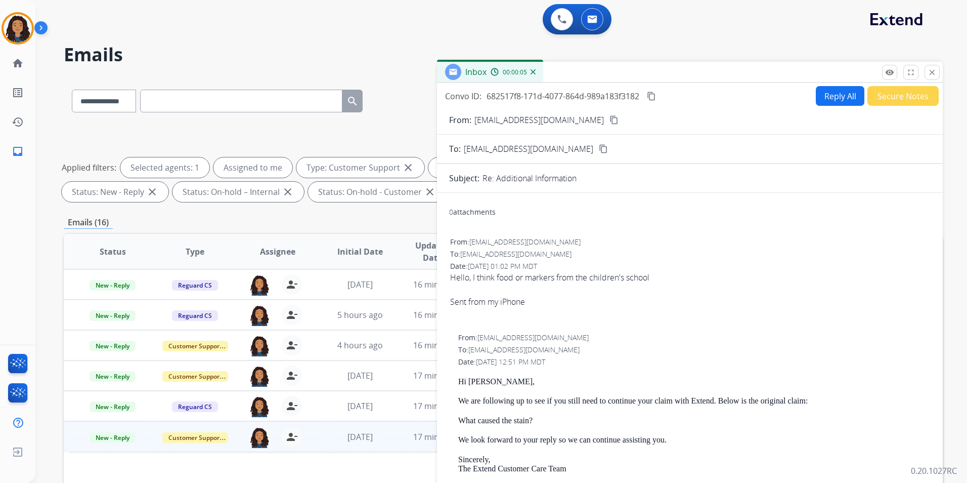
click at [609, 121] on mat-icon "content_copy" at bounding box center [613, 119] width 9 height 9
click at [111, 434] on span "New - Reply" at bounding box center [113, 437] width 46 height 11
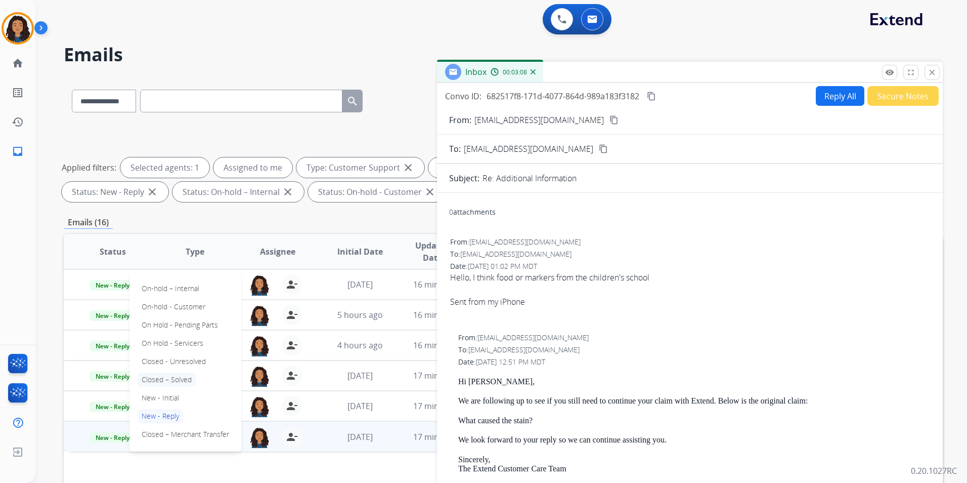
click at [173, 375] on p "Closed – Solved" at bounding box center [167, 379] width 58 height 14
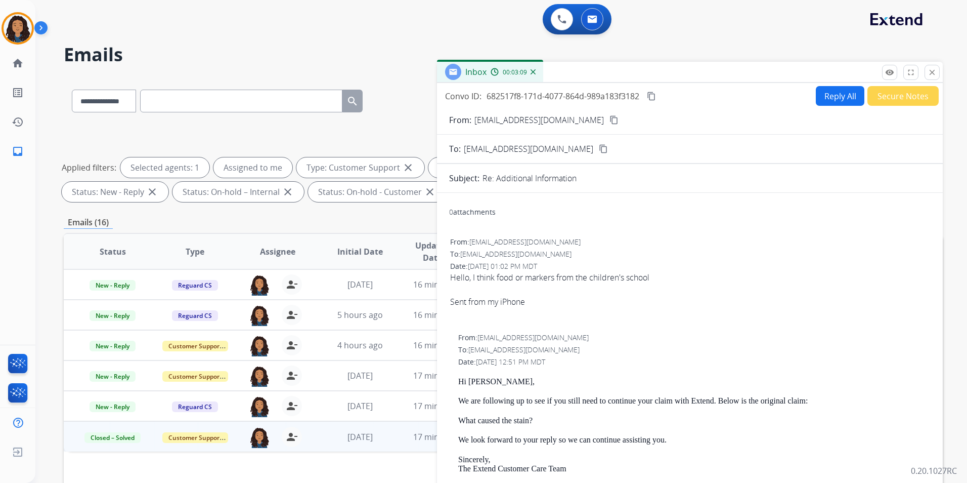
click at [921, 97] on button "Secure Notes" at bounding box center [902, 96] width 71 height 20
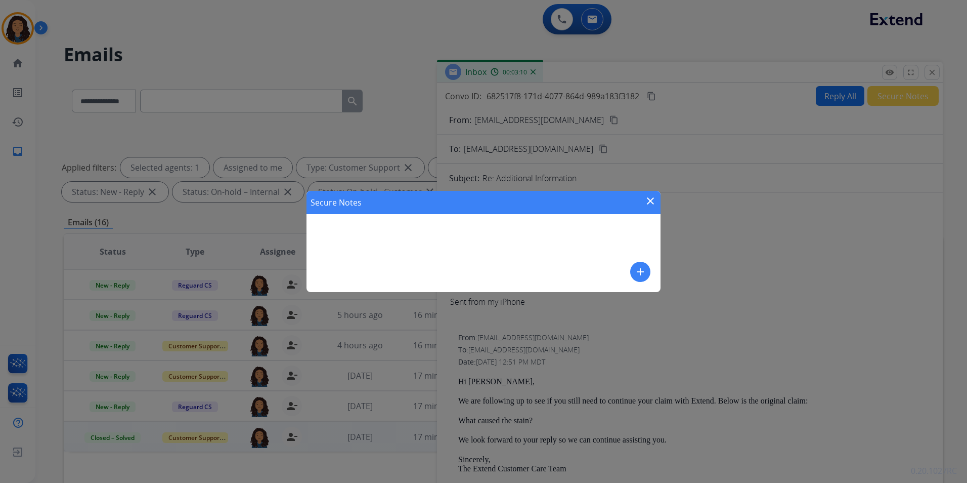
click at [637, 276] on mat-icon "add" at bounding box center [640, 272] width 12 height 12
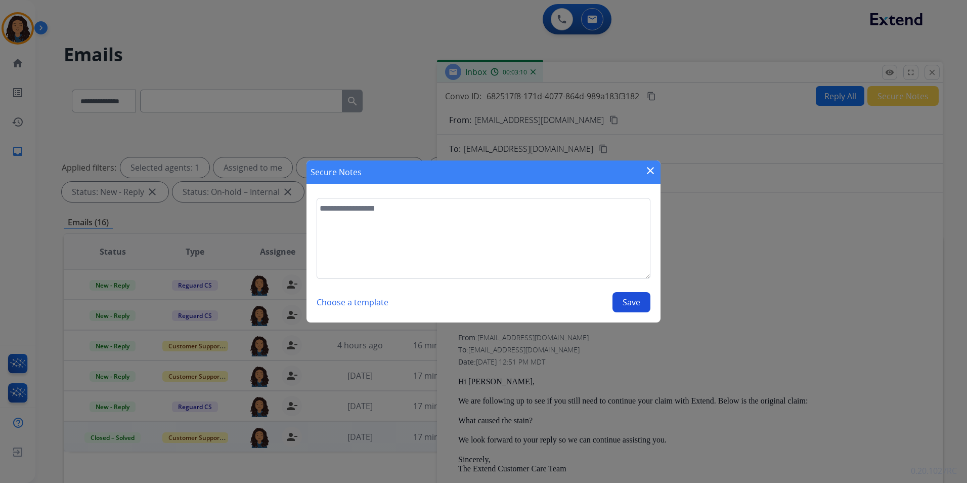
click at [586, 260] on textarea at bounding box center [484, 238] width 334 height 81
type textarea "**********"
click at [656, 299] on section "**********" at bounding box center [484, 255] width 354 height 135
click at [639, 302] on button "Save" at bounding box center [632, 302] width 38 height 20
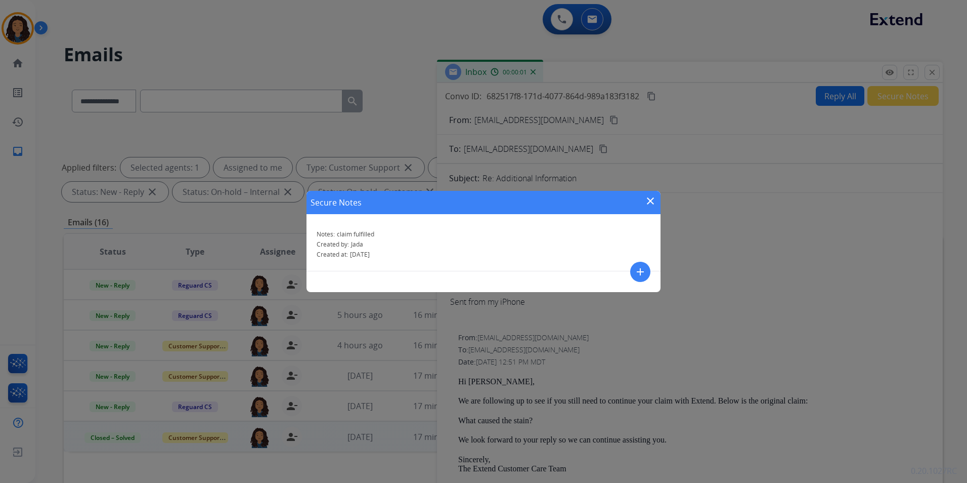
click at [652, 196] on mat-icon "close" at bounding box center [650, 201] width 12 height 12
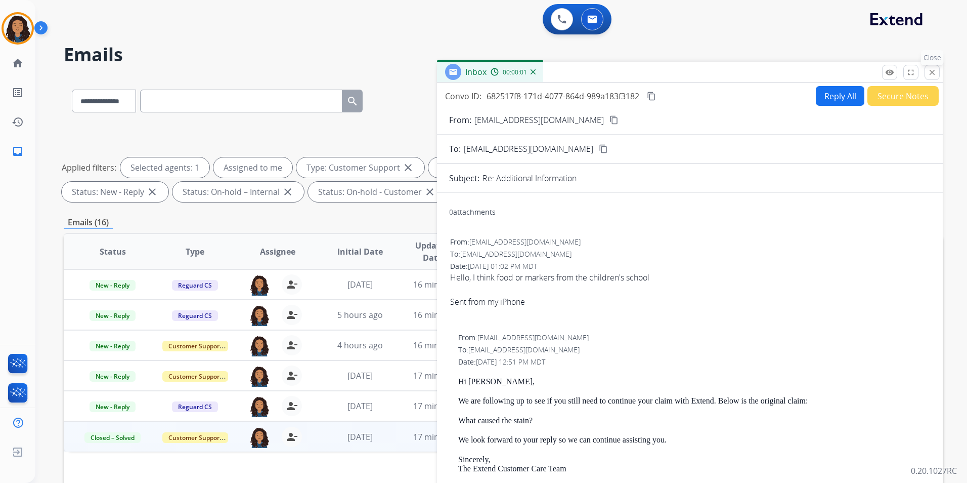
click at [927, 72] on button "close Close" at bounding box center [932, 72] width 15 height 15
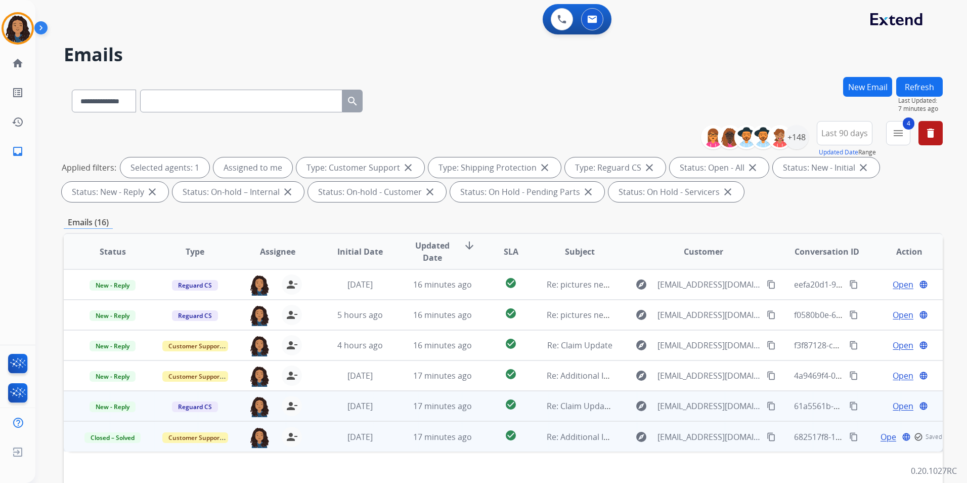
click at [893, 410] on span "Open" at bounding box center [903, 406] width 21 height 12
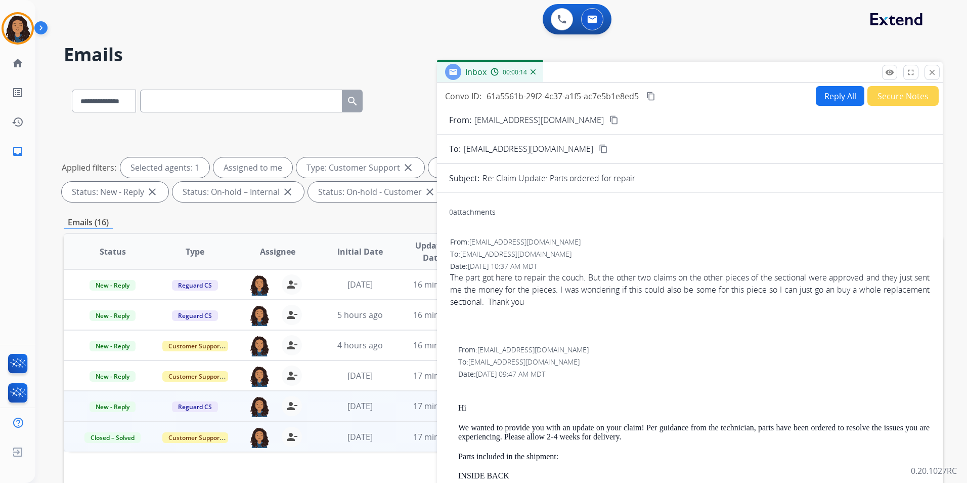
click at [820, 97] on button "Reply All" at bounding box center [840, 96] width 49 height 20
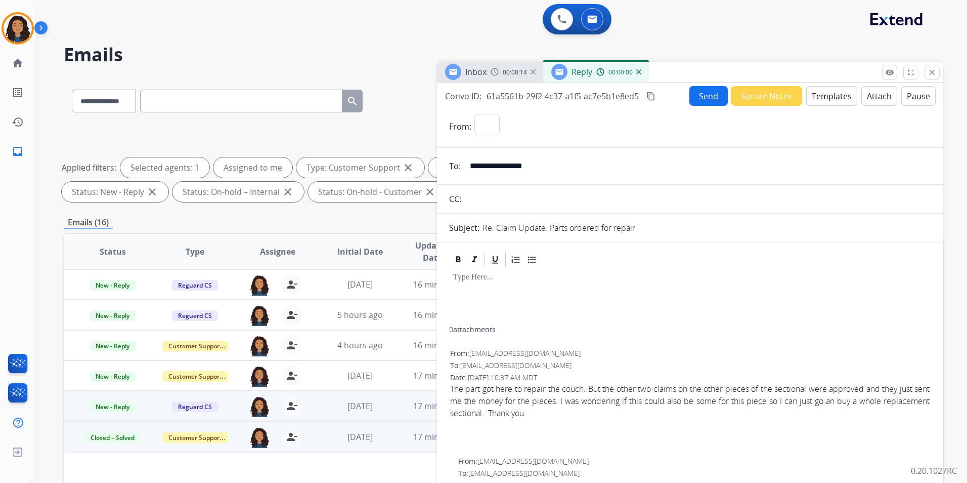
click at [820, 97] on button "Templates" at bounding box center [831, 96] width 51 height 20
select select "**********"
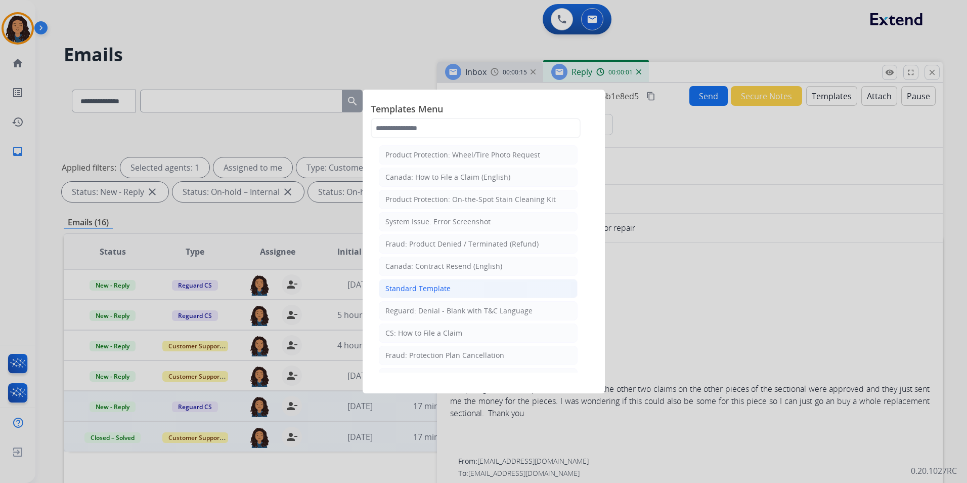
click at [445, 284] on div "Standard Template" at bounding box center [417, 288] width 65 height 10
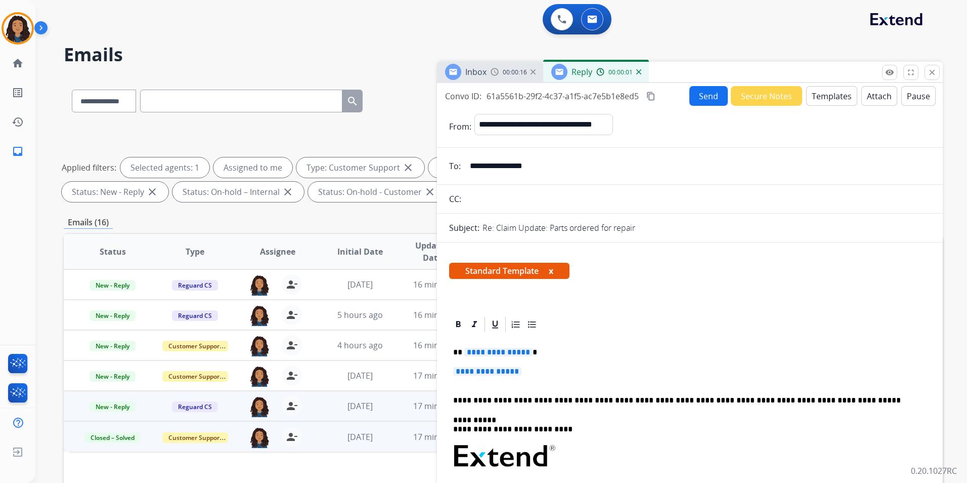
click at [483, 63] on div "Inbox 00:00:16" at bounding box center [490, 72] width 106 height 20
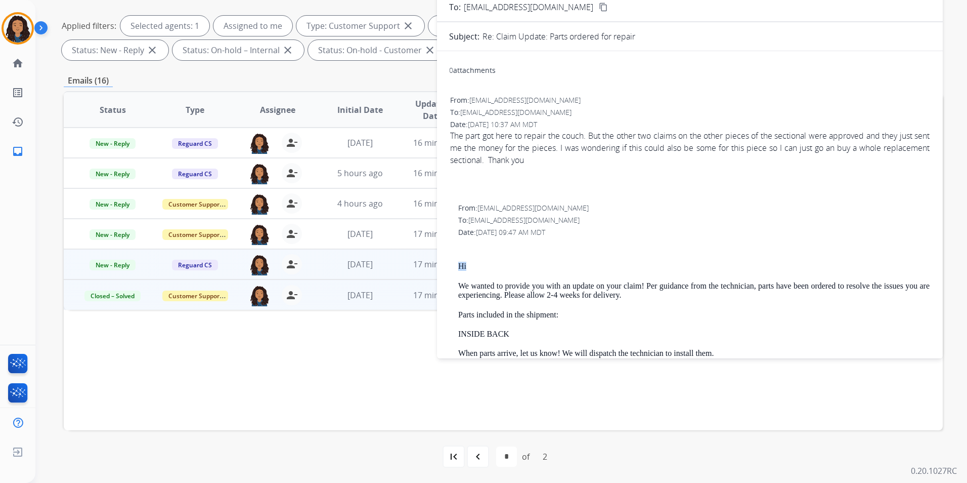
drag, startPoint x: 457, startPoint y: 263, endPoint x: 469, endPoint y: 264, distance: 12.7
click at [469, 264] on div "From: [EMAIL_ADDRESS][DOMAIN_NAME] To: [EMAIL_ADDRESS][DOMAIN_NAME] Date: [DATE…" at bounding box center [690, 343] width 482 height 283
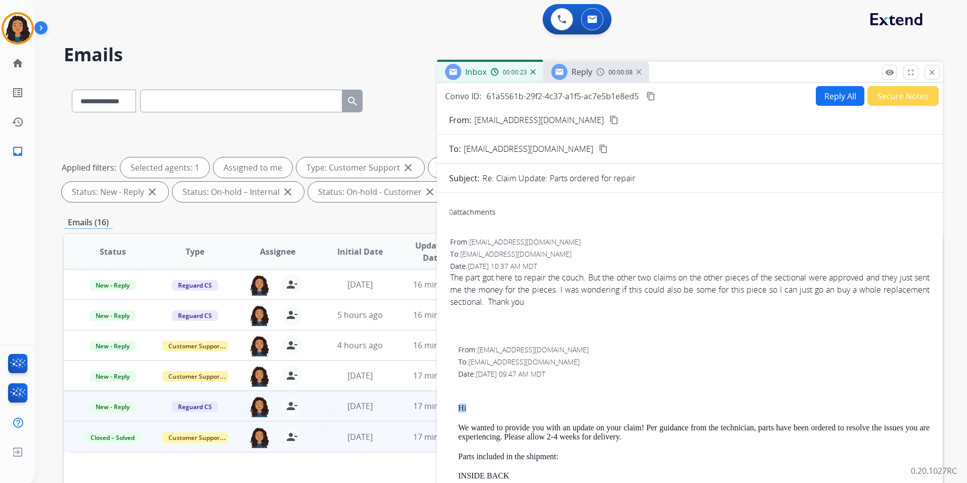
click at [609, 121] on mat-icon "content_copy" at bounding box center [613, 119] width 9 height 9
click at [817, 99] on button "Reply All" at bounding box center [840, 96] width 49 height 20
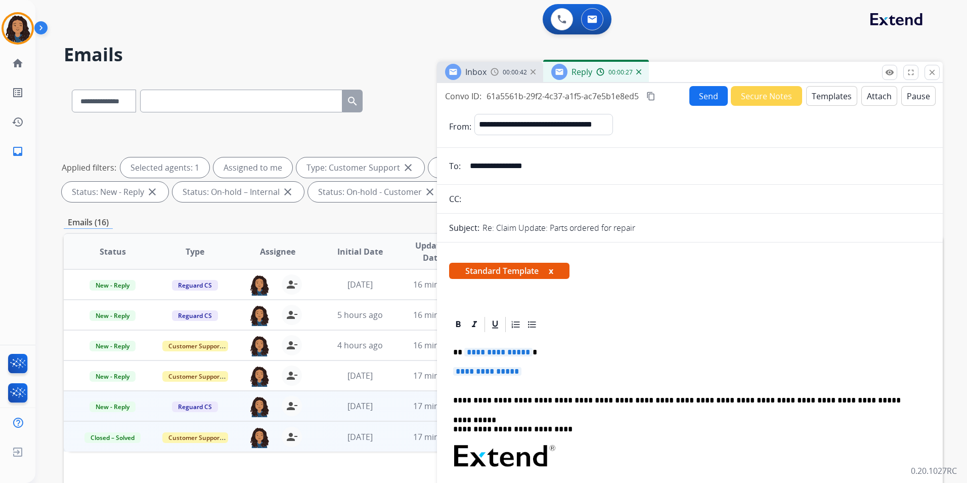
click at [829, 97] on button "Templates" at bounding box center [831, 96] width 51 height 20
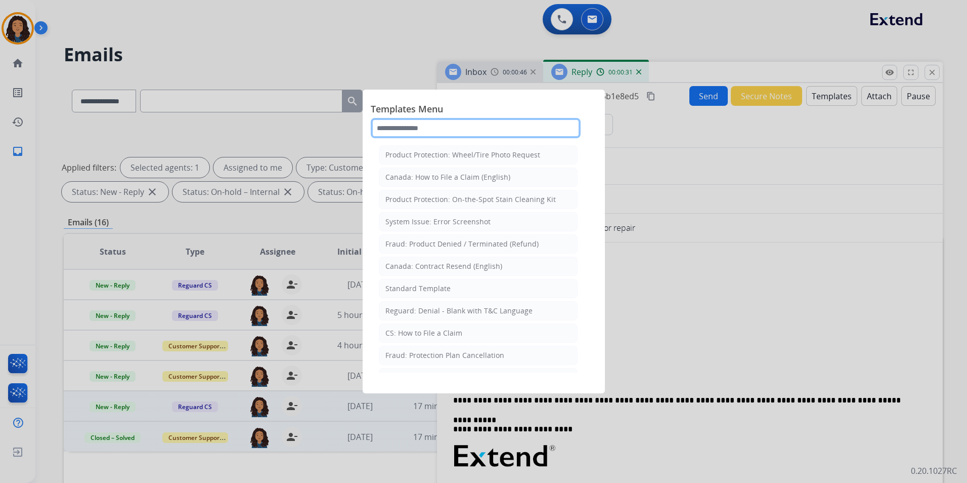
click at [438, 129] on input "text" at bounding box center [476, 128] width 210 height 20
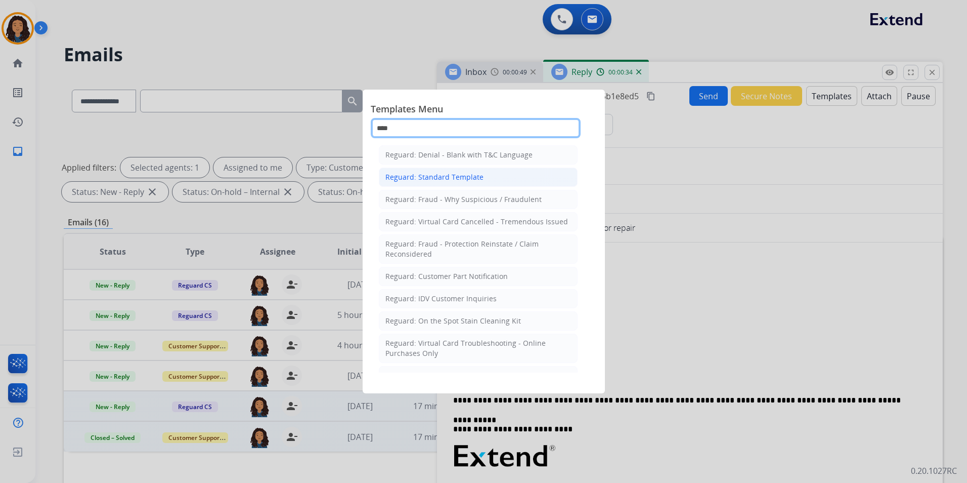
type input "****"
click at [487, 180] on li "Reguard: Standard Template" at bounding box center [478, 176] width 199 height 19
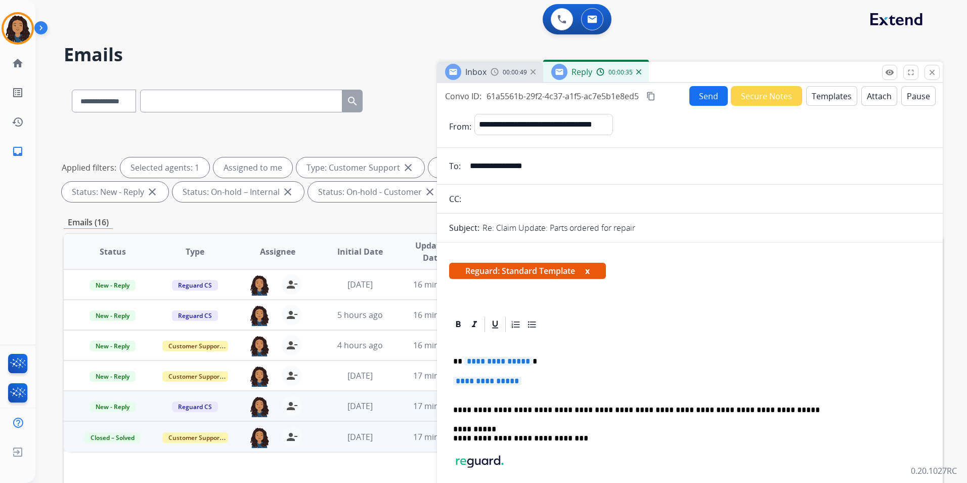
click at [509, 357] on span "**********" at bounding box center [498, 361] width 68 height 9
click at [496, 383] on span "**********" at bounding box center [487, 380] width 68 height 9
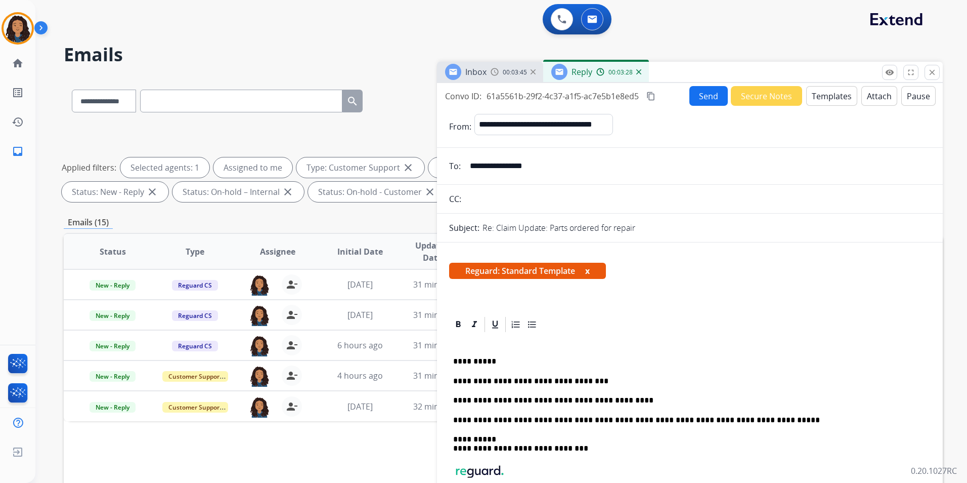
click at [702, 98] on button "Send" at bounding box center [708, 96] width 38 height 20
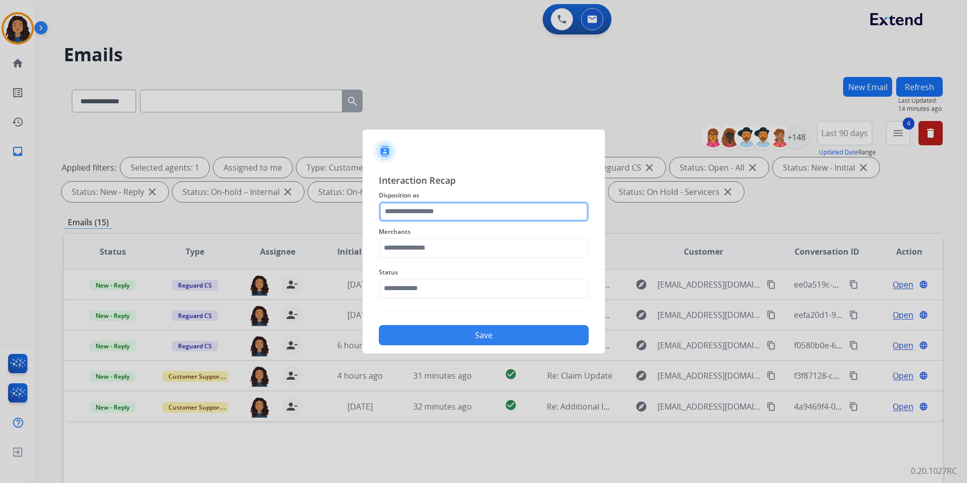
click at [453, 203] on input "text" at bounding box center [484, 211] width 210 height 20
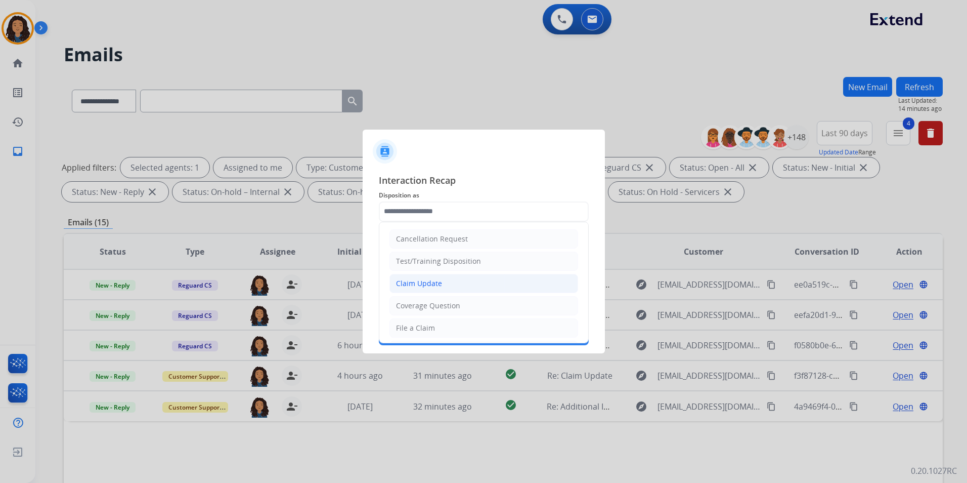
click at [433, 280] on div "Claim Update" at bounding box center [419, 283] width 46 height 10
type input "**********"
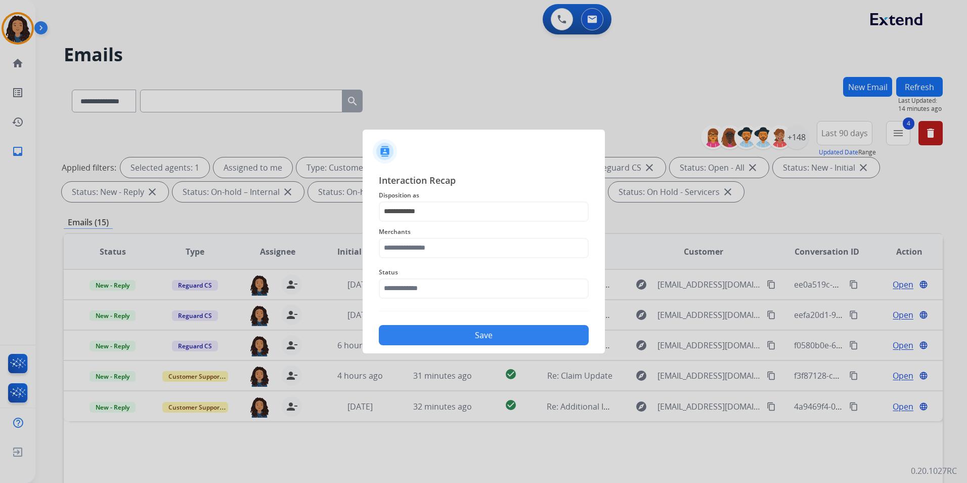
click at [422, 236] on span "Merchants" at bounding box center [484, 232] width 210 height 12
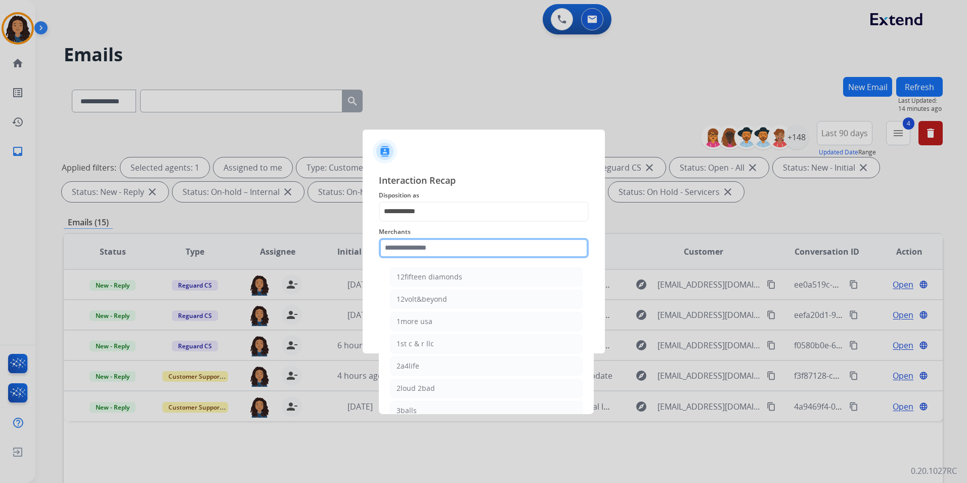
click at [423, 248] on input "text" at bounding box center [484, 248] width 210 height 20
type input "*"
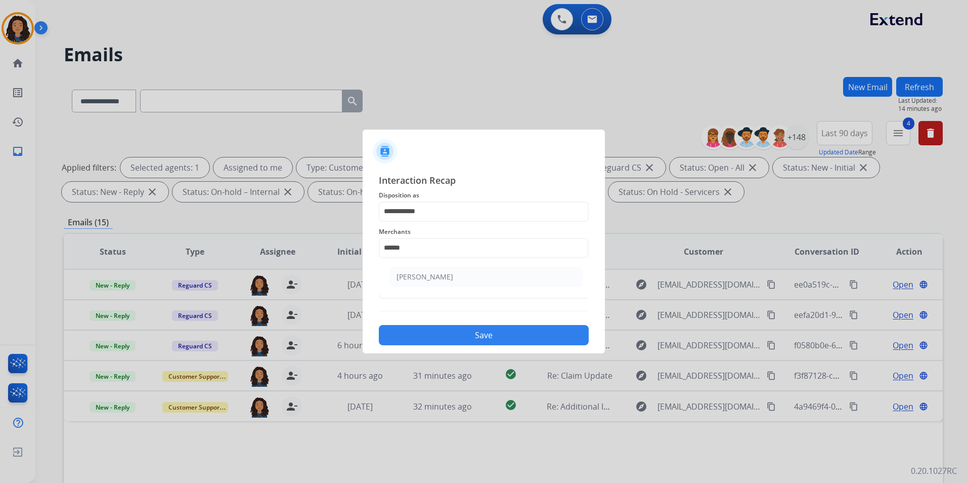
drag, startPoint x: 434, startPoint y: 271, endPoint x: 428, endPoint y: 275, distance: 7.7
click at [434, 271] on li "[PERSON_NAME]" at bounding box center [486, 276] width 193 height 19
type input "**********"
click at [424, 277] on span "Status" at bounding box center [484, 272] width 210 height 12
click at [425, 288] on input "text" at bounding box center [484, 288] width 210 height 20
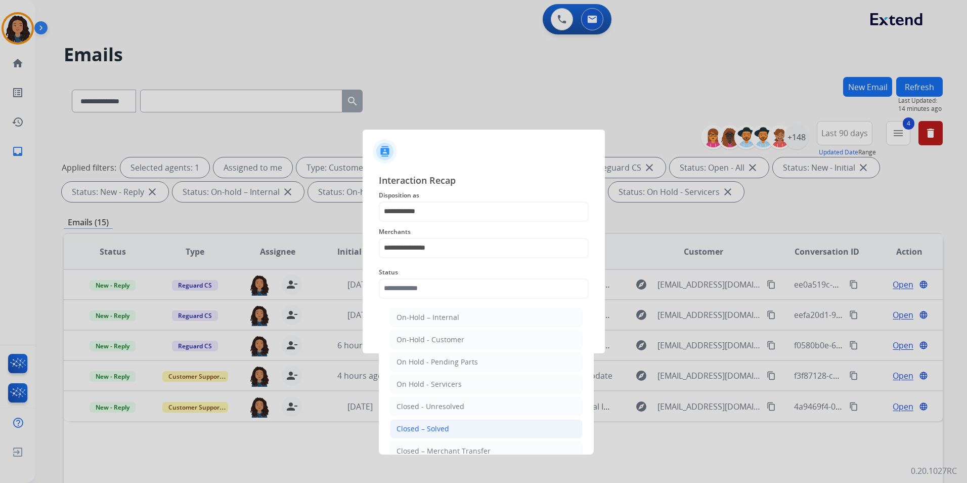
click at [460, 426] on li "Closed – Solved" at bounding box center [486, 428] width 193 height 19
type input "**********"
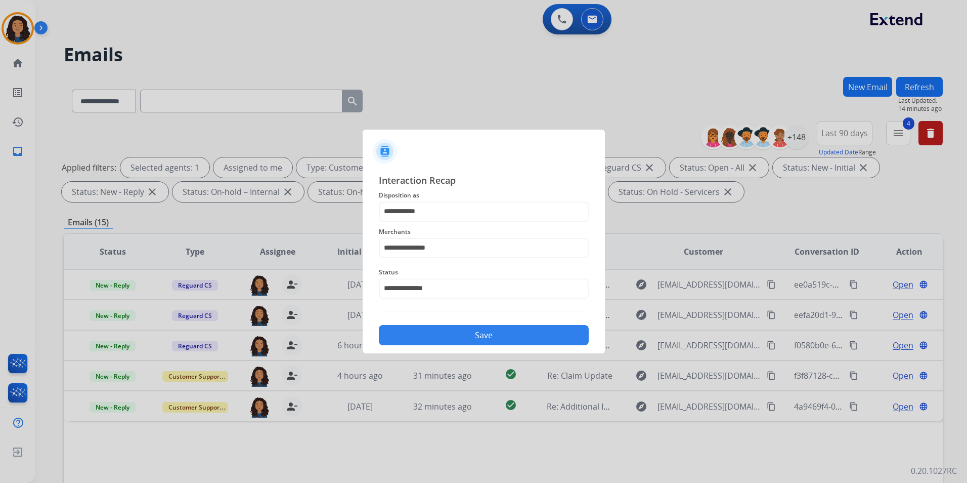
click at [464, 330] on button "Save" at bounding box center [484, 335] width 210 height 20
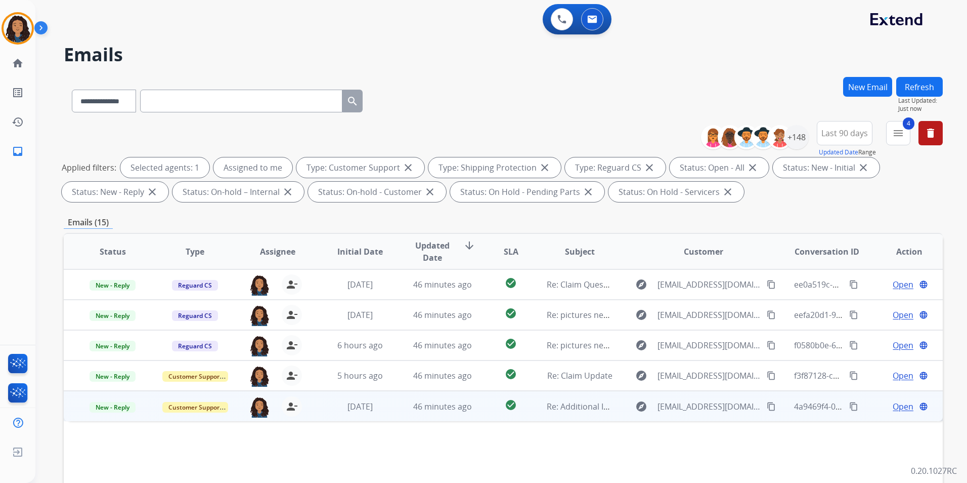
click at [893, 406] on span "Open" at bounding box center [903, 406] width 21 height 12
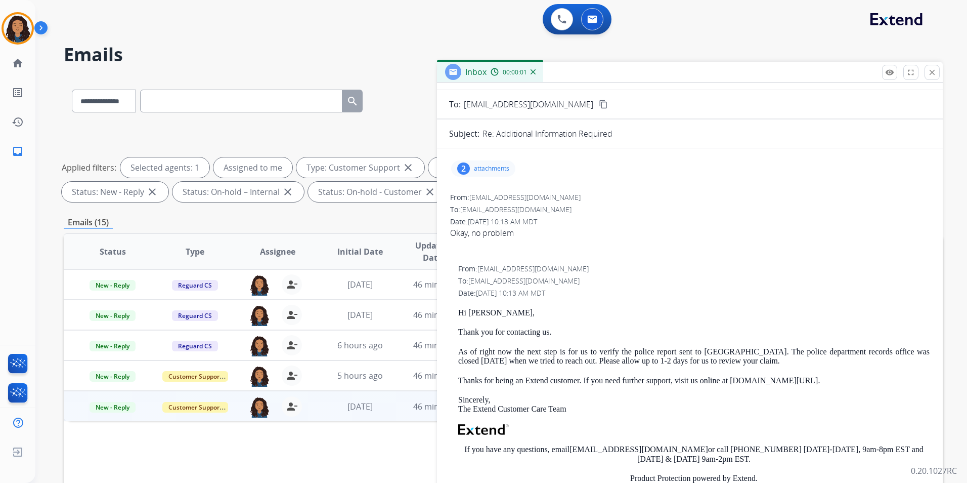
scroll to position [51, 0]
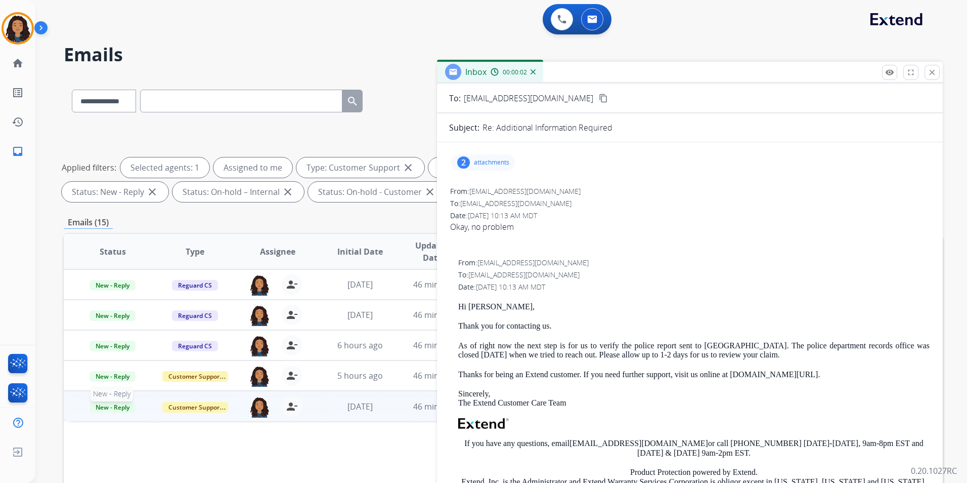
click at [116, 408] on span "New - Reply" at bounding box center [113, 407] width 46 height 11
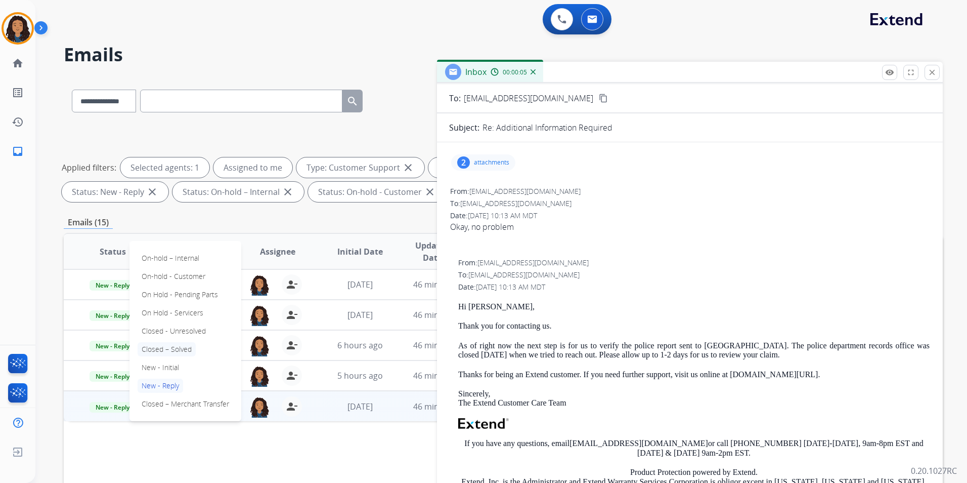
click at [172, 348] on p "Closed – Solved" at bounding box center [167, 349] width 58 height 14
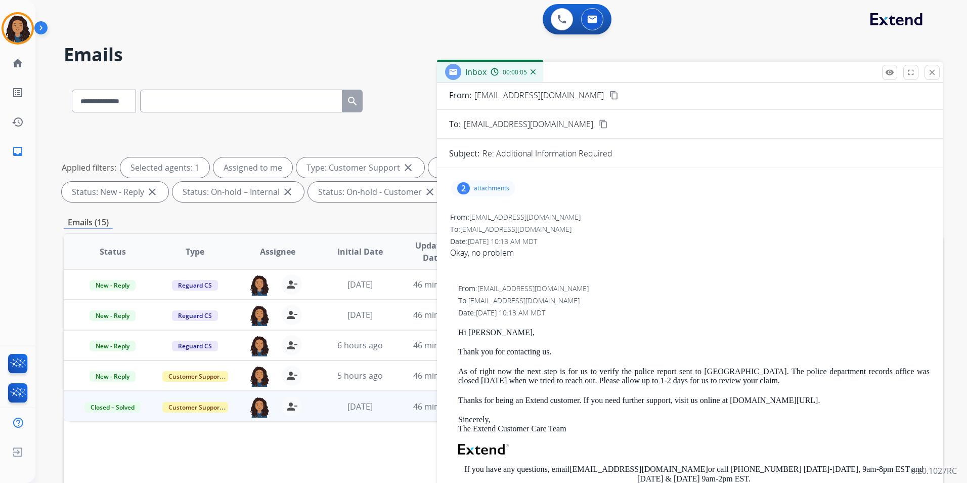
scroll to position [0, 0]
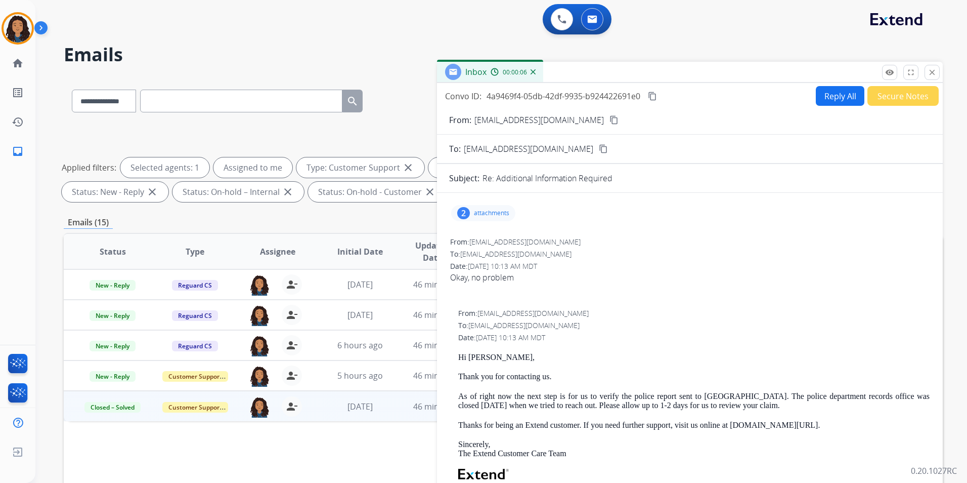
click at [897, 99] on button "Secure Notes" at bounding box center [902, 96] width 71 height 20
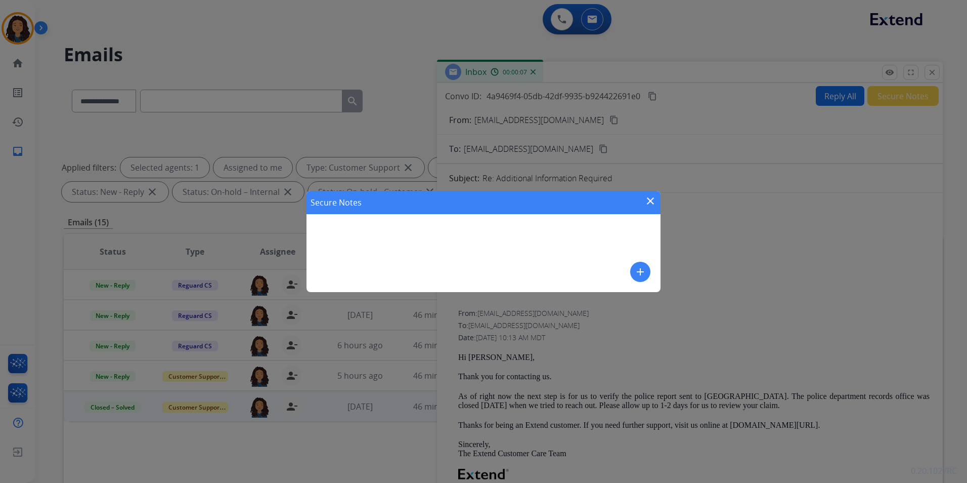
click at [631, 266] on div "add" at bounding box center [640, 272] width 20 height 20
click at [634, 270] on mat-icon "add" at bounding box center [640, 272] width 12 height 12
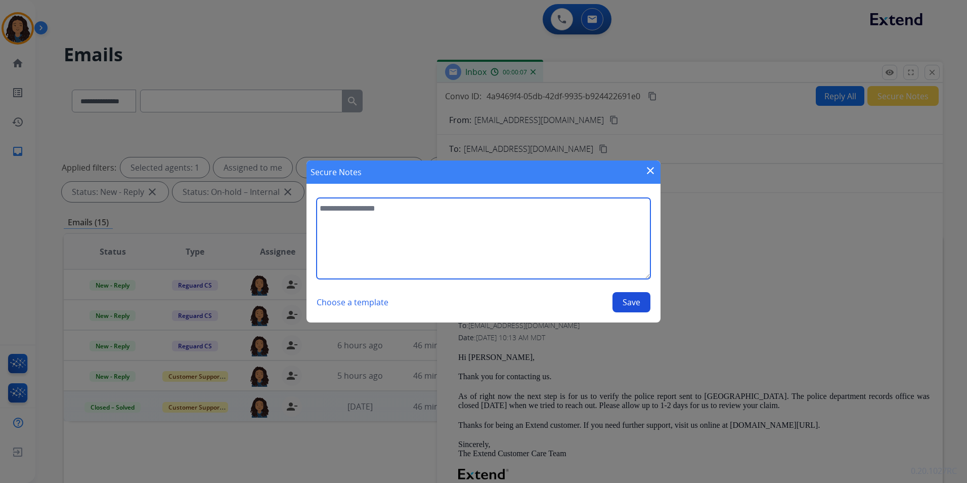
click at [556, 255] on textarea at bounding box center [484, 238] width 334 height 81
type textarea "**********"
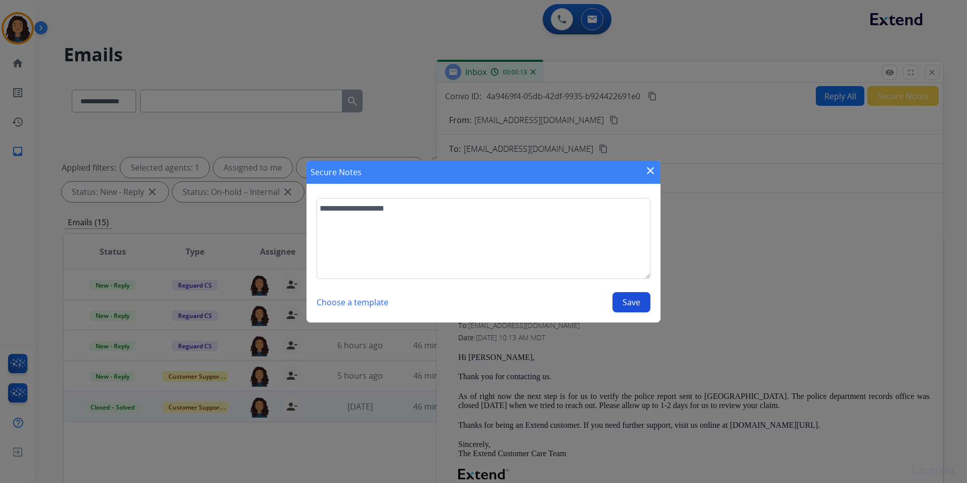
click at [634, 301] on button "Save" at bounding box center [632, 302] width 38 height 20
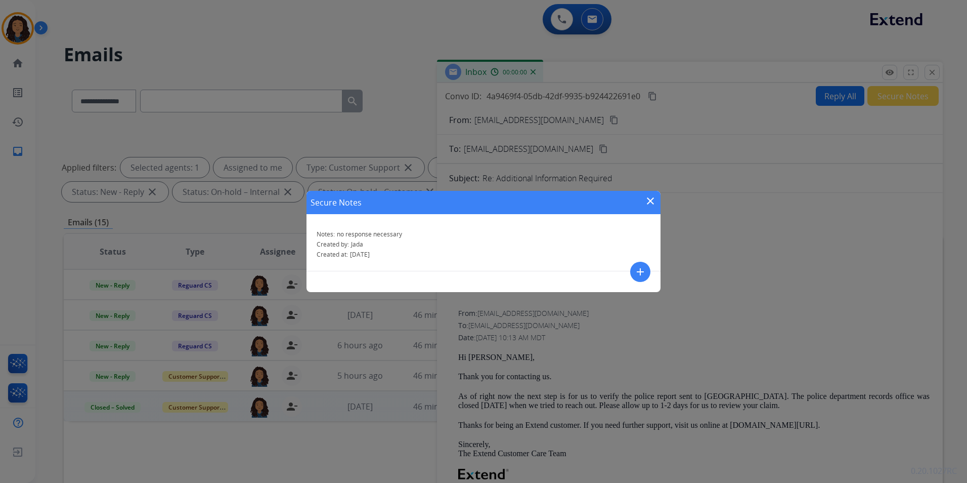
click at [647, 196] on mat-icon "close" at bounding box center [650, 201] width 12 height 12
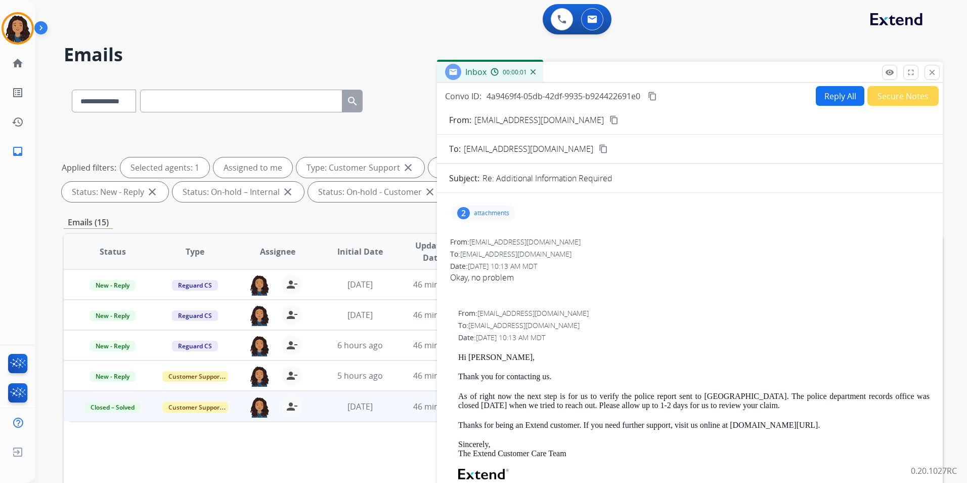
click at [934, 70] on mat-icon "close" at bounding box center [932, 72] width 9 height 9
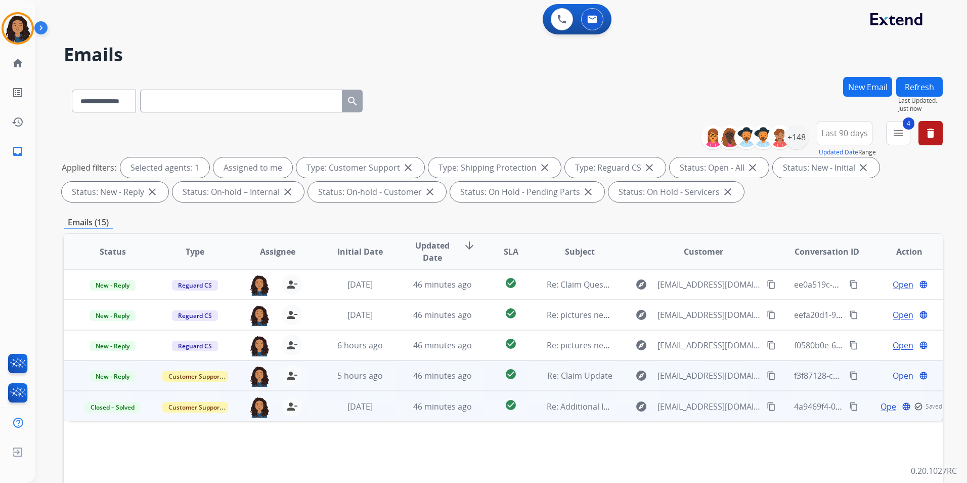
click at [895, 375] on span "Open" at bounding box center [903, 375] width 21 height 12
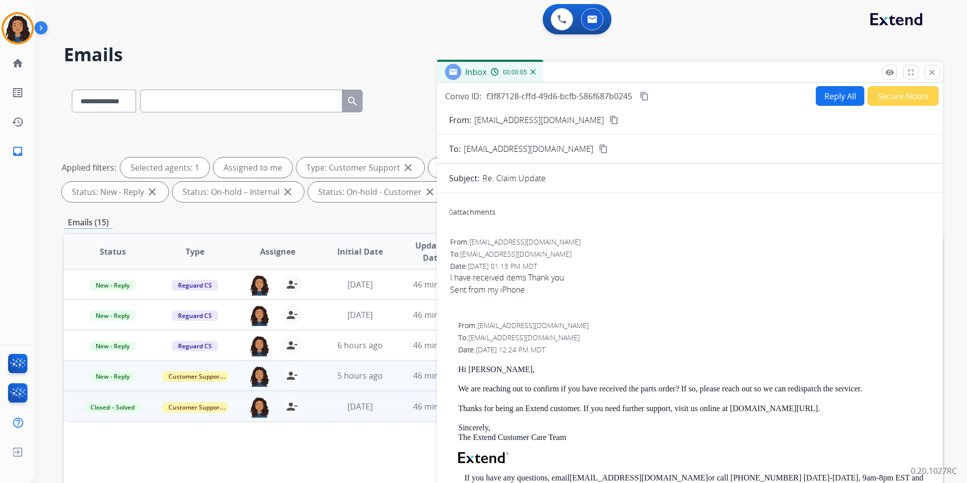
click at [609, 122] on mat-icon "content_copy" at bounding box center [613, 119] width 9 height 9
drag, startPoint x: 98, startPoint y: 373, endPoint x: 117, endPoint y: 373, distance: 19.7
click at [98, 373] on span "New - Reply" at bounding box center [113, 376] width 46 height 11
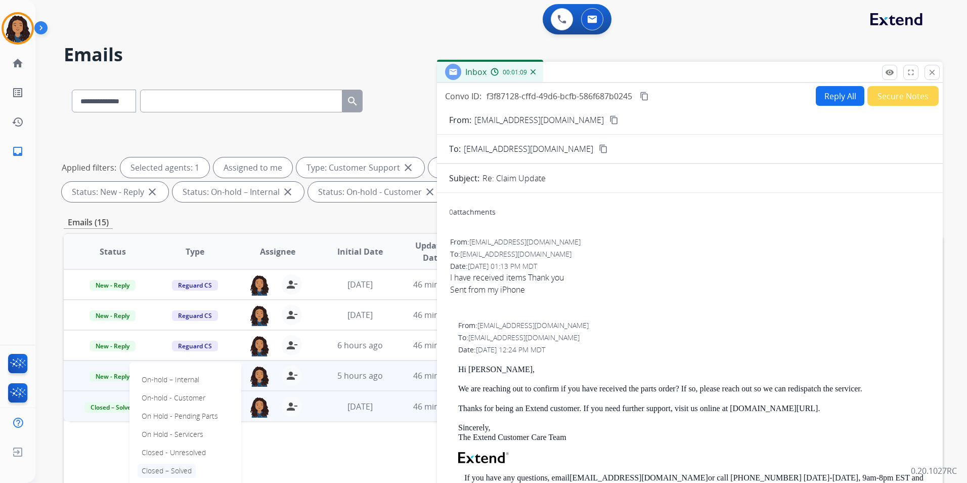
click at [183, 466] on p "Closed – Solved" at bounding box center [167, 470] width 58 height 14
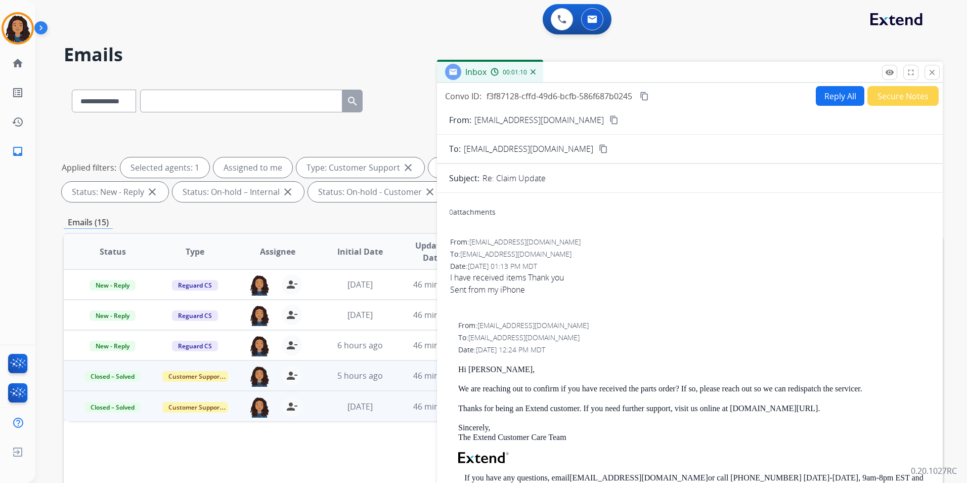
click at [895, 102] on button "Secure Notes" at bounding box center [902, 96] width 71 height 20
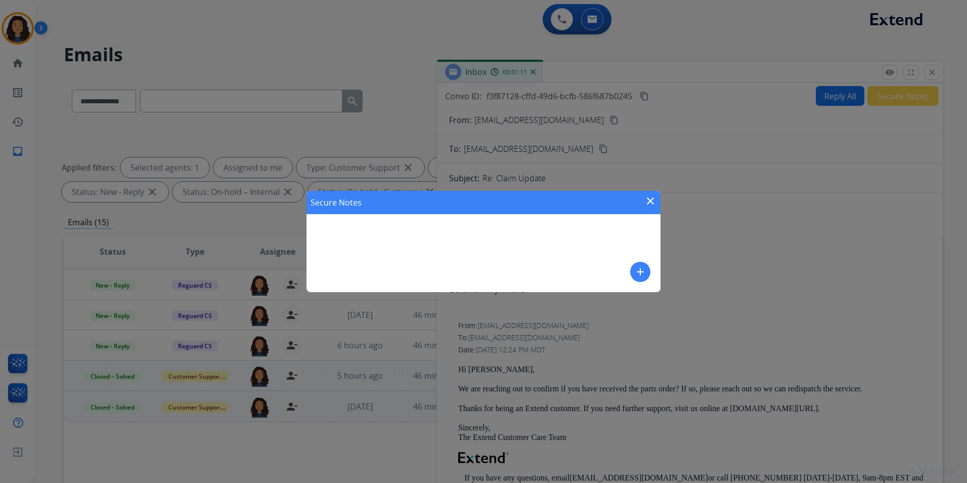
click at [641, 267] on mat-icon "add" at bounding box center [640, 272] width 12 height 12
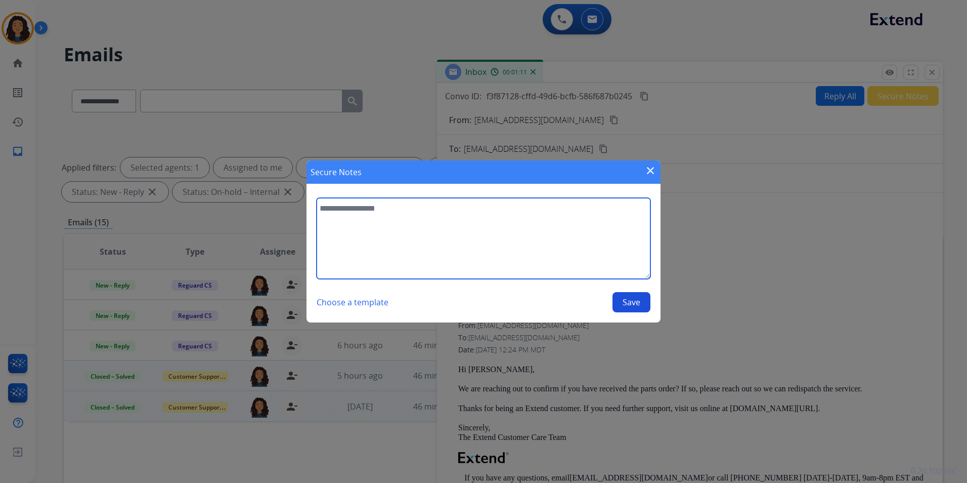
click at [546, 245] on textarea at bounding box center [484, 238] width 334 height 81
type textarea "**********"
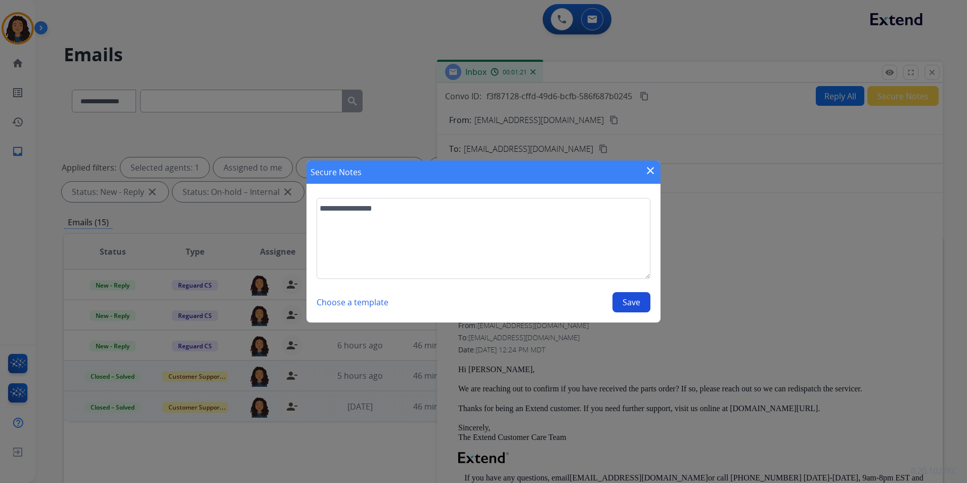
click at [631, 299] on button "Save" at bounding box center [632, 302] width 38 height 20
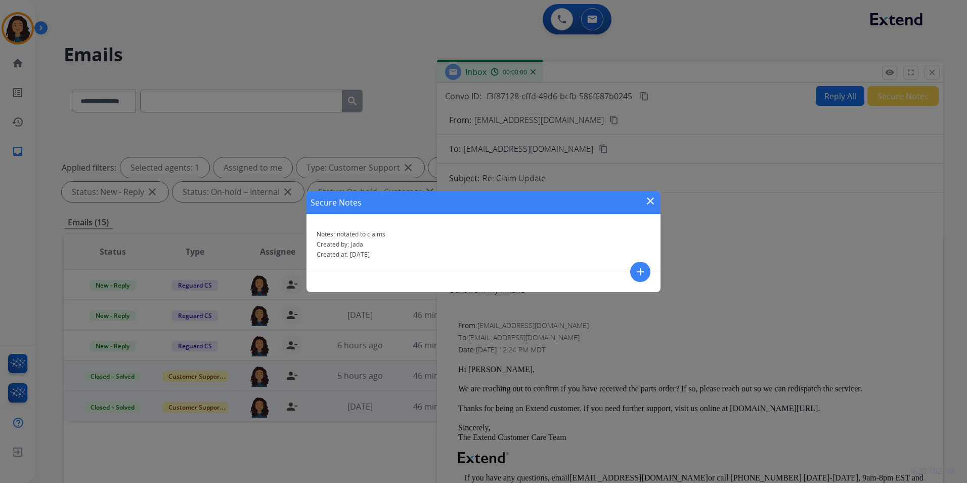
click at [649, 201] on mat-icon "close" at bounding box center [650, 201] width 12 height 12
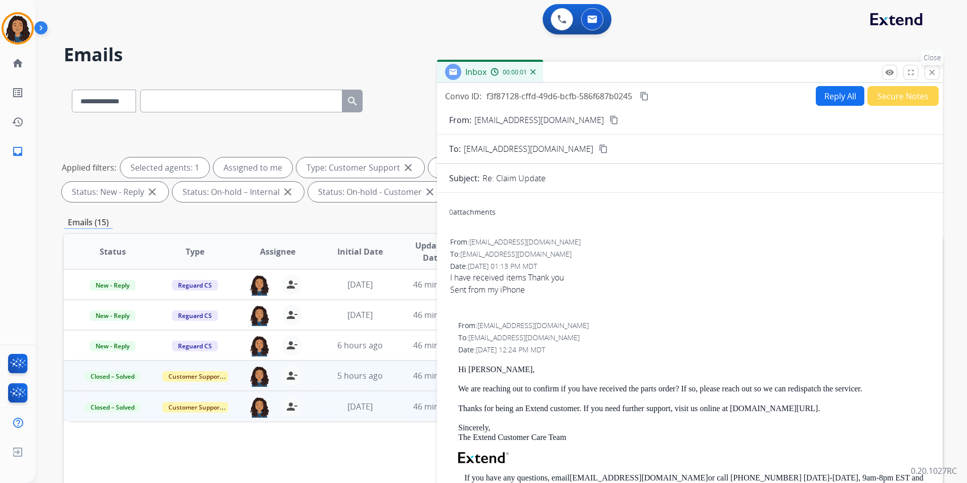
click at [926, 72] on button "close Close" at bounding box center [932, 72] width 15 height 15
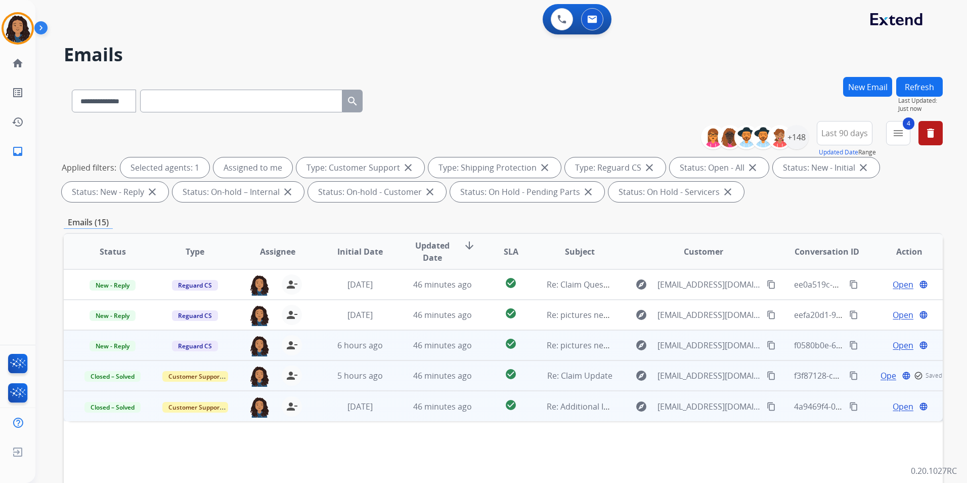
click at [897, 342] on span "Open" at bounding box center [903, 345] width 21 height 12
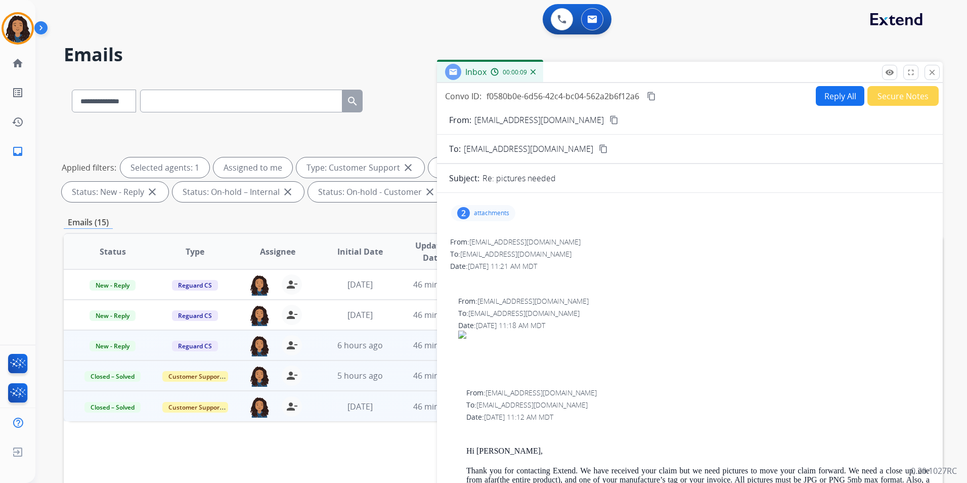
click at [481, 210] on p "attachments" at bounding box center [491, 213] width 35 height 8
click at [609, 118] on mat-icon "content_copy" at bounding box center [613, 119] width 9 height 9
click at [111, 346] on span "New - Reply" at bounding box center [113, 345] width 46 height 11
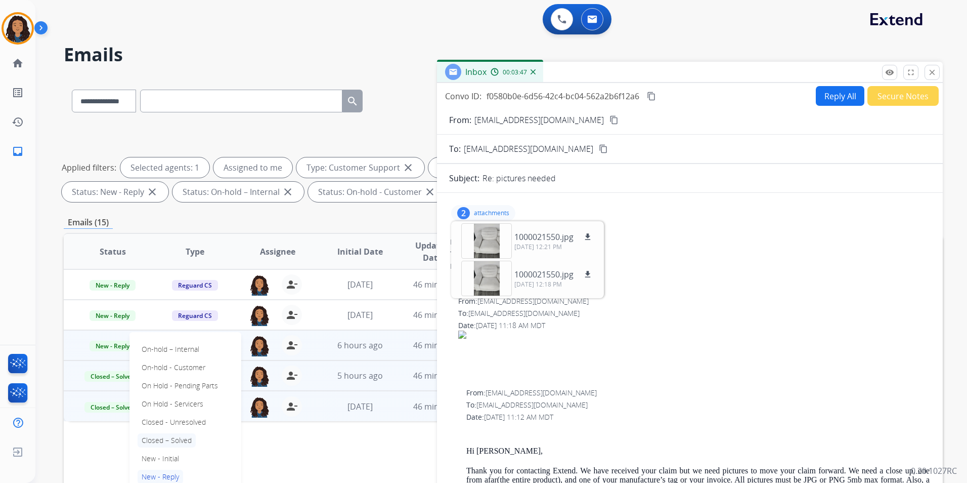
click at [179, 437] on p "Closed – Solved" at bounding box center [167, 440] width 58 height 14
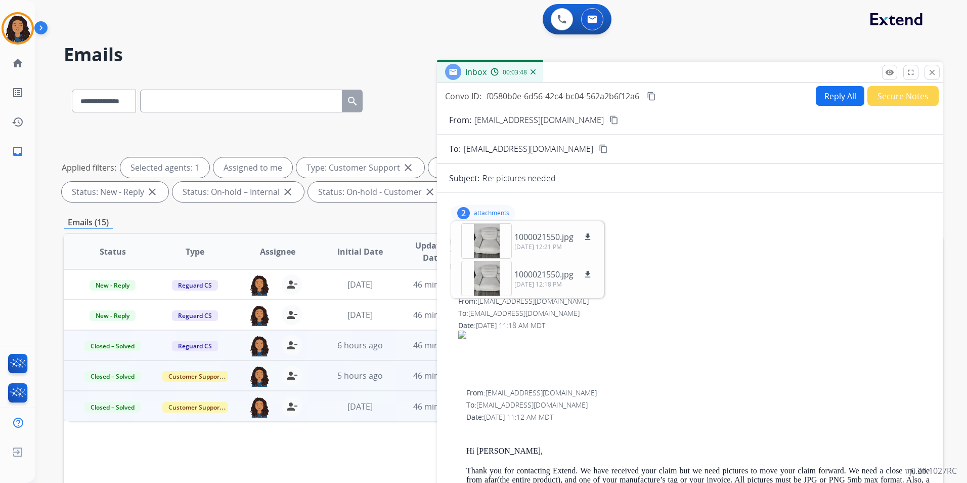
click at [897, 89] on button "Secure Notes" at bounding box center [902, 96] width 71 height 20
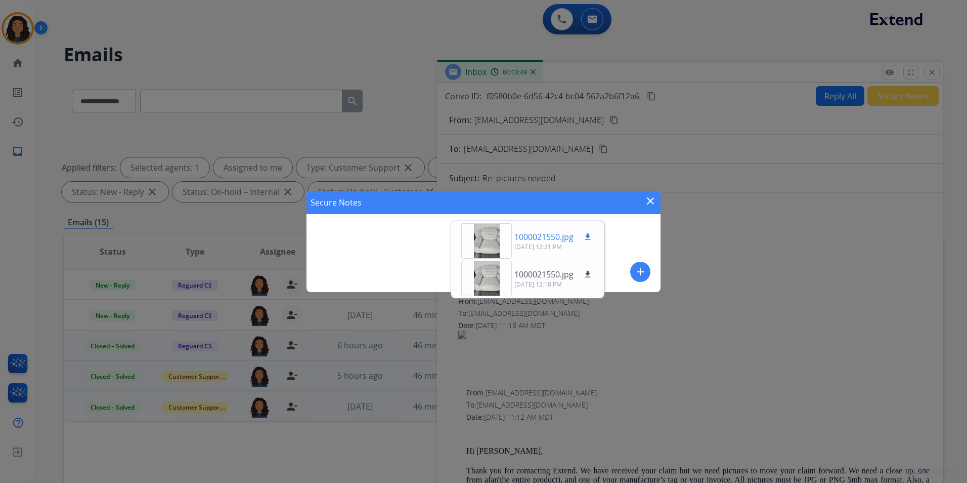
drag, startPoint x: 639, startPoint y: 269, endPoint x: 495, endPoint y: 243, distance: 146.0
click at [638, 270] on mat-icon "add" at bounding box center [640, 272] width 12 height 12
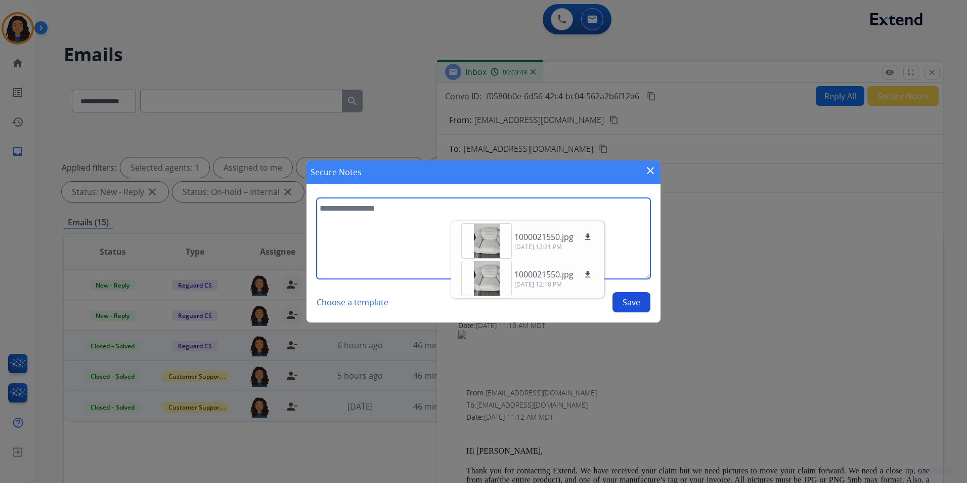
click at [367, 227] on textarea at bounding box center [484, 238] width 334 height 81
type textarea "**********"
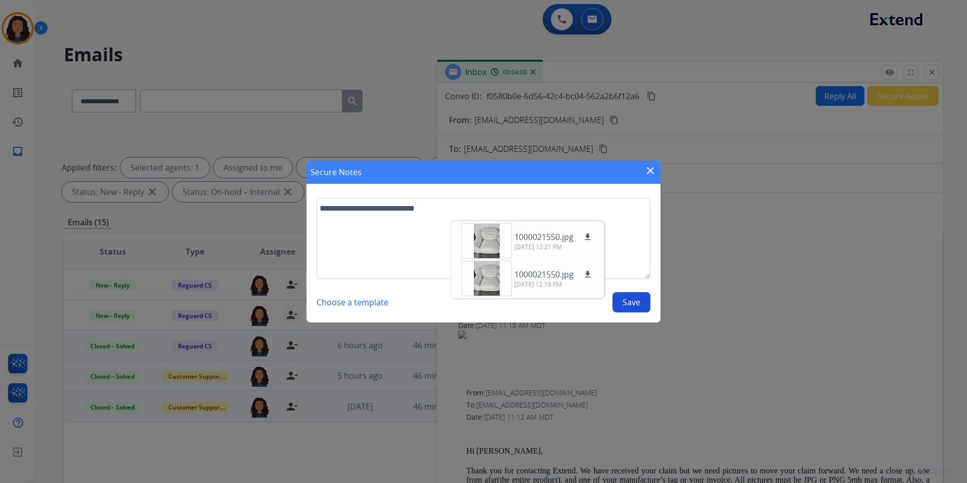
click at [639, 308] on button "Save" at bounding box center [632, 302] width 38 height 20
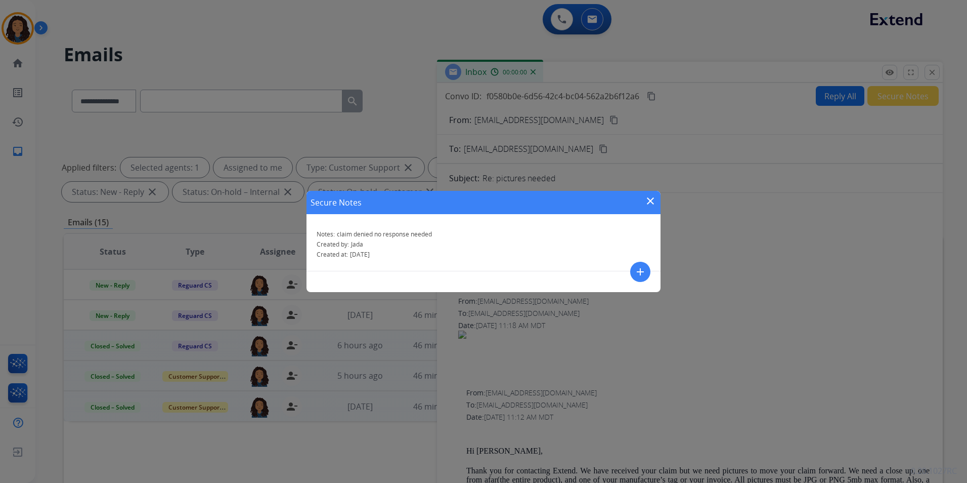
click at [930, 60] on div "Secure Notes close Notes: claim denied no response needed Created by: [PERSON_N…" at bounding box center [483, 241] width 967 height 483
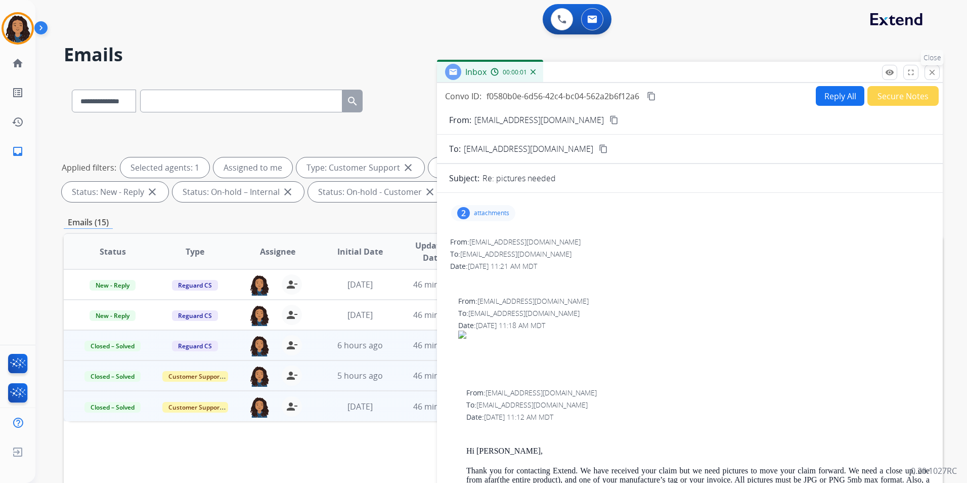
click at [926, 77] on button "close Close" at bounding box center [932, 72] width 15 height 15
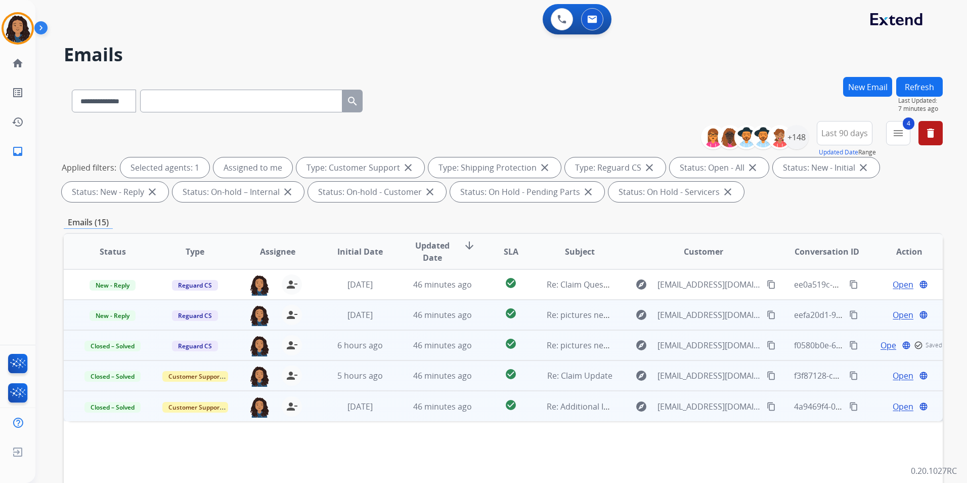
click at [893, 313] on span "Open" at bounding box center [903, 315] width 21 height 12
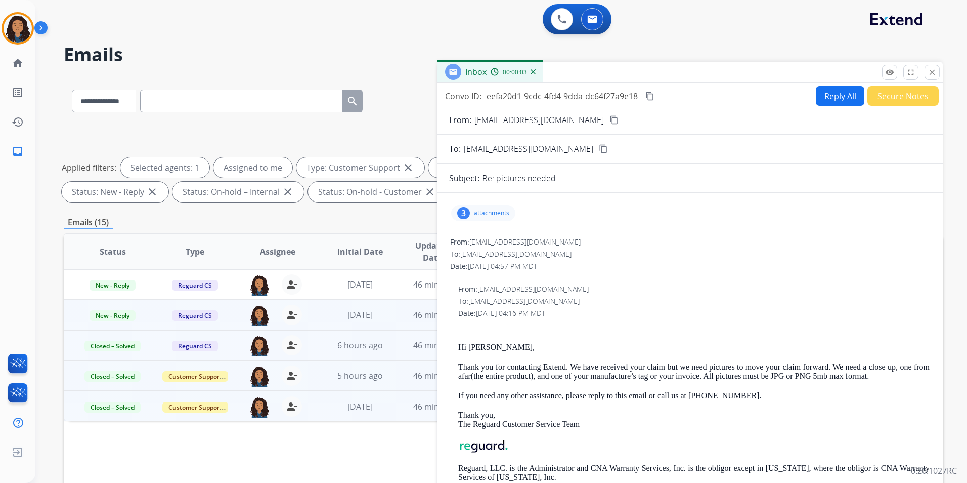
click at [485, 217] on div "3 attachments" at bounding box center [483, 213] width 64 height 16
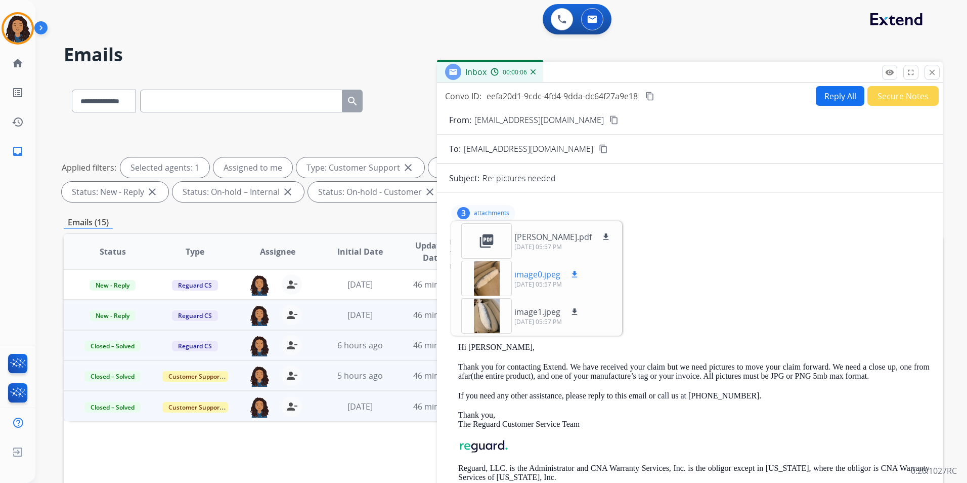
click at [493, 284] on div at bounding box center [486, 277] width 51 height 35
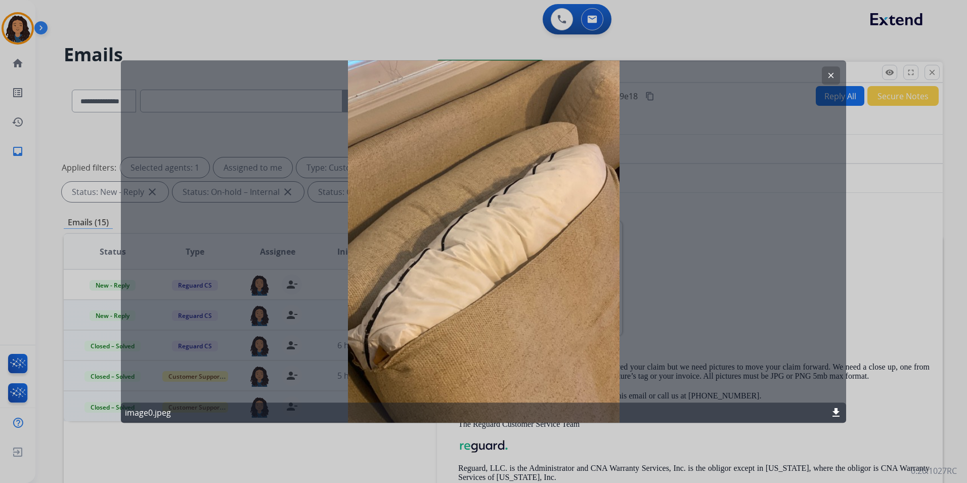
click at [824, 78] on button "clear" at bounding box center [831, 75] width 18 height 18
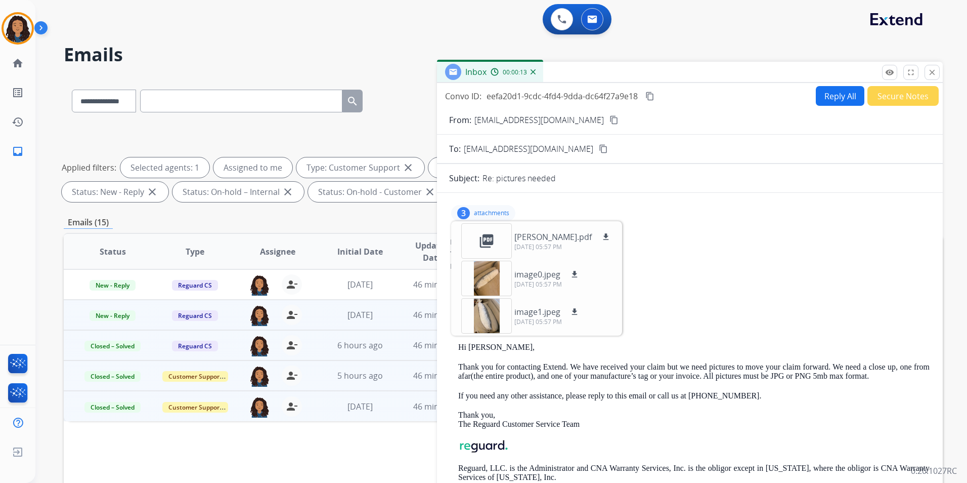
click at [500, 206] on div "3 attachments picture_as_pdf [PERSON_NAME].pdf download [DATE] 05:57 PM image0.…" at bounding box center [483, 213] width 64 height 16
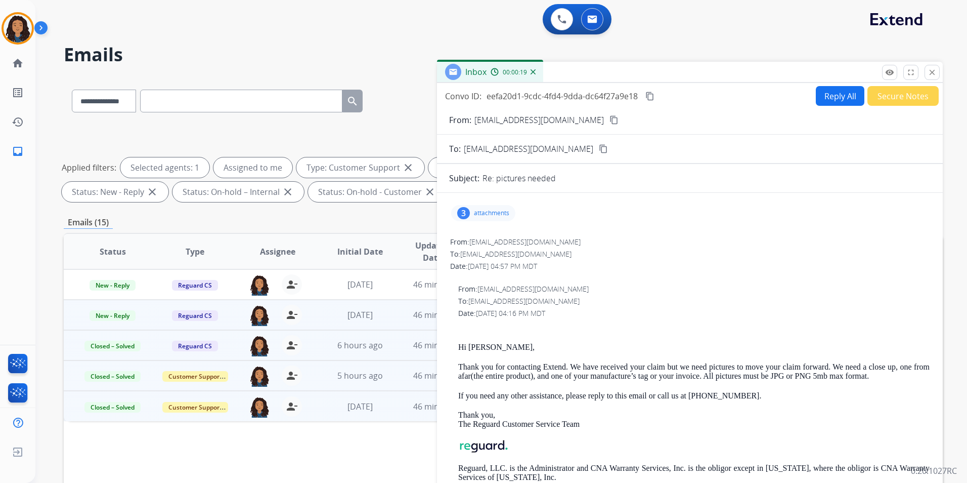
click at [609, 120] on mat-icon "content_copy" at bounding box center [613, 119] width 9 height 9
click at [494, 221] on div "3 attachments" at bounding box center [690, 213] width 482 height 24
click at [494, 214] on p "attachments" at bounding box center [491, 213] width 35 height 8
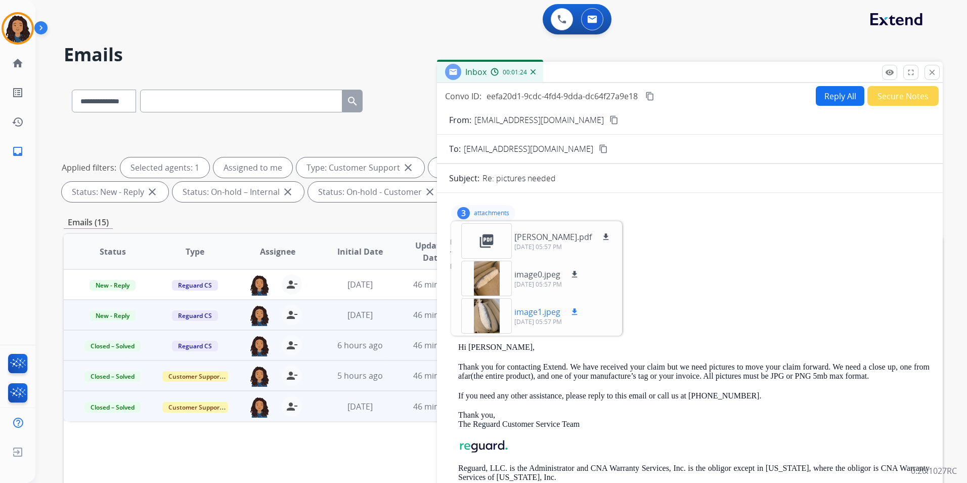
click at [576, 315] on mat-icon "download" at bounding box center [574, 311] width 9 height 9
click at [573, 272] on mat-icon "download" at bounding box center [574, 274] width 9 height 9
click at [502, 209] on p "attachments" at bounding box center [491, 213] width 35 height 8
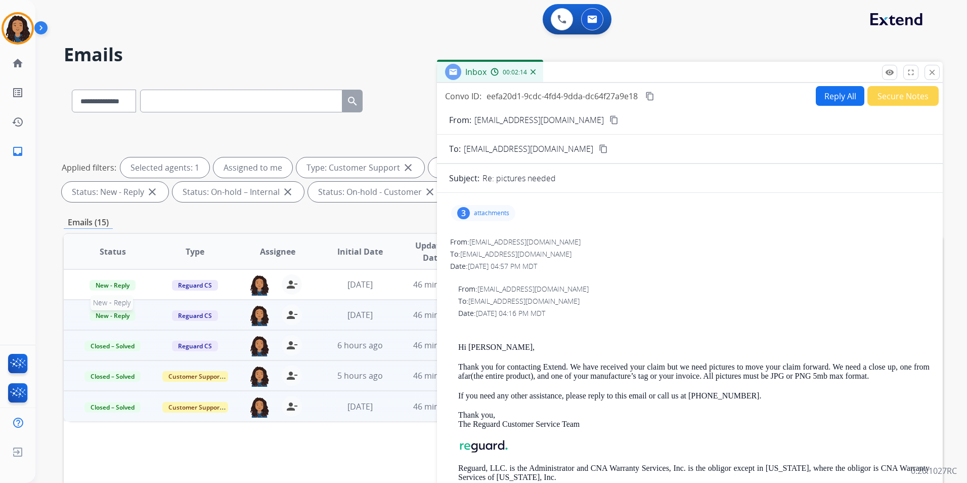
click at [117, 311] on span "New - Reply" at bounding box center [113, 315] width 46 height 11
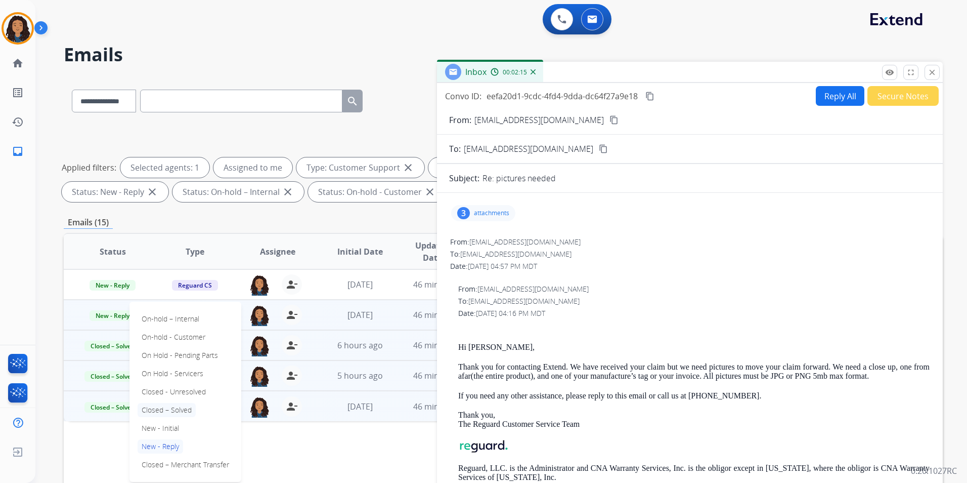
click at [180, 410] on p "Closed – Solved" at bounding box center [167, 410] width 58 height 14
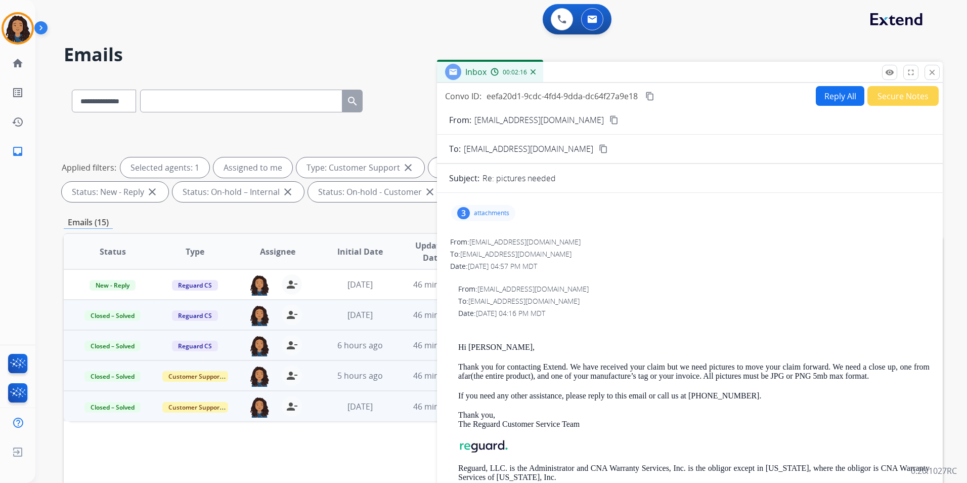
click at [906, 102] on button "Secure Notes" at bounding box center [902, 96] width 71 height 20
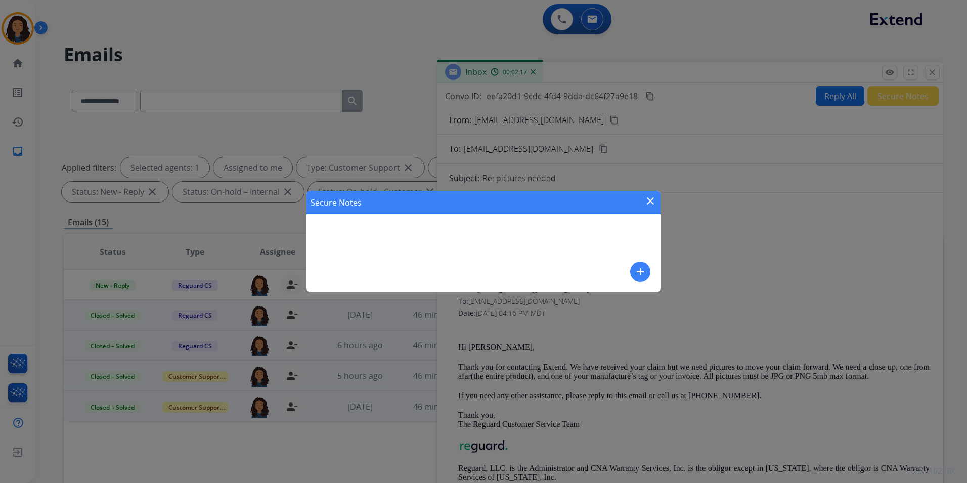
click at [647, 271] on button "add" at bounding box center [640, 272] width 20 height 20
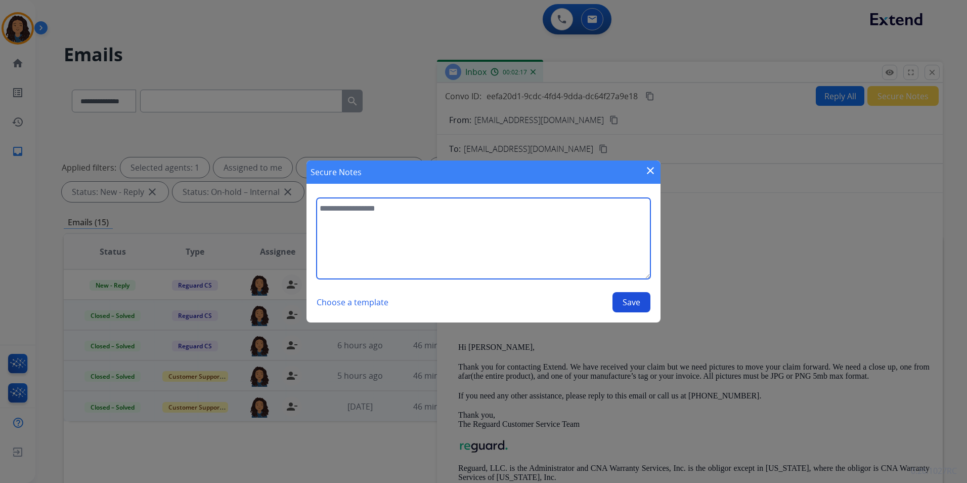
click at [528, 245] on textarea at bounding box center [484, 238] width 334 height 81
type textarea "**********"
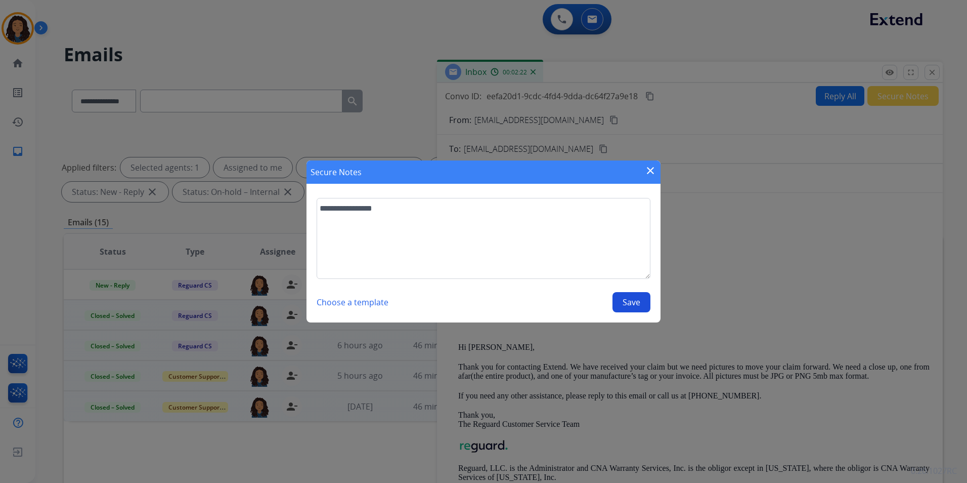
click at [643, 303] on button "Save" at bounding box center [632, 302] width 38 height 20
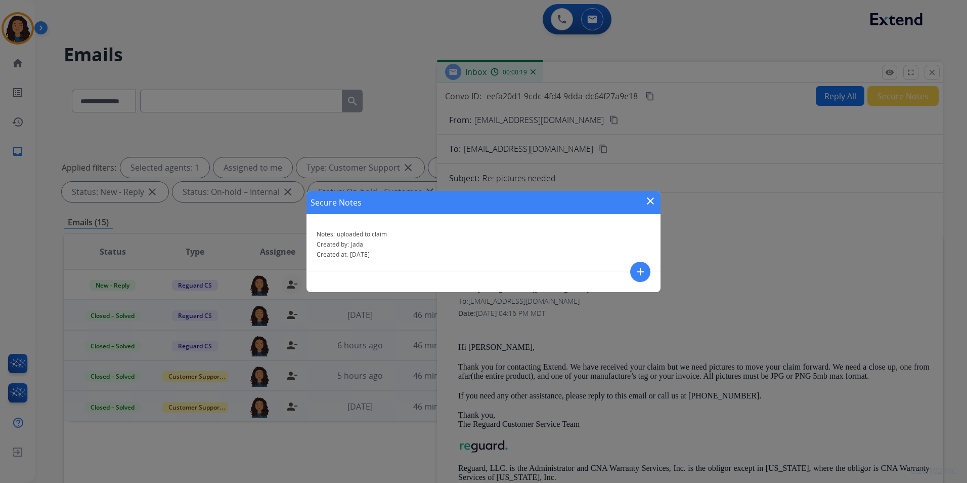
click at [655, 197] on mat-icon "close" at bounding box center [650, 201] width 12 height 12
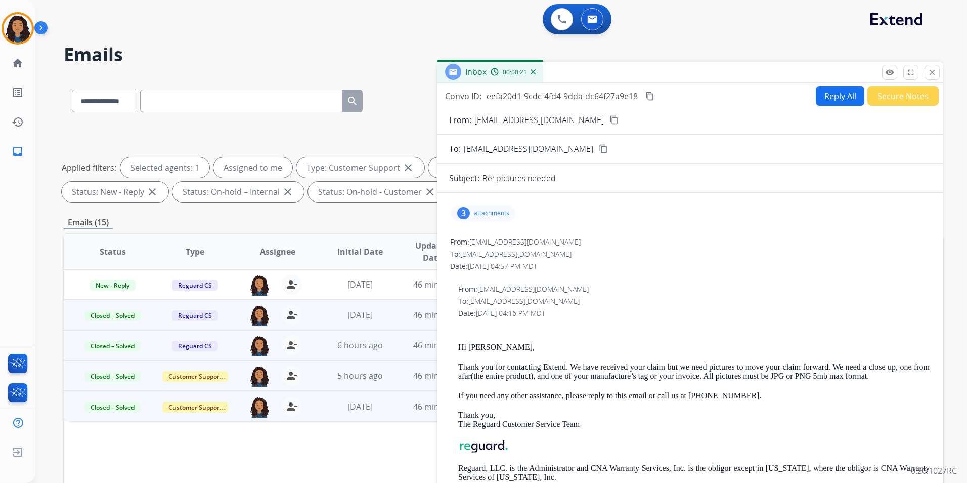
click at [651, 95] on mat-icon "content_copy" at bounding box center [649, 96] width 9 height 9
click at [924, 75] on div "remove_red_eye Logs fullscreen Expand close Close" at bounding box center [911, 72] width 58 height 15
click at [931, 73] on mat-icon "close" at bounding box center [932, 72] width 9 height 9
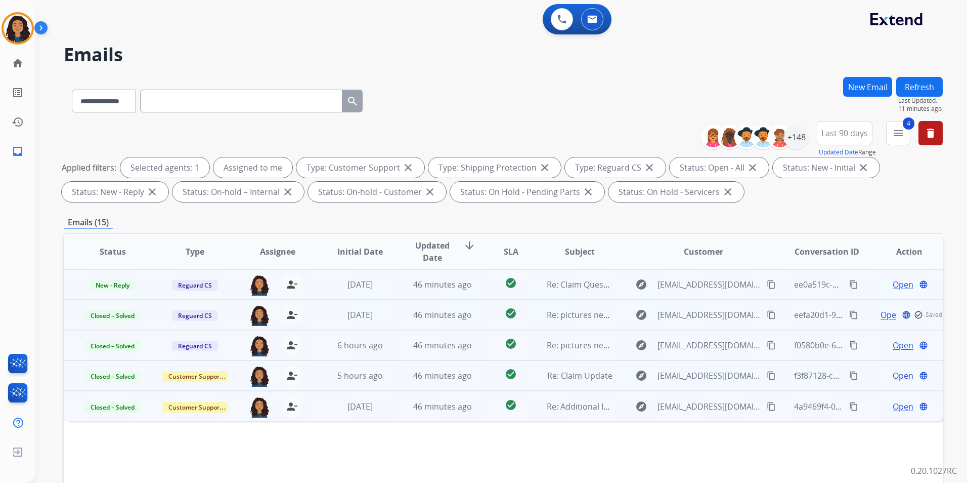
click at [904, 283] on span "Open" at bounding box center [903, 284] width 21 height 12
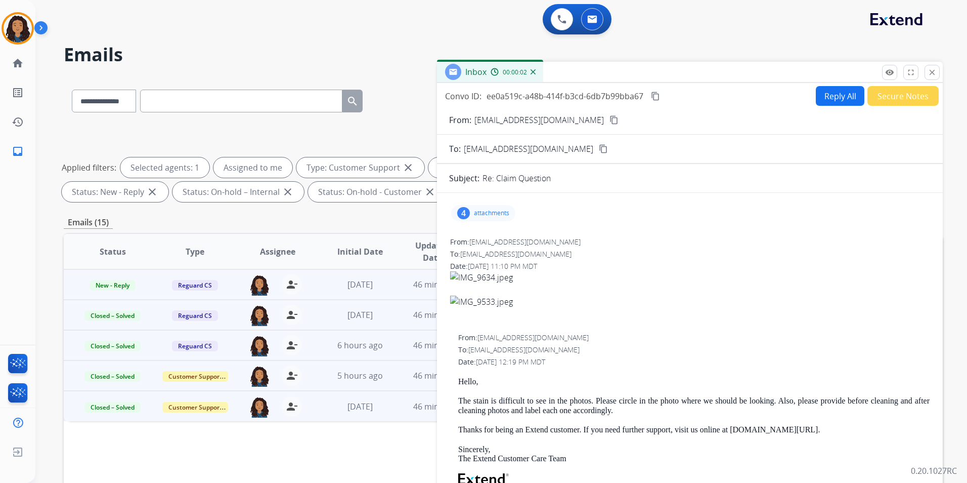
click at [577, 117] on div "From: [EMAIL_ADDRESS][DOMAIN_NAME] content_copy" at bounding box center [690, 120] width 506 height 12
click at [609, 119] on mat-icon "content_copy" at bounding box center [613, 119] width 9 height 9
click at [483, 222] on div "4 attachments" at bounding box center [690, 213] width 482 height 24
click at [491, 212] on p "attachments" at bounding box center [491, 213] width 35 height 8
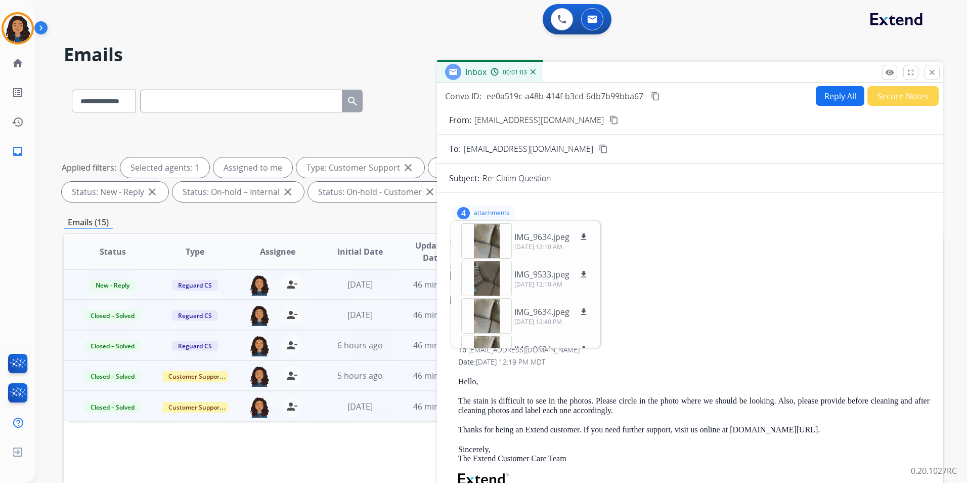
click at [506, 205] on div "4 attachments IMG_9634.jpeg download [DATE] 12:10 AM IMG_9533.jpeg download [DA…" at bounding box center [483, 213] width 64 height 16
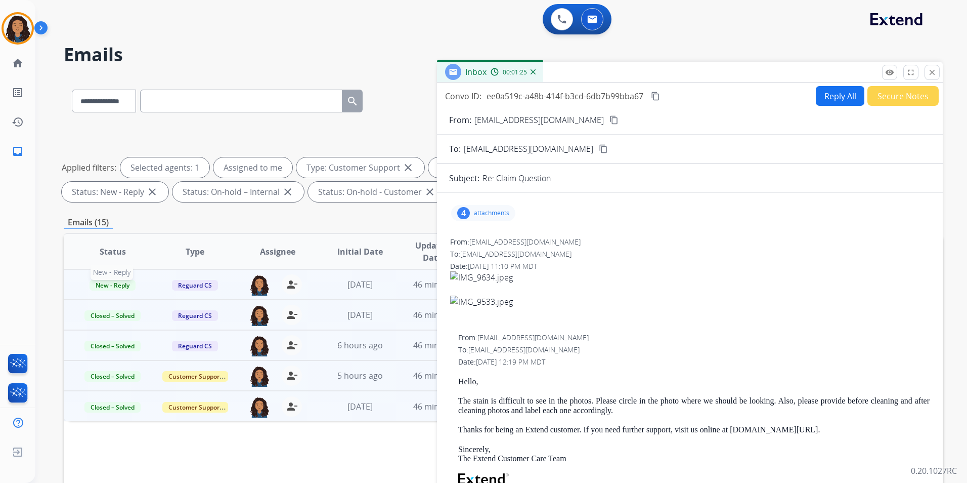
click at [117, 282] on span "New - Reply" at bounding box center [113, 285] width 46 height 11
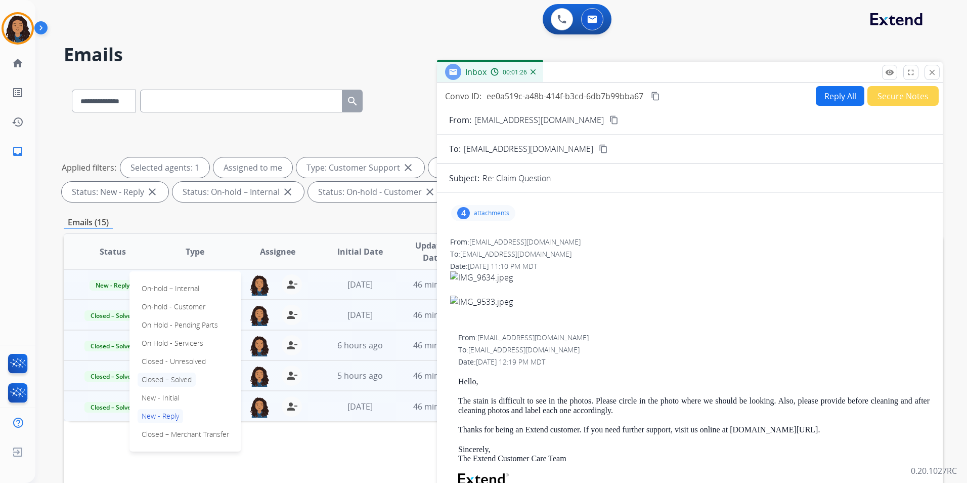
click at [182, 377] on p "Closed – Solved" at bounding box center [167, 379] width 58 height 14
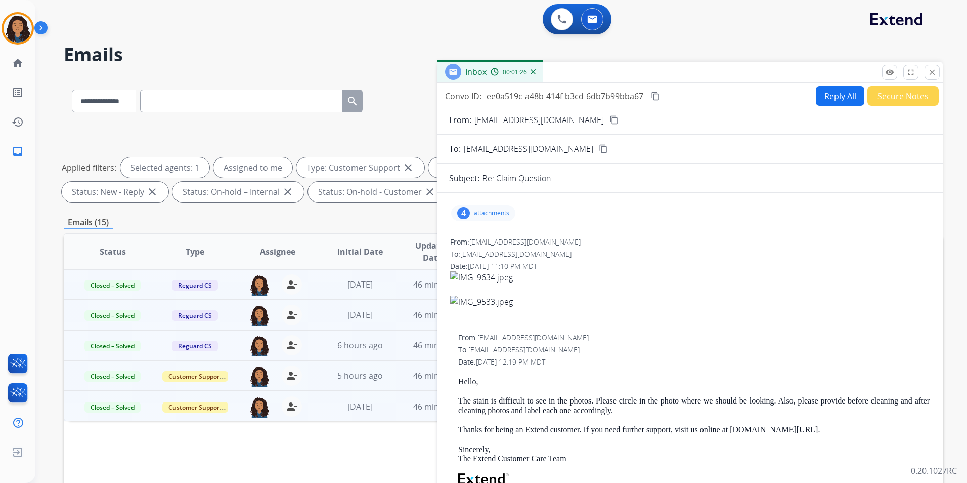
click at [879, 92] on button "Secure Notes" at bounding box center [902, 96] width 71 height 20
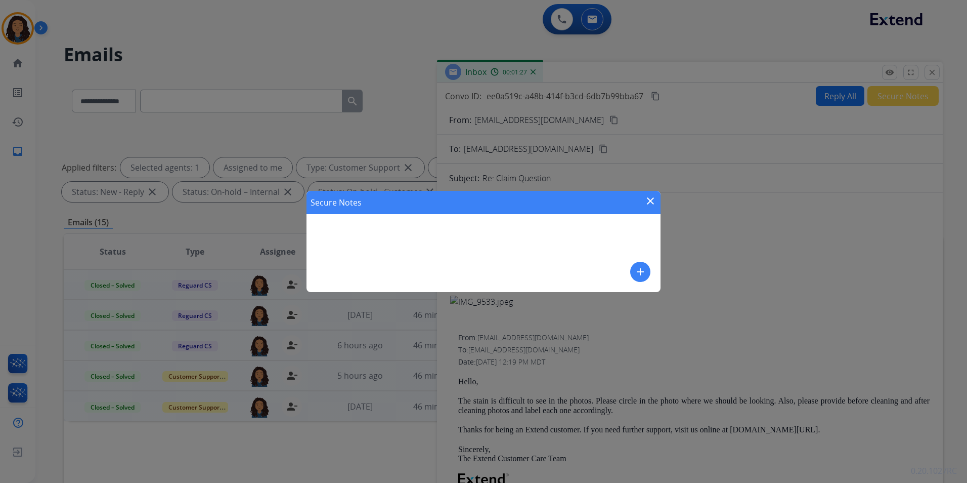
click at [629, 272] on div "Secure Notes close add" at bounding box center [484, 241] width 354 height 101
click at [637, 270] on mat-icon "add" at bounding box center [640, 272] width 12 height 12
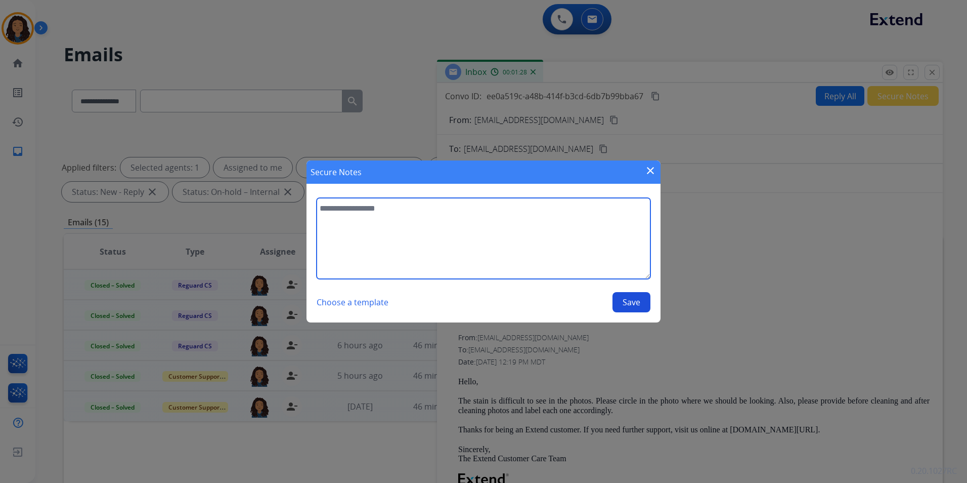
click at [500, 229] on textarea at bounding box center [484, 238] width 334 height 81
type textarea "*"
type textarea "**********"
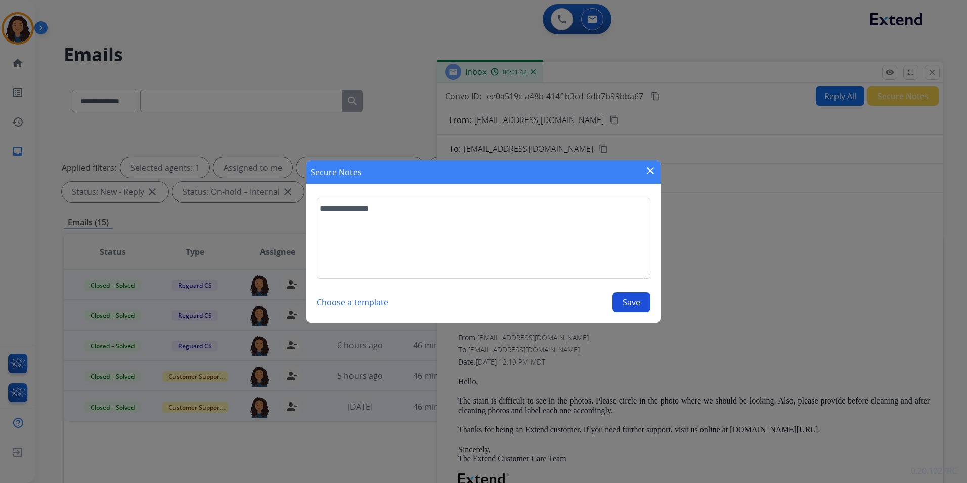
click at [633, 298] on button "Save" at bounding box center [632, 302] width 38 height 20
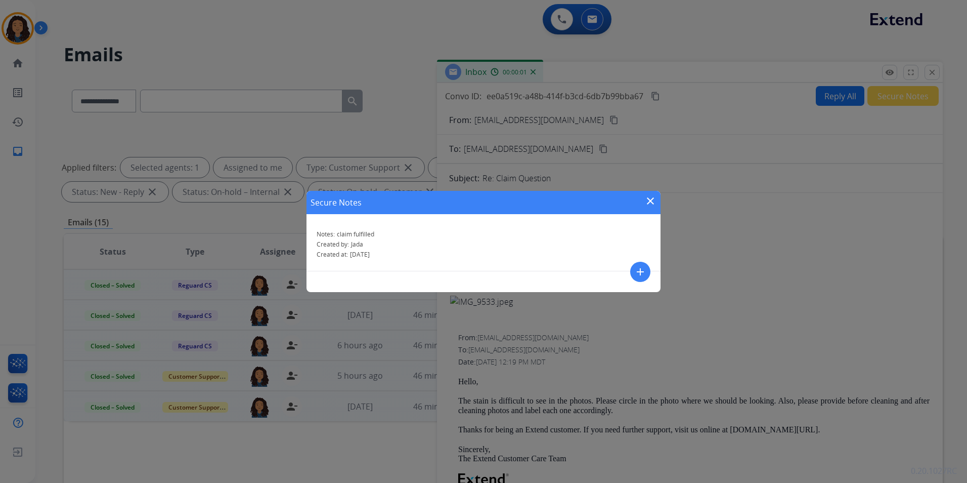
click at [654, 200] on mat-icon "close" at bounding box center [650, 201] width 12 height 12
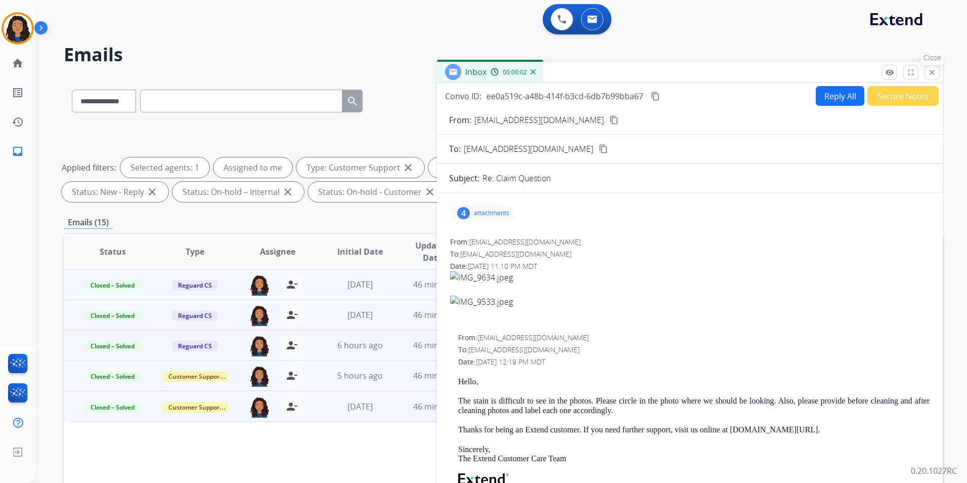
click at [931, 75] on mat-icon "close" at bounding box center [932, 72] width 9 height 9
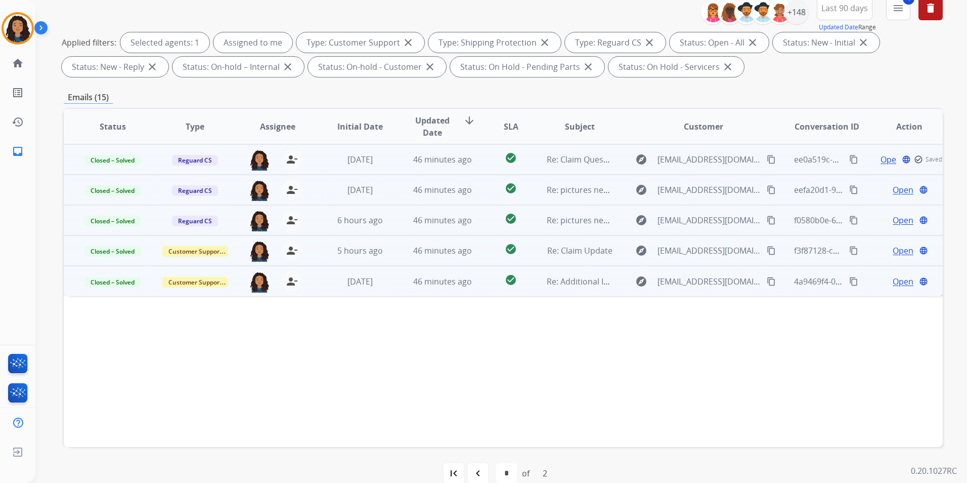
scroll to position [142, 0]
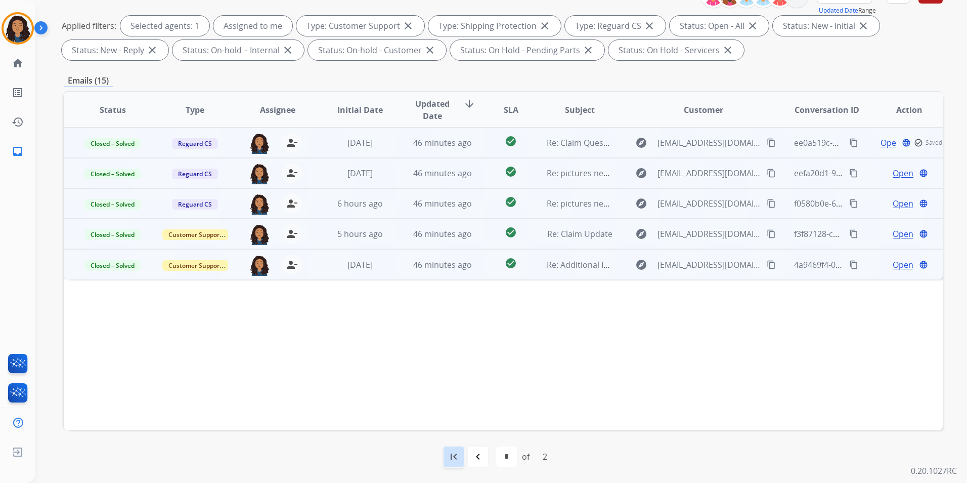
drag, startPoint x: 455, startPoint y: 460, endPoint x: 474, endPoint y: 453, distance: 20.7
click at [455, 460] on mat-icon "first_page" at bounding box center [454, 456] width 12 height 12
select select "*"
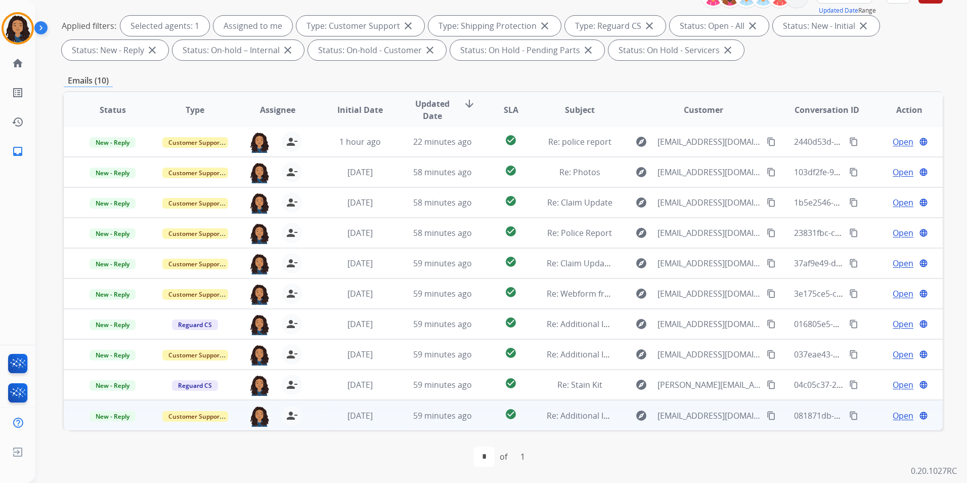
click at [896, 416] on span "Open" at bounding box center [903, 415] width 21 height 12
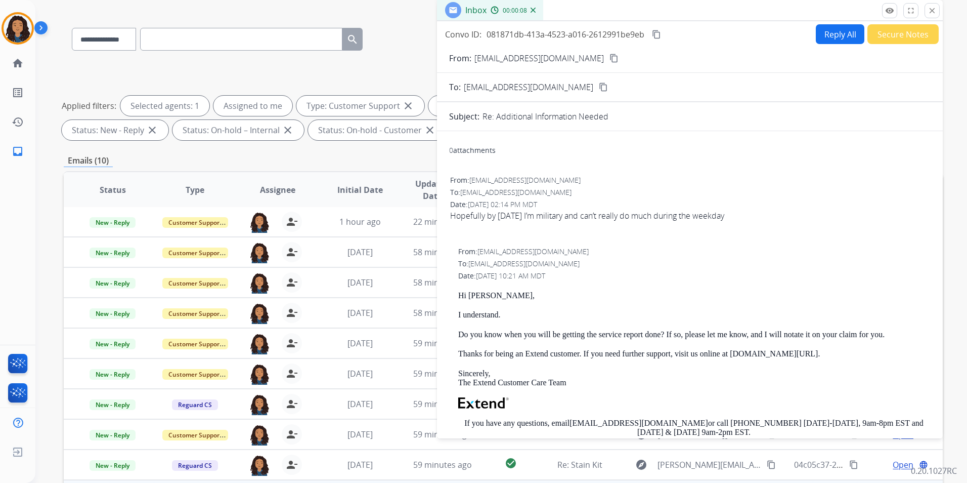
scroll to position [0, 0]
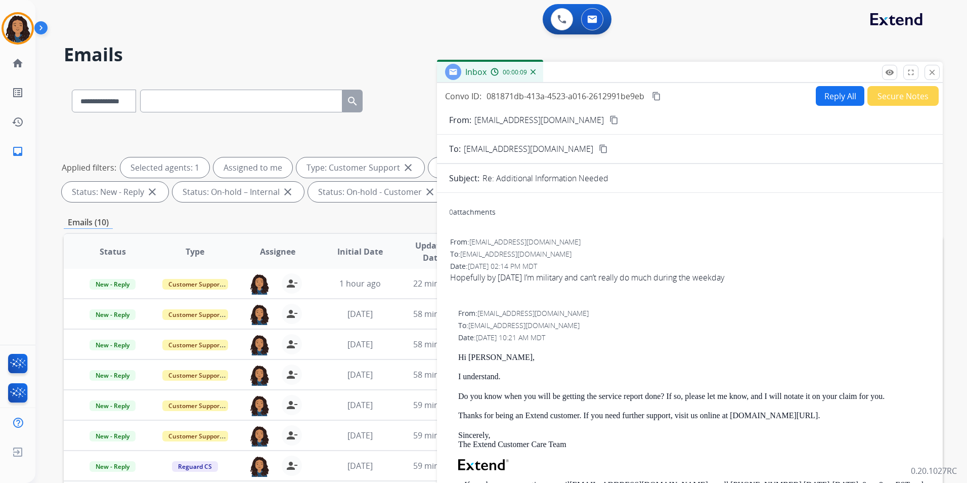
click at [609, 121] on mat-icon "content_copy" at bounding box center [613, 119] width 9 height 9
click at [655, 96] on mat-icon "content_copy" at bounding box center [656, 96] width 9 height 9
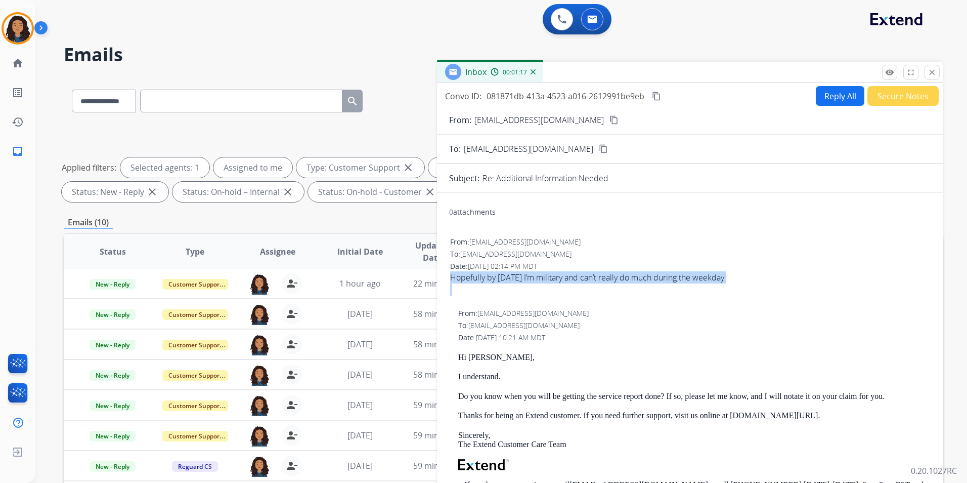
drag, startPoint x: 450, startPoint y: 276, endPoint x: 753, endPoint y: 291, distance: 303.4
click at [753, 291] on span "Hopefully by [DATE] I’m military and can’t really do much during the weekday" at bounding box center [690, 283] width 480 height 24
drag, startPoint x: 753, startPoint y: 291, endPoint x: 723, endPoint y: 281, distance: 32.0
copy div "Hopefully by [DATE] I’m military and can’t really do much during the weekday"
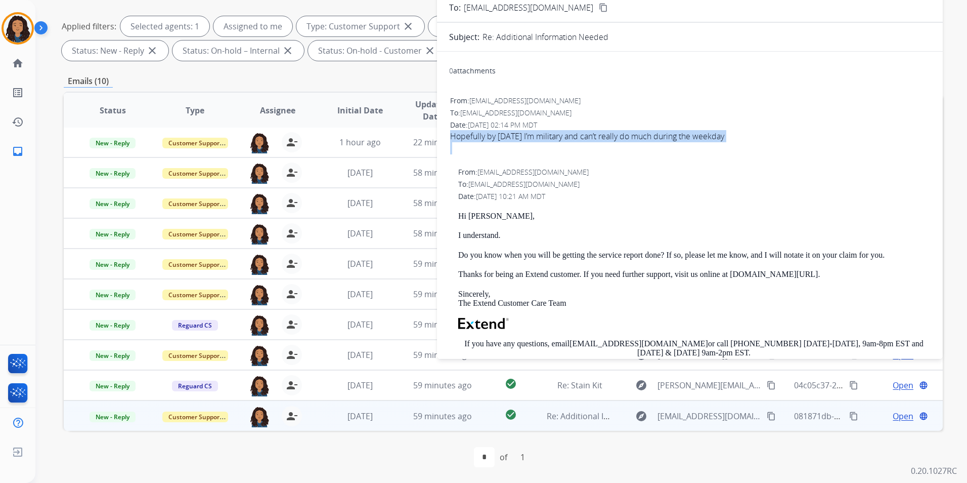
scroll to position [142, 0]
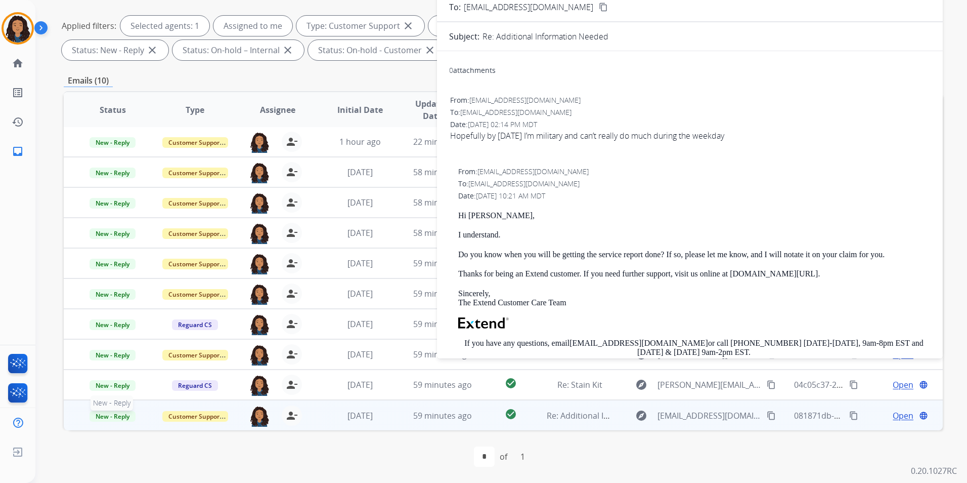
click at [114, 417] on span "New - Reply" at bounding box center [113, 416] width 46 height 11
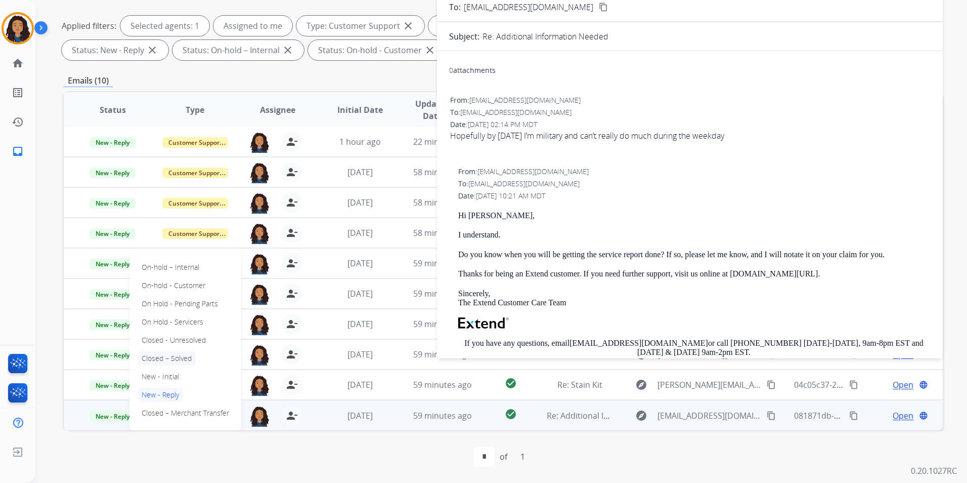
click at [188, 356] on p "Closed – Solved" at bounding box center [167, 358] width 58 height 14
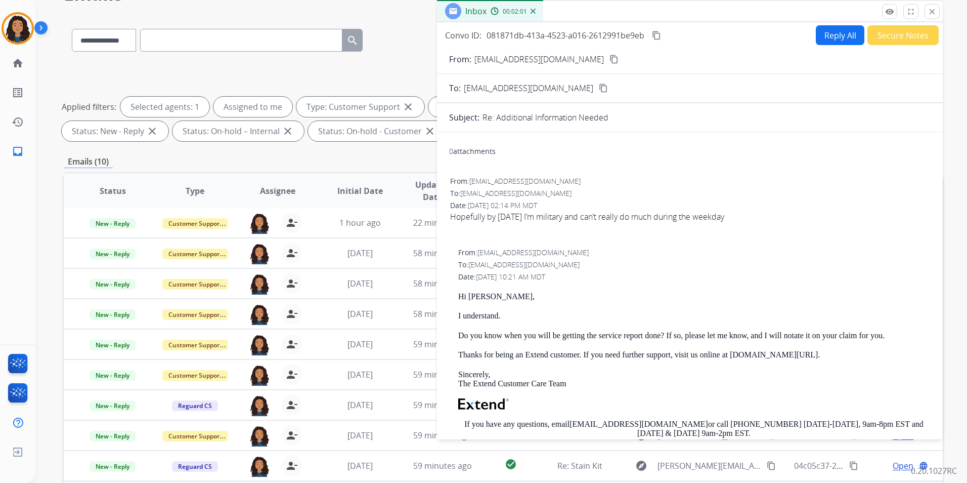
scroll to position [0, 0]
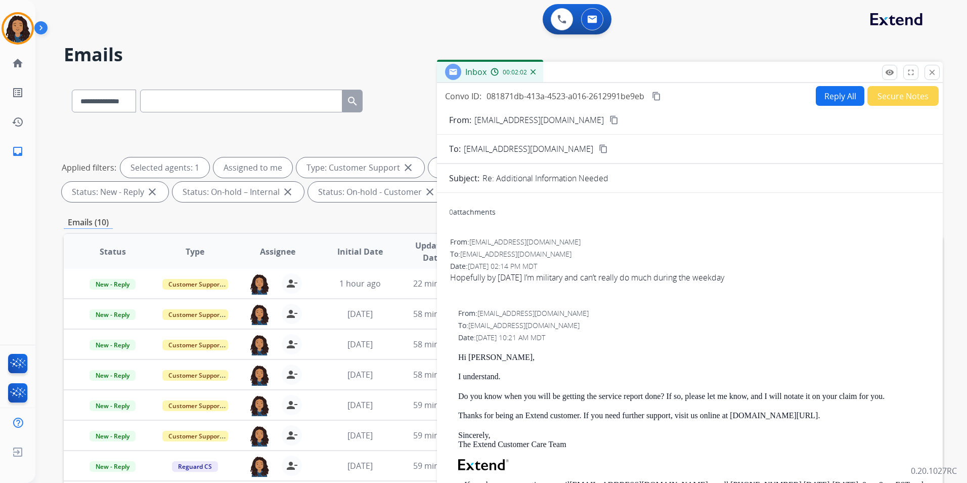
click at [889, 99] on button "Secure Notes" at bounding box center [902, 96] width 71 height 20
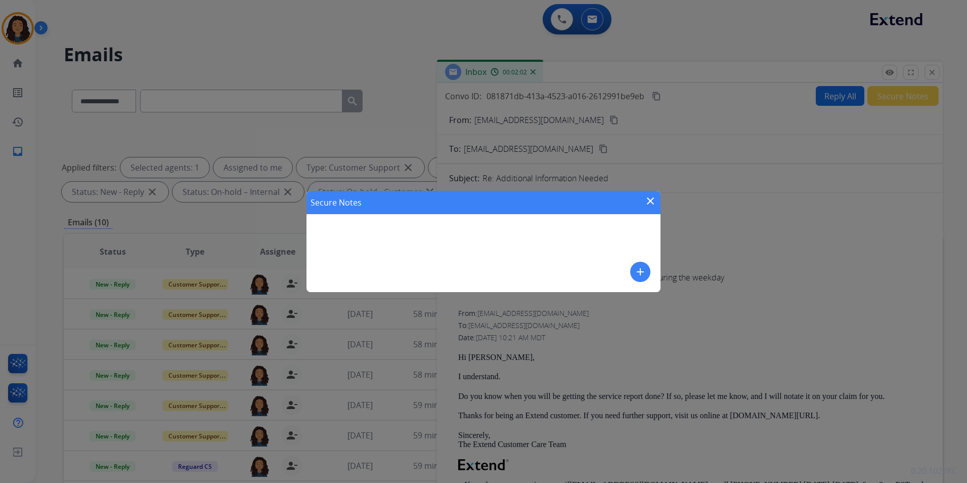
click at [639, 270] on mat-icon "add" at bounding box center [640, 272] width 12 height 12
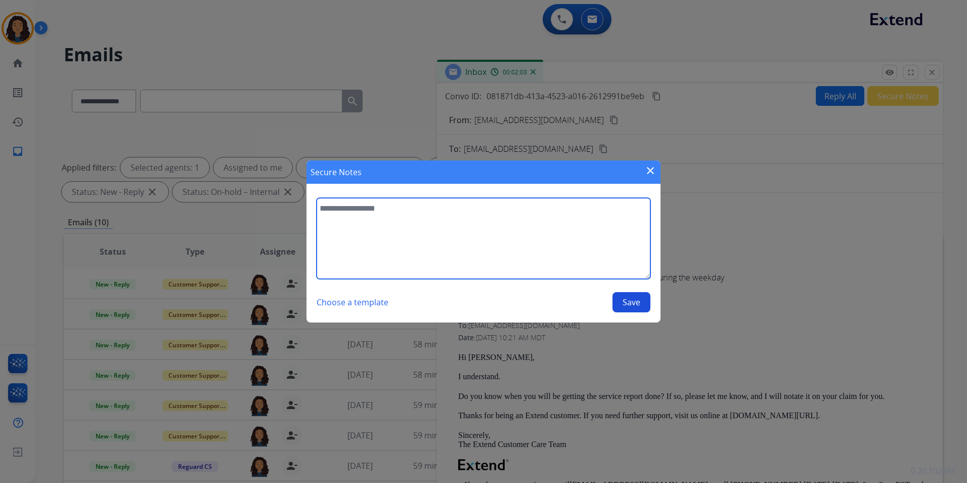
click at [494, 229] on textarea at bounding box center [484, 238] width 334 height 81
type textarea "**********"
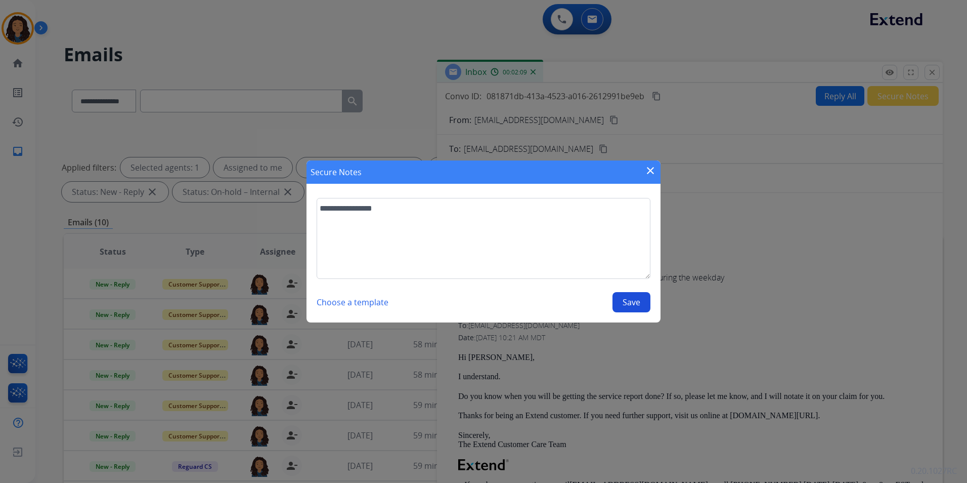
drag, startPoint x: 620, startPoint y: 313, endPoint x: 620, endPoint y: 306, distance: 6.6
click at [620, 312] on section "**********" at bounding box center [484, 255] width 354 height 135
click at [624, 298] on button "Save" at bounding box center [632, 302] width 38 height 20
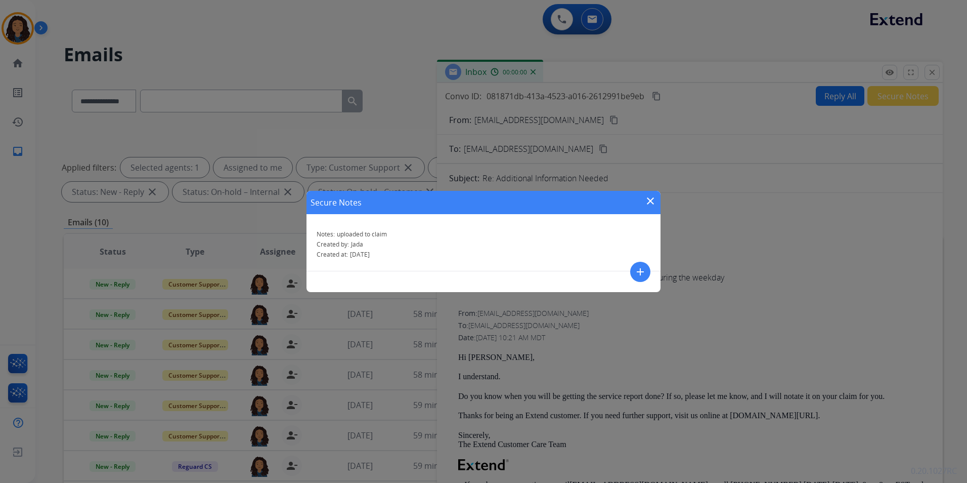
click at [638, 211] on div "Secure Notes close" at bounding box center [484, 202] width 354 height 23
click at [653, 202] on mat-icon "close" at bounding box center [650, 201] width 12 height 12
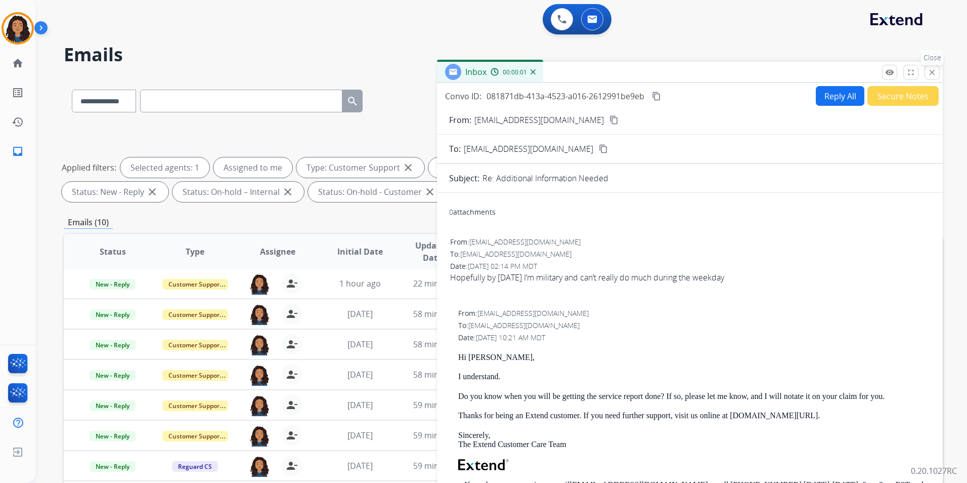
drag, startPoint x: 932, startPoint y: 71, endPoint x: 923, endPoint y: 147, distance: 75.9
click at [932, 72] on mat-icon "close" at bounding box center [932, 72] width 9 height 9
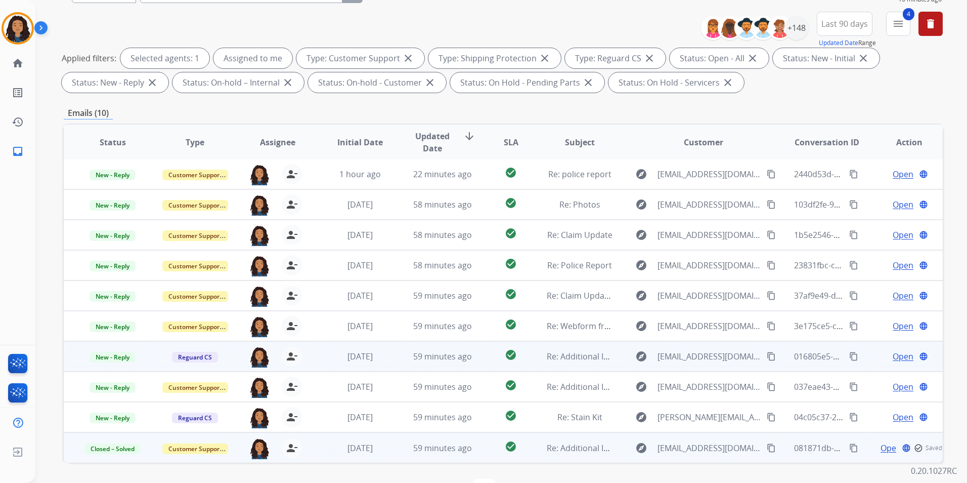
scroll to position [142, 0]
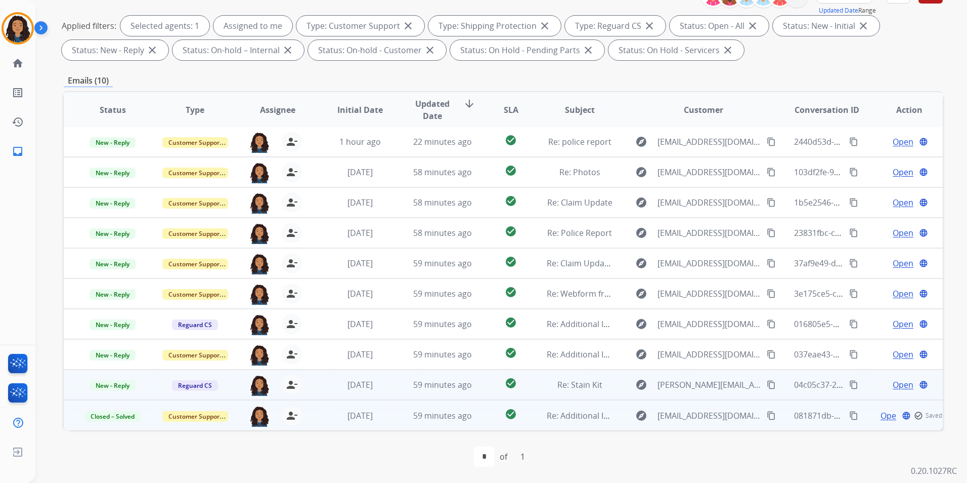
click at [896, 384] on span "Open" at bounding box center [903, 384] width 21 height 12
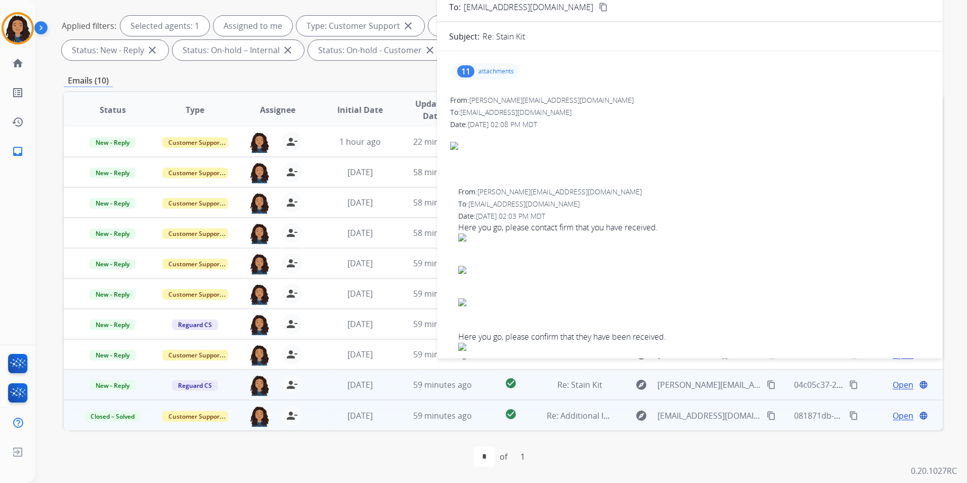
click at [499, 77] on div "11 attachments" at bounding box center [690, 71] width 482 height 24
click at [496, 67] on div "11 attachments" at bounding box center [485, 71] width 69 height 16
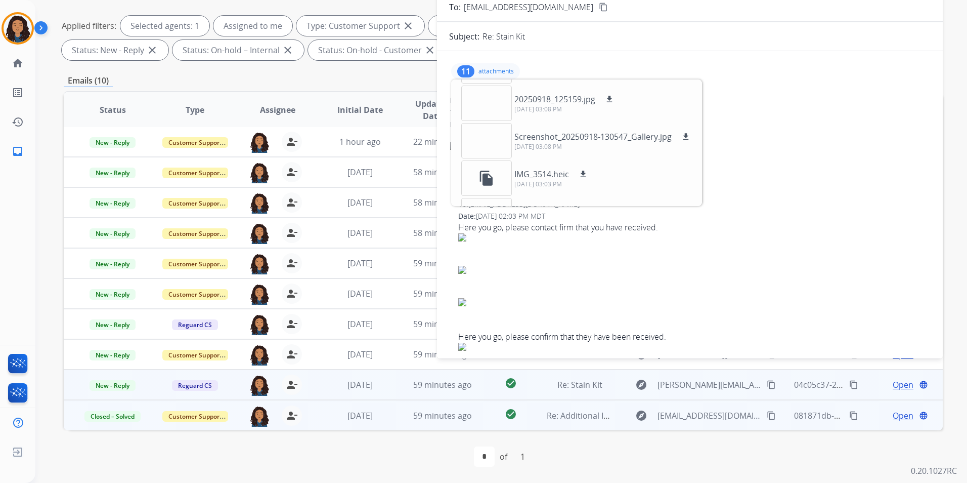
scroll to position [152, 0]
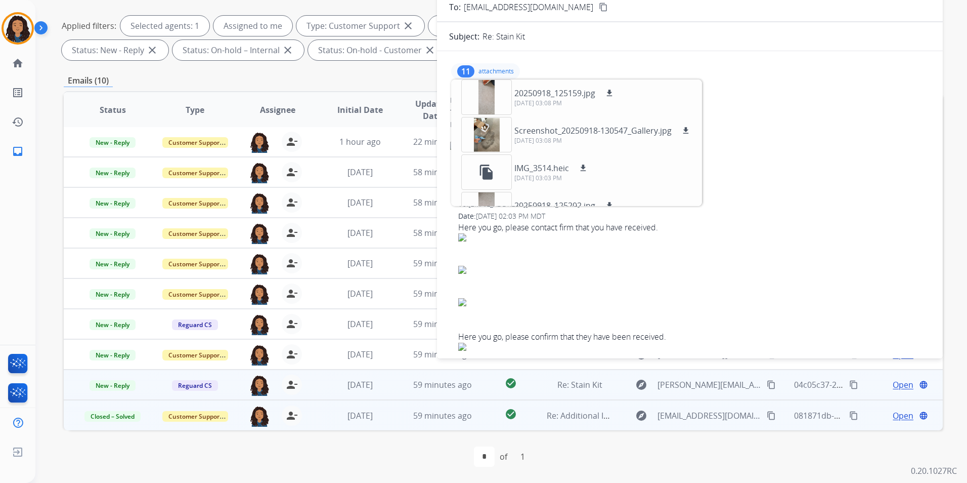
click at [494, 68] on p "attachments" at bounding box center [495, 71] width 35 height 8
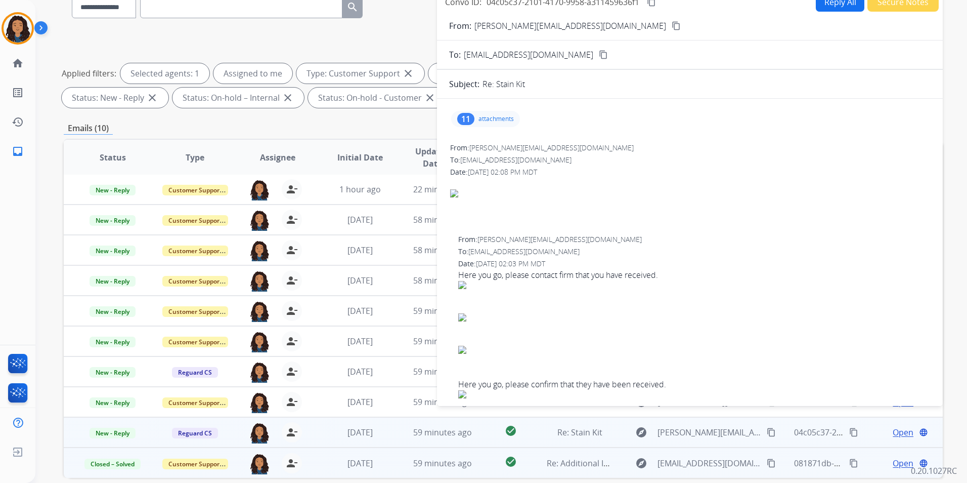
scroll to position [0, 0]
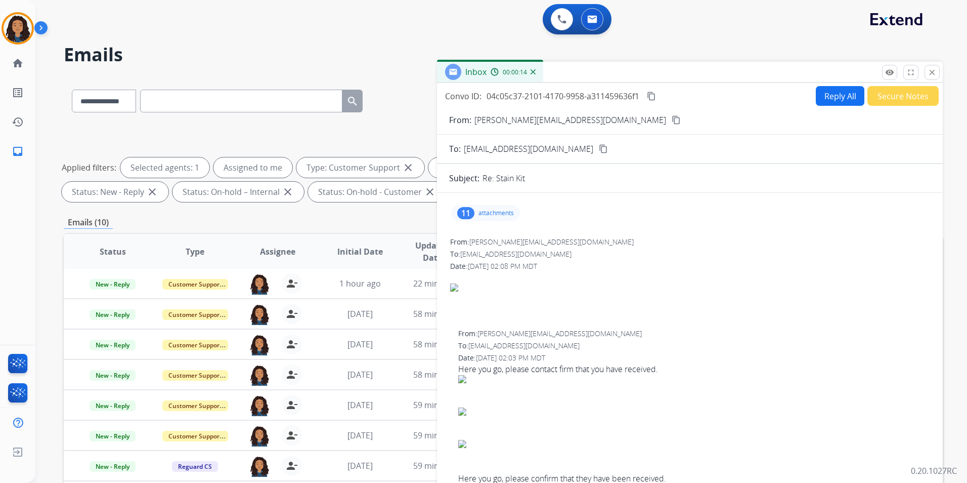
click at [672, 119] on mat-icon "content_copy" at bounding box center [676, 119] width 9 height 9
click at [491, 209] on p "attachments" at bounding box center [495, 213] width 35 height 8
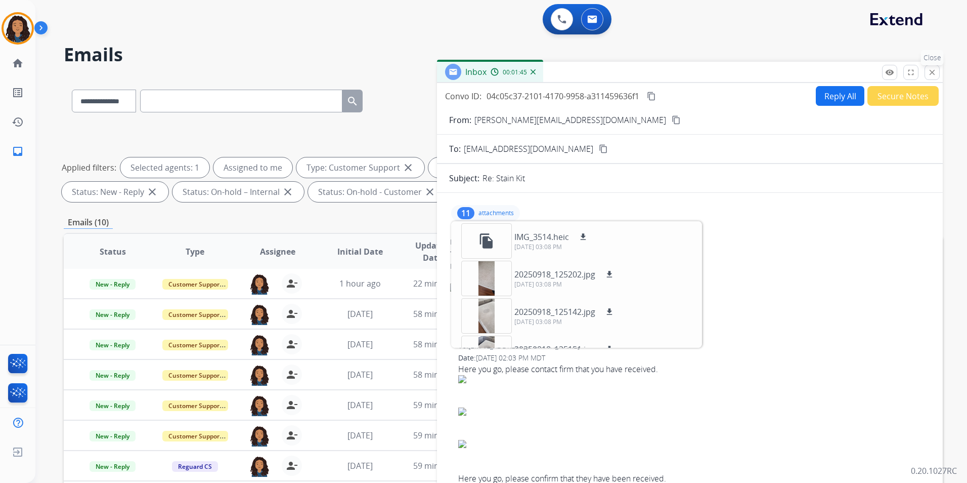
click at [929, 70] on mat-icon "close" at bounding box center [932, 72] width 9 height 9
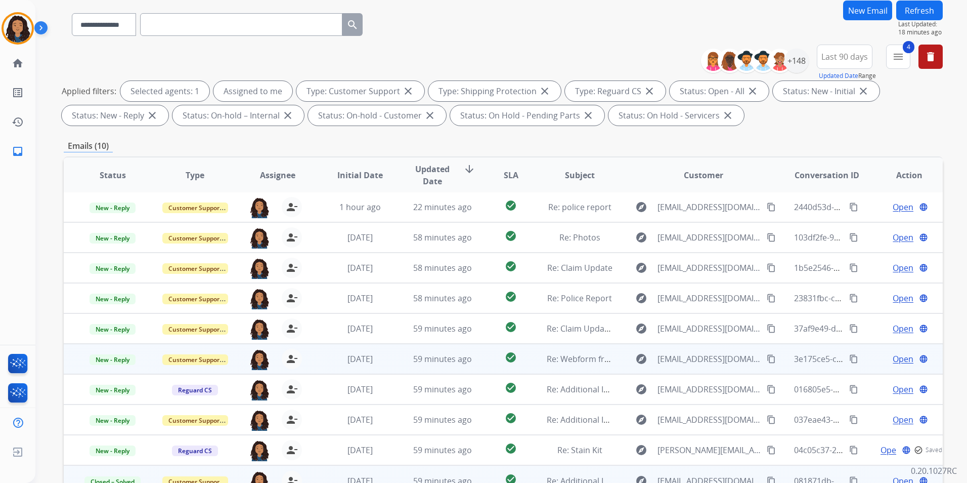
scroll to position [142, 0]
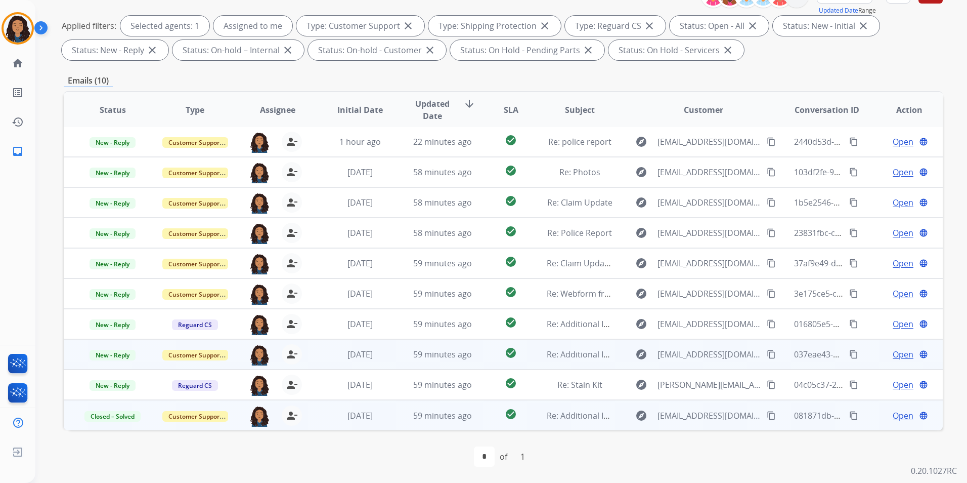
click at [893, 350] on span "Open" at bounding box center [903, 354] width 21 height 12
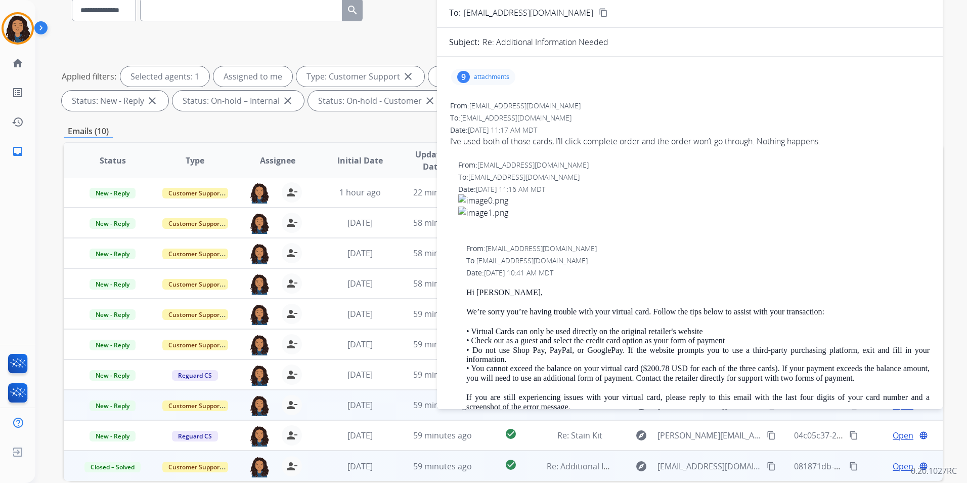
scroll to position [0, 0]
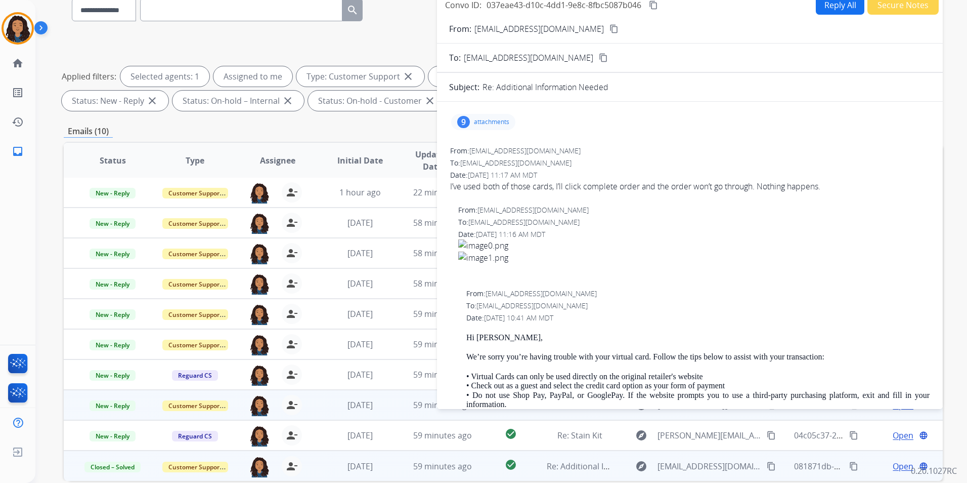
click at [496, 120] on p "attachments" at bounding box center [491, 122] width 35 height 8
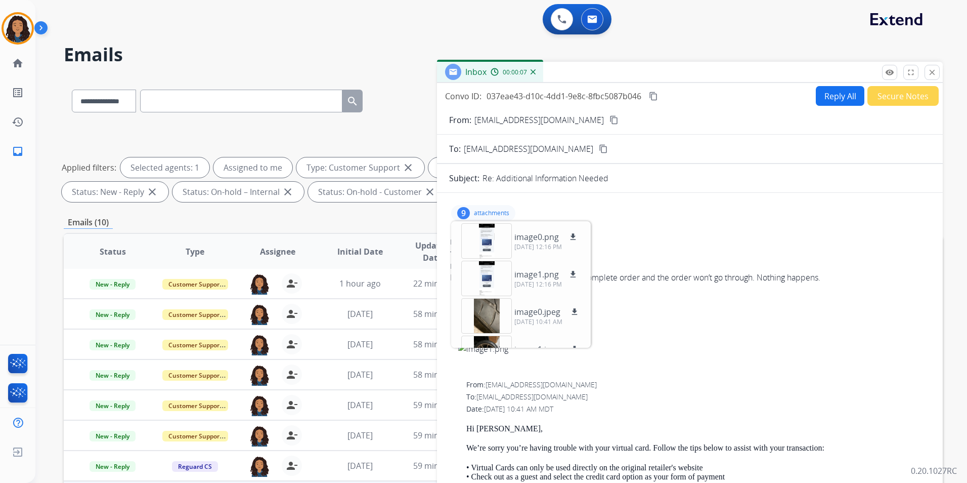
click at [935, 75] on mat-icon "close" at bounding box center [932, 72] width 9 height 9
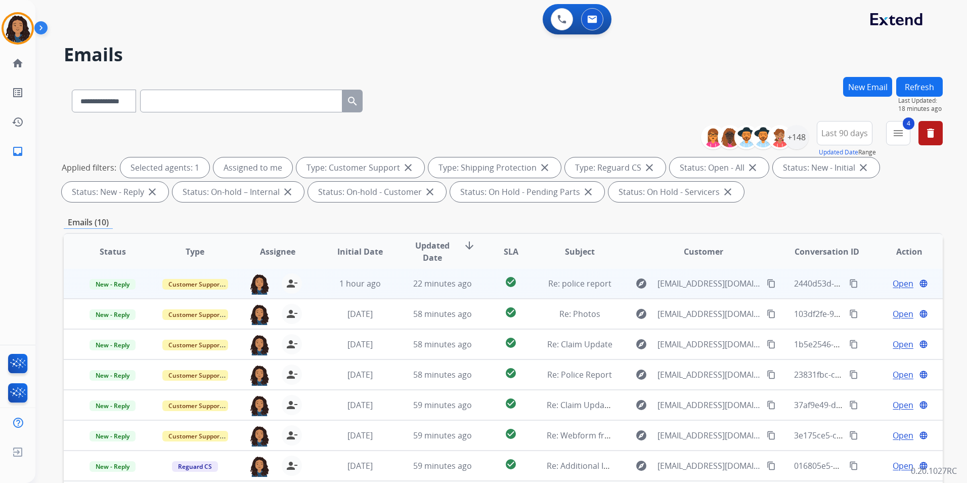
click at [893, 281] on span "Open" at bounding box center [903, 283] width 21 height 12
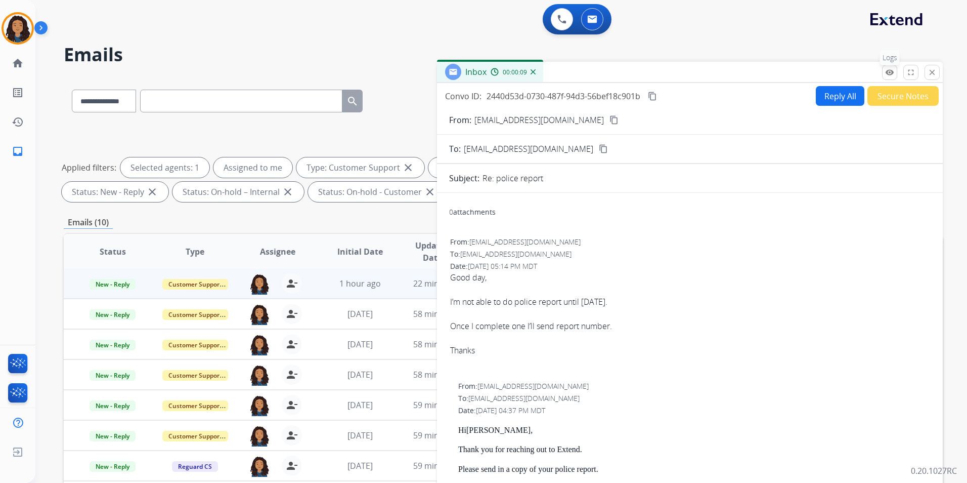
click at [892, 75] on mat-icon "remove_red_eye" at bounding box center [889, 72] width 9 height 9
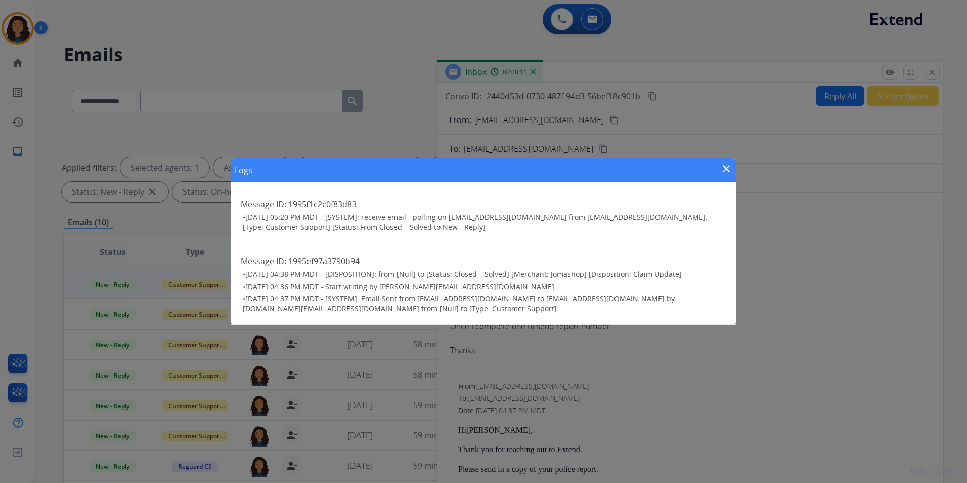
click at [725, 167] on mat-icon "close" at bounding box center [726, 168] width 12 height 12
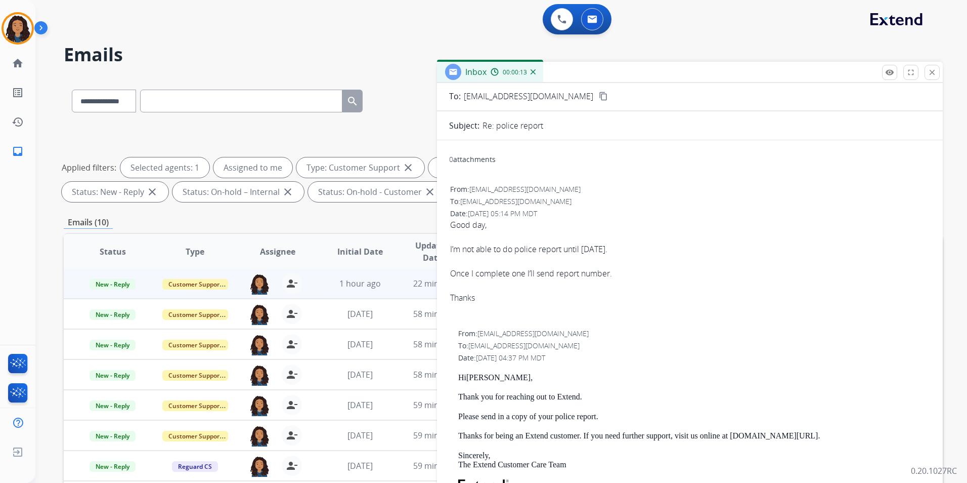
scroll to position [101, 0]
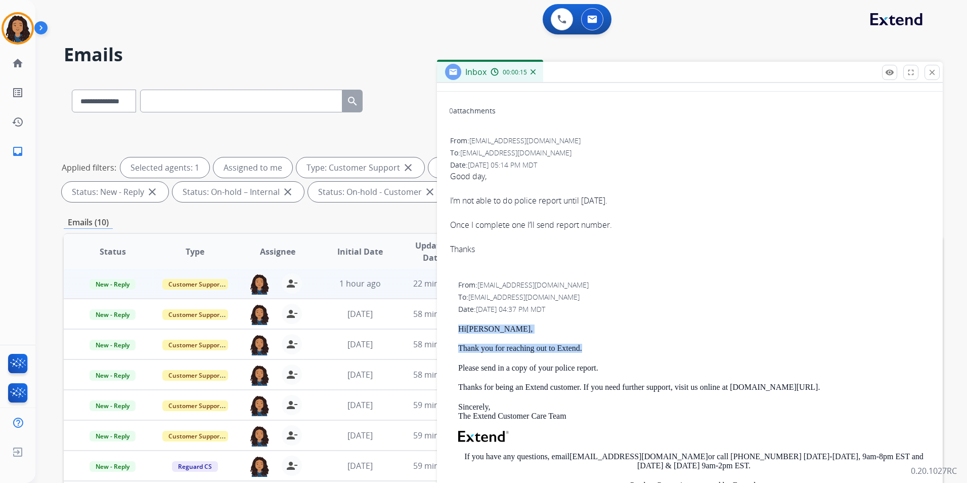
drag, startPoint x: 459, startPoint y: 323, endPoint x: 607, endPoint y: 341, distance: 149.4
click at [607, 341] on div "From: [EMAIL_ADDRESS][DOMAIN_NAME] To: [EMAIL_ADDRESS][DOMAIN_NAME] Date: [DATE…" at bounding box center [690, 430] width 482 height 302
drag, startPoint x: 607, startPoint y: 341, endPoint x: 550, endPoint y: 344, distance: 57.2
copy div "Hi [PERSON_NAME] , Thank you for reaching out to Extend."
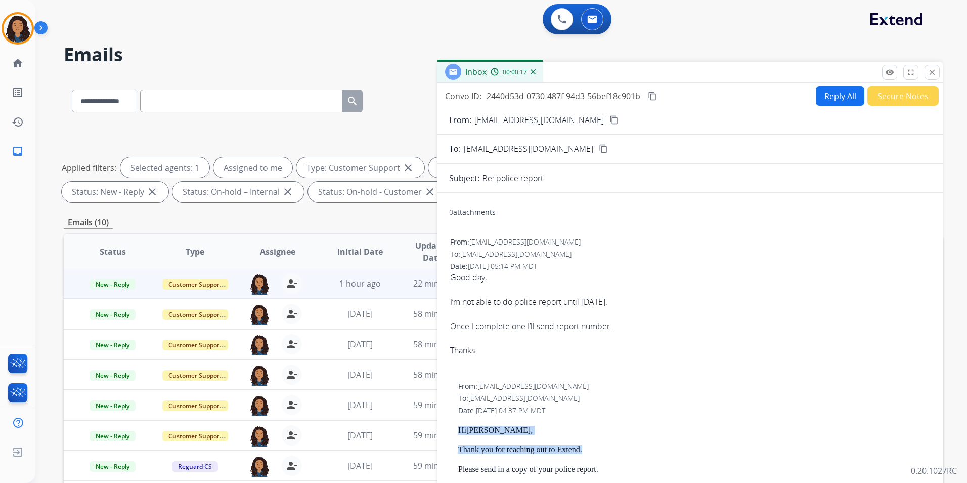
click at [822, 99] on button "Reply All" at bounding box center [840, 96] width 49 height 20
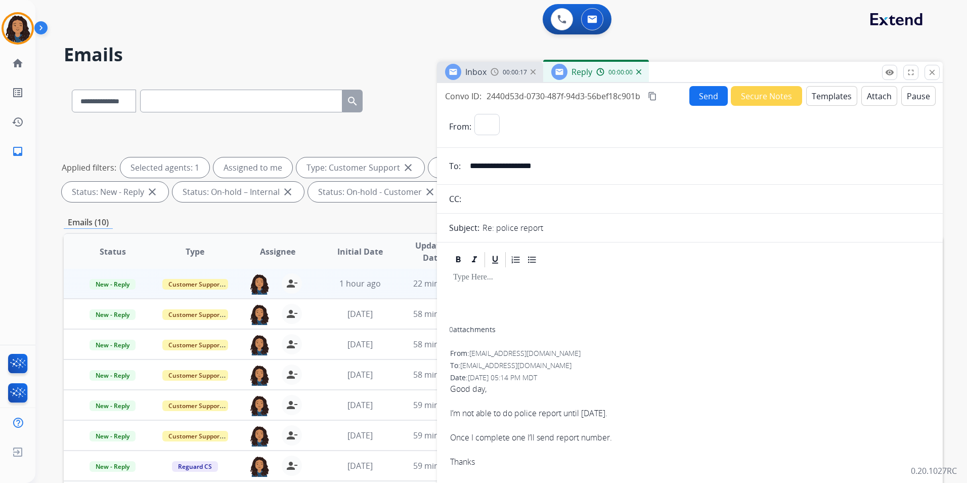
select select "**********"
click at [832, 97] on button "Templates" at bounding box center [831, 96] width 51 height 20
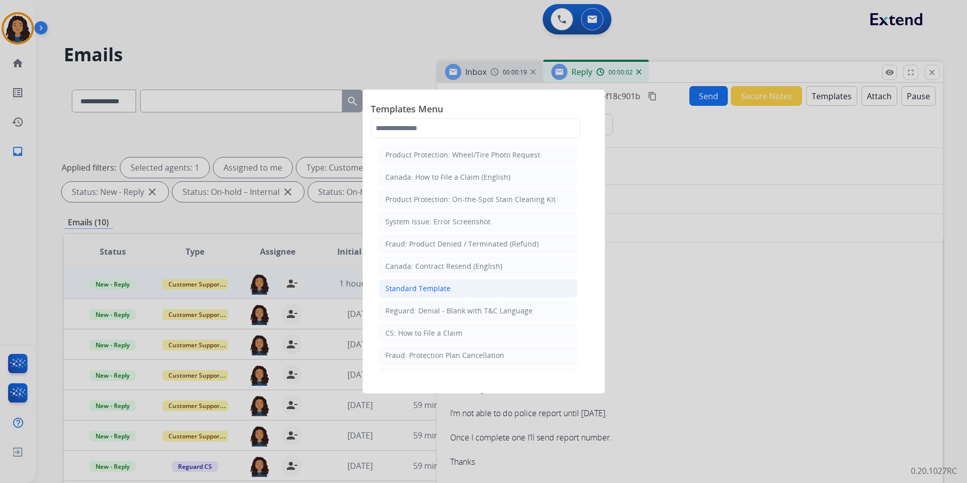
click at [454, 287] on li "Standard Template" at bounding box center [478, 288] width 199 height 19
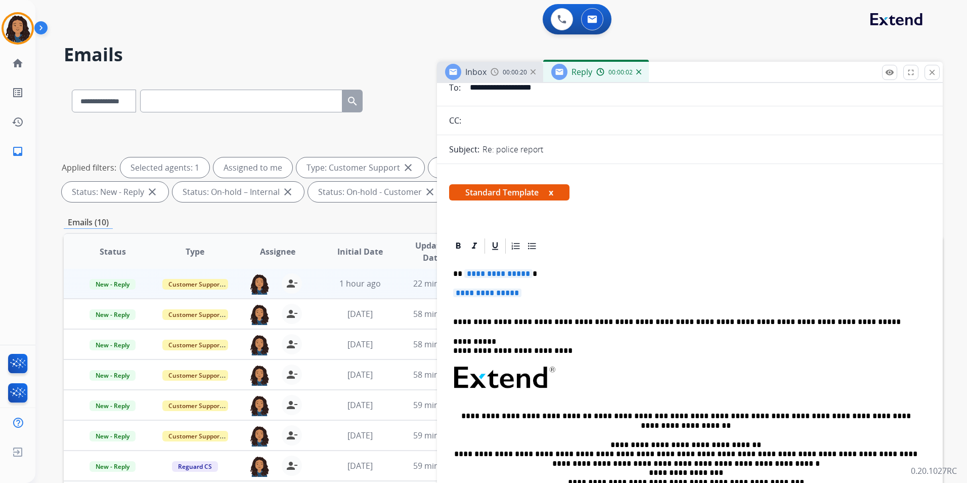
scroll to position [152, 0]
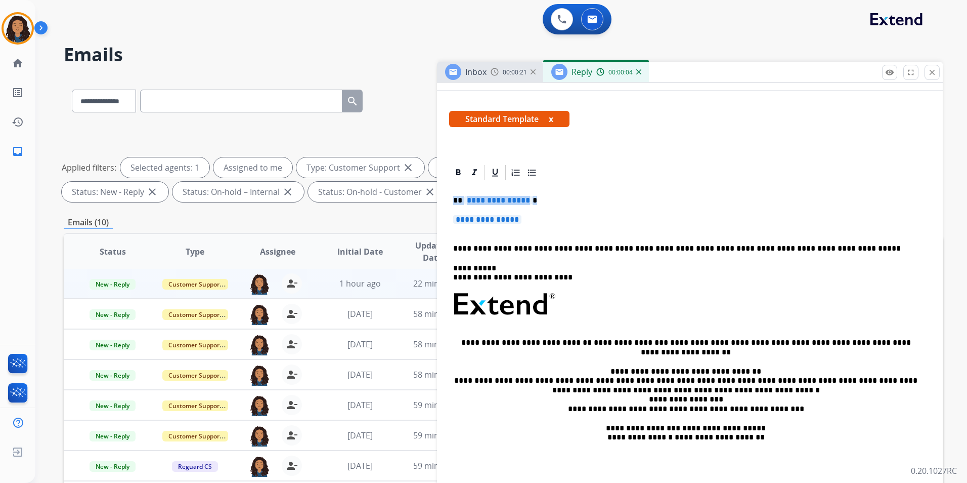
drag, startPoint x: 452, startPoint y: 196, endPoint x: 542, endPoint y: 223, distance: 94.1
click at [542, 223] on div "**********" at bounding box center [690, 334] width 482 height 305
paste div
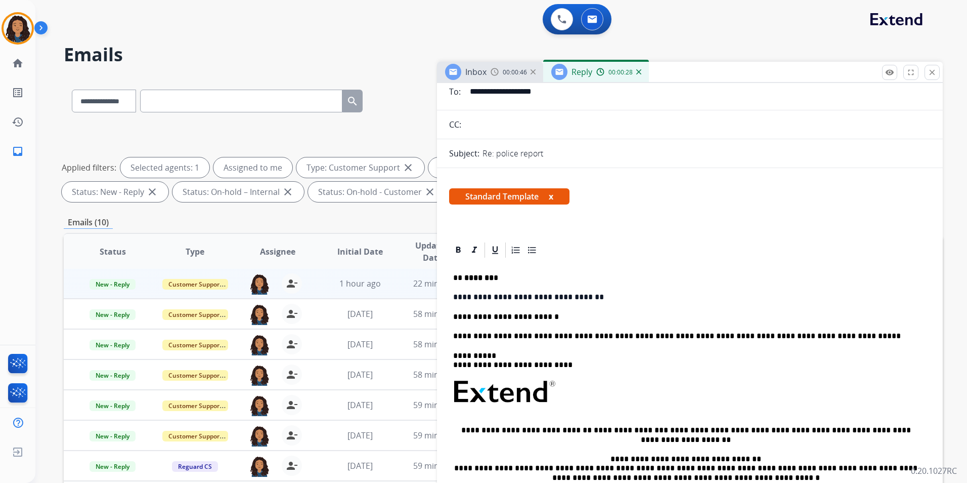
scroll to position [0, 0]
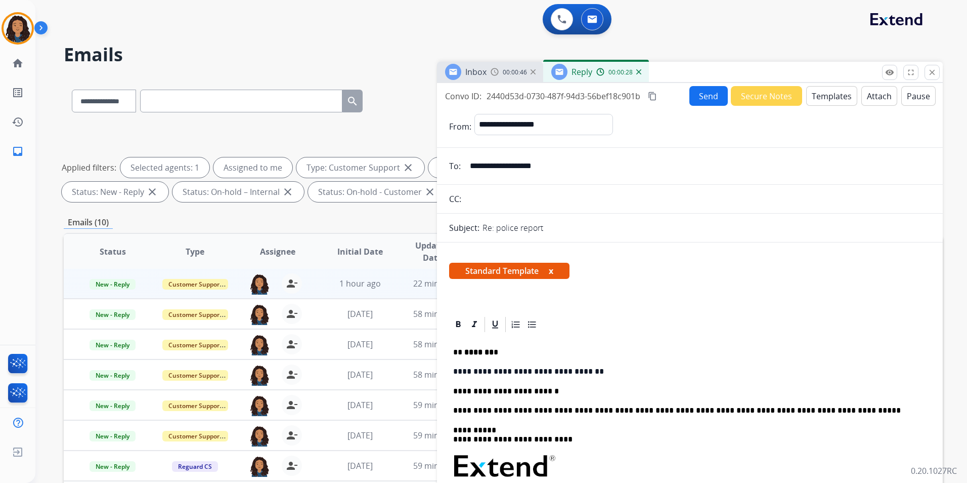
click at [696, 105] on button "Send" at bounding box center [708, 96] width 38 height 20
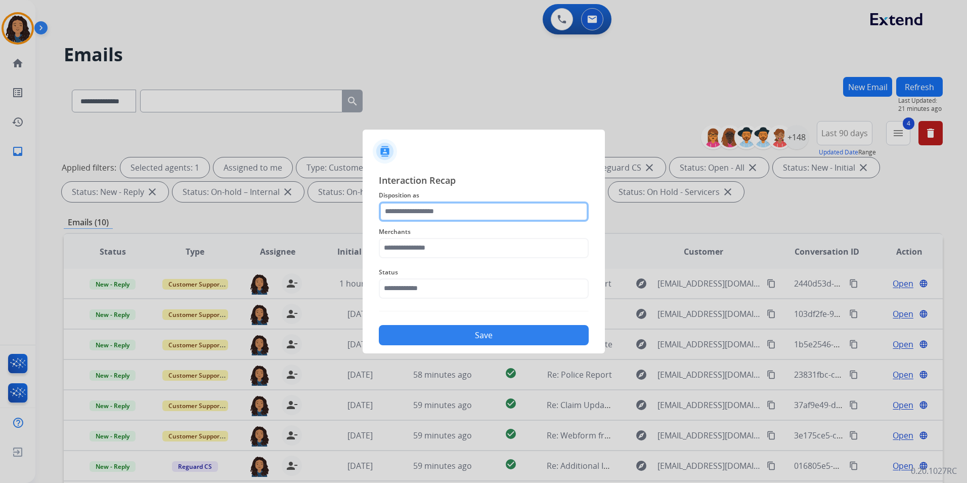
click at [457, 209] on input "text" at bounding box center [484, 211] width 210 height 20
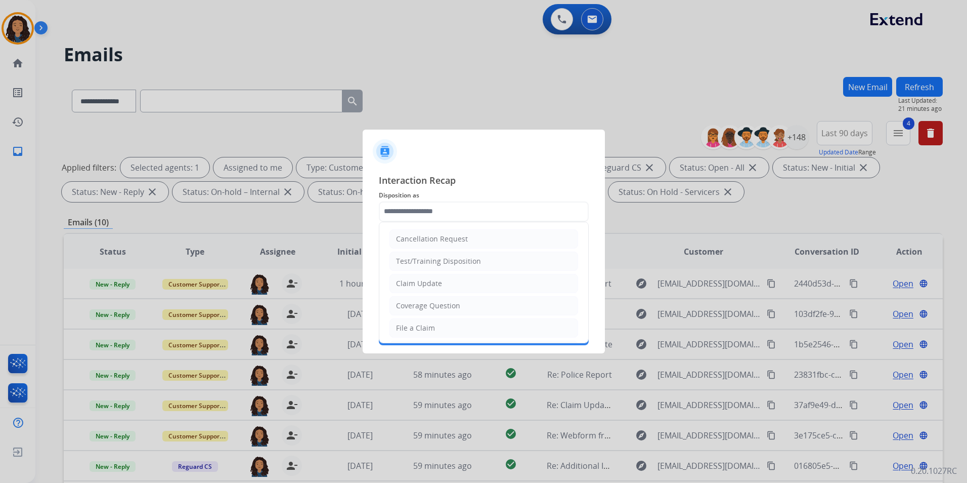
click at [493, 280] on li "Claim Update" at bounding box center [483, 283] width 189 height 19
type input "**********"
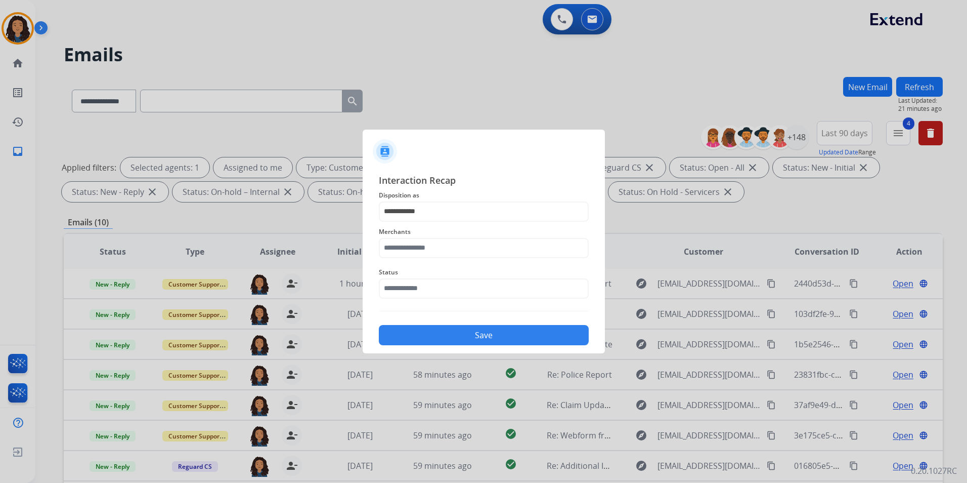
click at [445, 259] on div "Merchants" at bounding box center [484, 242] width 210 height 40
click at [453, 247] on input "text" at bounding box center [484, 248] width 210 height 20
click at [443, 305] on li "Ashley furniture" at bounding box center [486, 298] width 193 height 19
type input "**********"
click at [438, 296] on input "text" at bounding box center [484, 288] width 210 height 20
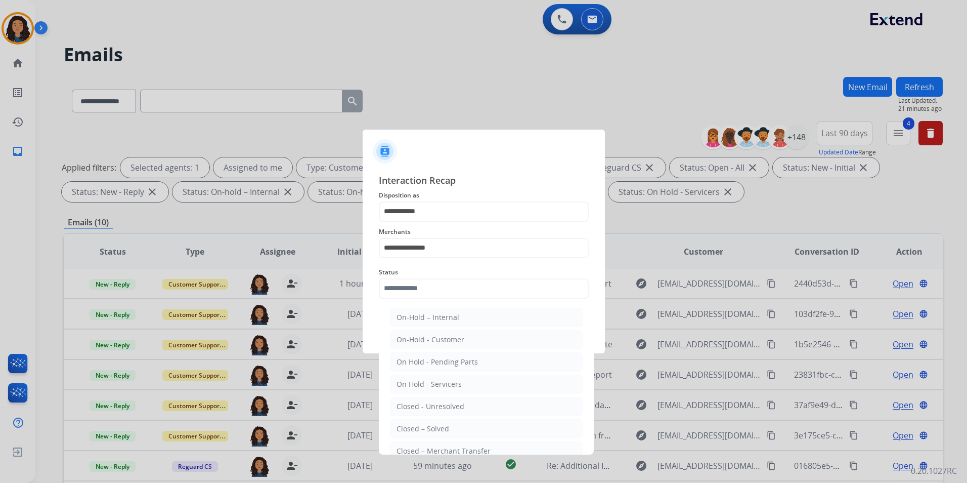
drag, startPoint x: 457, startPoint y: 432, endPoint x: 456, endPoint y: 408, distance: 24.3
click at [455, 428] on li "Closed – Solved" at bounding box center [486, 428] width 193 height 19
type input "**********"
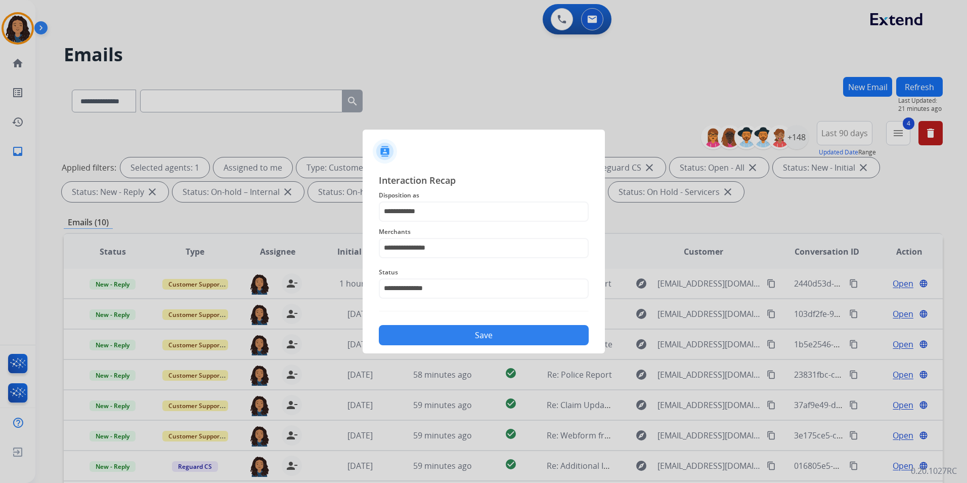
click at [480, 327] on button "Save" at bounding box center [484, 335] width 210 height 20
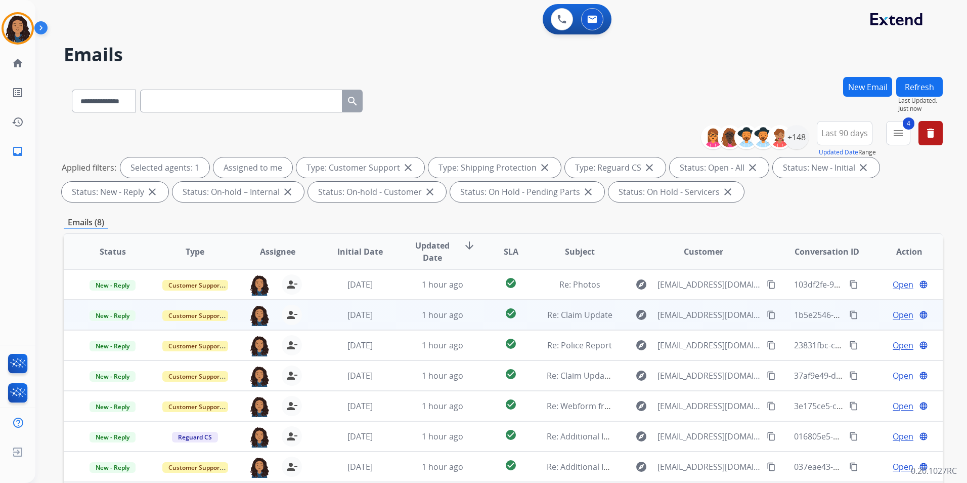
click at [893, 314] on span "Open" at bounding box center [903, 315] width 21 height 12
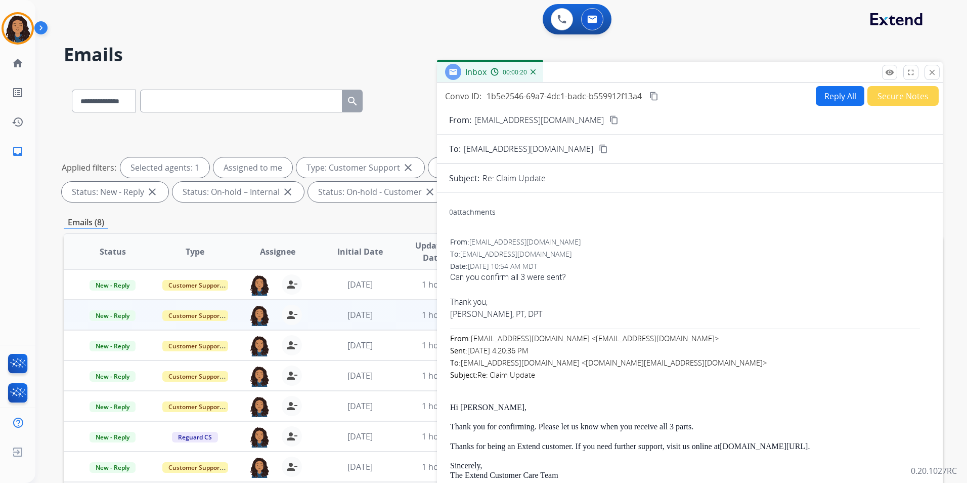
click at [609, 119] on mat-icon "content_copy" at bounding box center [613, 119] width 9 height 9
click at [608, 124] on button "content_copy" at bounding box center [614, 120] width 12 height 12
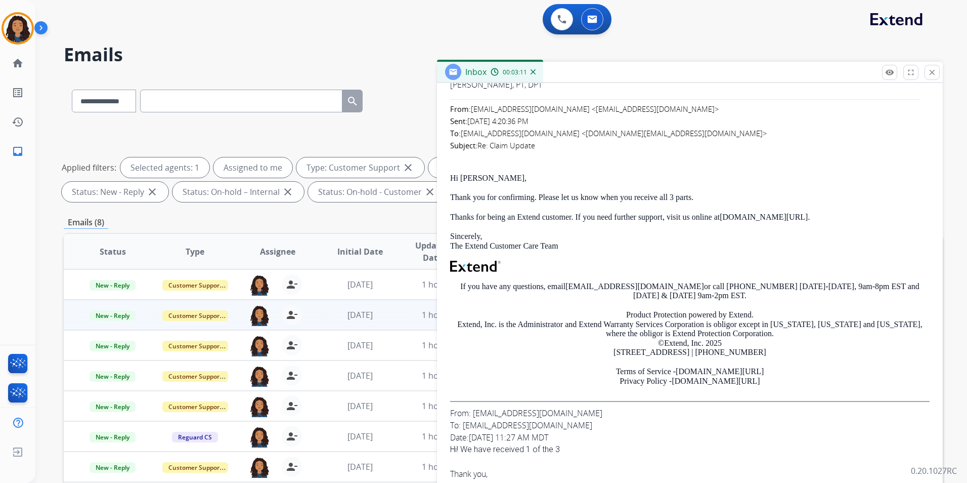
scroll to position [152, 0]
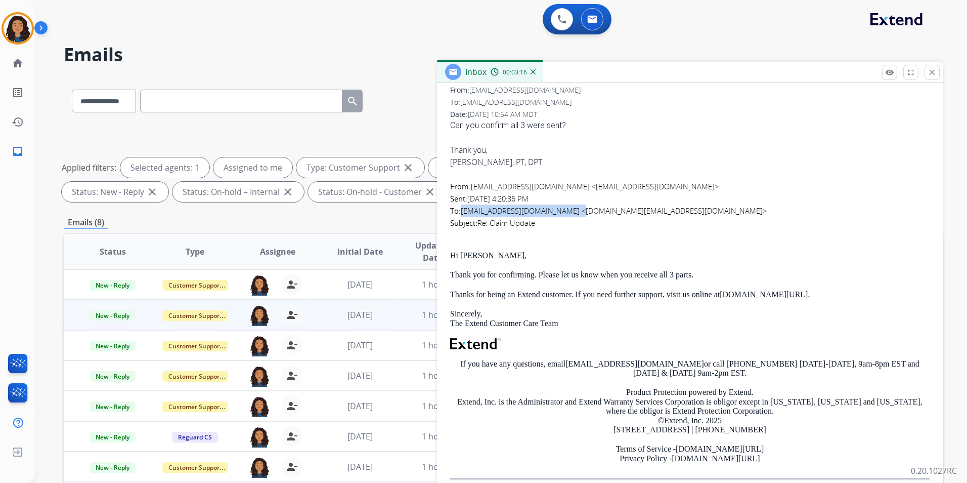
drag, startPoint x: 461, startPoint y: 210, endPoint x: 569, endPoint y: 212, distance: 108.3
click at [569, 212] on font "From: [EMAIL_ADDRESS][DOMAIN_NAME] <[EMAIL_ADDRESS][DOMAIN_NAME]> Sent: [DATE] …" at bounding box center [608, 204] width 317 height 47
copy font "[EMAIL_ADDRESS][DOMAIN_NAME]"
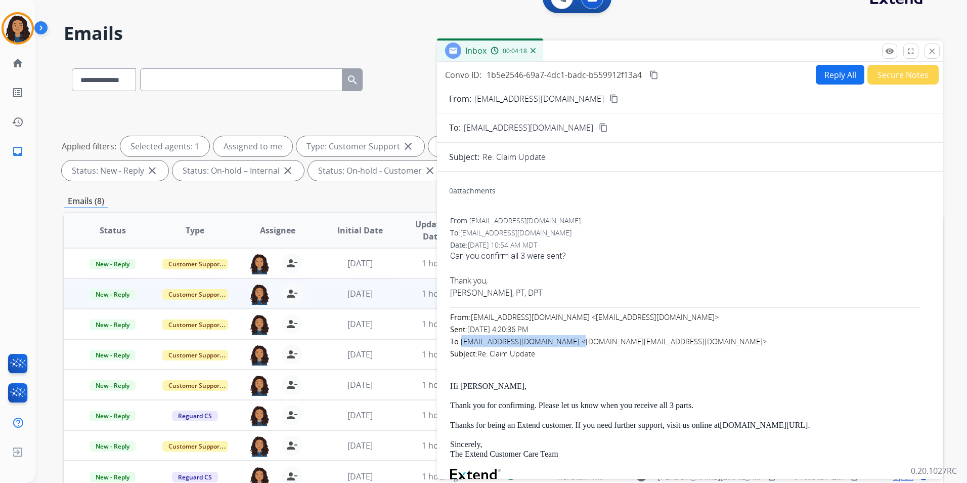
scroll to position [0, 0]
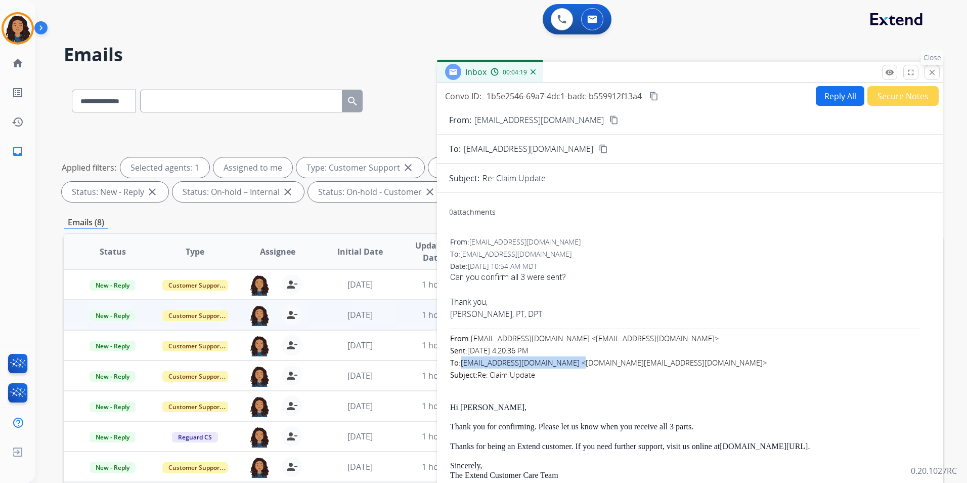
click at [927, 65] on button "close Close" at bounding box center [932, 72] width 15 height 15
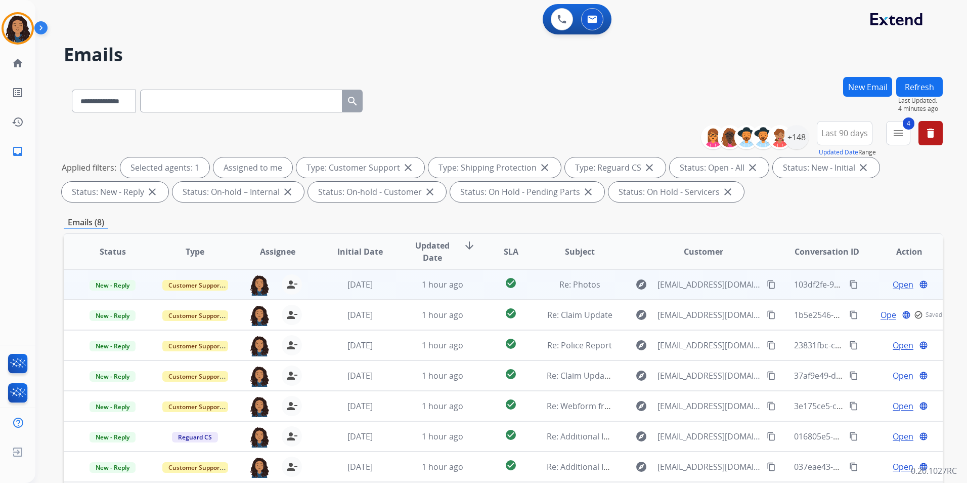
click at [893, 279] on span "Open" at bounding box center [903, 284] width 21 height 12
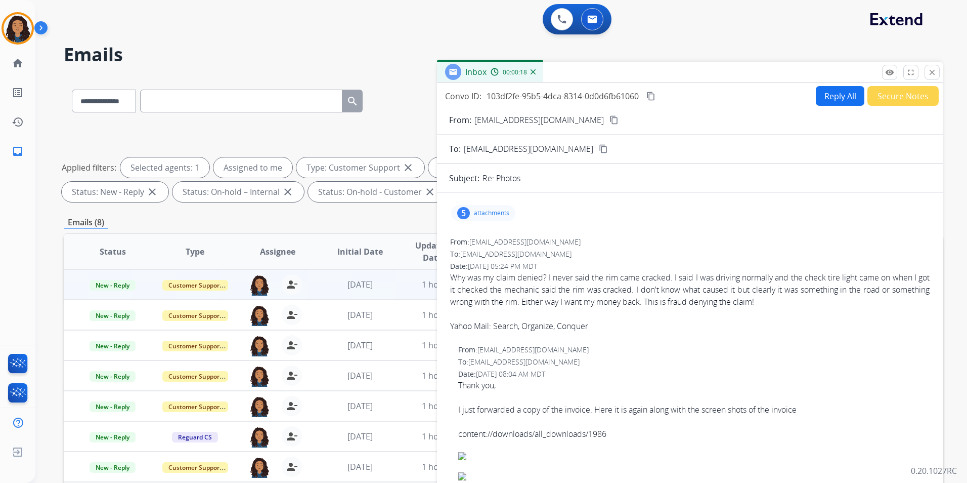
click at [609, 121] on mat-icon "content_copy" at bounding box center [613, 119] width 9 height 9
click at [120, 286] on span "New - Reply" at bounding box center [113, 285] width 46 height 11
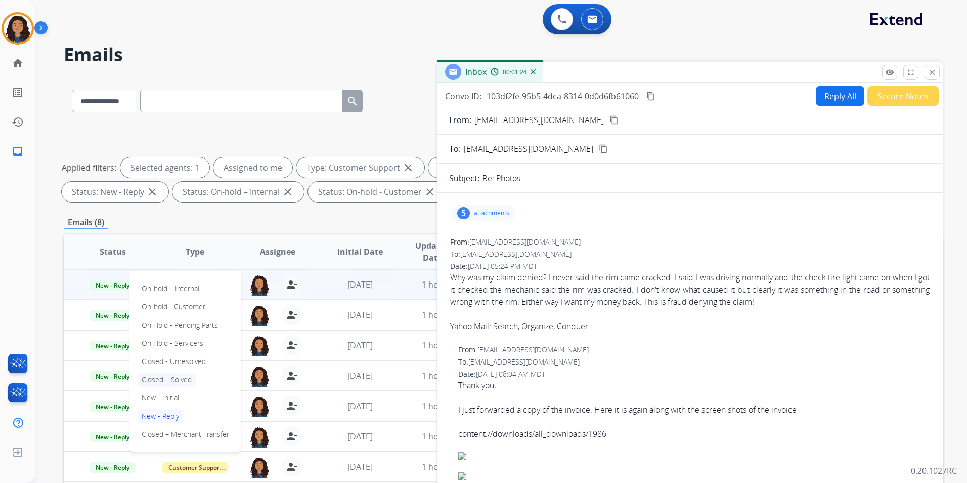
click at [181, 379] on p "Closed – Solved" at bounding box center [167, 379] width 58 height 14
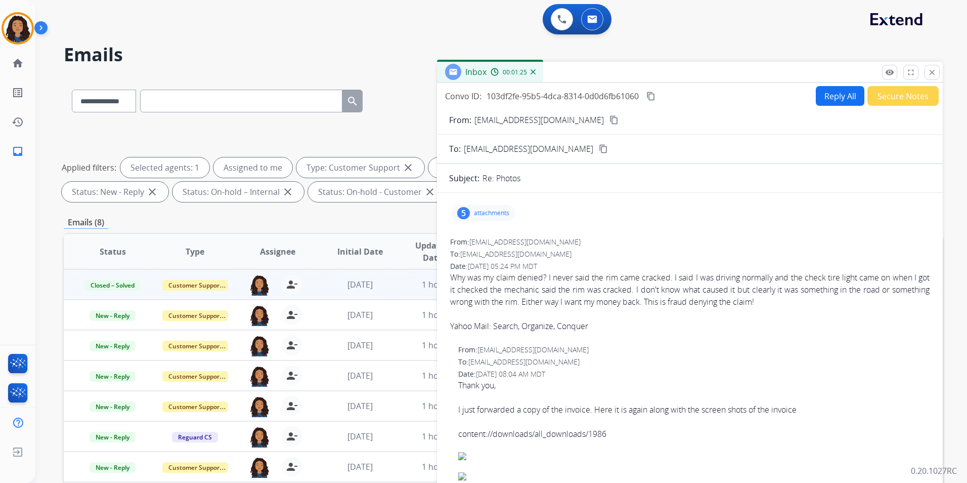
click at [896, 100] on button "Secure Notes" at bounding box center [902, 96] width 71 height 20
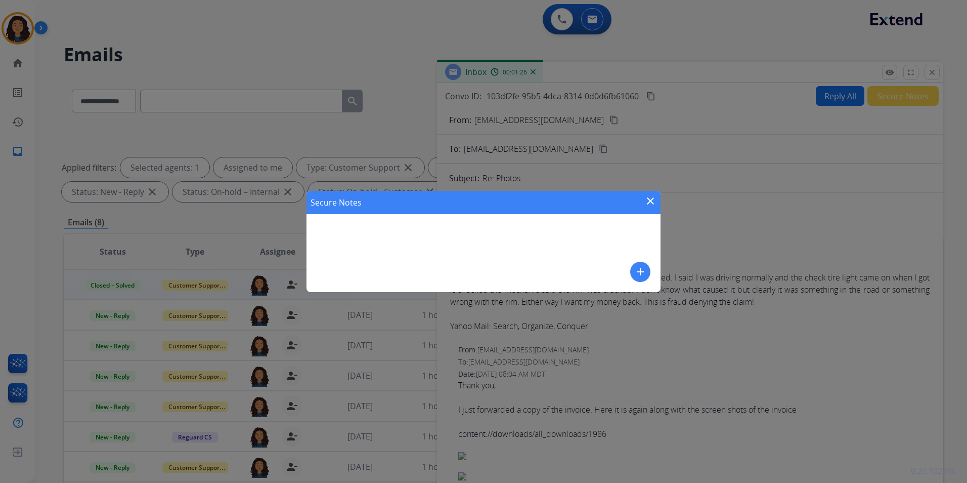
click at [629, 272] on div "Secure Notes close add" at bounding box center [484, 241] width 354 height 101
click at [635, 270] on mat-icon "add" at bounding box center [640, 272] width 12 height 12
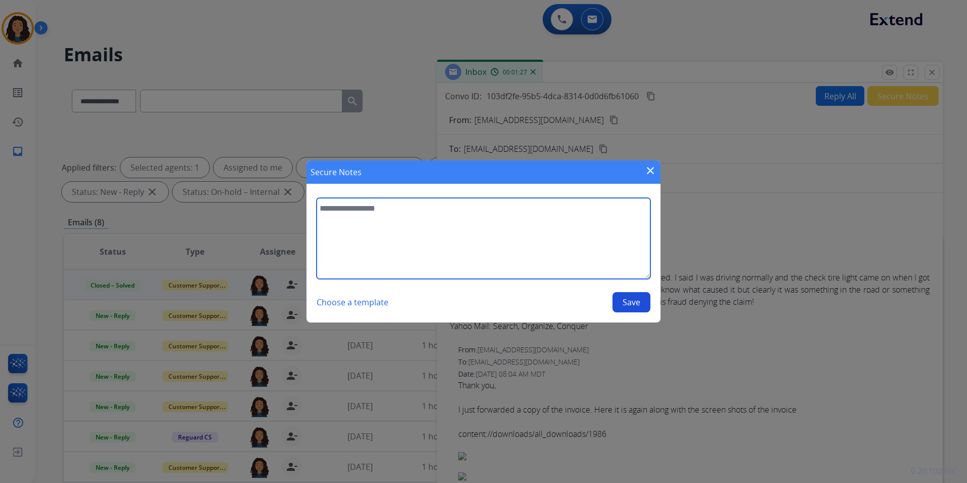
click at [557, 246] on textarea at bounding box center [484, 238] width 334 height 81
type textarea "**********"
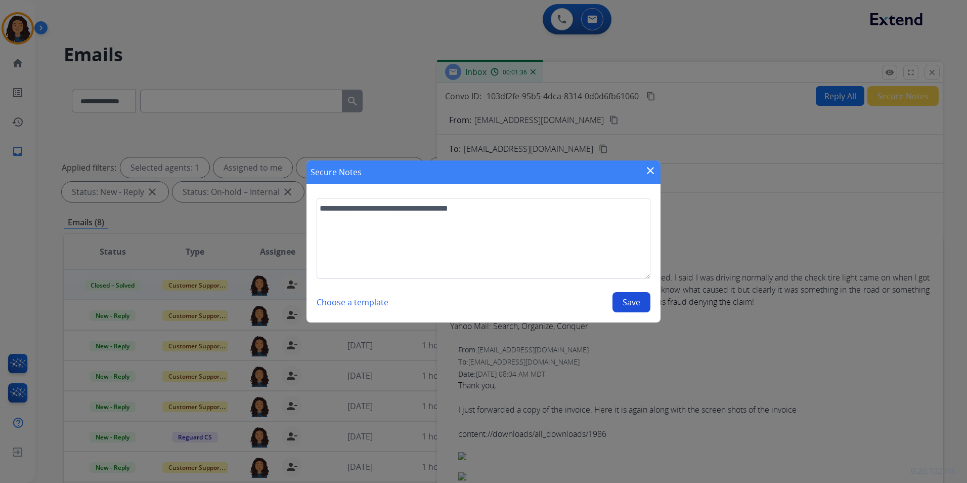
click at [617, 296] on button "Save" at bounding box center [632, 302] width 38 height 20
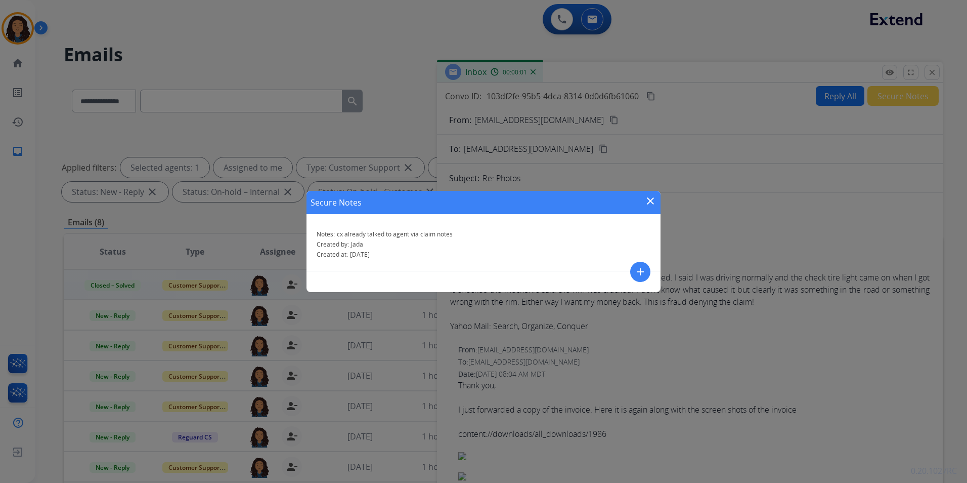
click at [930, 70] on div "Secure Notes close Notes: cx already talked to agent via claim notes Created by…" at bounding box center [483, 241] width 967 height 483
click at [930, 70] on mat-icon "close" at bounding box center [932, 72] width 9 height 9
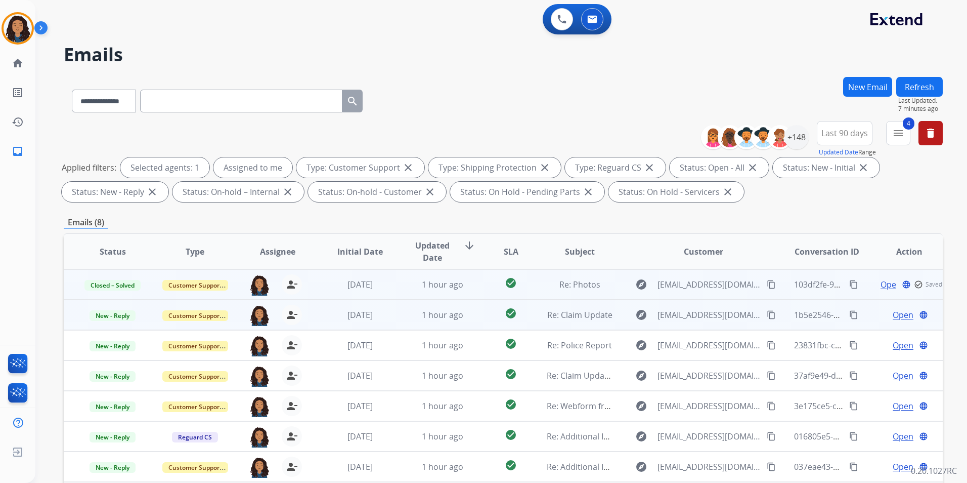
click at [897, 316] on span "Open" at bounding box center [903, 315] width 21 height 12
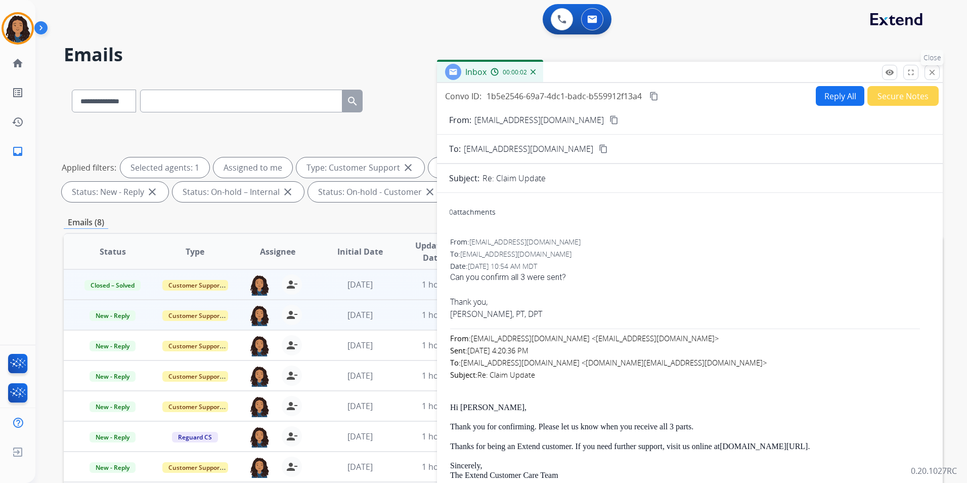
click at [933, 74] on mat-icon "close" at bounding box center [932, 72] width 9 height 9
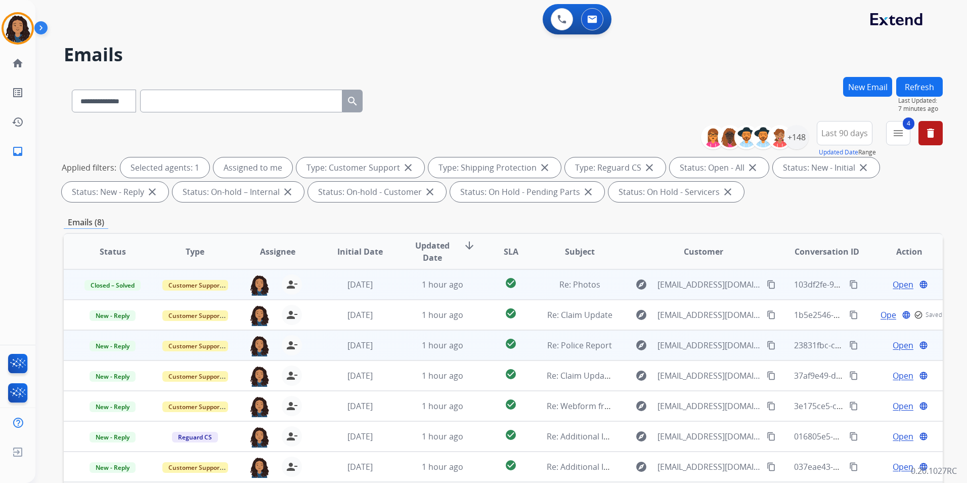
scroll to position [51, 0]
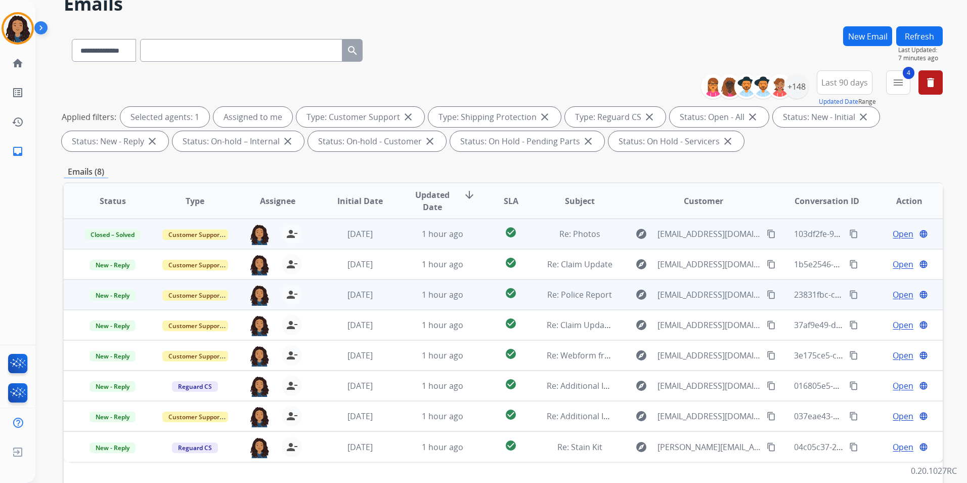
click at [896, 293] on span "Open" at bounding box center [903, 294] width 21 height 12
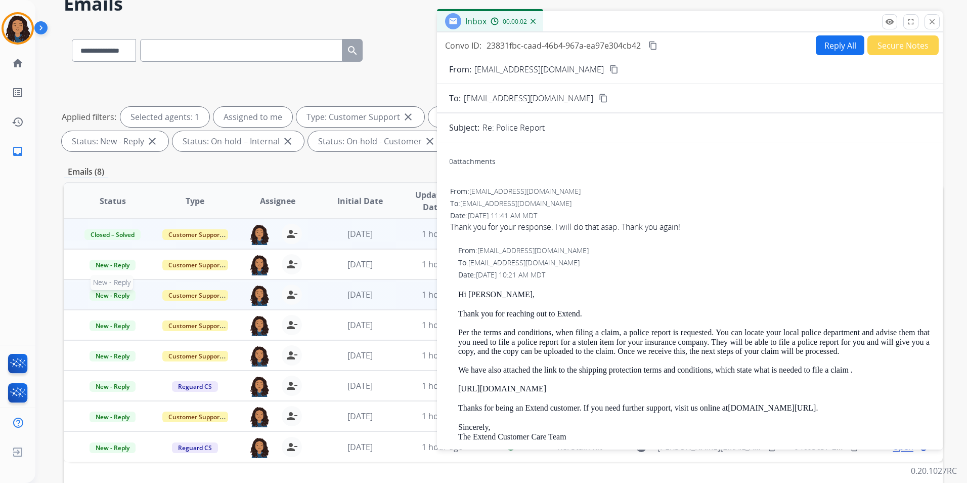
click at [119, 290] on span "New - Reply" at bounding box center [113, 295] width 46 height 11
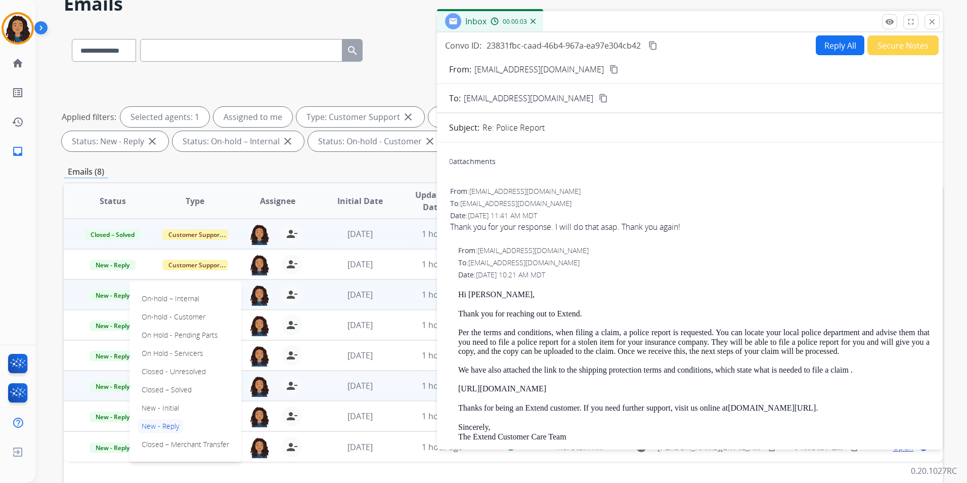
drag, startPoint x: 177, startPoint y: 388, endPoint x: 181, endPoint y: 384, distance: 5.8
click at [177, 387] on p "Closed – Solved" at bounding box center [167, 389] width 58 height 14
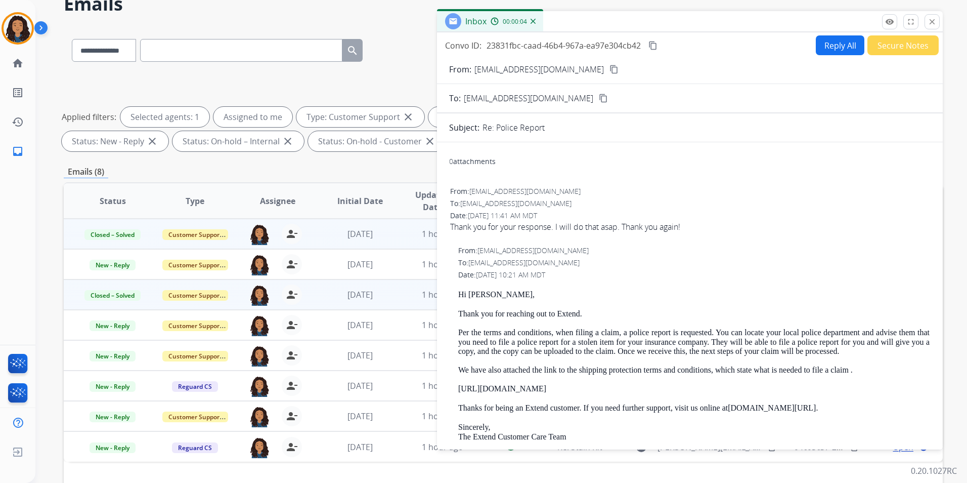
click at [892, 52] on button "Secure Notes" at bounding box center [902, 45] width 71 height 20
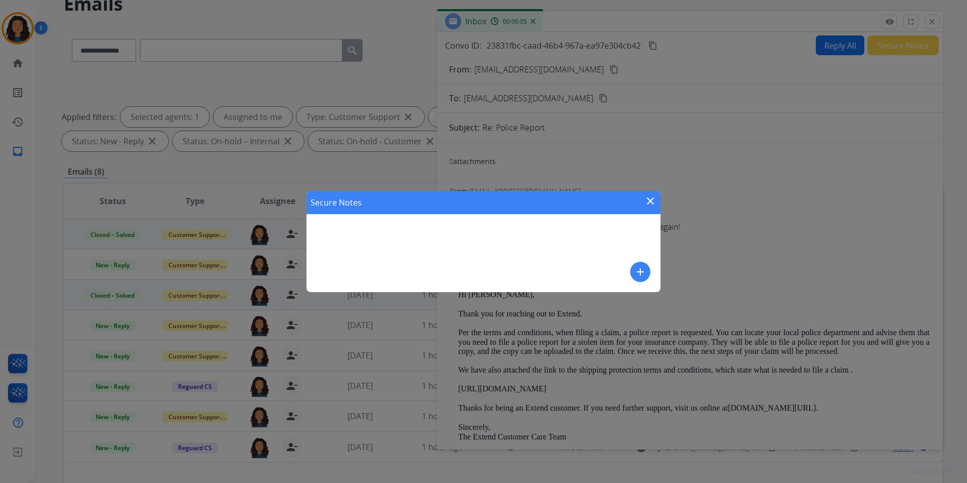
click at [635, 277] on mat-icon "add" at bounding box center [640, 272] width 12 height 12
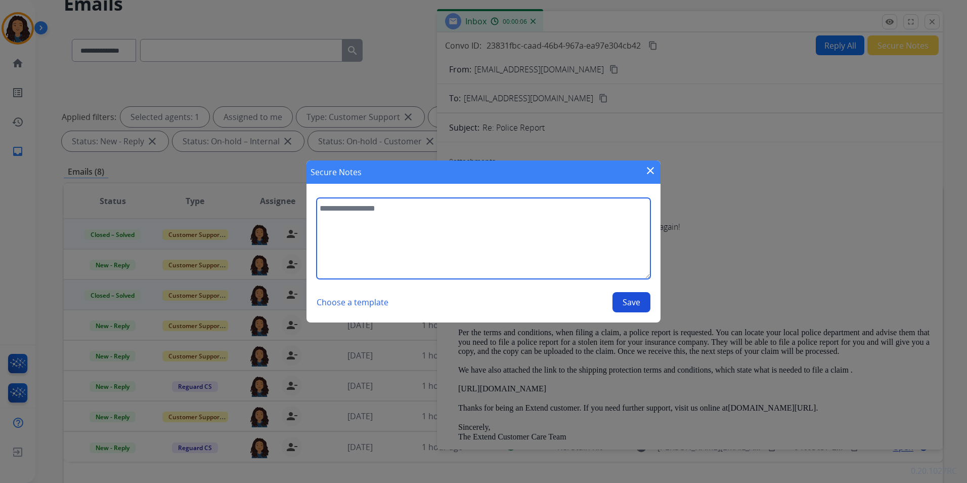
click at [620, 252] on textarea at bounding box center [484, 238] width 334 height 81
type textarea "**********"
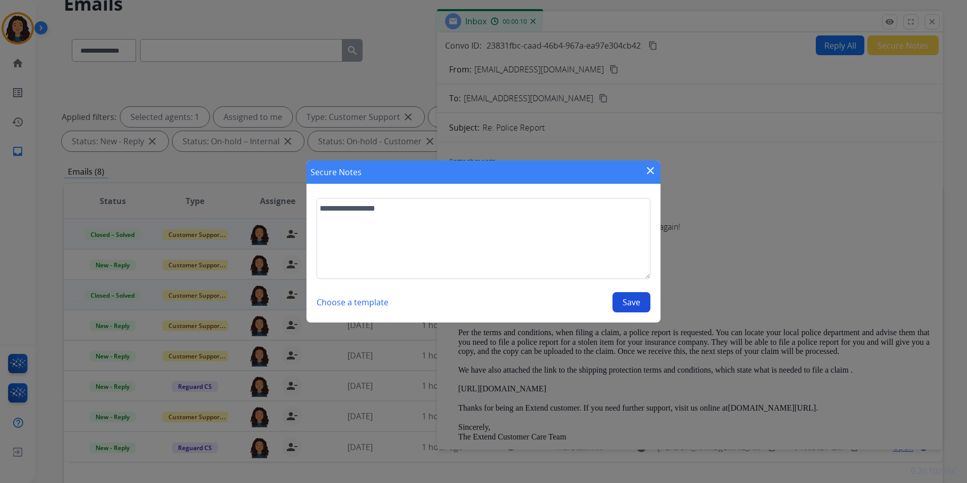
click at [622, 302] on button "Save" at bounding box center [632, 302] width 38 height 20
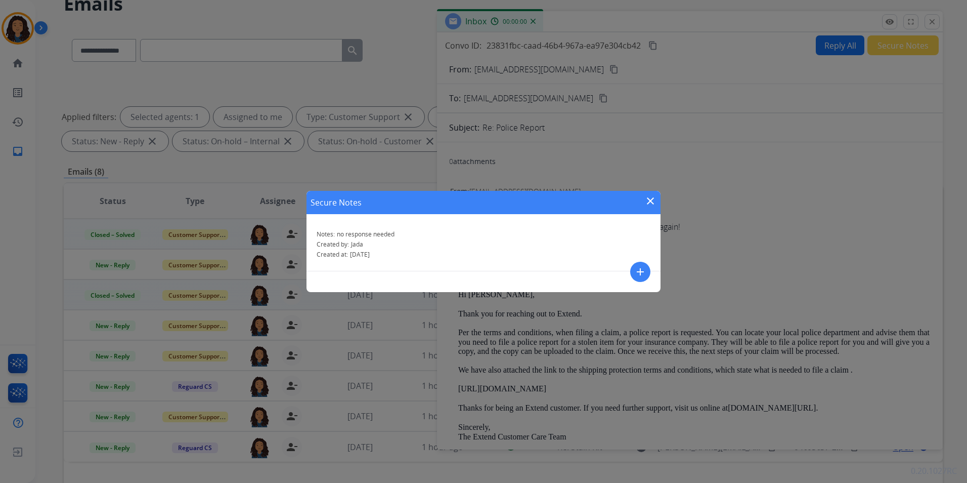
click at [657, 197] on div "Secure Notes close" at bounding box center [484, 202] width 354 height 23
drag, startPoint x: 648, startPoint y: 200, endPoint x: 657, endPoint y: 192, distance: 12.2
click at [647, 200] on mat-icon "close" at bounding box center [650, 201] width 12 height 12
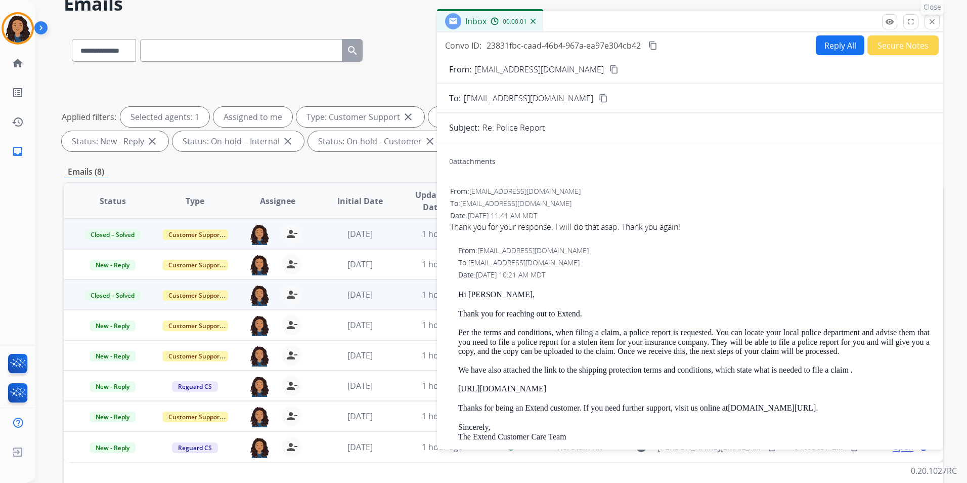
click at [934, 23] on mat-icon "close" at bounding box center [932, 21] width 9 height 9
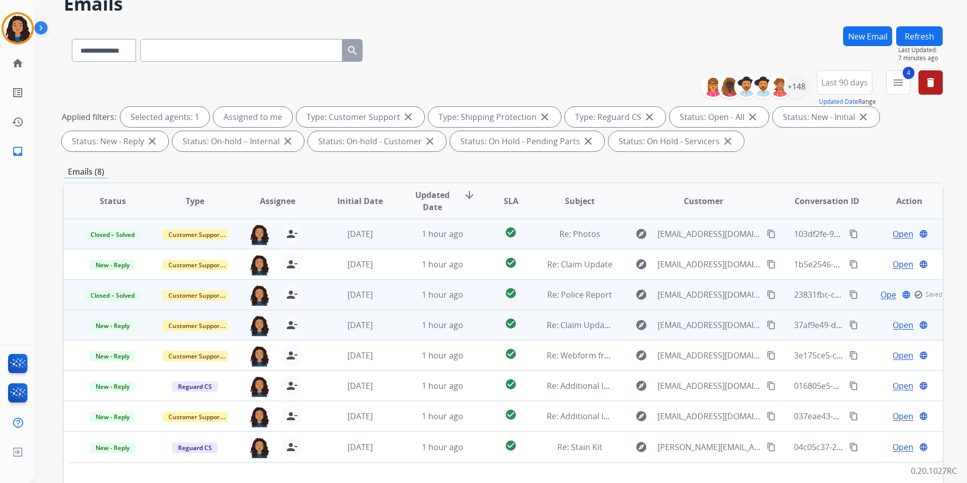
click at [896, 323] on span "Open" at bounding box center [903, 325] width 21 height 12
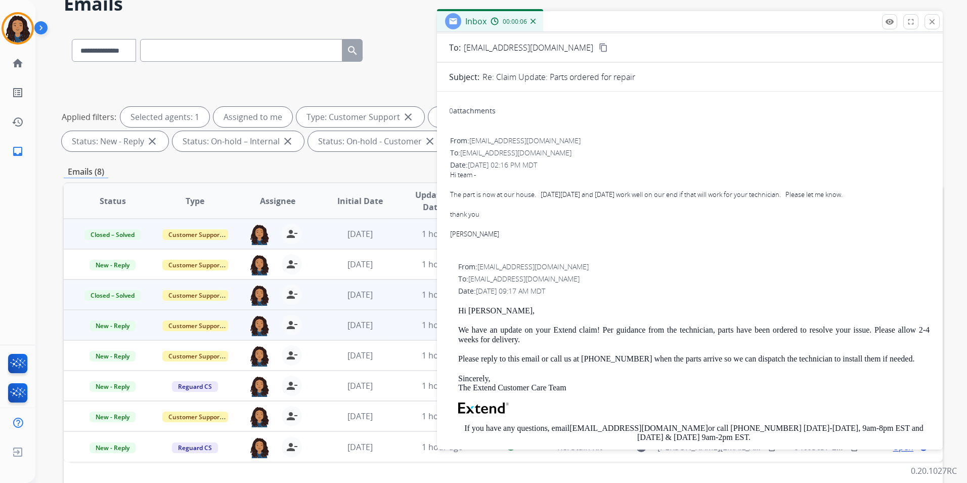
click at [750, 231] on div "[PERSON_NAME]" at bounding box center [690, 234] width 480 height 10
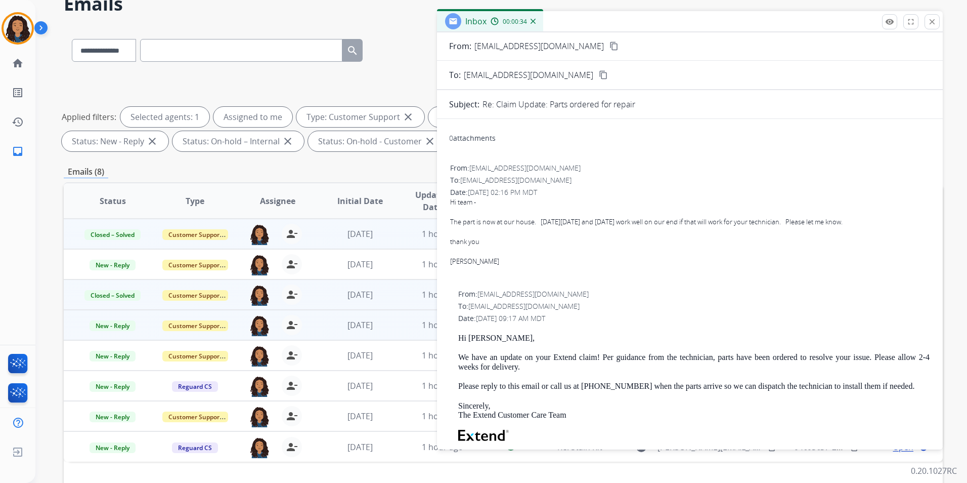
scroll to position [0, 0]
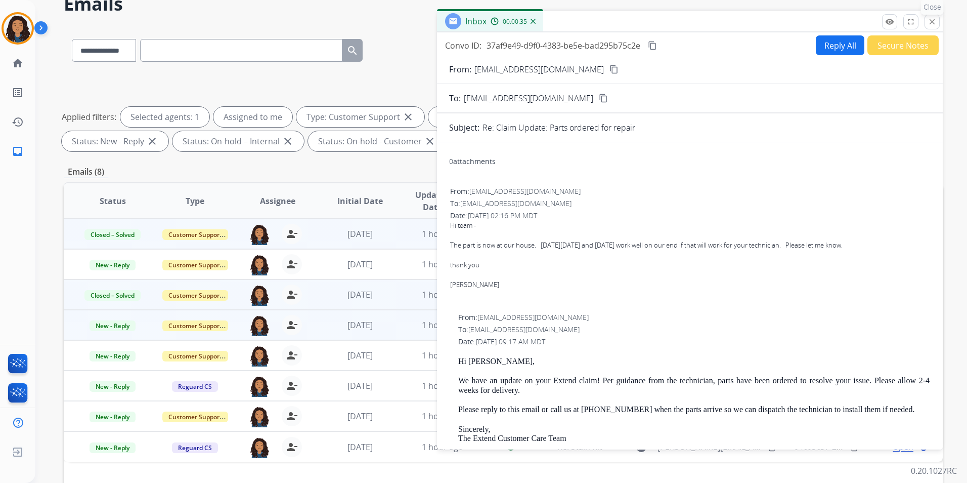
click at [930, 25] on mat-icon "close" at bounding box center [932, 21] width 9 height 9
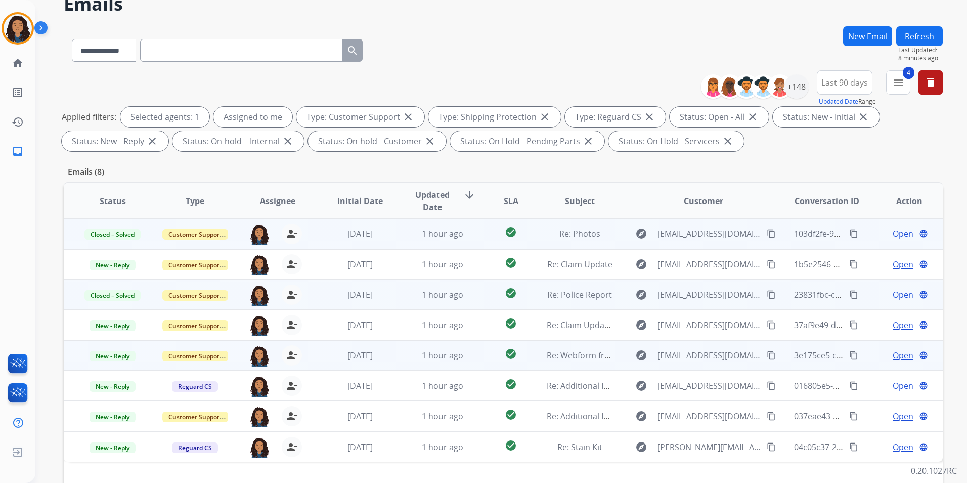
click at [902, 356] on span "Open" at bounding box center [903, 355] width 21 height 12
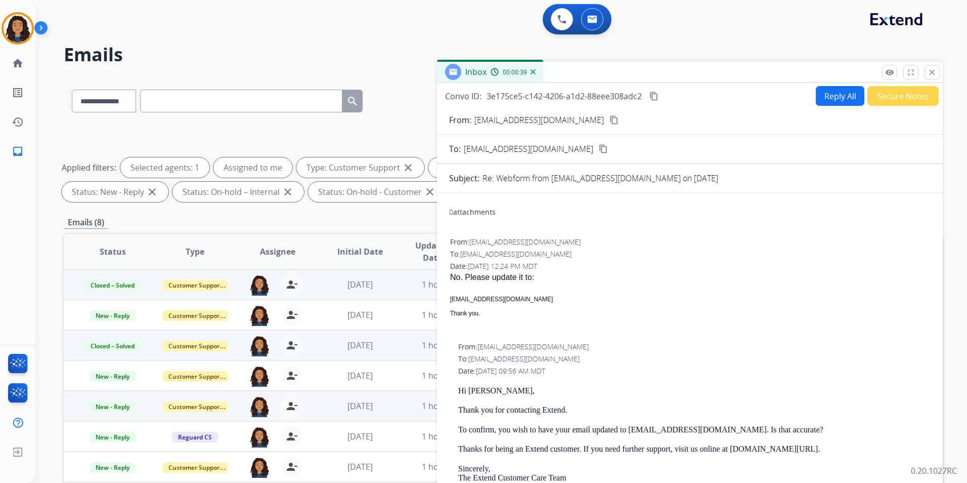
click at [840, 93] on button "Reply All" at bounding box center [840, 96] width 49 height 20
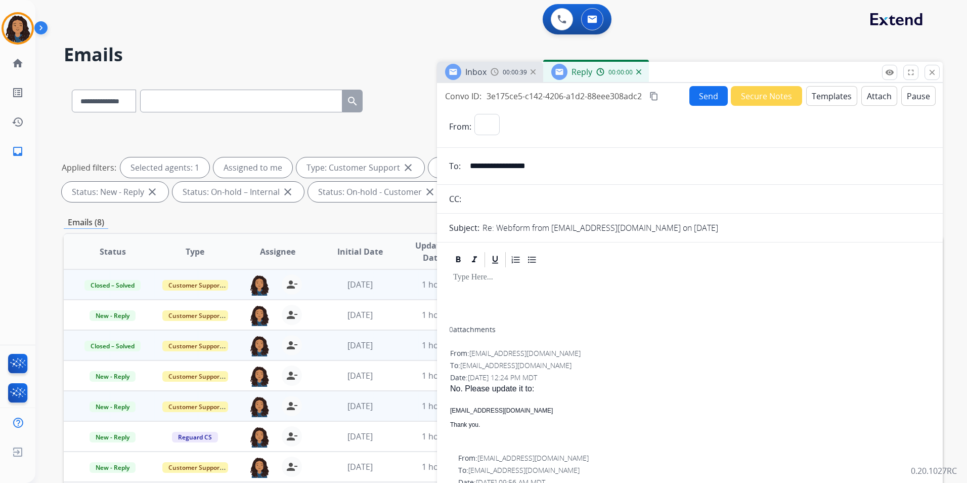
click at [837, 94] on button "Templates" at bounding box center [831, 96] width 51 height 20
select select "**********"
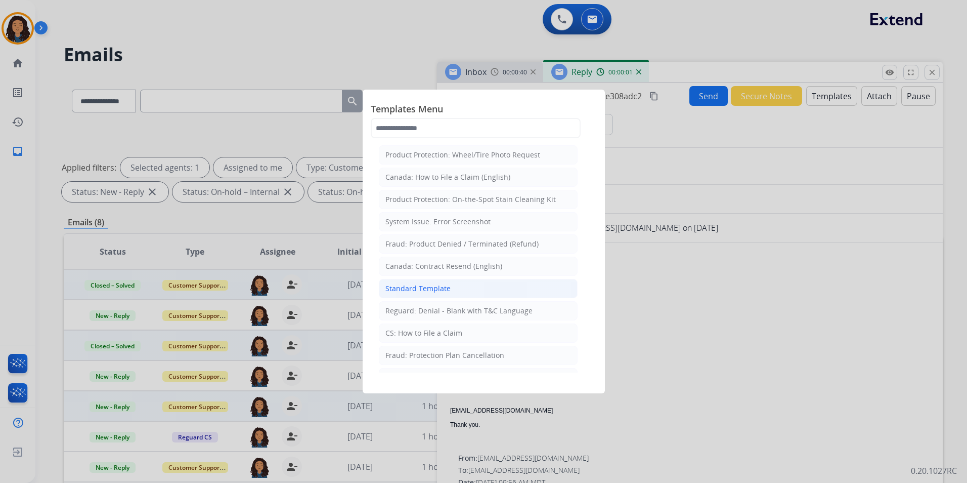
click at [444, 287] on div "Standard Template" at bounding box center [417, 288] width 65 height 10
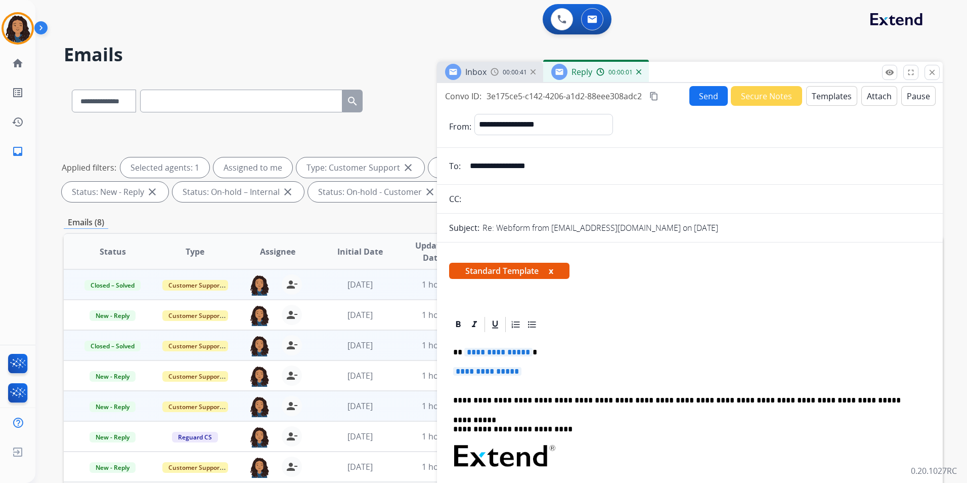
click at [494, 79] on div "Inbox 00:00:41" at bounding box center [490, 72] width 106 height 20
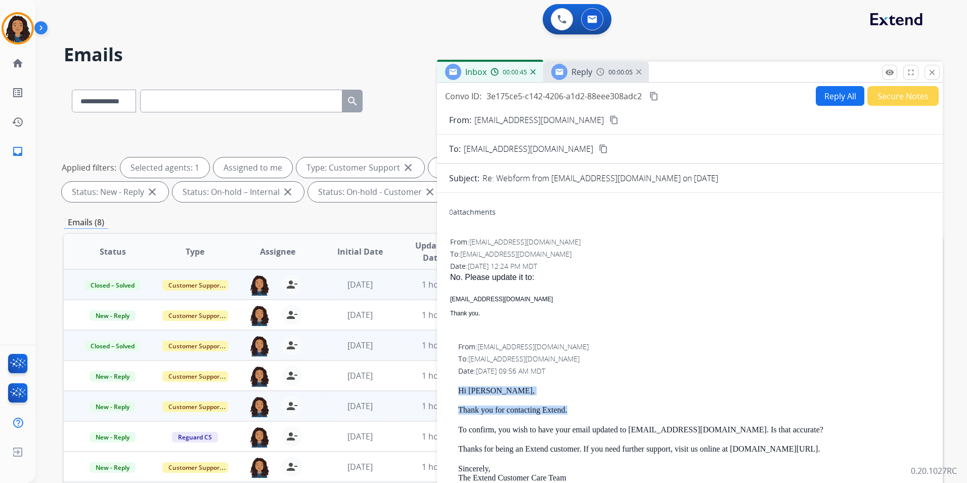
drag, startPoint x: 454, startPoint y: 386, endPoint x: 581, endPoint y: 407, distance: 129.2
click at [581, 407] on div "From: [EMAIL_ADDRESS][DOMAIN_NAME] To: [EMAIL_ADDRESS][DOMAIN_NAME] Date: [DATE…" at bounding box center [690, 491] width 482 height 302
drag, startPoint x: 581, startPoint y: 407, endPoint x: 534, endPoint y: 410, distance: 47.6
copy div "Hi [PERSON_NAME], Thank you for contacting Extend."
click at [594, 73] on div "Reply 00:00:07" at bounding box center [596, 72] width 106 height 20
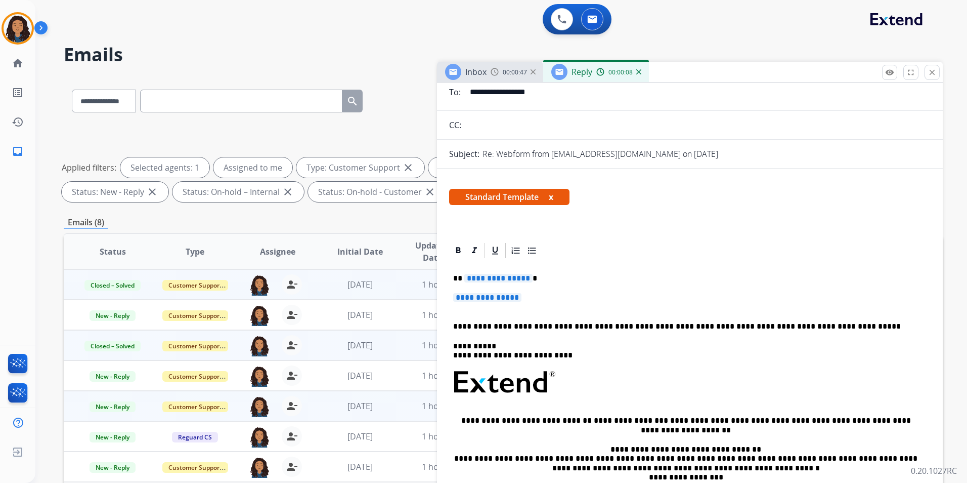
scroll to position [152, 0]
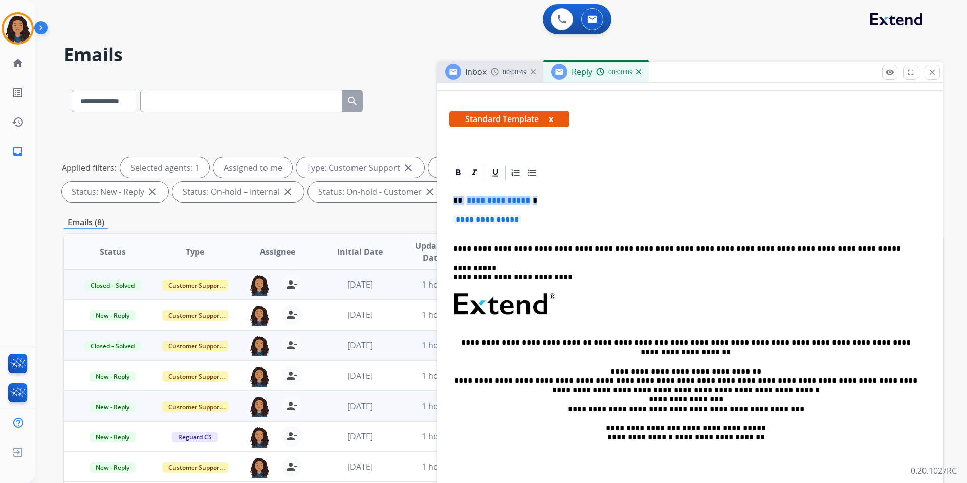
drag, startPoint x: 450, startPoint y: 196, endPoint x: 552, endPoint y: 219, distance: 105.3
click at [552, 219] on div "**********" at bounding box center [690, 334] width 482 height 305
paste div
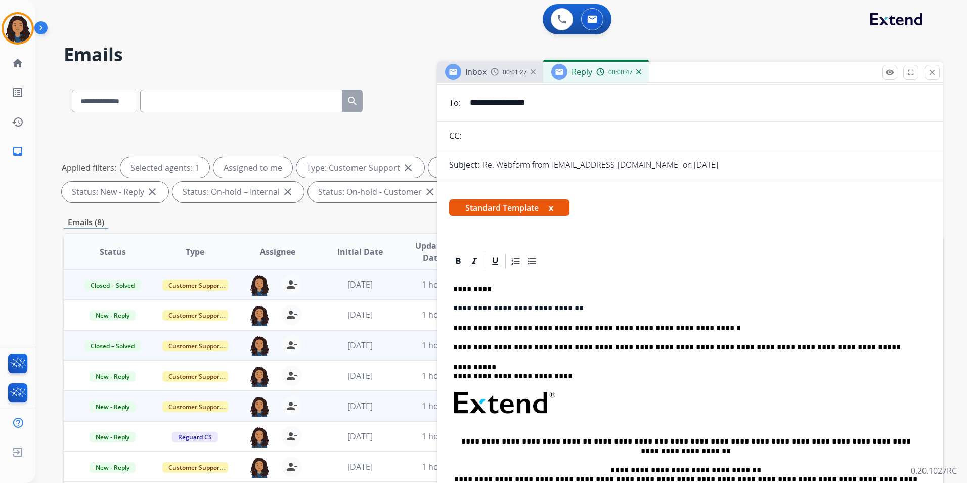
scroll to position [0, 0]
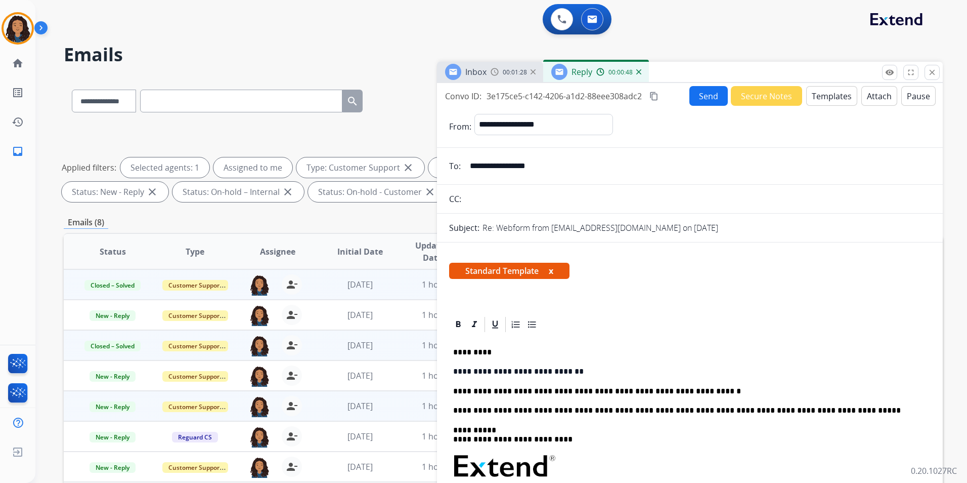
click at [709, 101] on button "Send" at bounding box center [708, 96] width 38 height 20
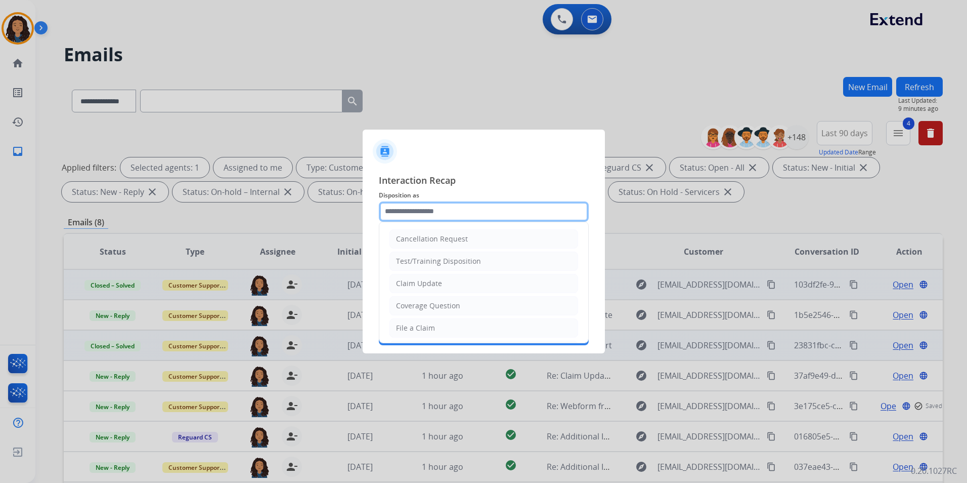
click at [475, 208] on input "text" at bounding box center [484, 211] width 210 height 20
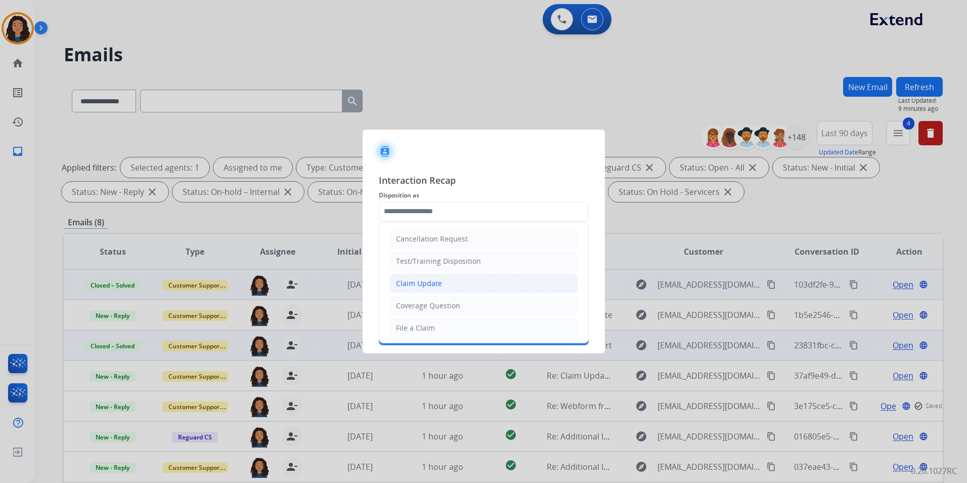
click at [431, 283] on div "Claim Update" at bounding box center [419, 283] width 46 height 10
type input "**********"
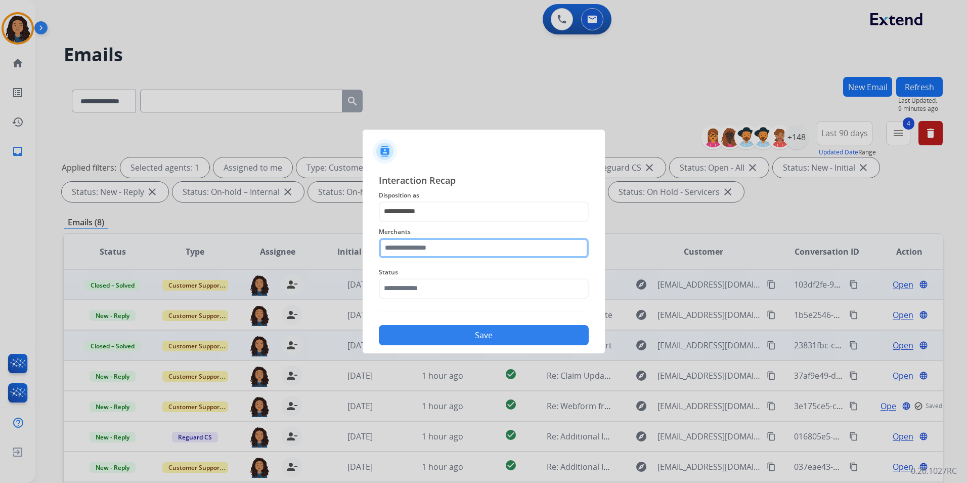
click at [446, 250] on input "text" at bounding box center [484, 248] width 210 height 20
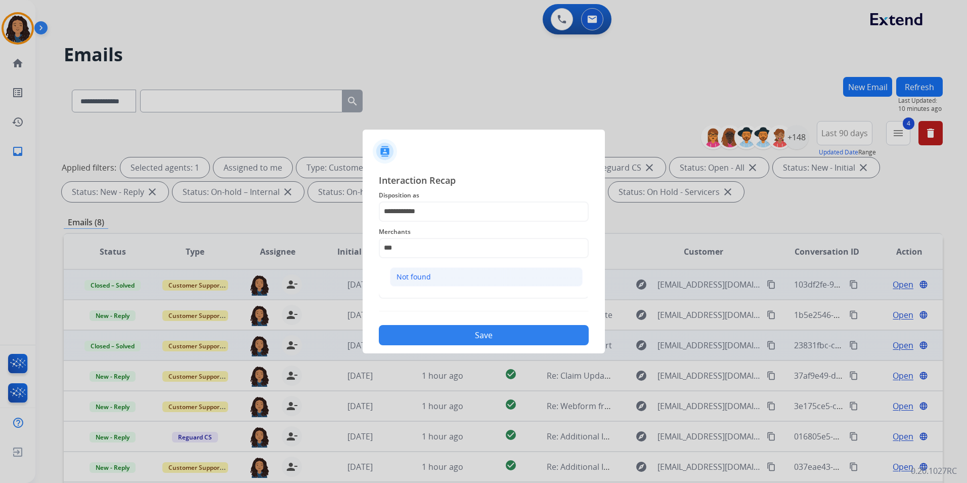
click at [442, 279] on li "Not found" at bounding box center [486, 276] width 193 height 19
type input "*********"
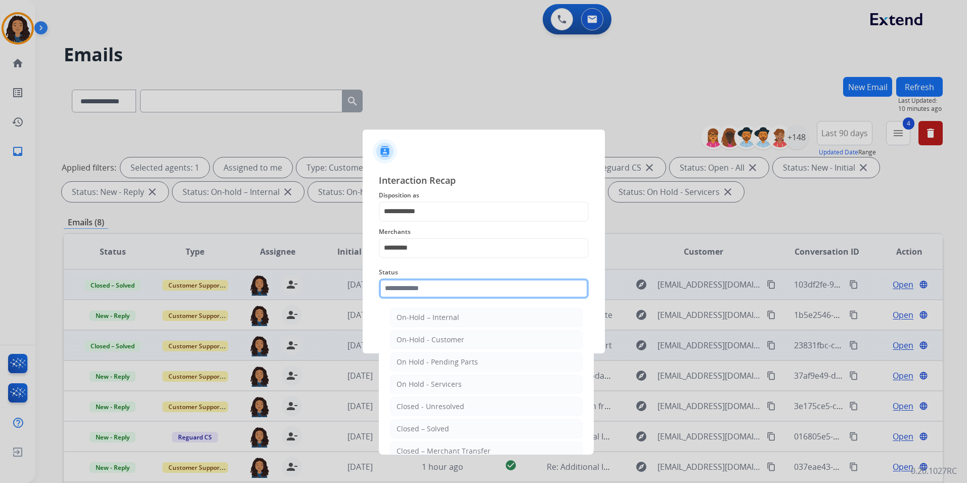
click at [423, 290] on input "text" at bounding box center [484, 288] width 210 height 20
click at [450, 431] on li "Closed – Solved" at bounding box center [486, 428] width 193 height 19
type input "**********"
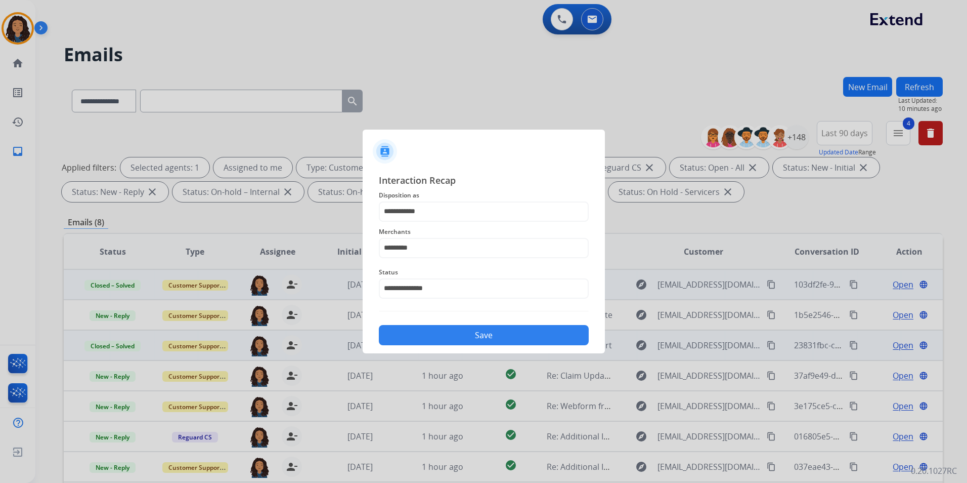
click at [455, 336] on button "Save" at bounding box center [484, 335] width 210 height 20
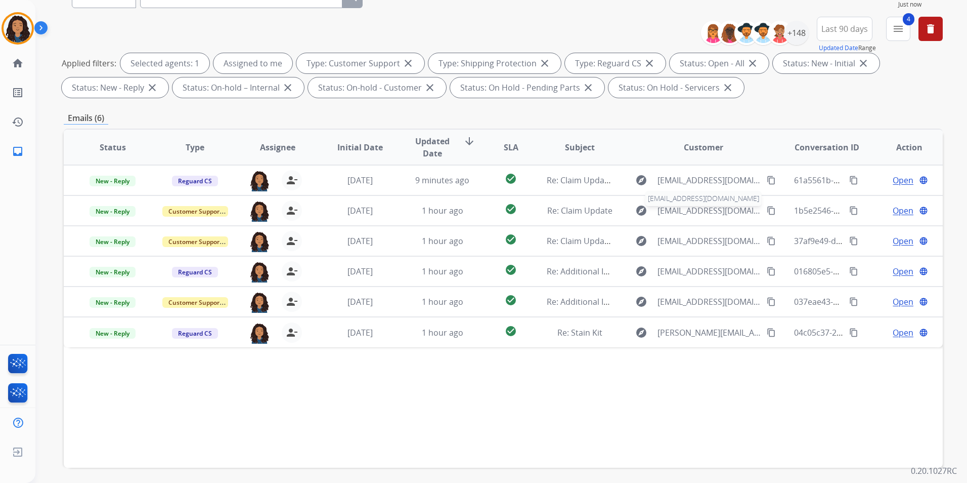
scroll to position [142, 0]
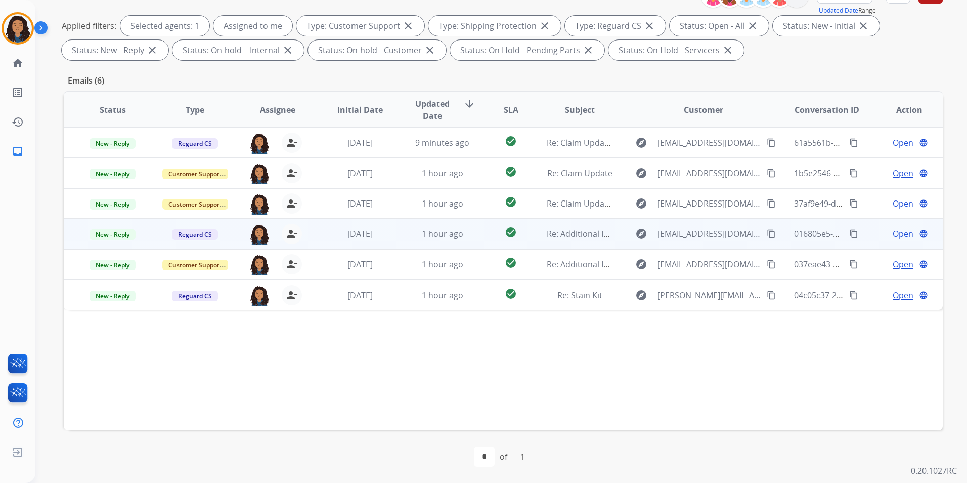
click at [896, 233] on span "Open" at bounding box center [903, 234] width 21 height 12
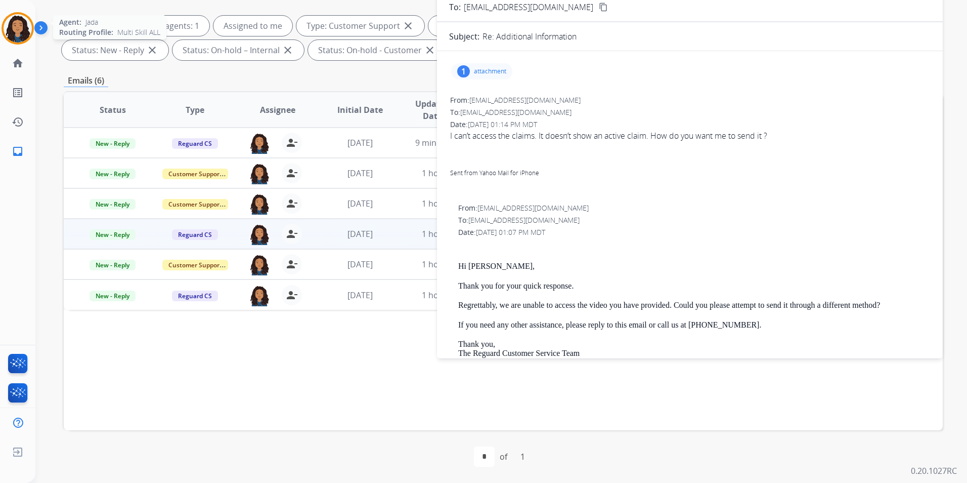
click at [8, 27] on img at bounding box center [18, 28] width 28 height 28
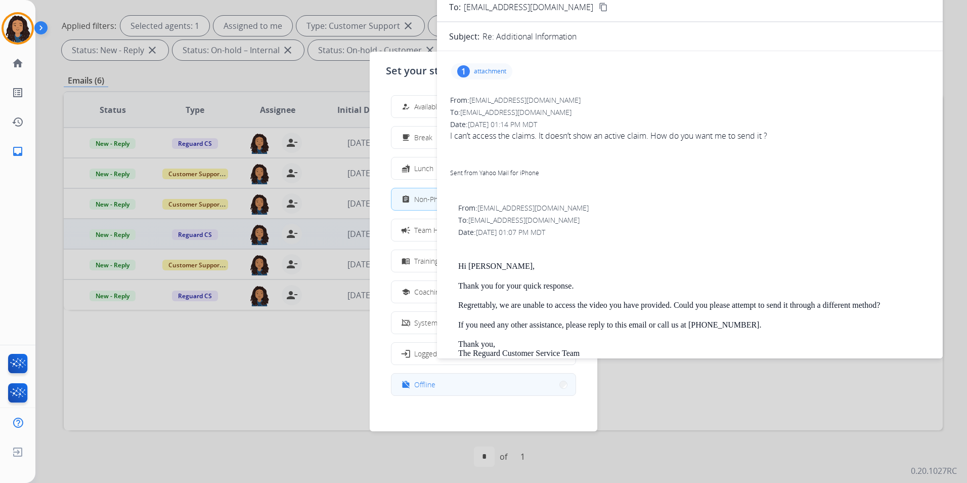
click at [415, 383] on div "work_off Offline" at bounding box center [418, 384] width 36 height 12
